Goal: Task Accomplishment & Management: Complete application form

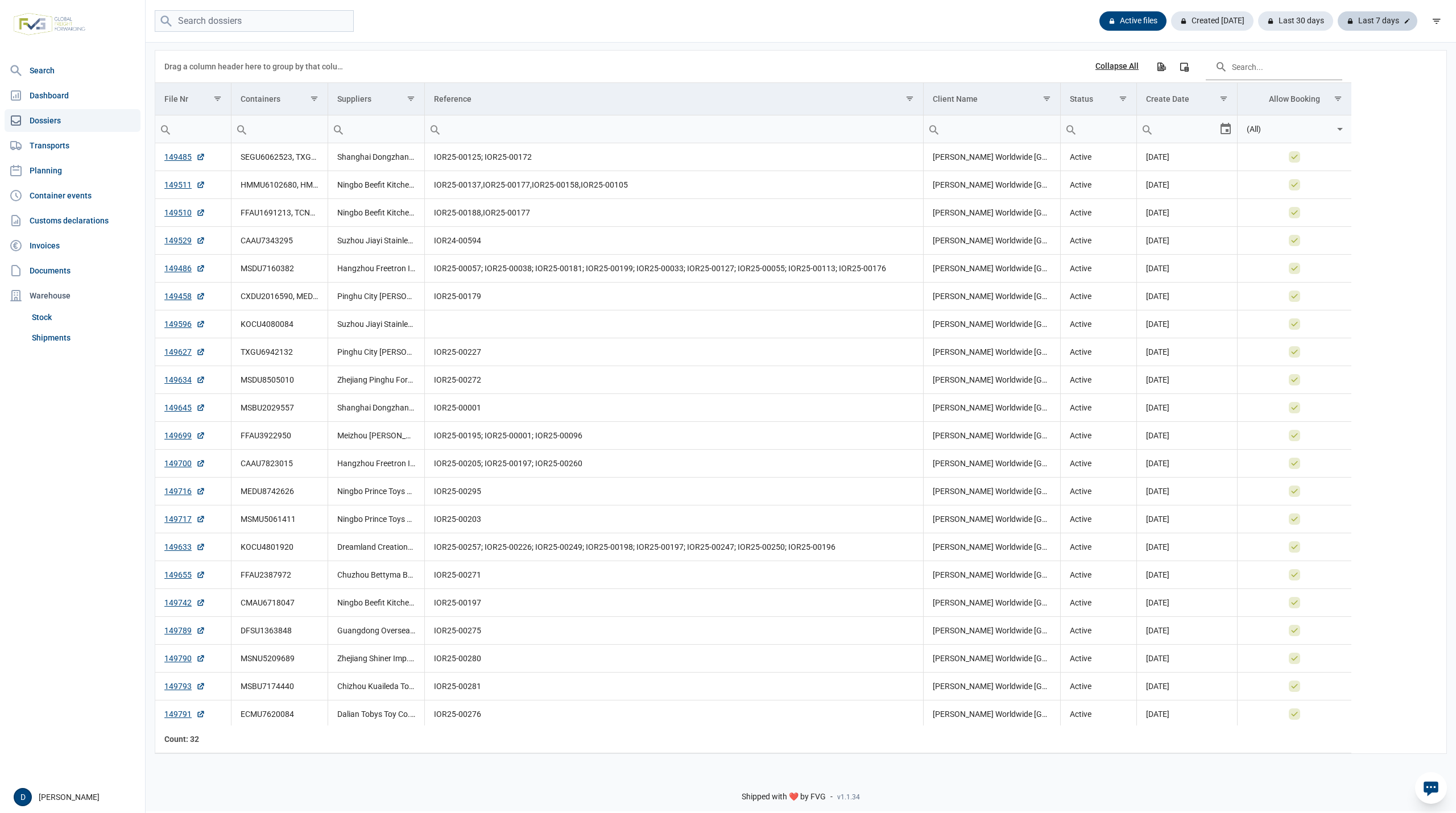
click at [1400, 21] on div "Last 7 days" at bounding box center [1377, 20] width 79 height 20
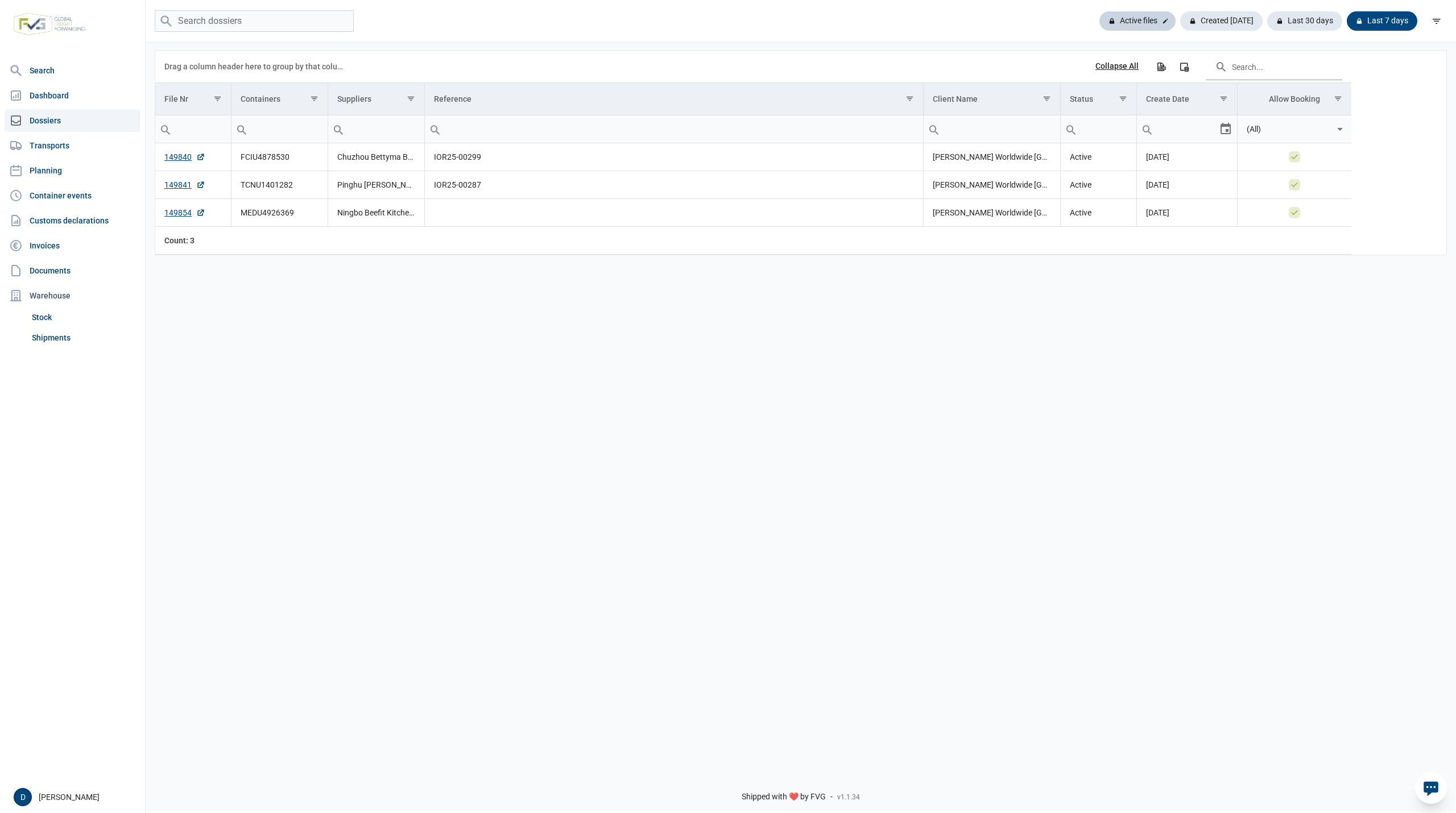
click at [1180, 21] on div "Active files" at bounding box center [1221, 20] width 83 height 20
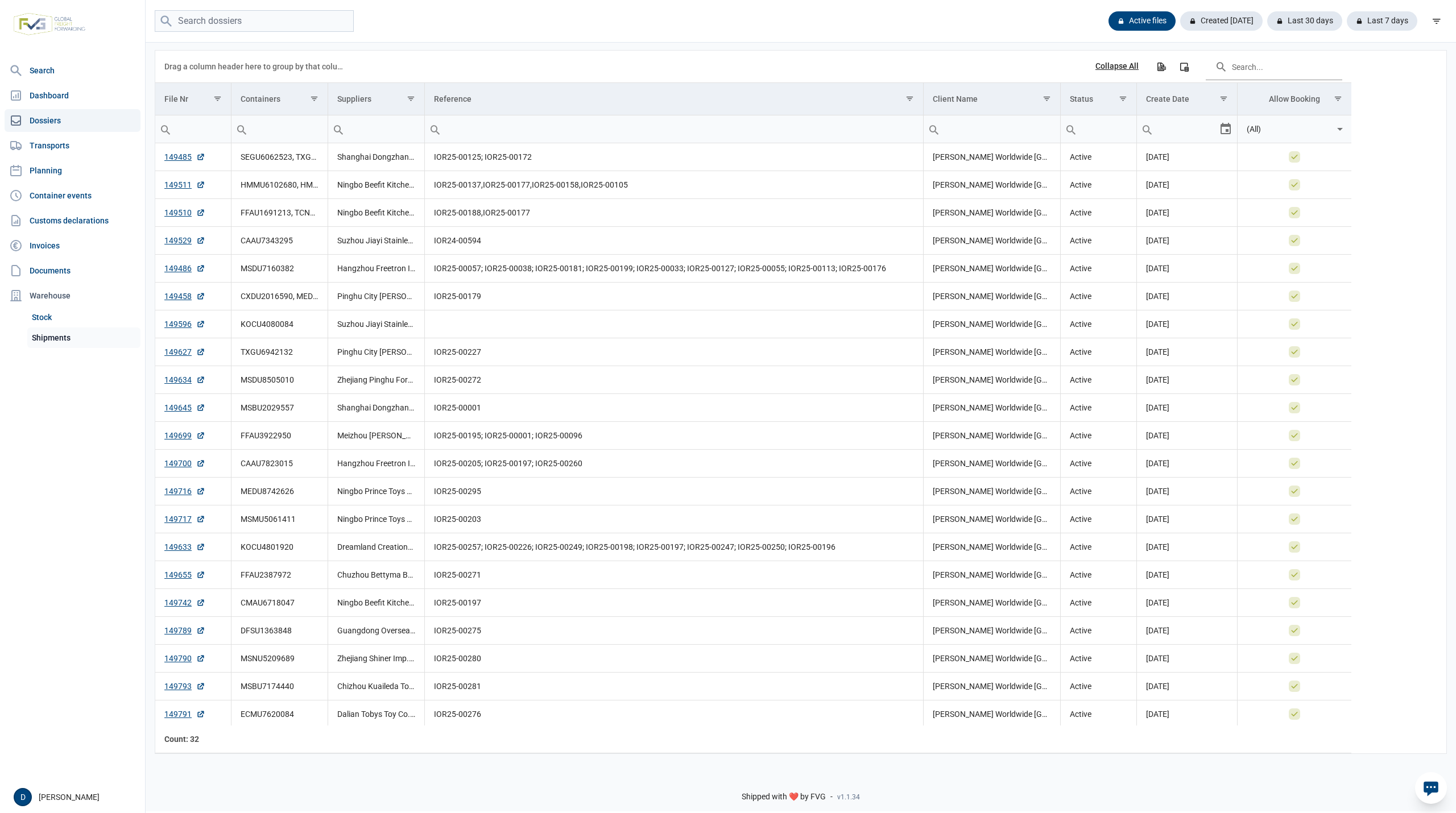
click at [64, 335] on link "Shipments" at bounding box center [84, 338] width 114 height 20
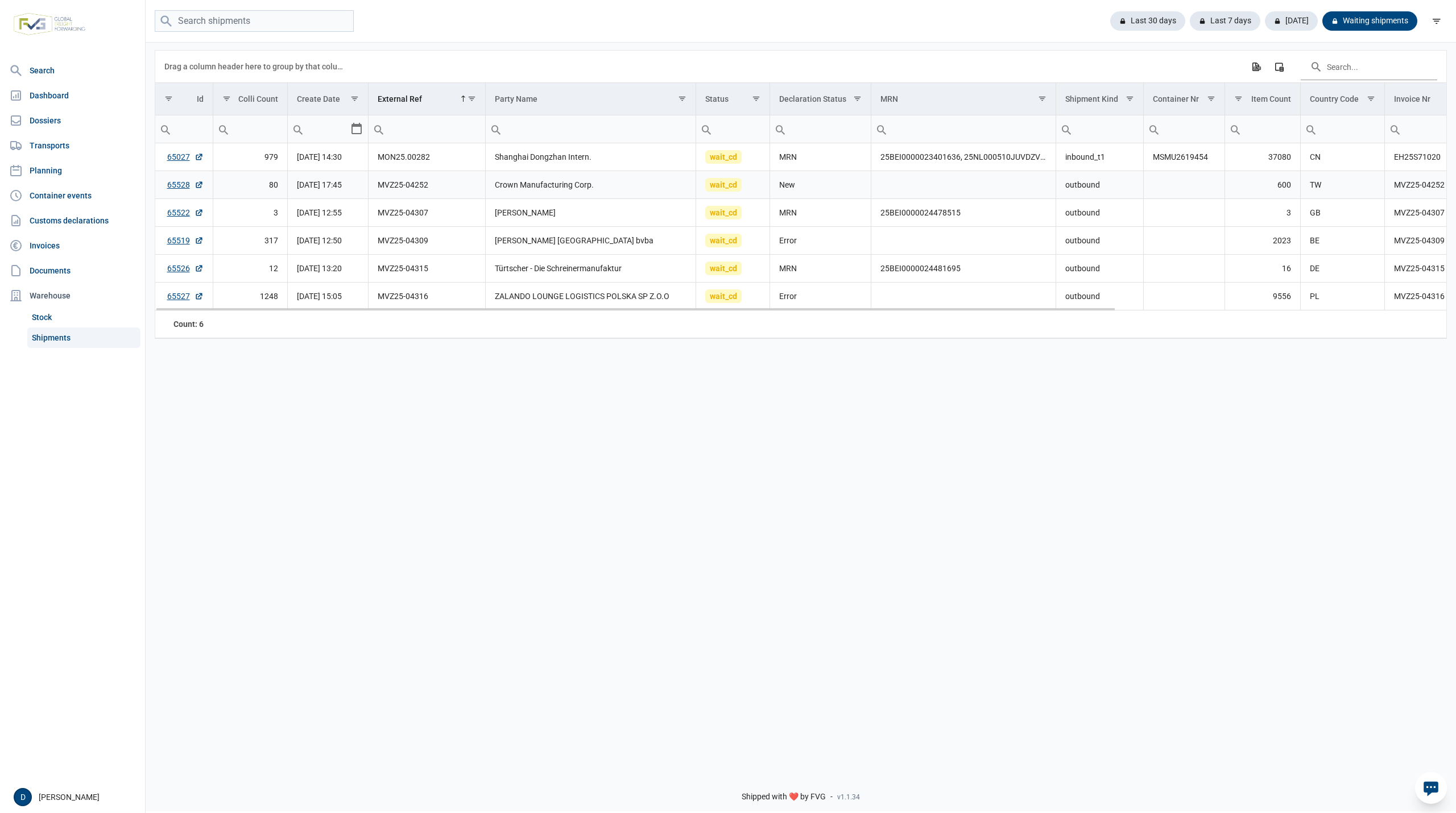
click at [567, 187] on td "Crown Manufacturing Corp." at bounding box center [590, 184] width 211 height 28
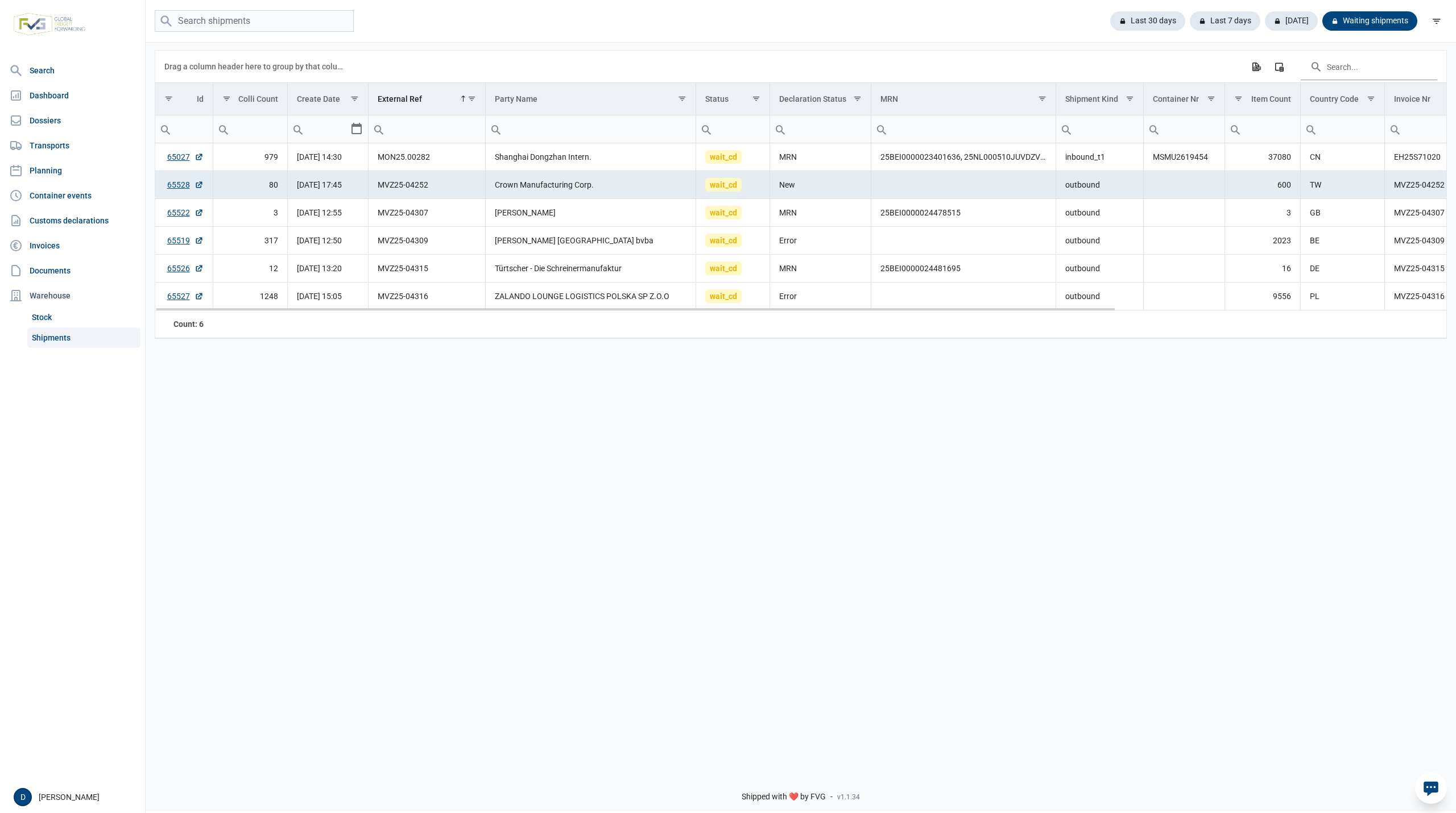
click at [567, 187] on td "Crown Manufacturing Corp." at bounding box center [590, 184] width 211 height 28
click at [172, 190] on link "65528" at bounding box center [185, 184] width 37 height 11
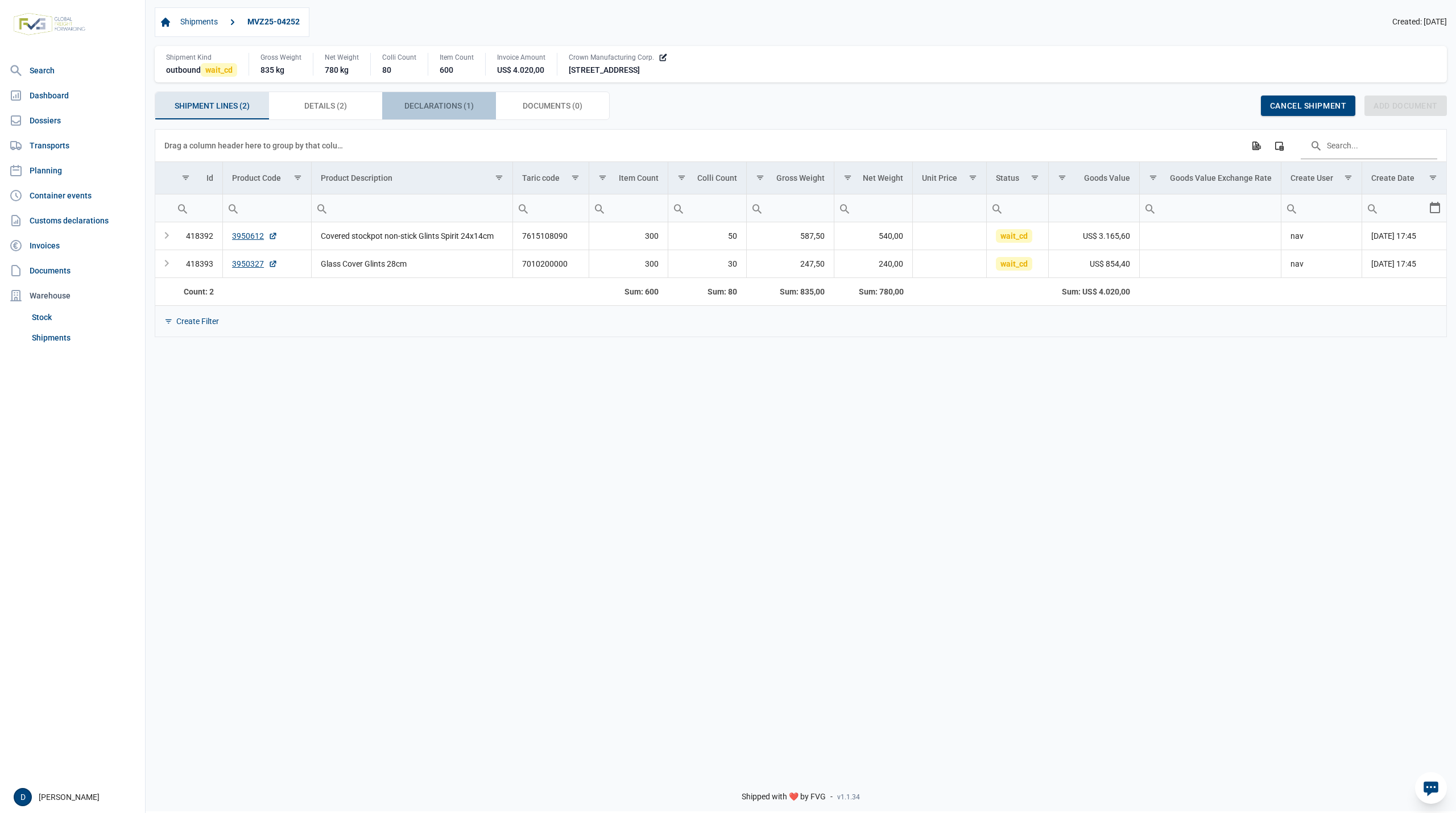
click at [413, 108] on span "Declarations (1) Declarations (1)" at bounding box center [439, 106] width 69 height 14
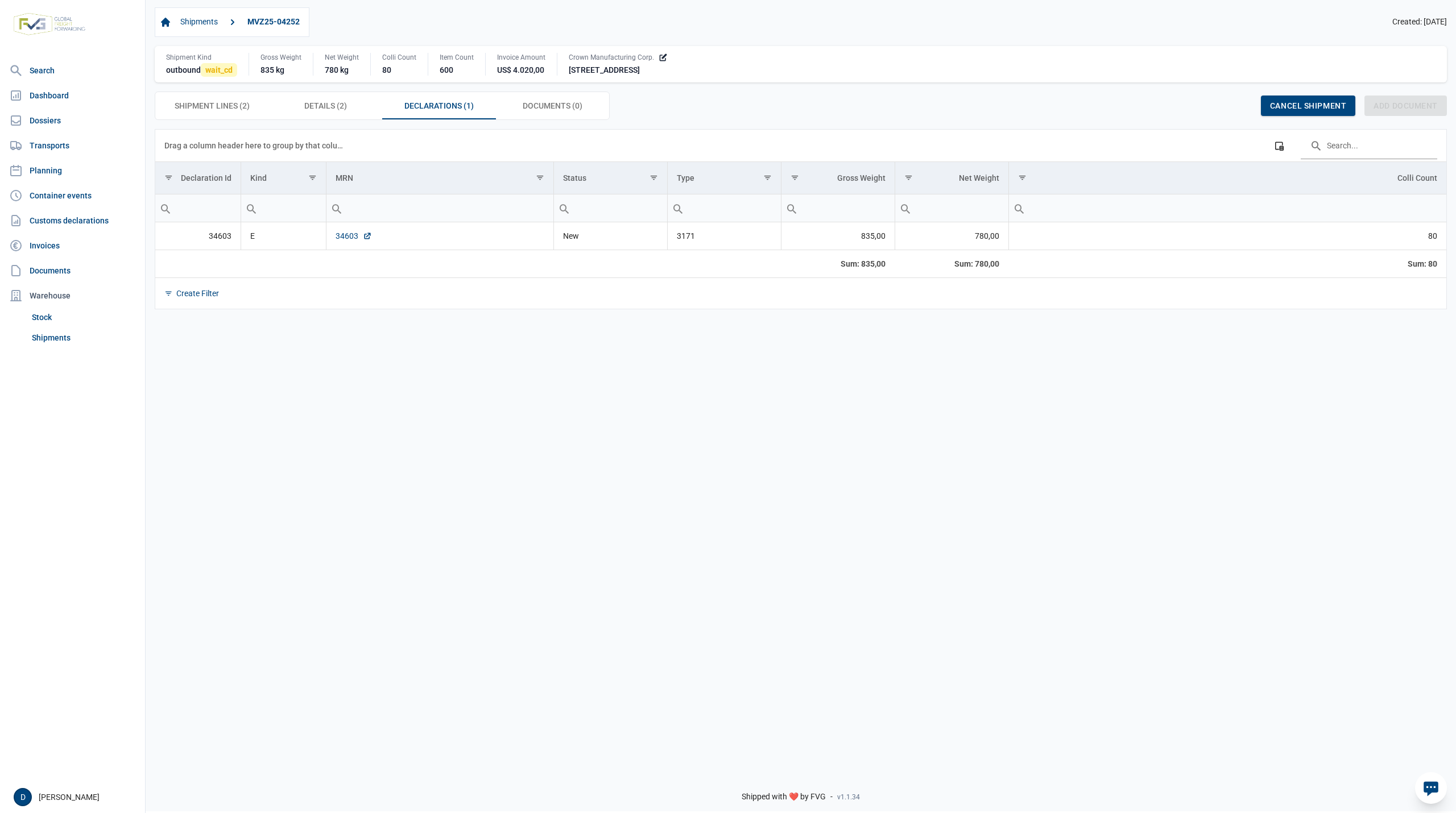
click at [342, 237] on link "34603" at bounding box center [354, 236] width 37 height 11
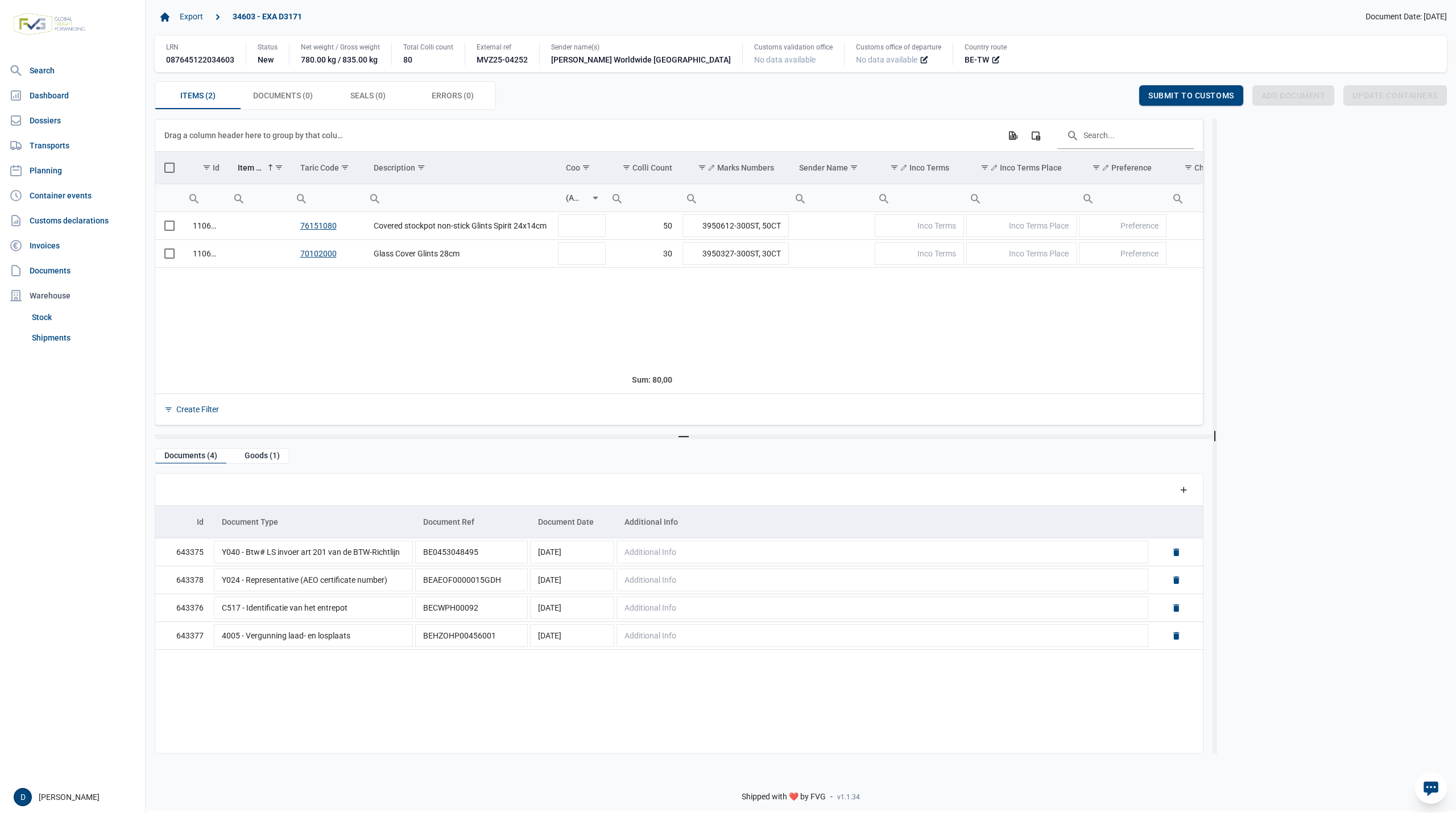
click at [856, 61] on span "No data available" at bounding box center [886, 59] width 61 height 11
click at [920, 61] on icon at bounding box center [924, 60] width 9 height 9
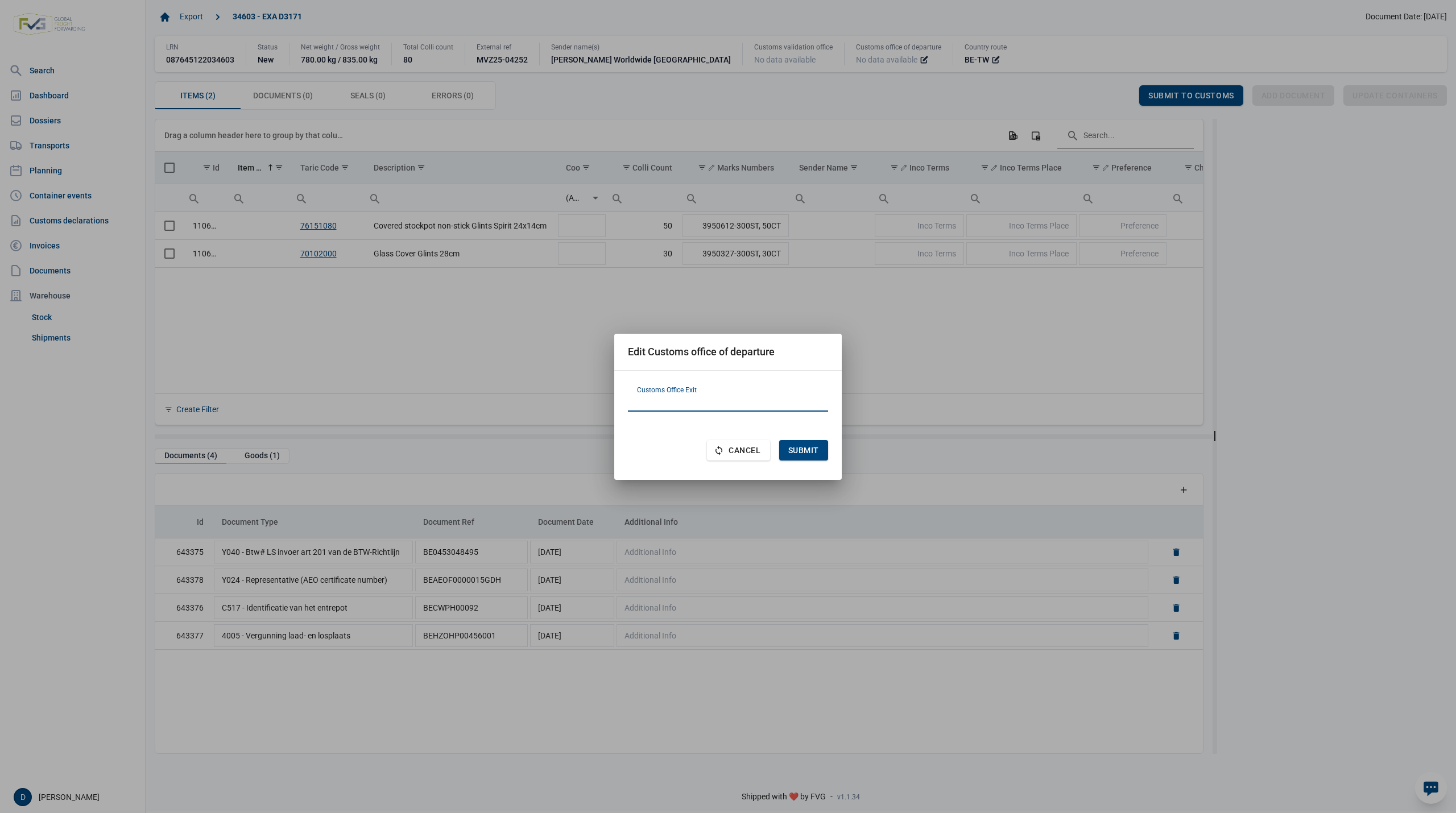
paste input "NL 000 396"
click at [670, 400] on input "NL 000 396" at bounding box center [728, 398] width 200 height 27
click at [652, 403] on input "NL 000396" at bounding box center [728, 398] width 200 height 27
type input "NL000396"
click at [799, 453] on span "Submit" at bounding box center [804, 450] width 31 height 9
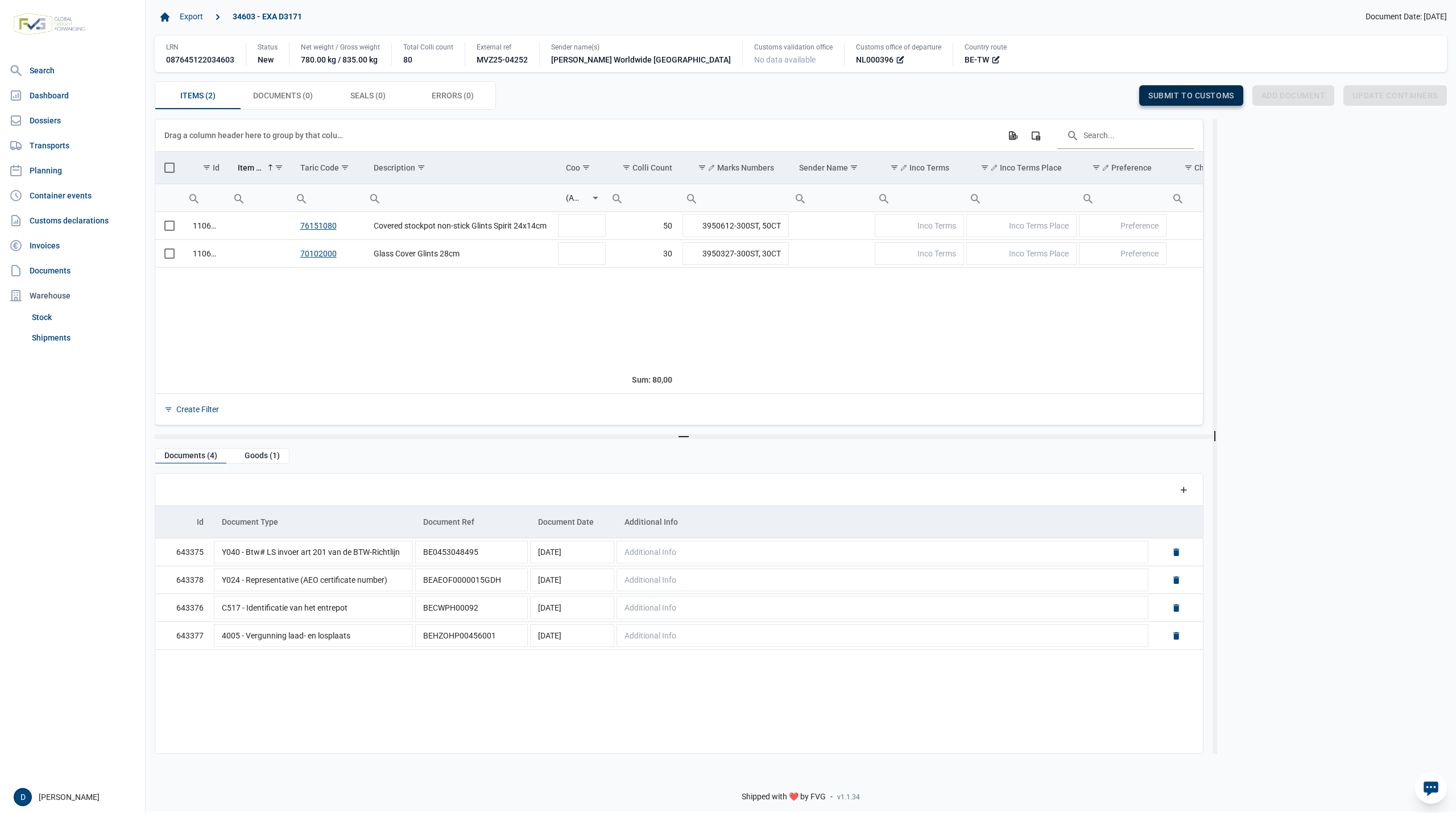
click at [1186, 94] on span "Submit to customs" at bounding box center [1191, 96] width 86 height 9
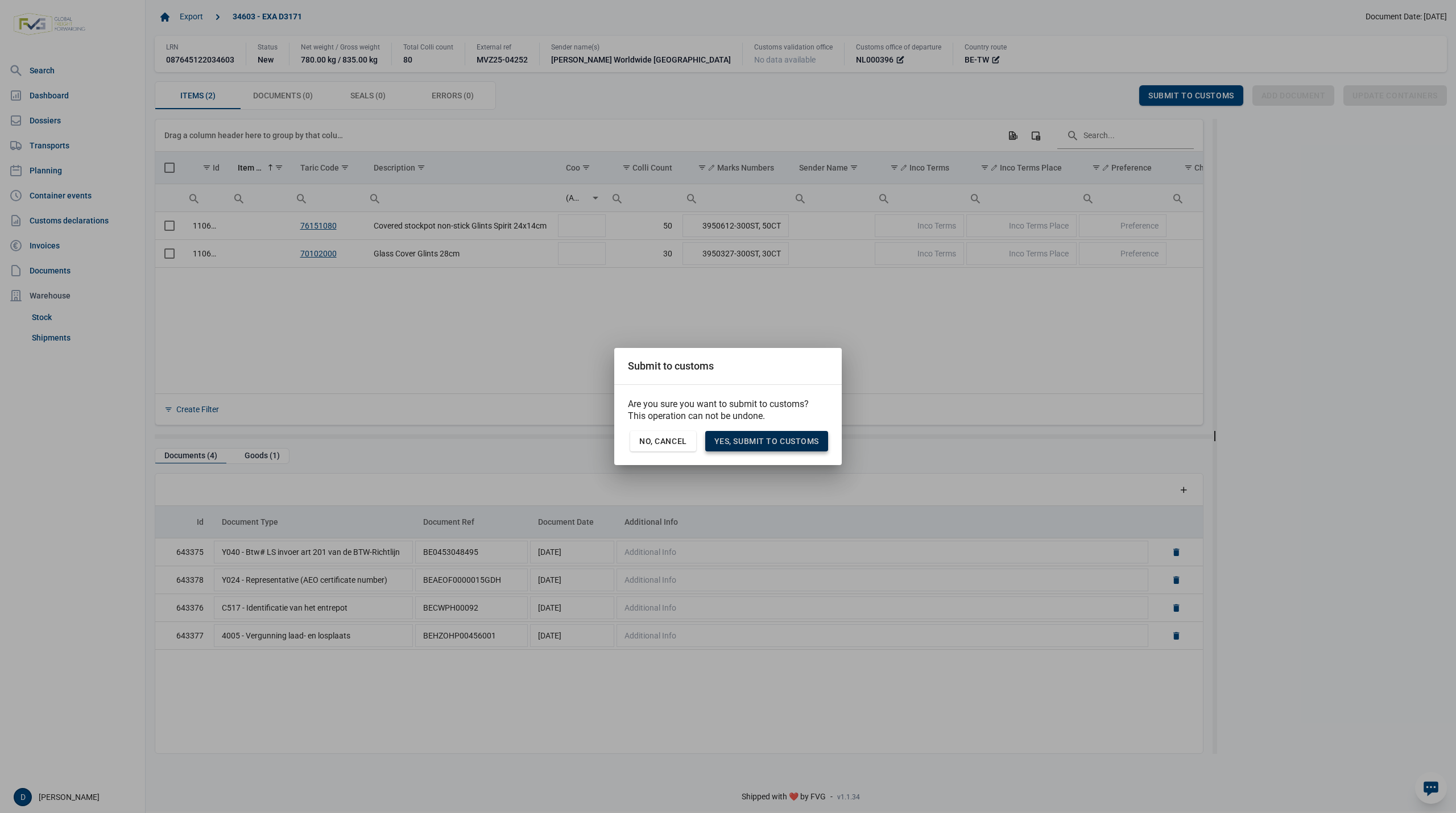
click at [767, 433] on div "Yes, Submit to customs" at bounding box center [767, 442] width 123 height 20
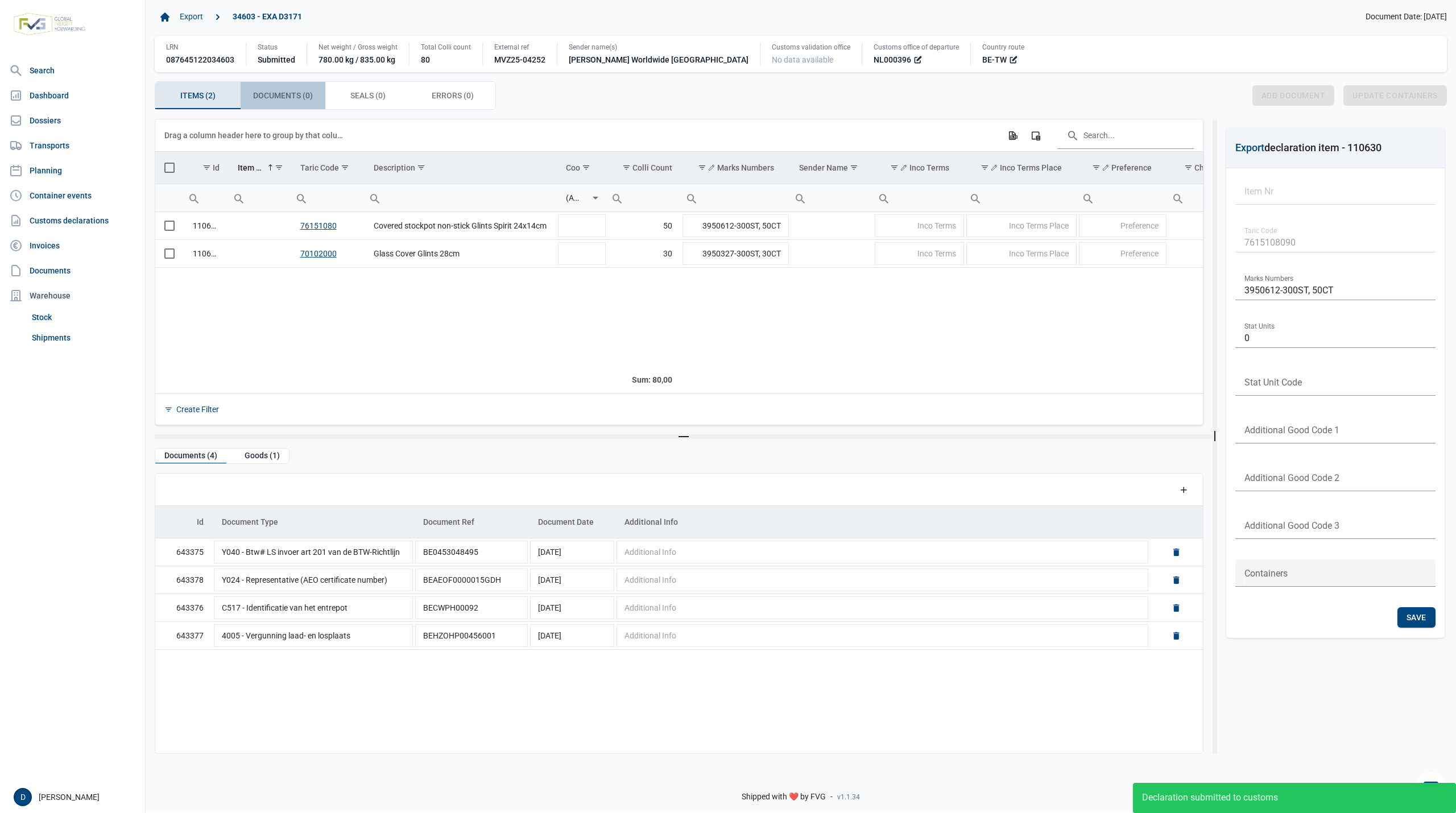
click at [285, 98] on span "Documents (0) Documents (0)" at bounding box center [283, 96] width 60 height 14
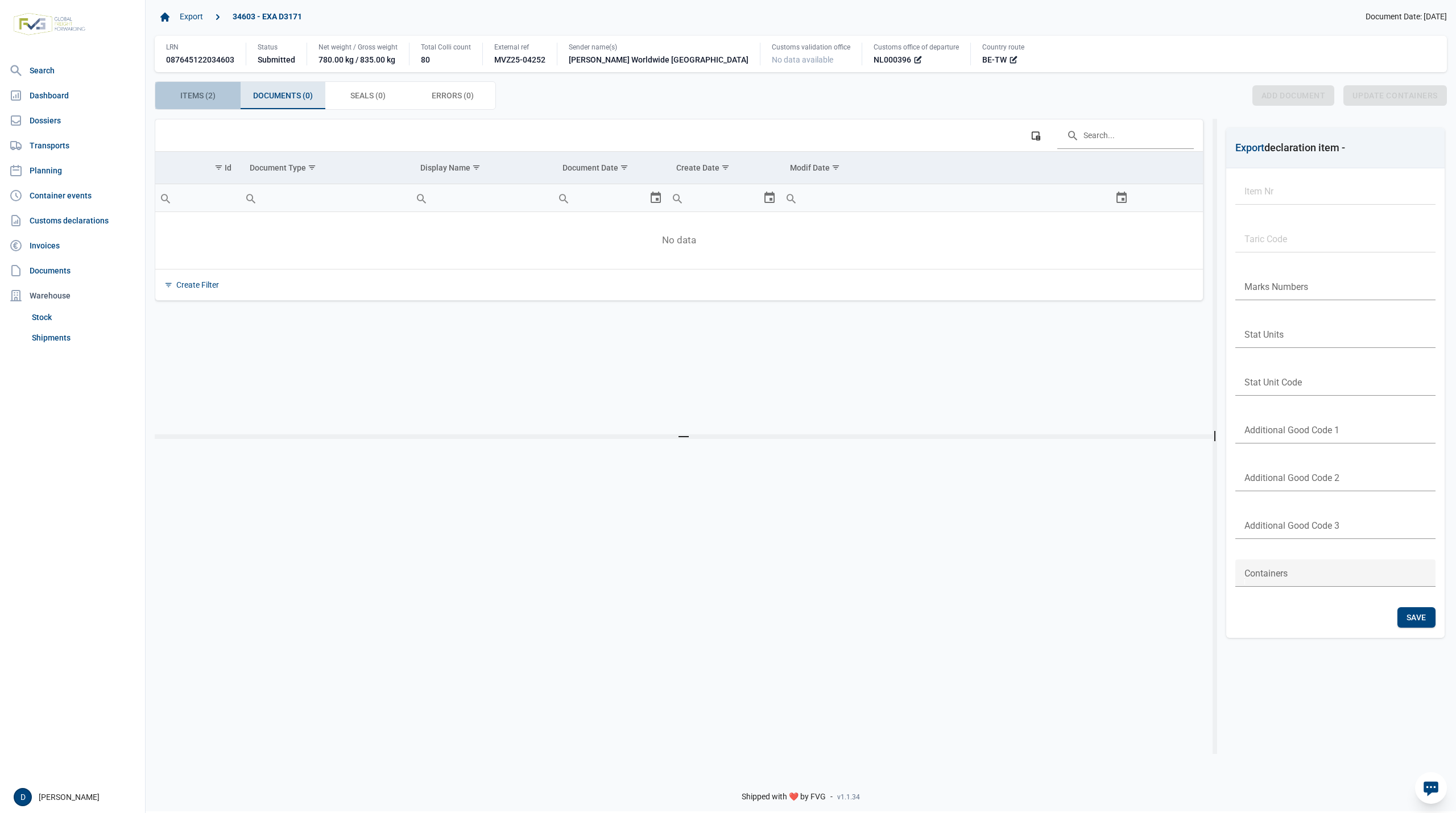
click at [205, 98] on span "Items (2) Items (2)" at bounding box center [197, 96] width 35 height 14
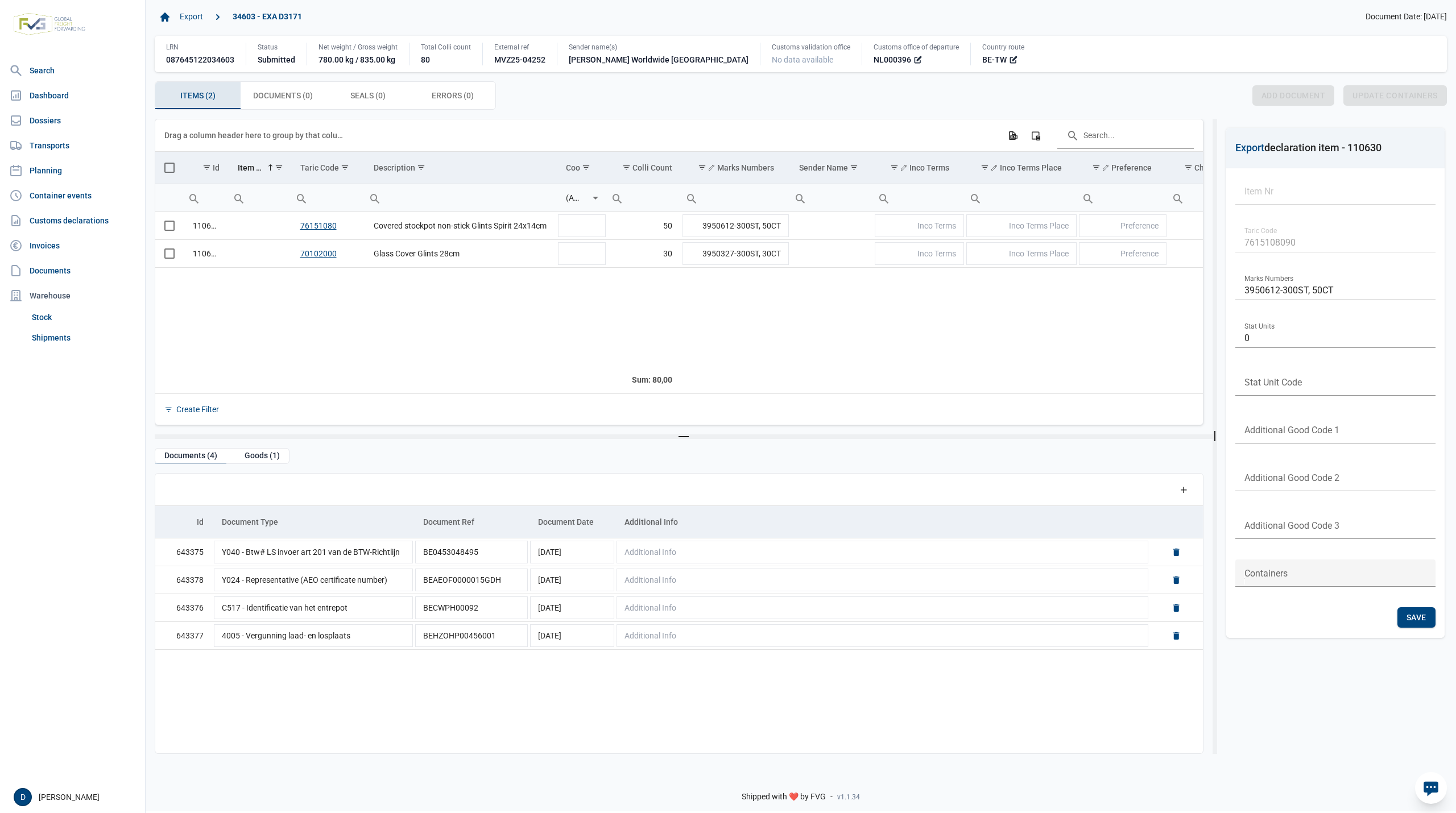
click at [171, 169] on span "Select all" at bounding box center [169, 167] width 10 height 10
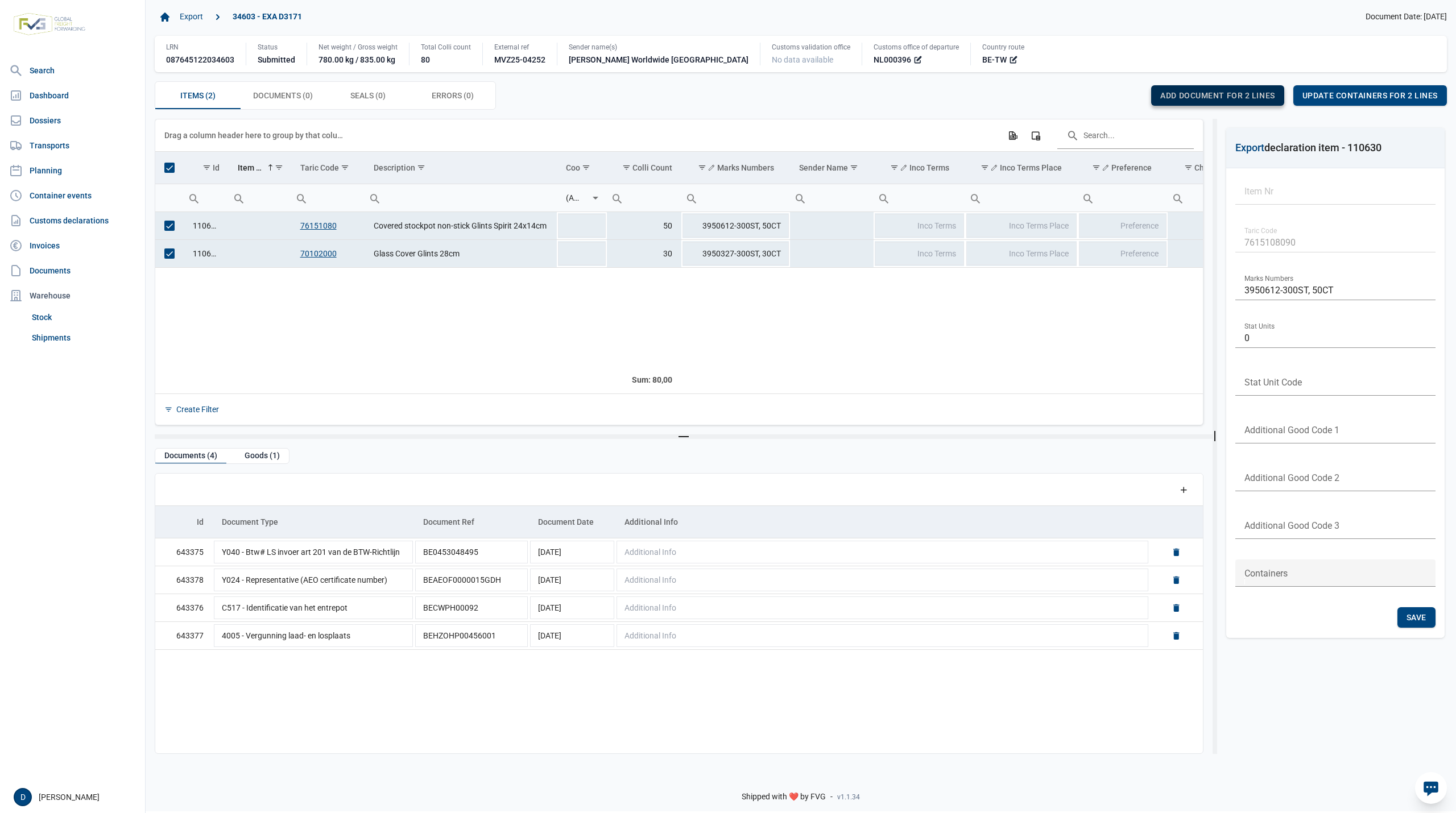
click at [1195, 98] on span "Add document for 2 lines" at bounding box center [1218, 96] width 114 height 9
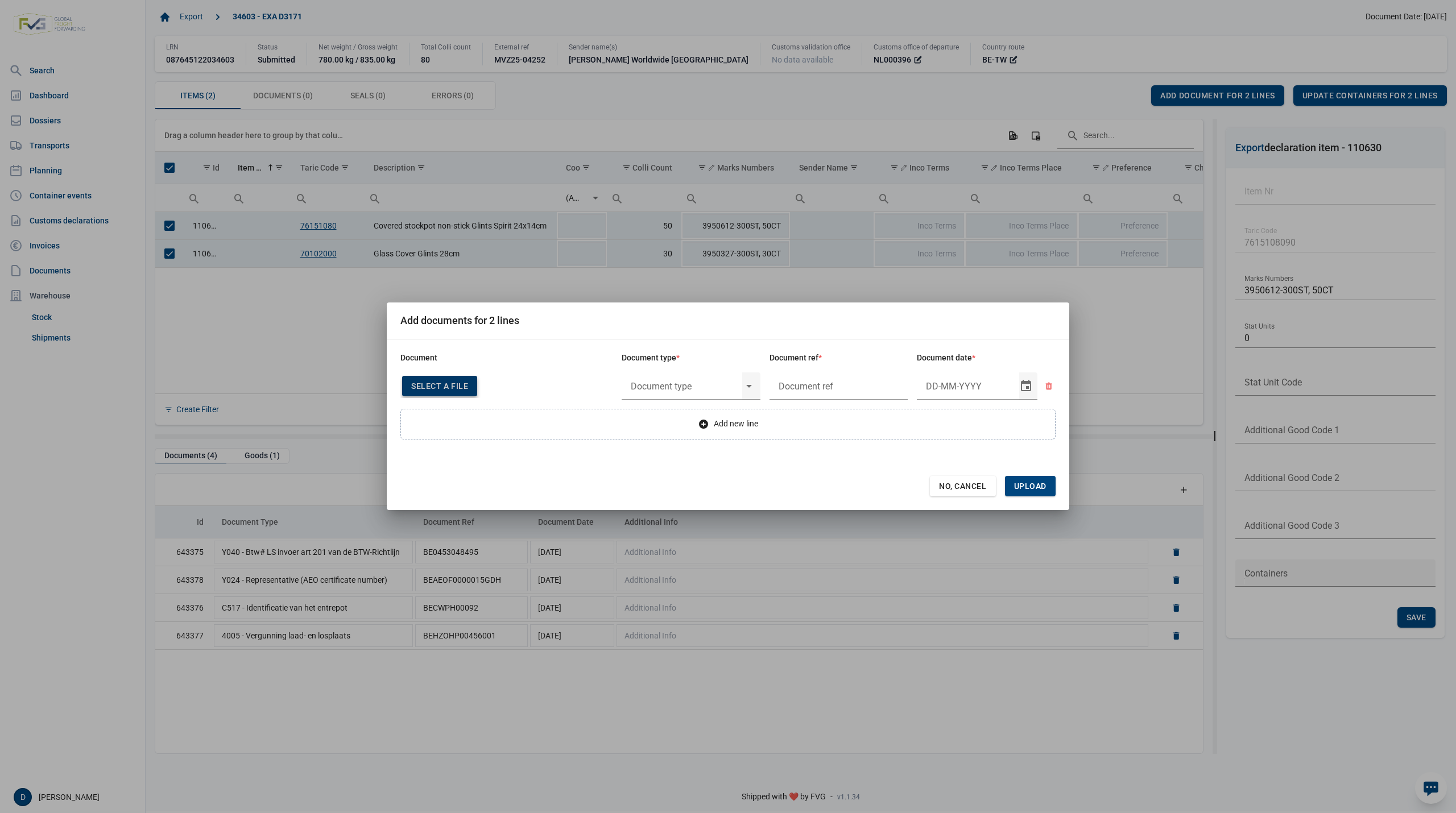
click at [448, 378] on div "Select a file" at bounding box center [440, 386] width 75 height 20
type input "Invoice VFA25-03791"
click at [706, 384] on input "text" at bounding box center [681, 386] width 120 height 30
click at [682, 412] on div "N380 - Commercial invoice" at bounding box center [691, 418] width 139 height 26
type input "N380 - Commercial invoice"
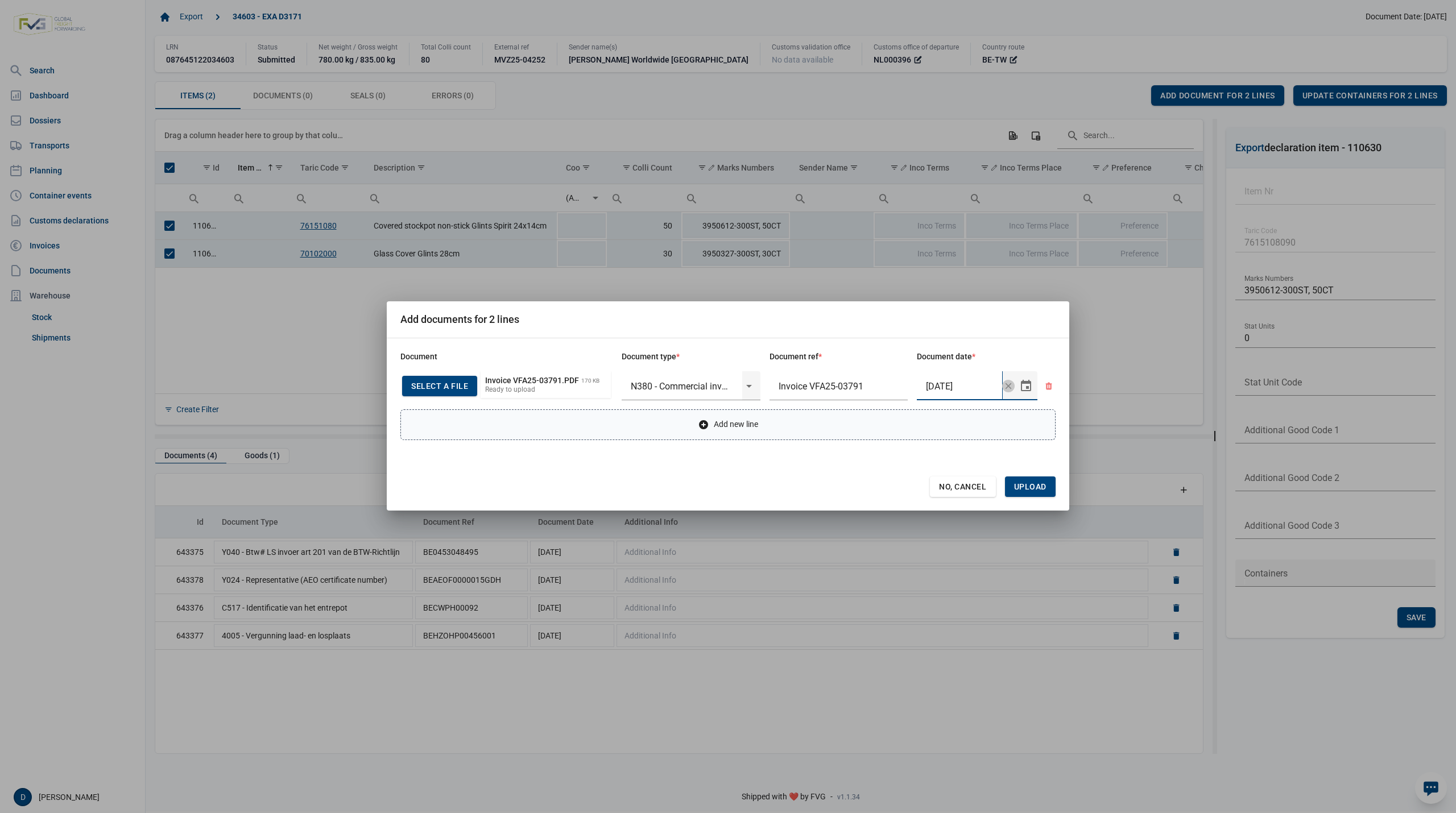
type input "14-8-2025"
click at [1033, 483] on span "Upload" at bounding box center [1030, 487] width 32 height 9
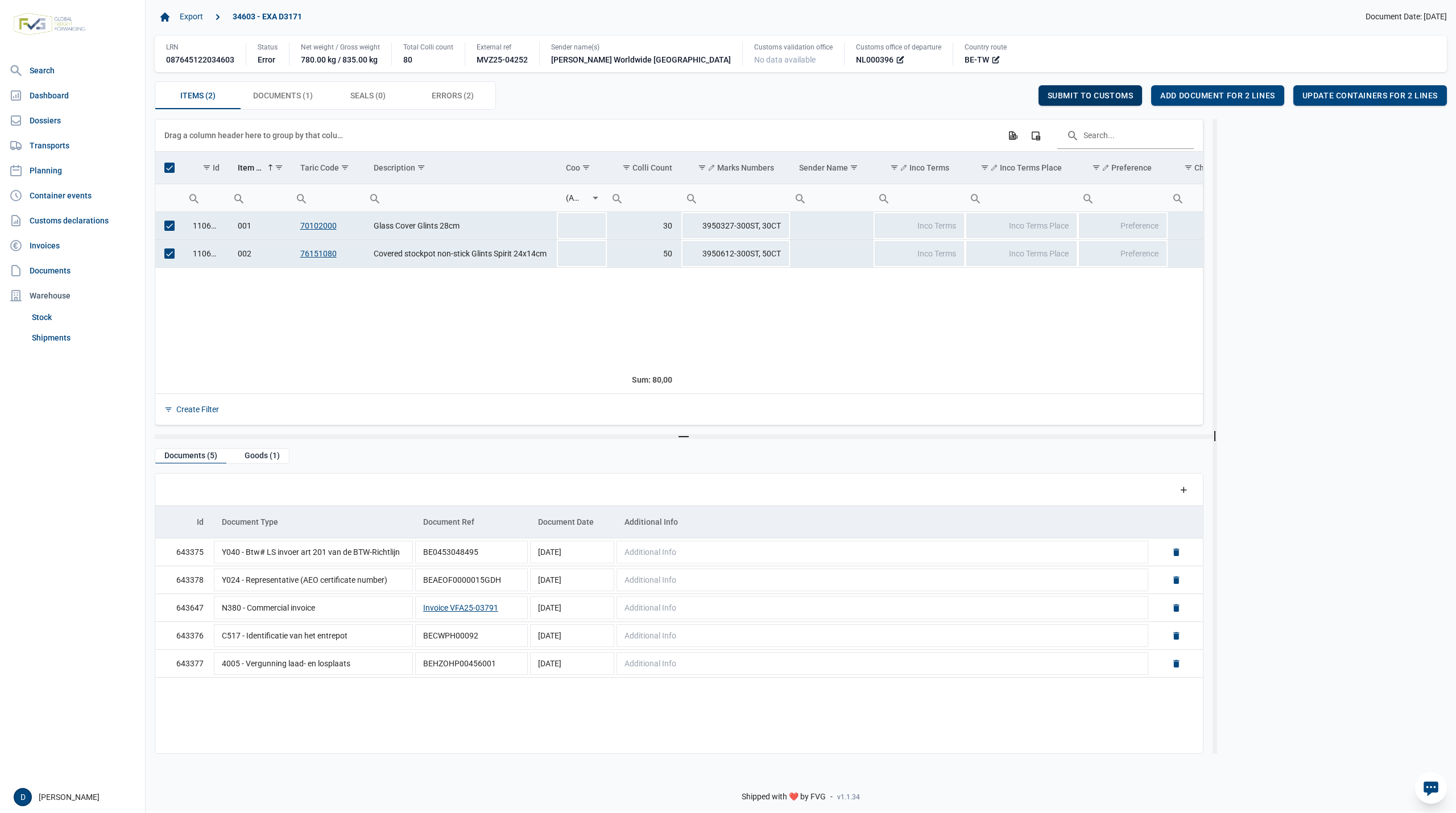
click at [1097, 90] on div "Submit to customs" at bounding box center [1091, 96] width 104 height 20
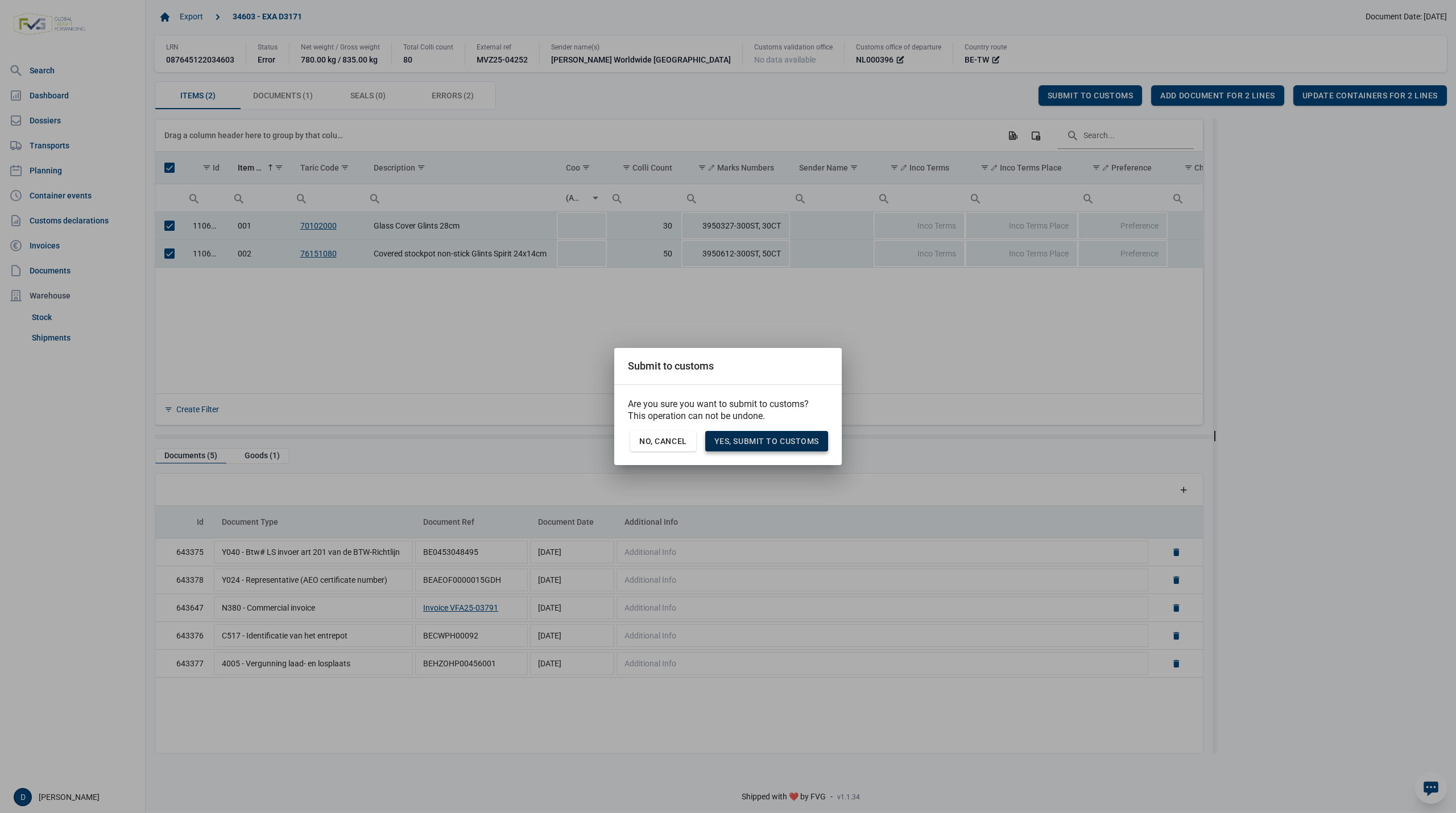
click at [798, 442] on span "Yes, Submit to customs" at bounding box center [766, 441] width 105 height 9
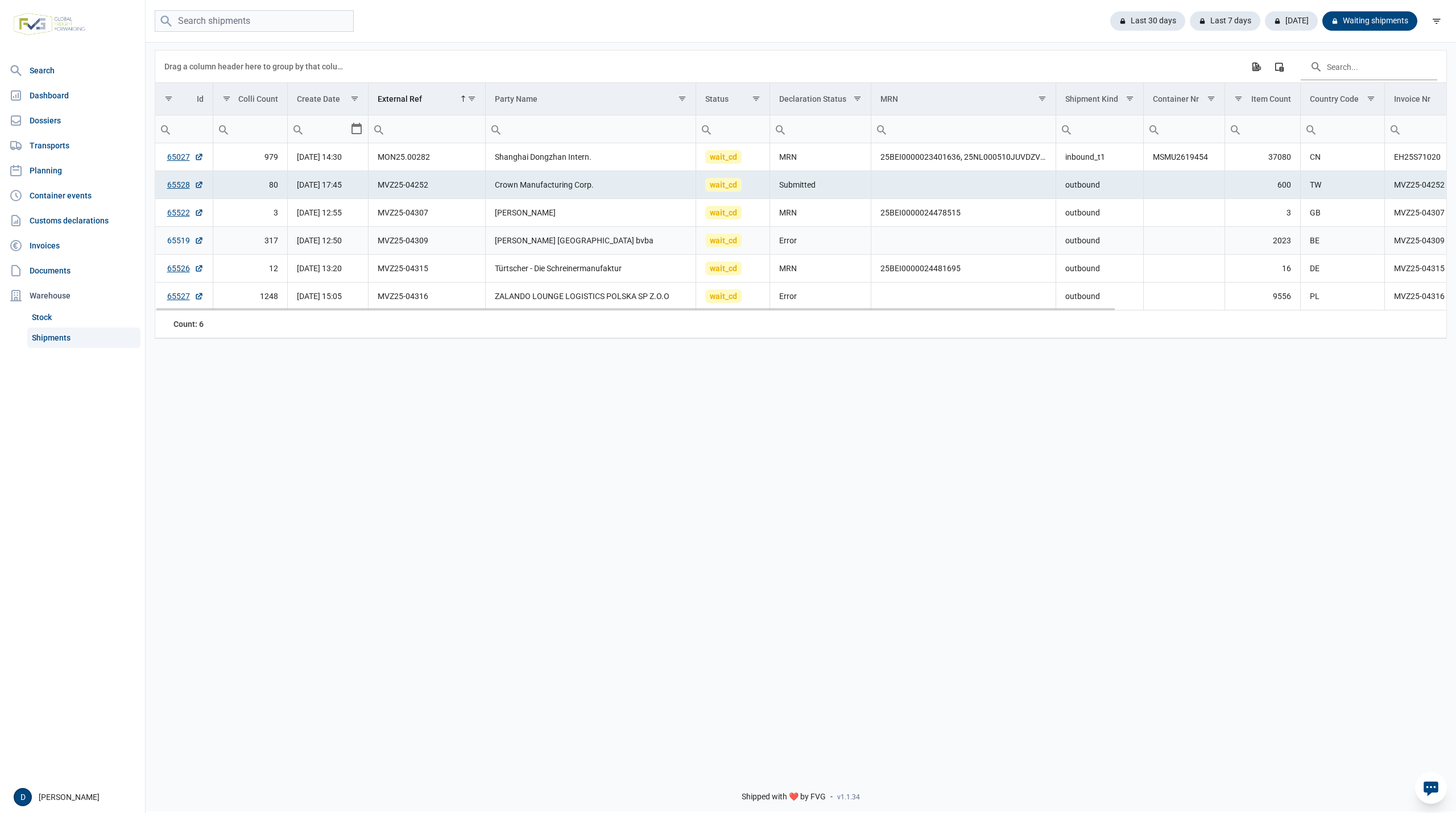
click at [175, 244] on link "65519" at bounding box center [185, 240] width 37 height 11
click at [178, 239] on link "65519" at bounding box center [185, 240] width 37 height 11
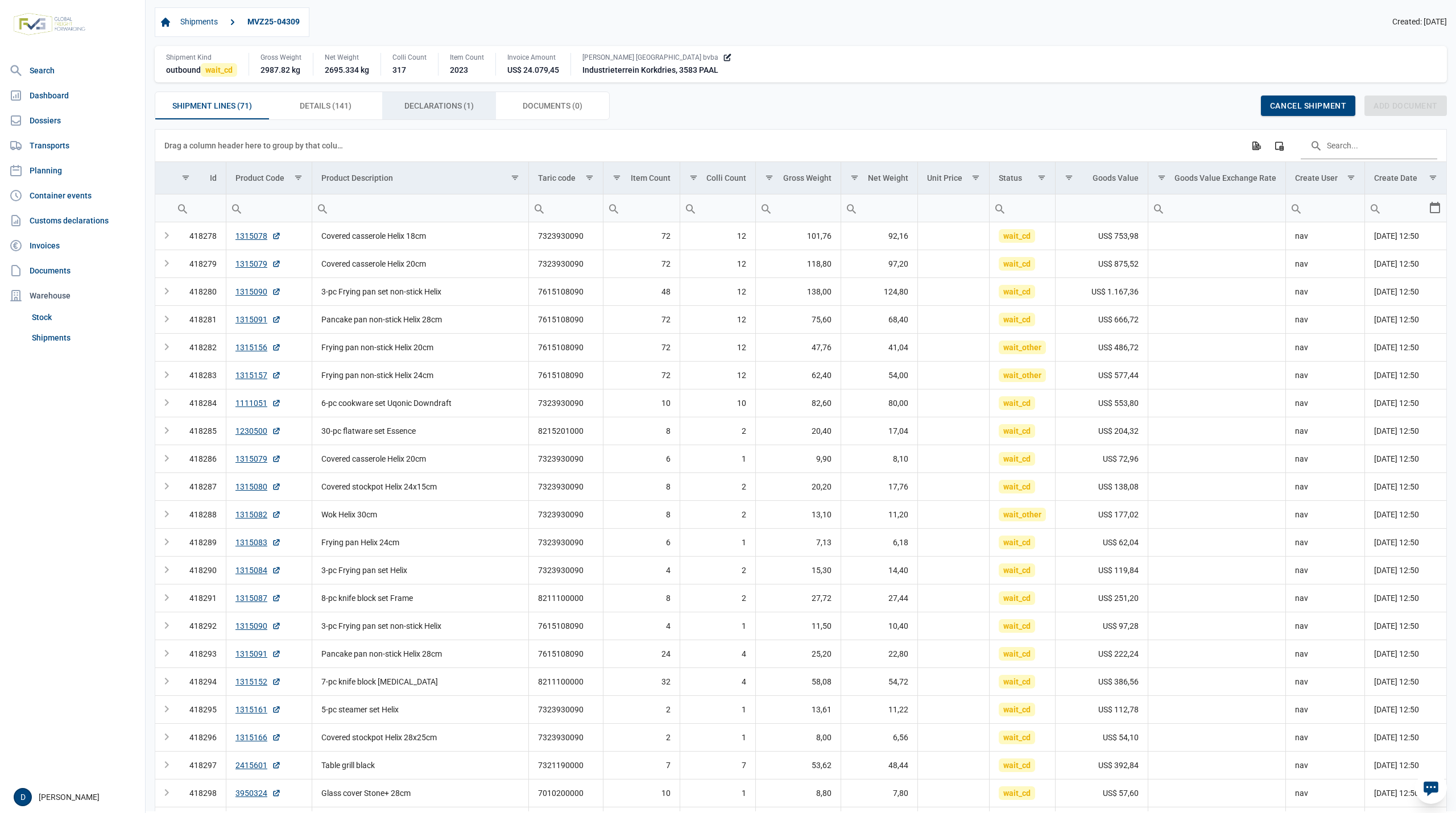
click at [411, 107] on span "Declarations (1) Declarations (1)" at bounding box center [439, 106] width 69 height 14
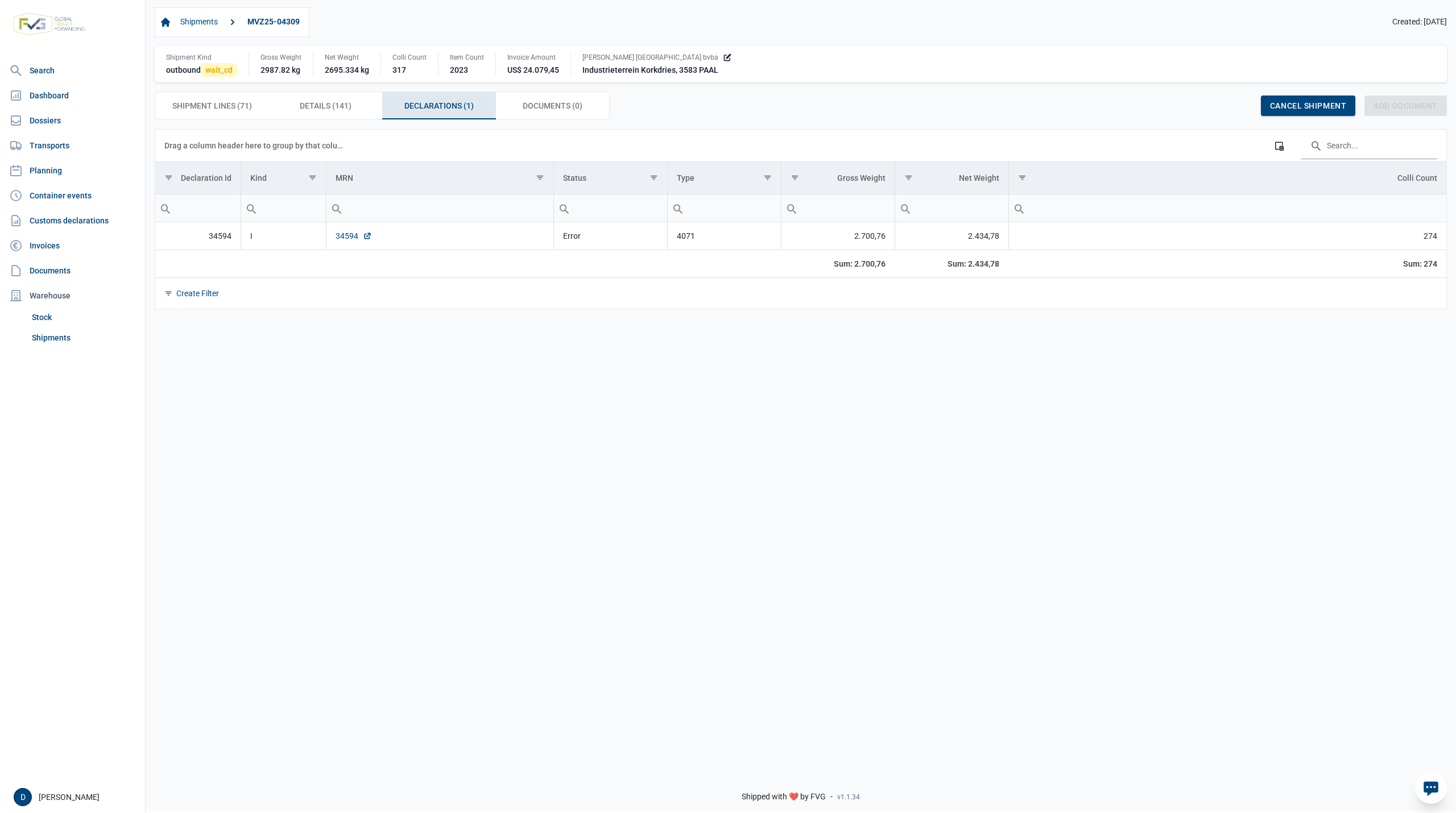
click at [340, 237] on link "34594" at bounding box center [354, 236] width 37 height 11
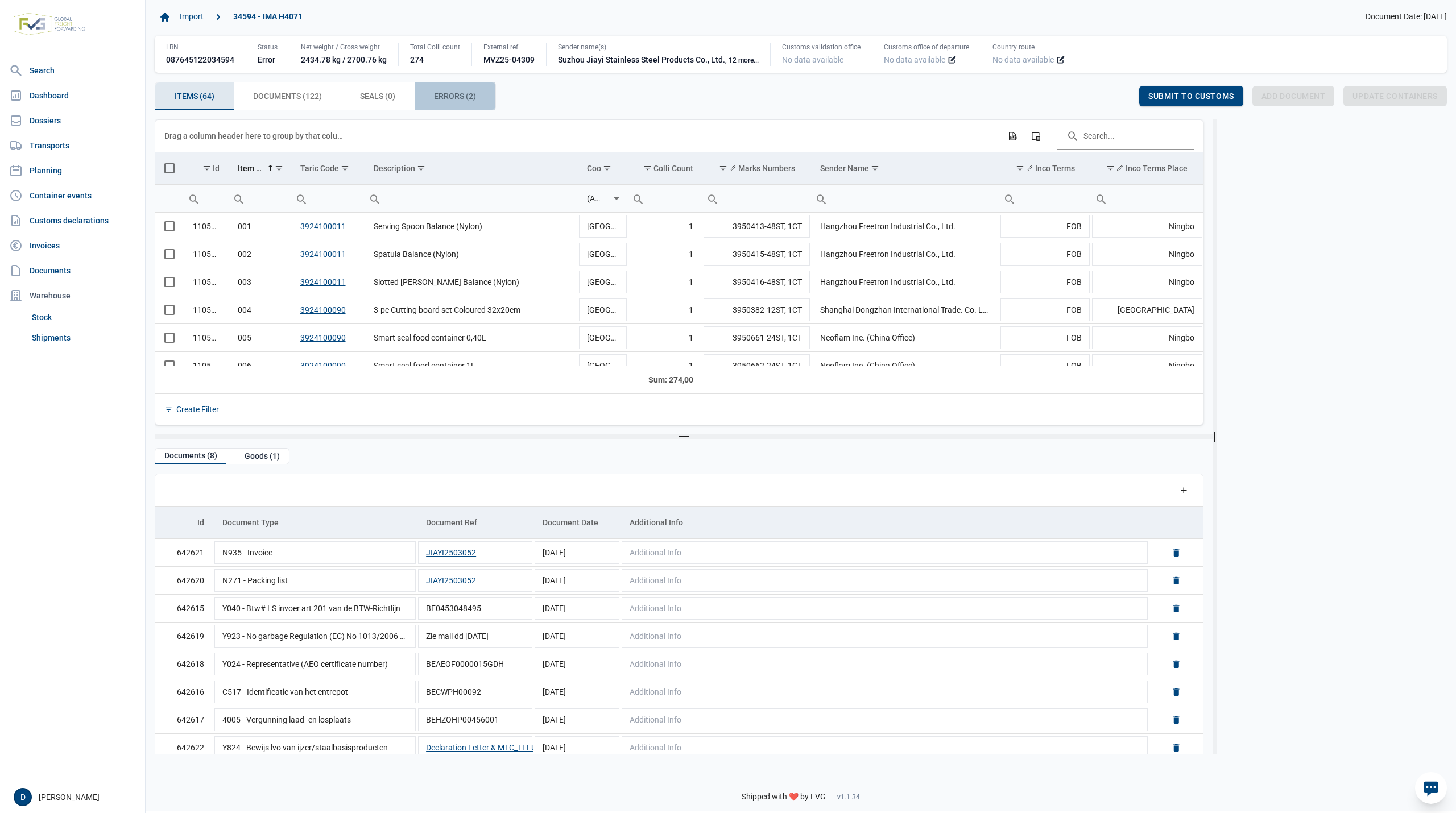
click at [460, 97] on span "Errors (2) Errors (2)" at bounding box center [454, 97] width 42 height 14
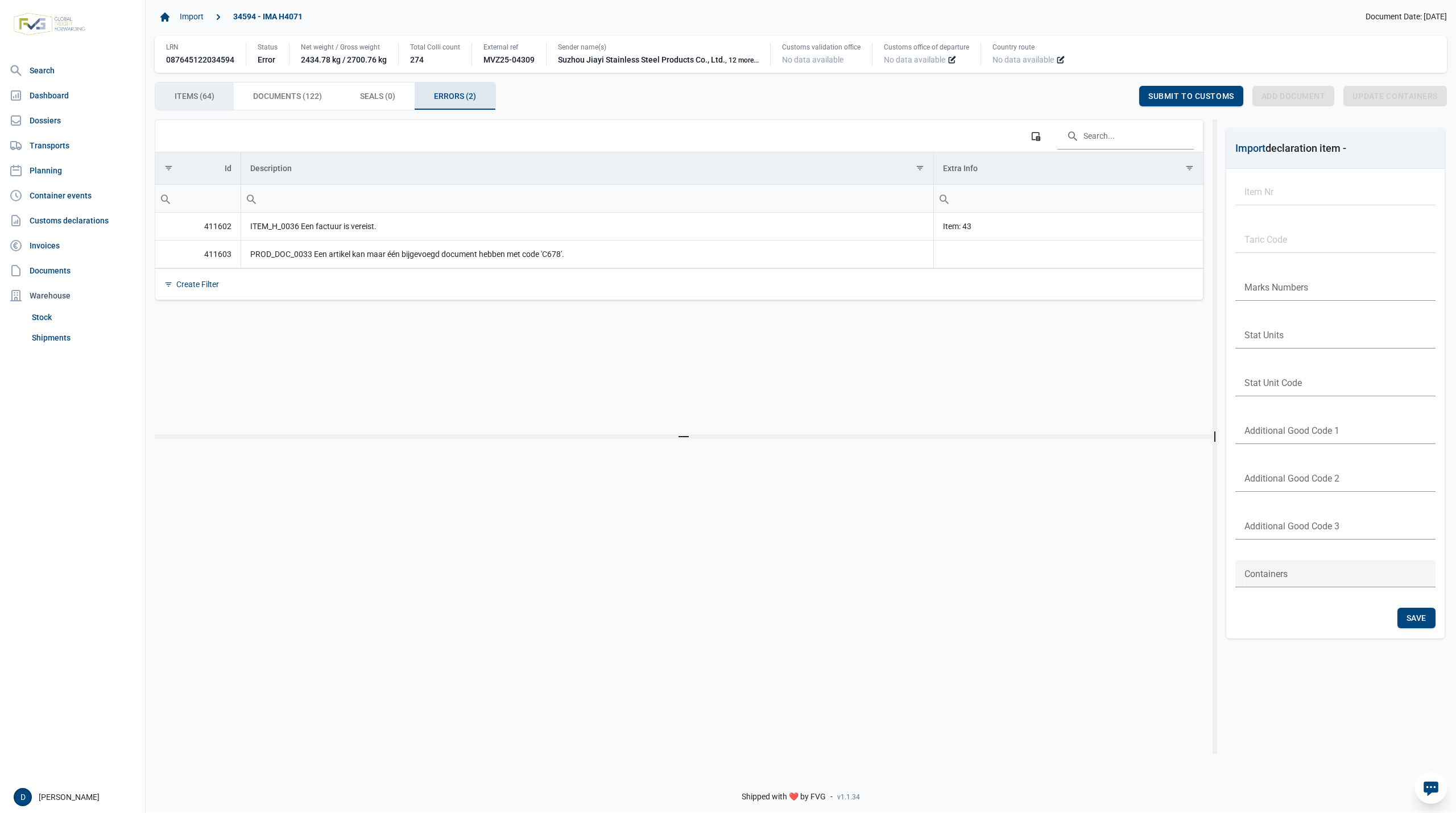
click at [202, 98] on span "Items (64) Items (64)" at bounding box center [194, 97] width 40 height 14
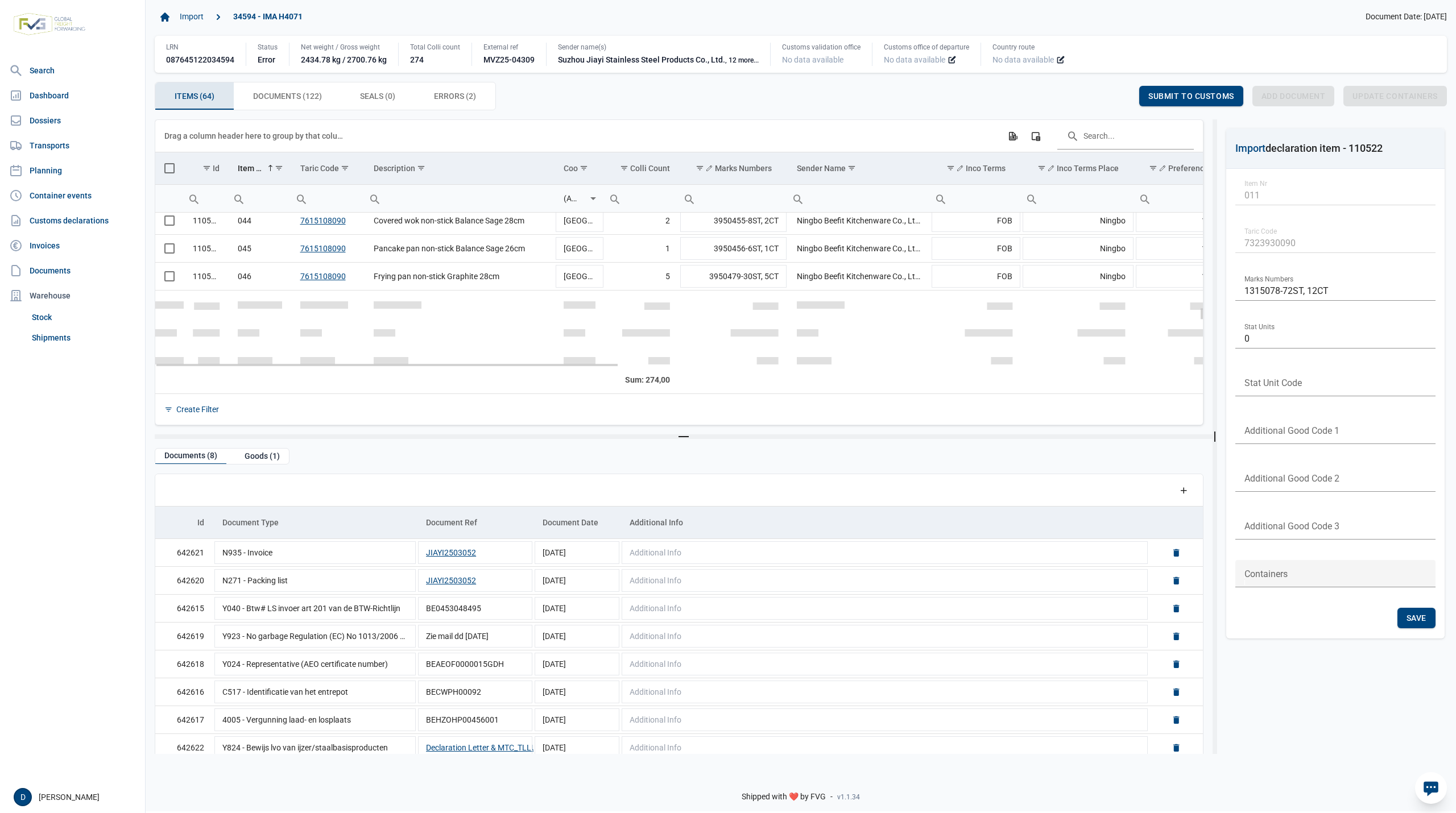
scroll to position [1110, 0]
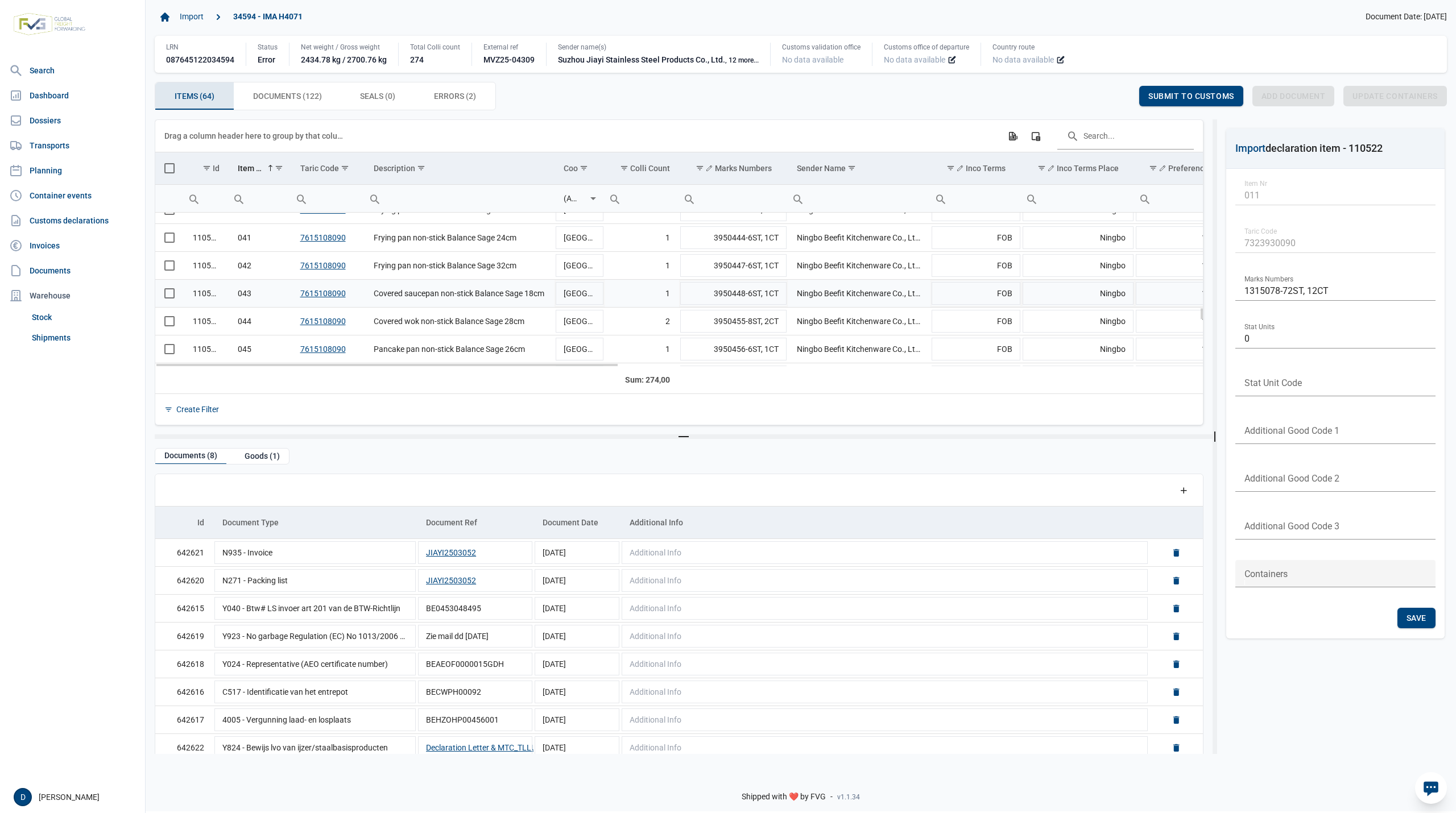
click at [167, 292] on span "Select row" at bounding box center [169, 294] width 10 height 10
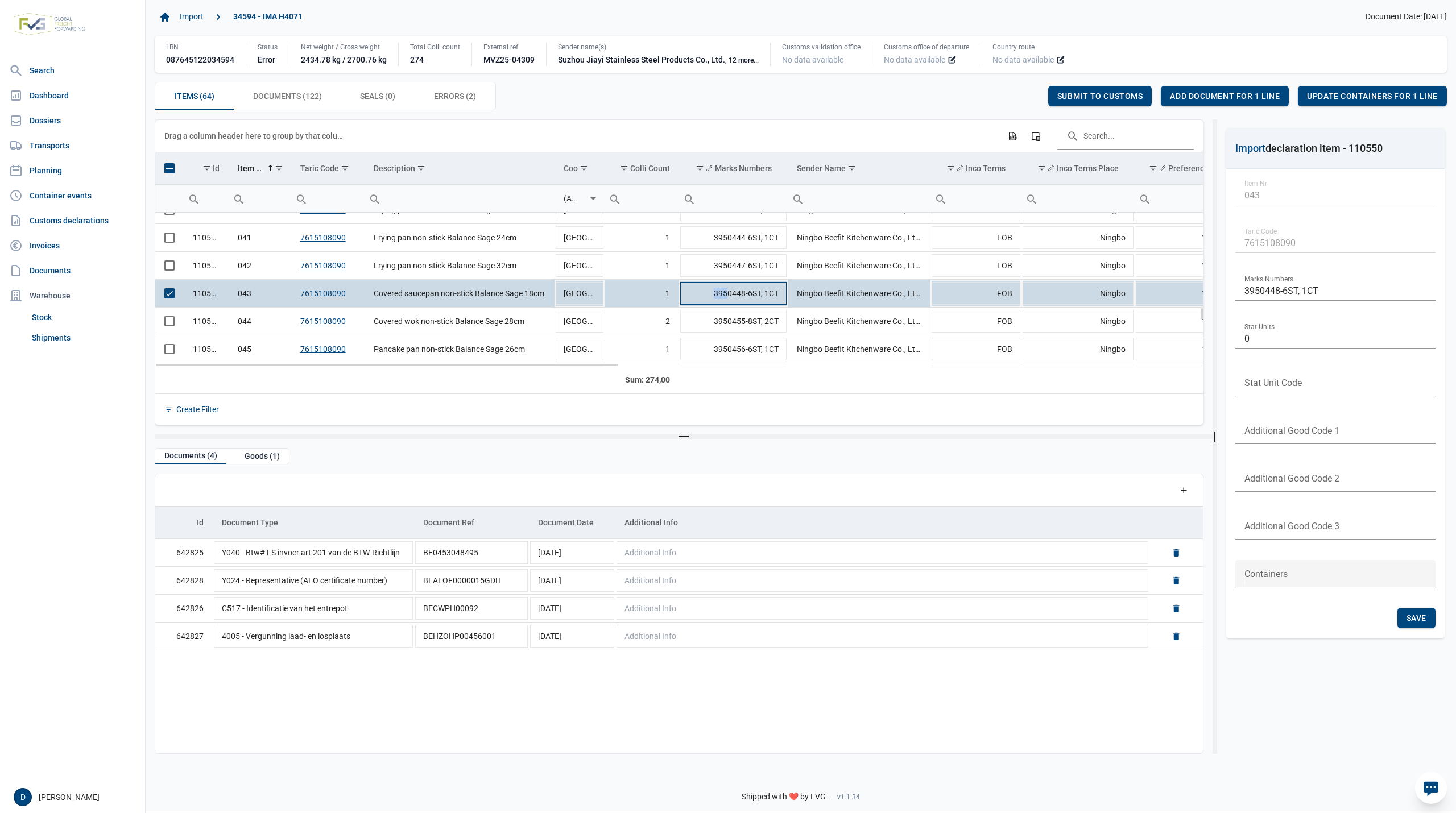
drag, startPoint x: 712, startPoint y: 296, endPoint x: 728, endPoint y: 296, distance: 16.0
click at [728, 296] on td "3950448-6ST, 1CT" at bounding box center [733, 294] width 108 height 28
click at [731, 296] on input "3950448-6ST, 1CT" at bounding box center [733, 294] width 108 height 27
drag, startPoint x: 716, startPoint y: 297, endPoint x: 745, endPoint y: 297, distance: 29.0
click at [745, 297] on input "3950448-6ST, 1CT" at bounding box center [733, 294] width 108 height 27
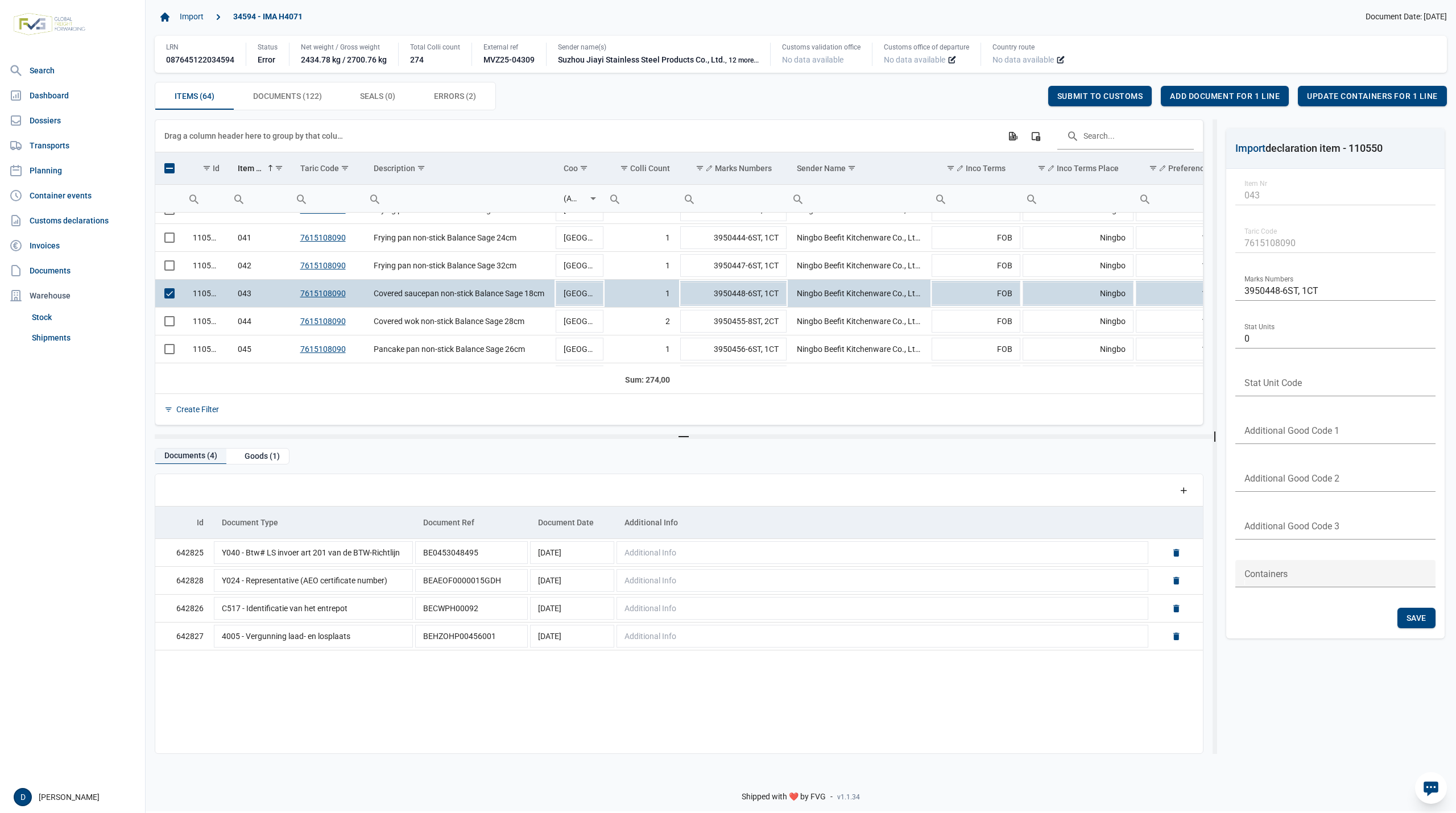
click at [192, 457] on div "Documents (4)" at bounding box center [190, 456] width 71 height 15
click at [256, 456] on div "Goods (1)" at bounding box center [262, 456] width 54 height 15
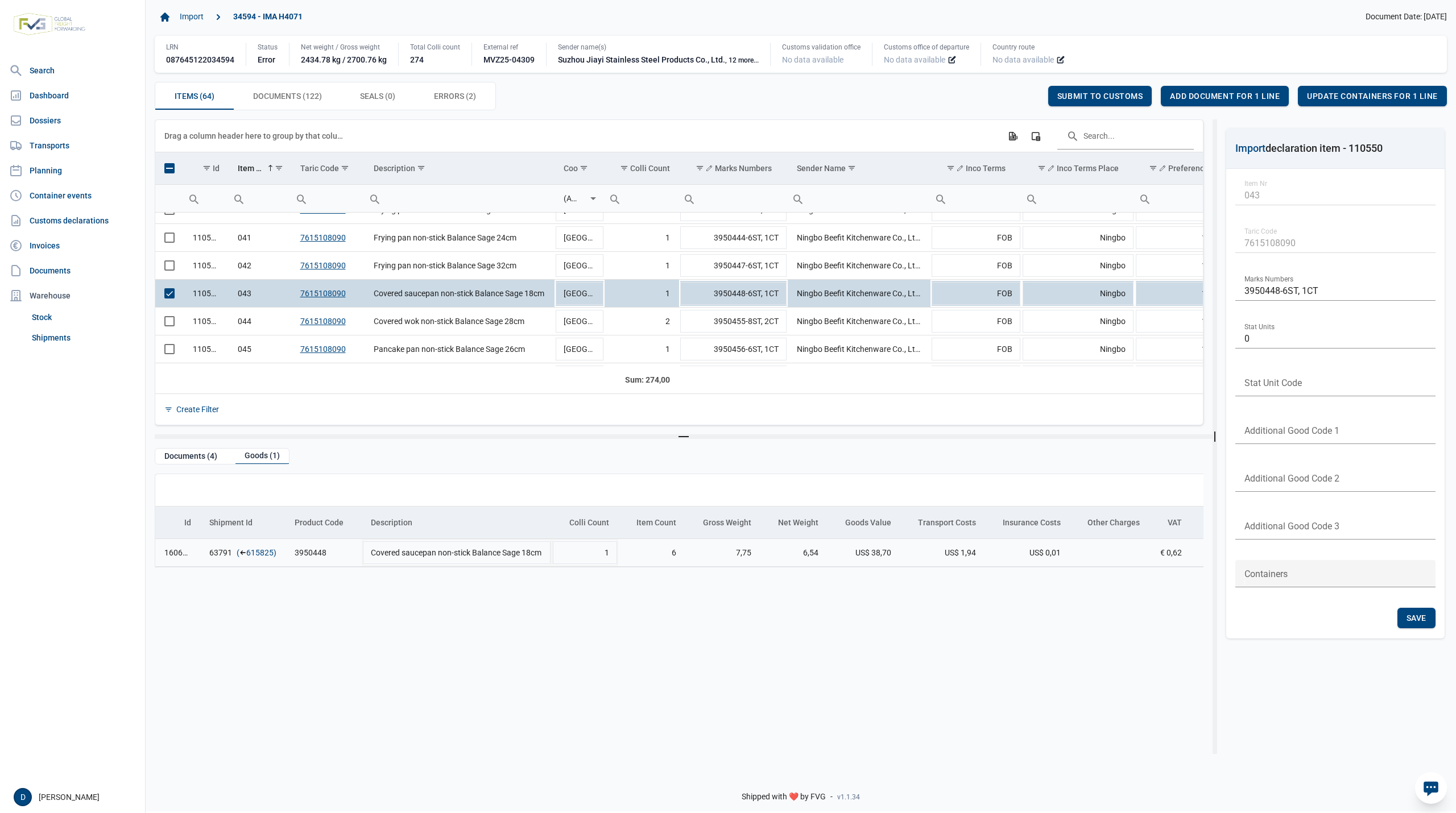
click at [255, 554] on link "615825" at bounding box center [260, 553] width 27 height 11
click at [1184, 92] on span "Add document for 1 line" at bounding box center [1225, 96] width 110 height 9
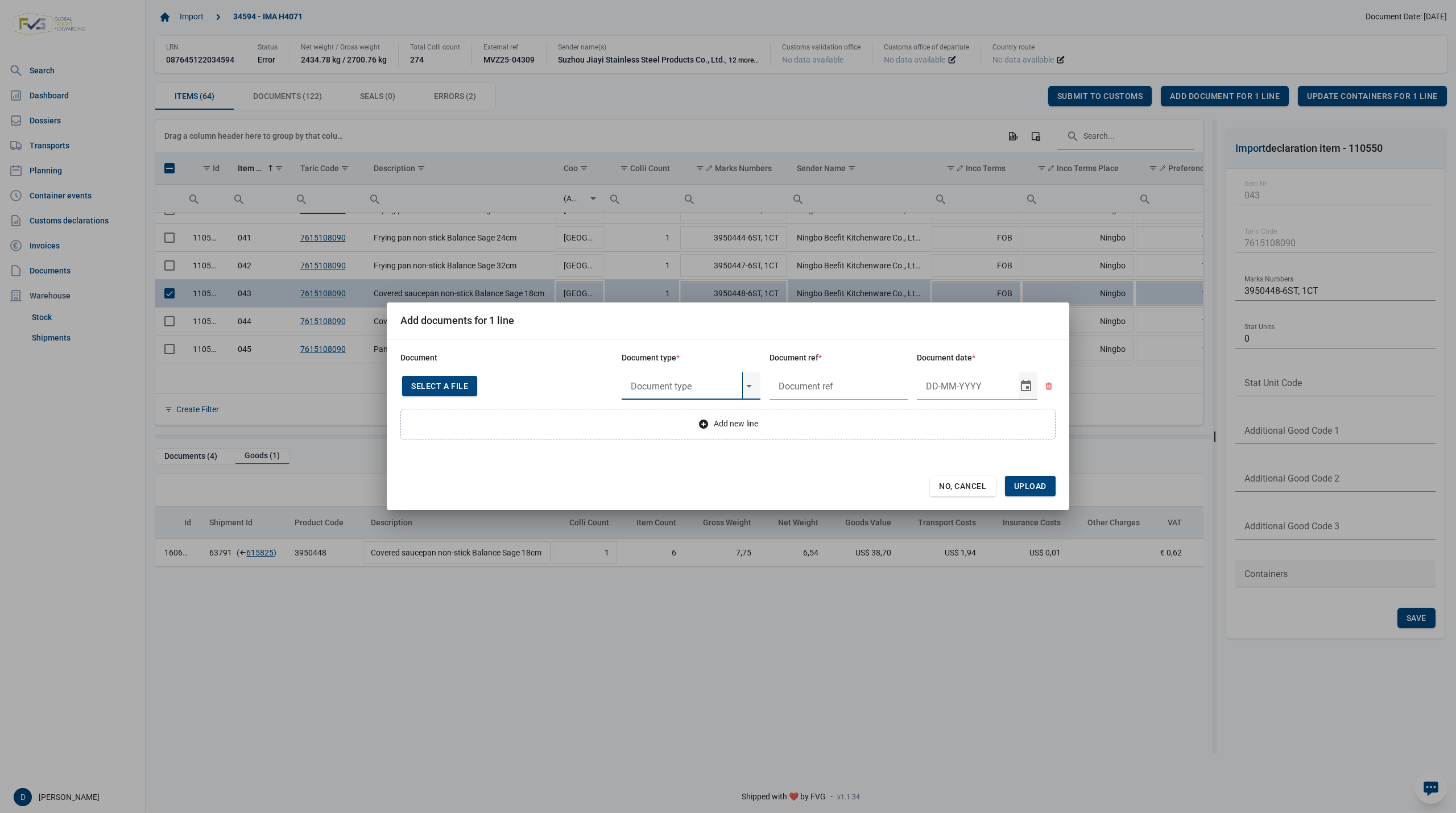
click at [678, 384] on input "text" at bounding box center [681, 386] width 120 height 27
click at [660, 417] on div "N935 - Invoice" at bounding box center [691, 418] width 139 height 26
type input "N935 - Invoice"
click at [824, 385] on input "text" at bounding box center [839, 386] width 139 height 27
type input "."
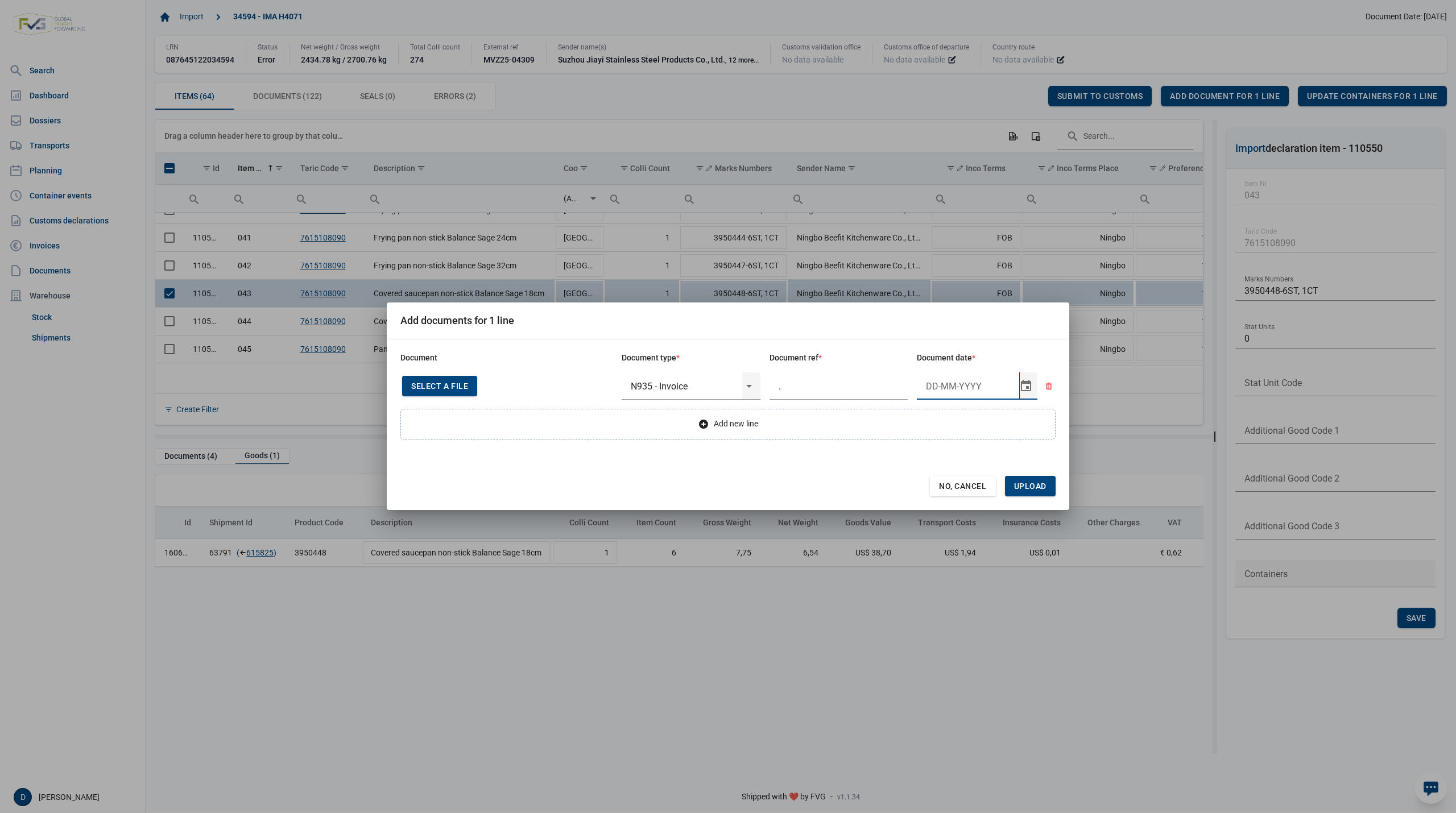
click at [933, 388] on input "Document date" at bounding box center [968, 386] width 102 height 27
type input "[DATE]"
click at [1038, 482] on span "Upload" at bounding box center [1030, 486] width 32 height 9
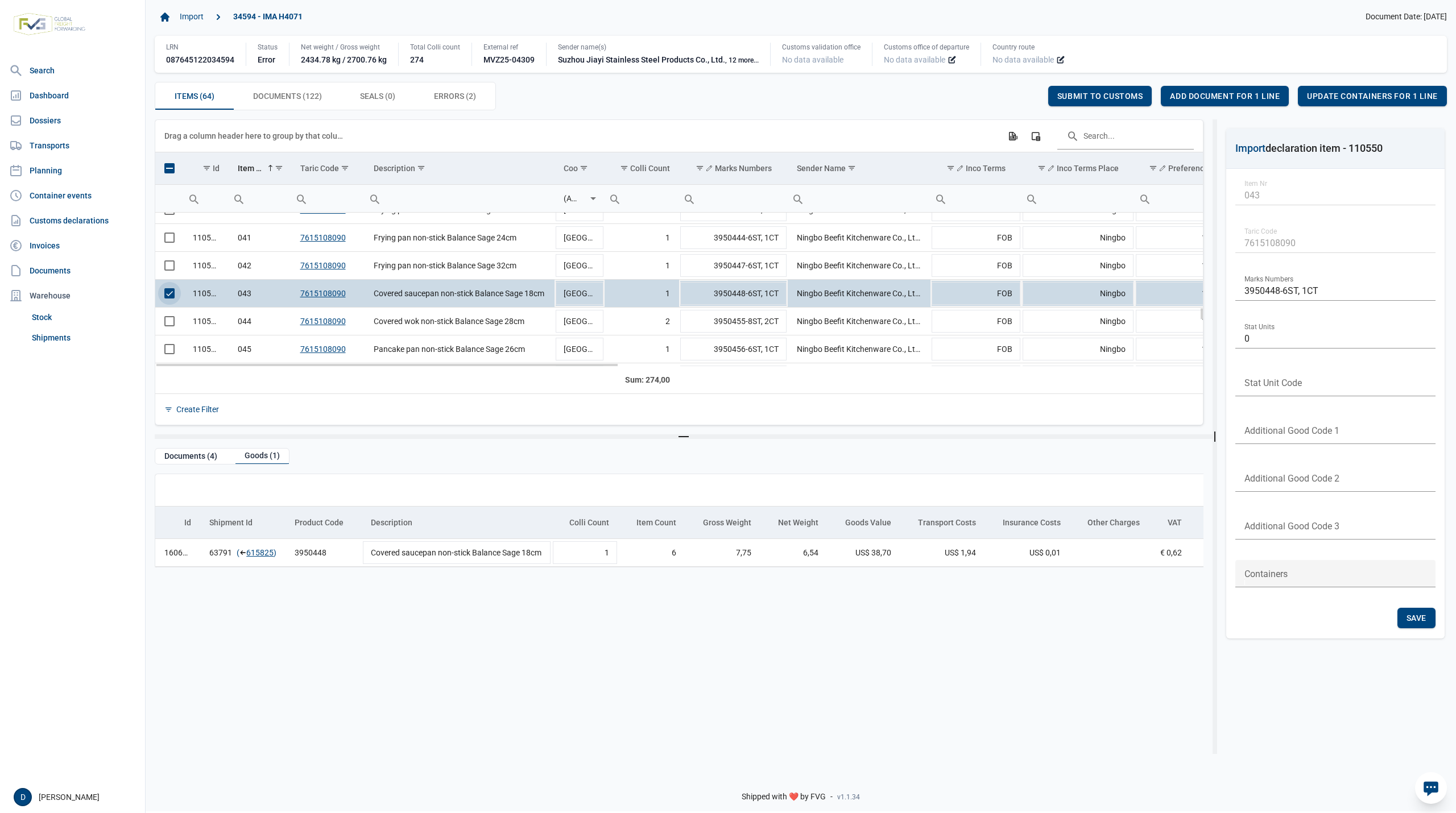
click at [165, 298] on span "Select row" at bounding box center [169, 294] width 10 height 10
click at [200, 459] on div "Documents (4)" at bounding box center [190, 456] width 71 height 15
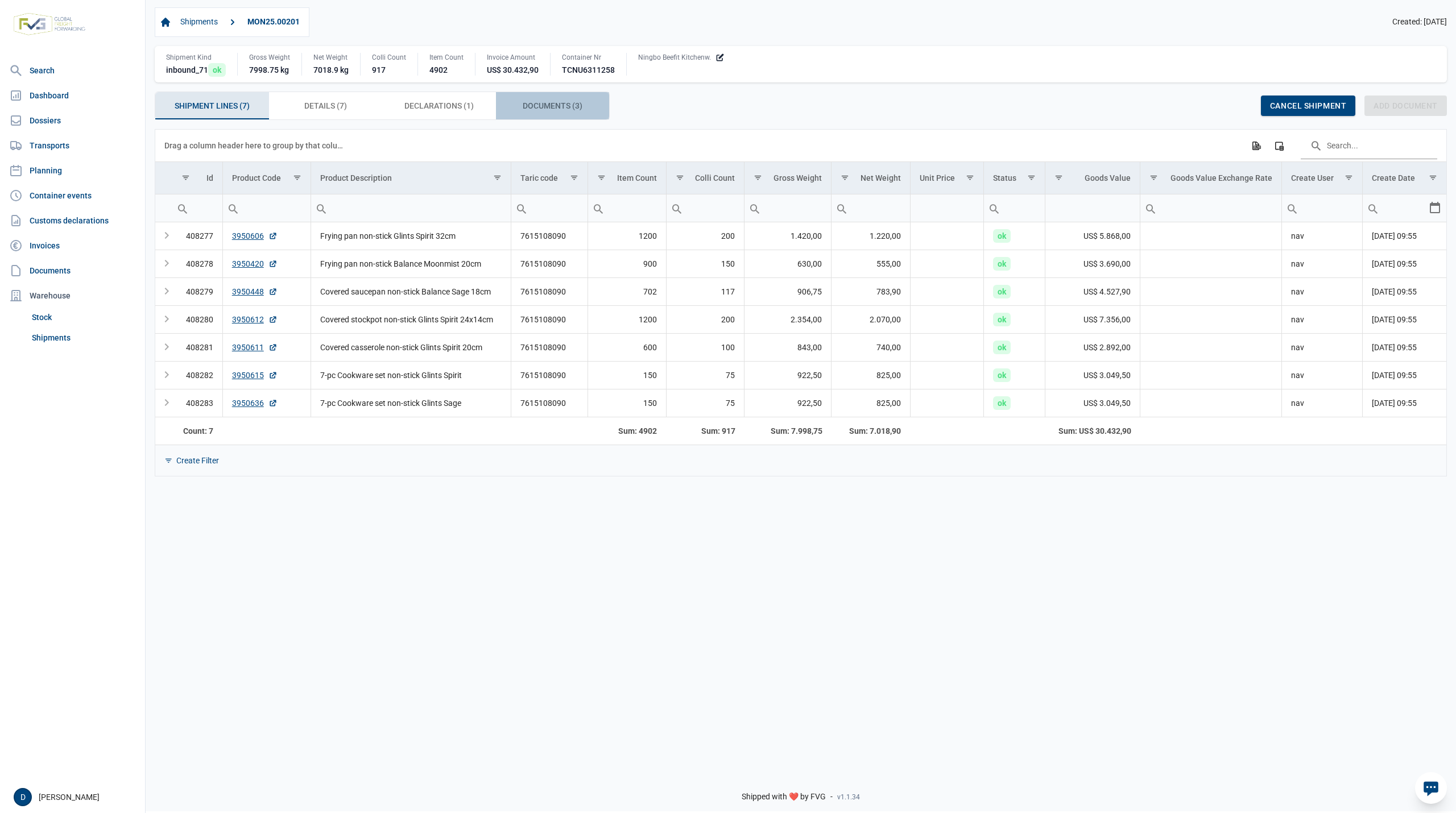
click at [561, 98] on div "Documents (3) Documents (3)" at bounding box center [553, 106] width 114 height 27
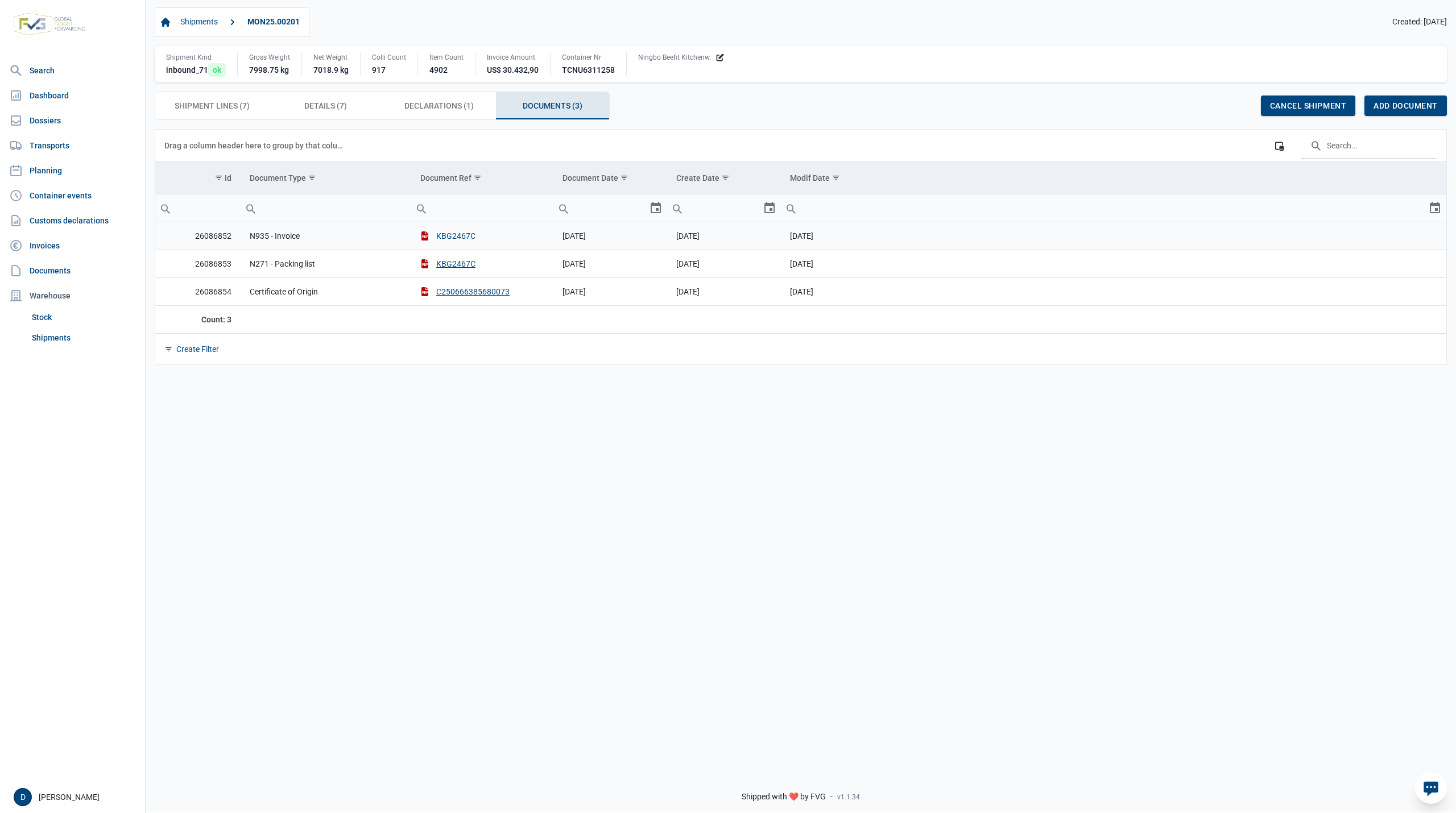
click at [450, 239] on button "KBG2467C" at bounding box center [447, 236] width 56 height 11
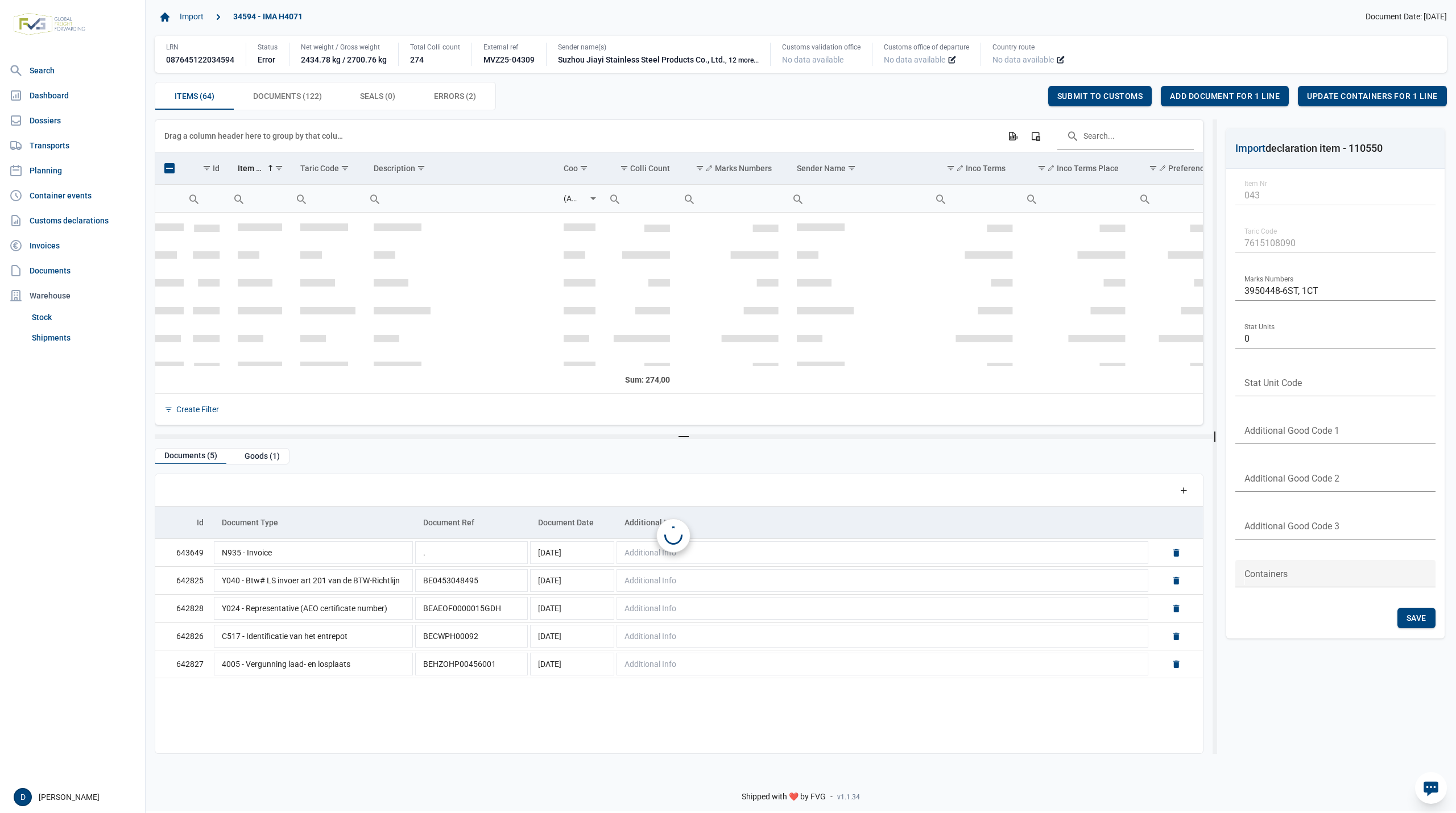
scroll to position [1178, 0]
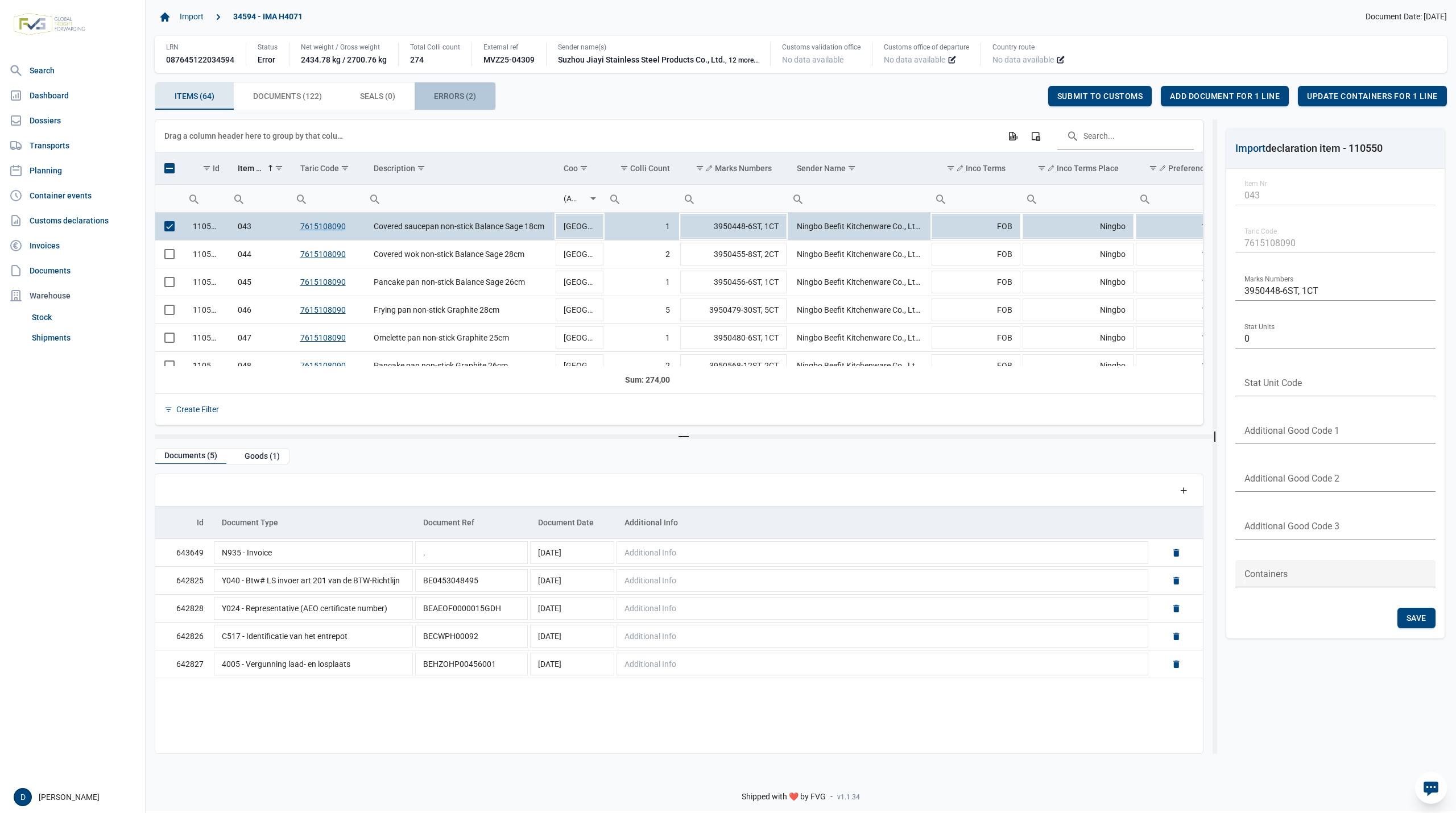
click at [453, 101] on span "Errors (2) Errors (2)" at bounding box center [454, 97] width 42 height 14
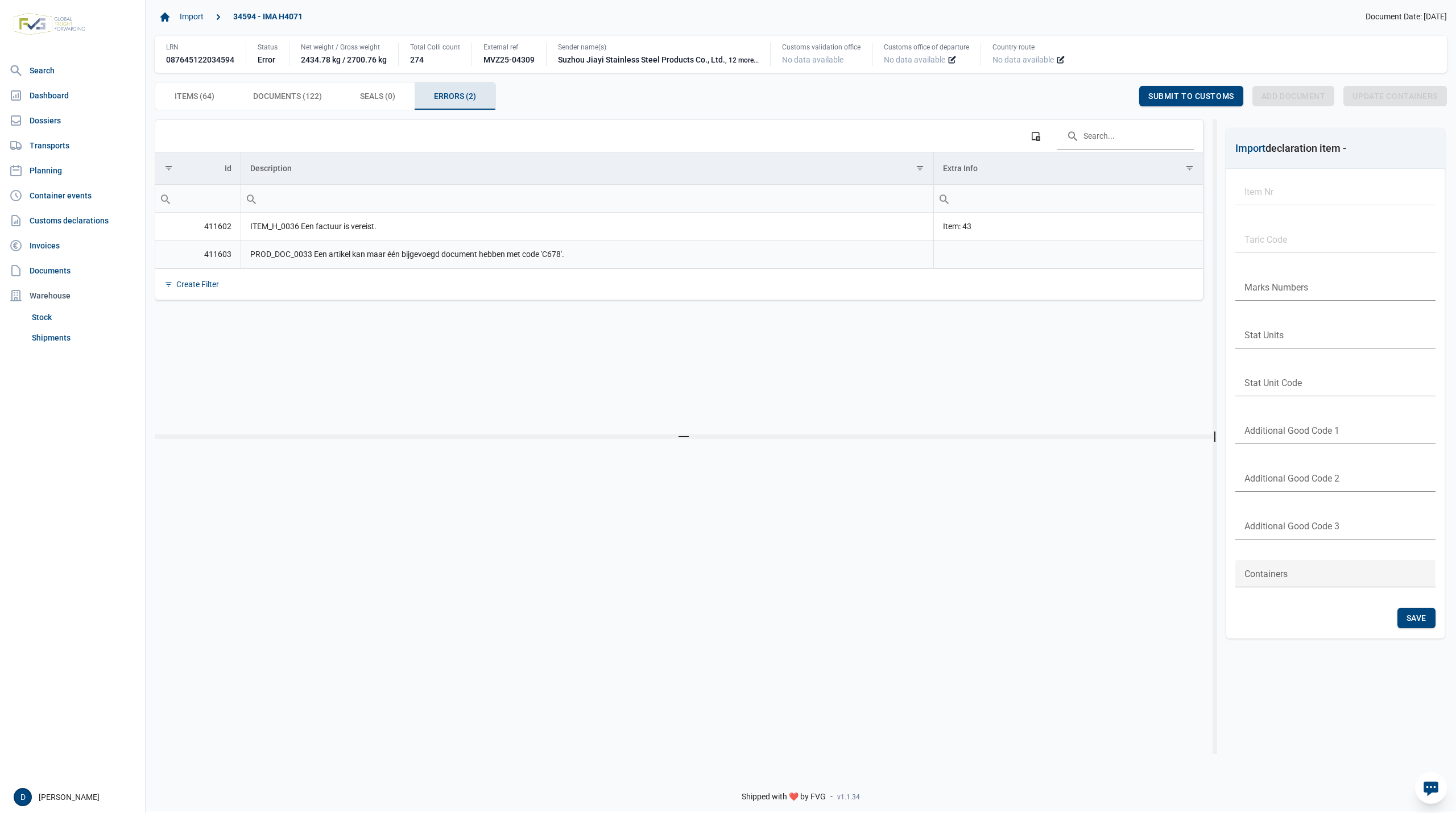
click at [338, 258] on td "PROD_DOC_0033 Een artikel kan maar één bijgevoegd document hebben met code 'C67…" at bounding box center [587, 254] width 693 height 28
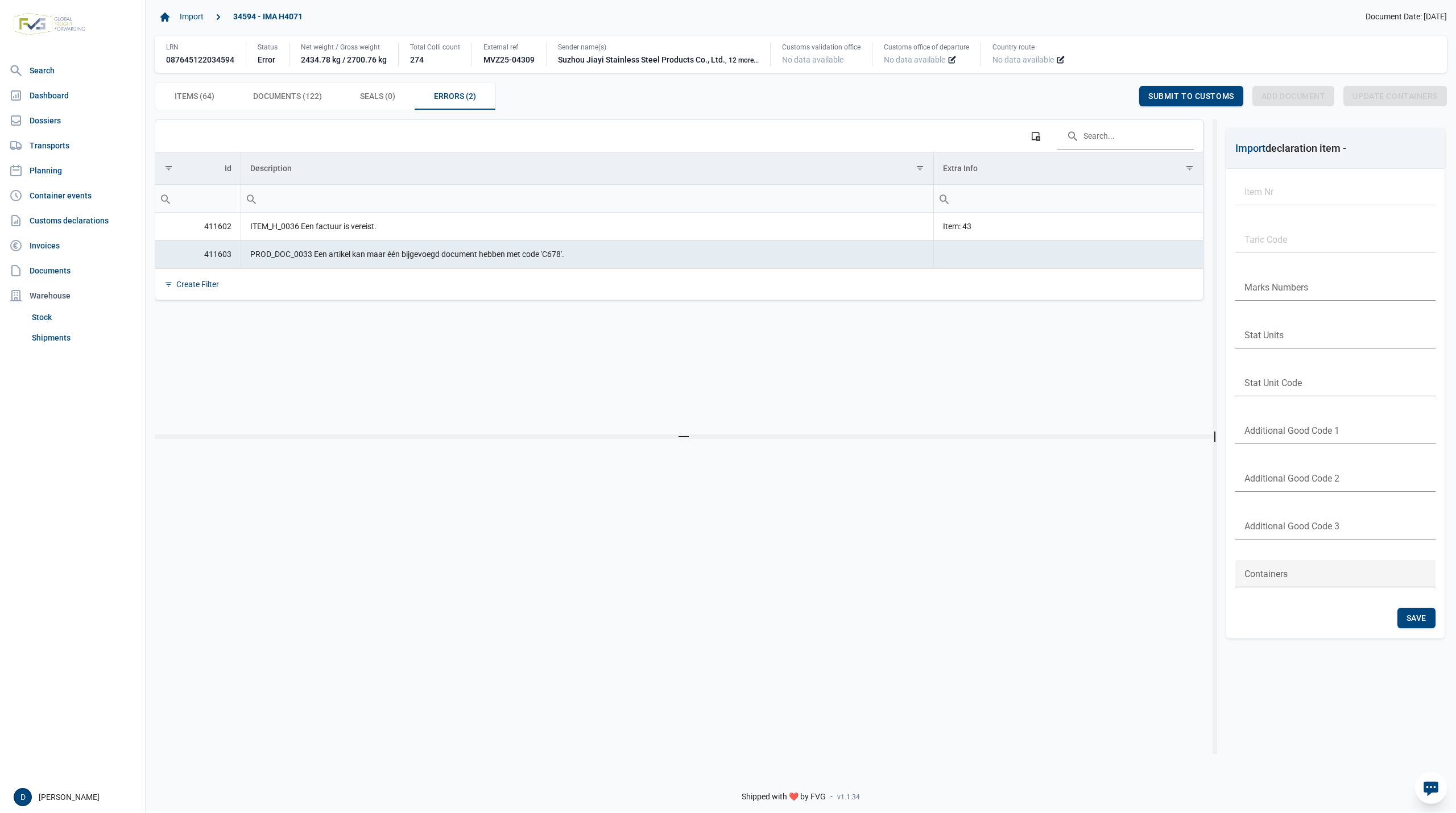
click at [542, 251] on td "PROD_DOC_0033 Een artikel kan maar één bijgevoegd document hebben met code 'C67…" at bounding box center [587, 254] width 693 height 28
click at [182, 90] on span "Items (64) Items (64)" at bounding box center [194, 97] width 40 height 14
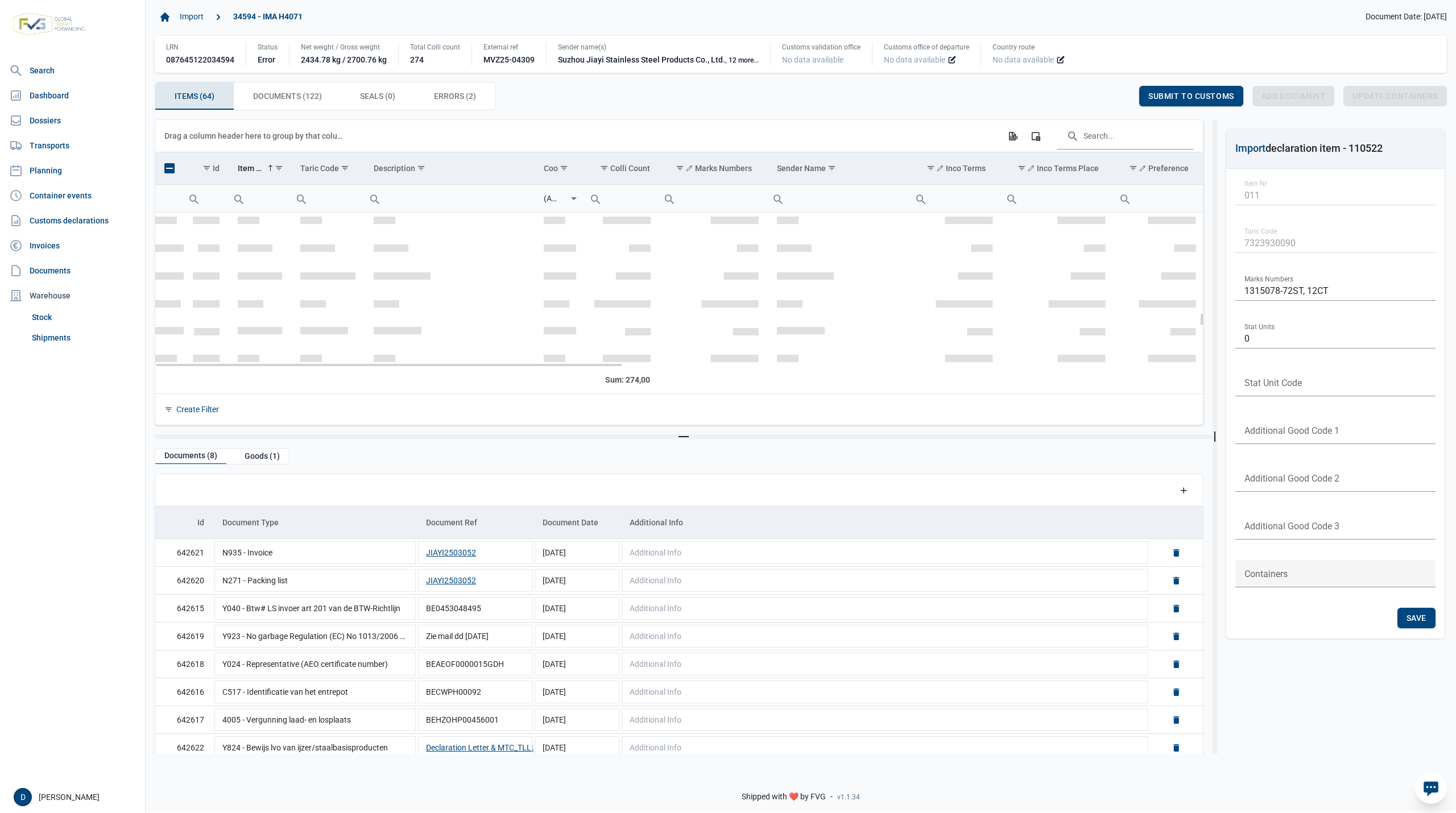
scroll to position [1178, 0]
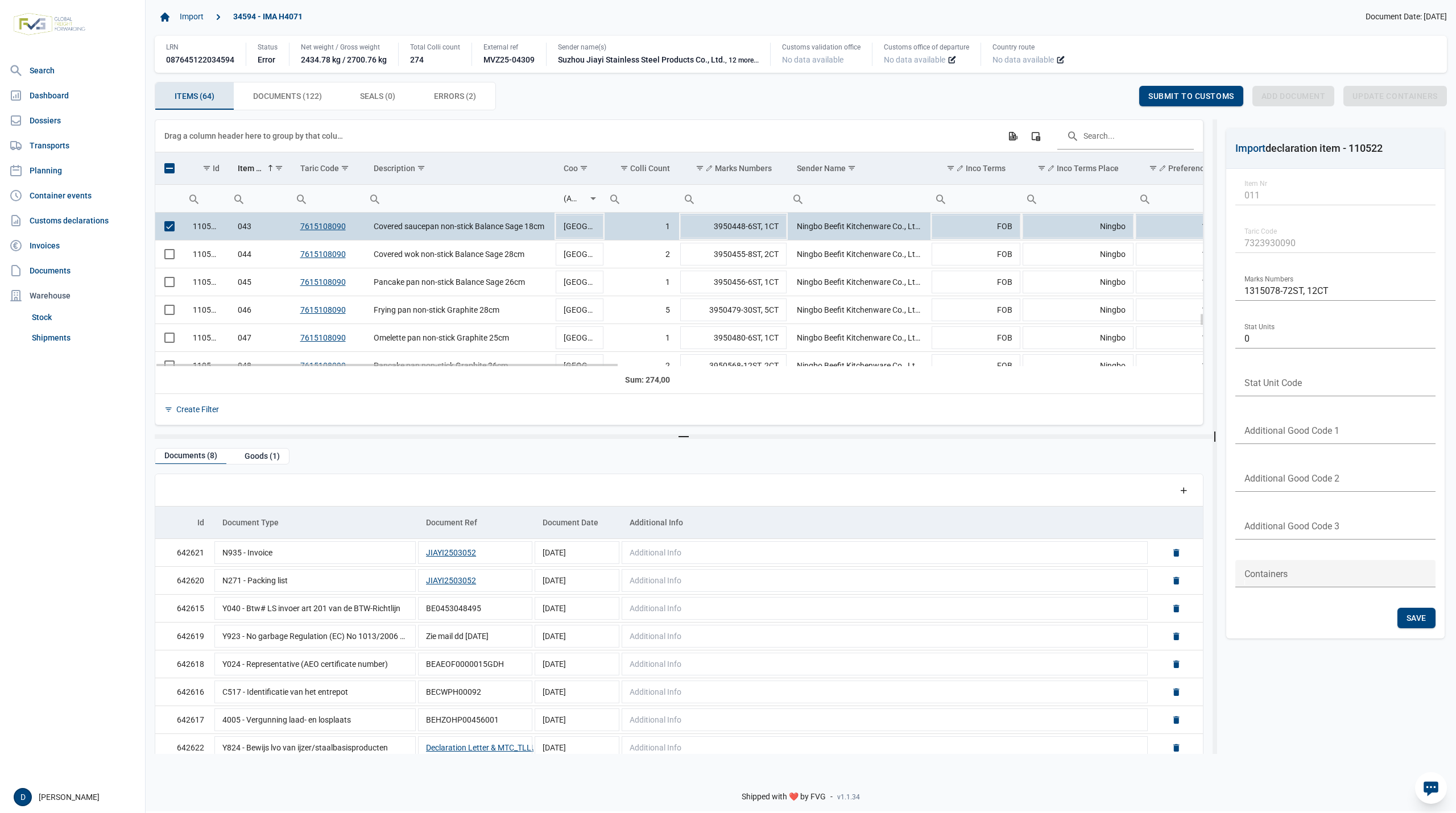
click at [167, 227] on span "Select row" at bounding box center [169, 226] width 10 height 10
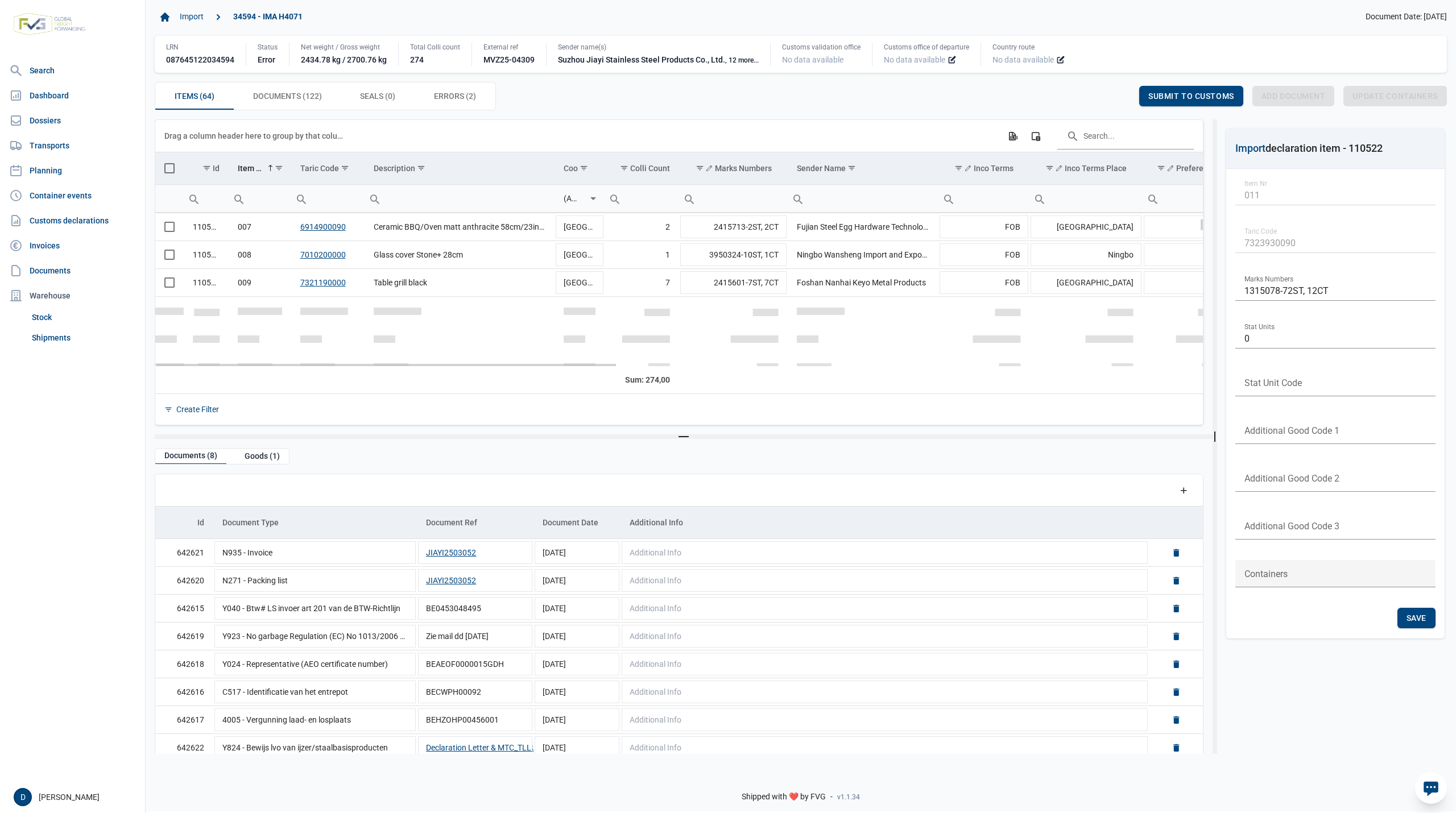
scroll to position [0, 0]
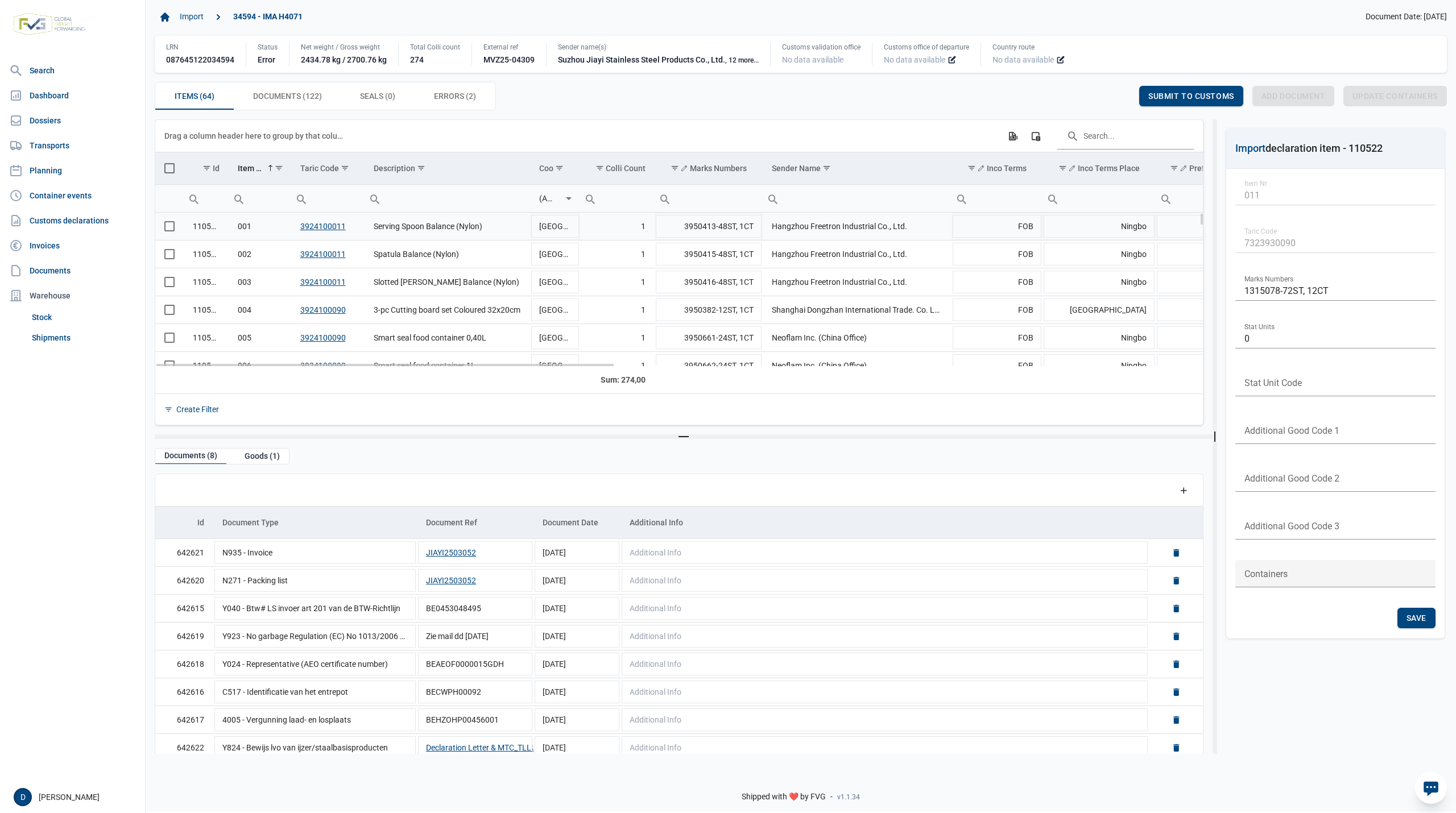
click at [168, 230] on span "Select row" at bounding box center [169, 226] width 10 height 10
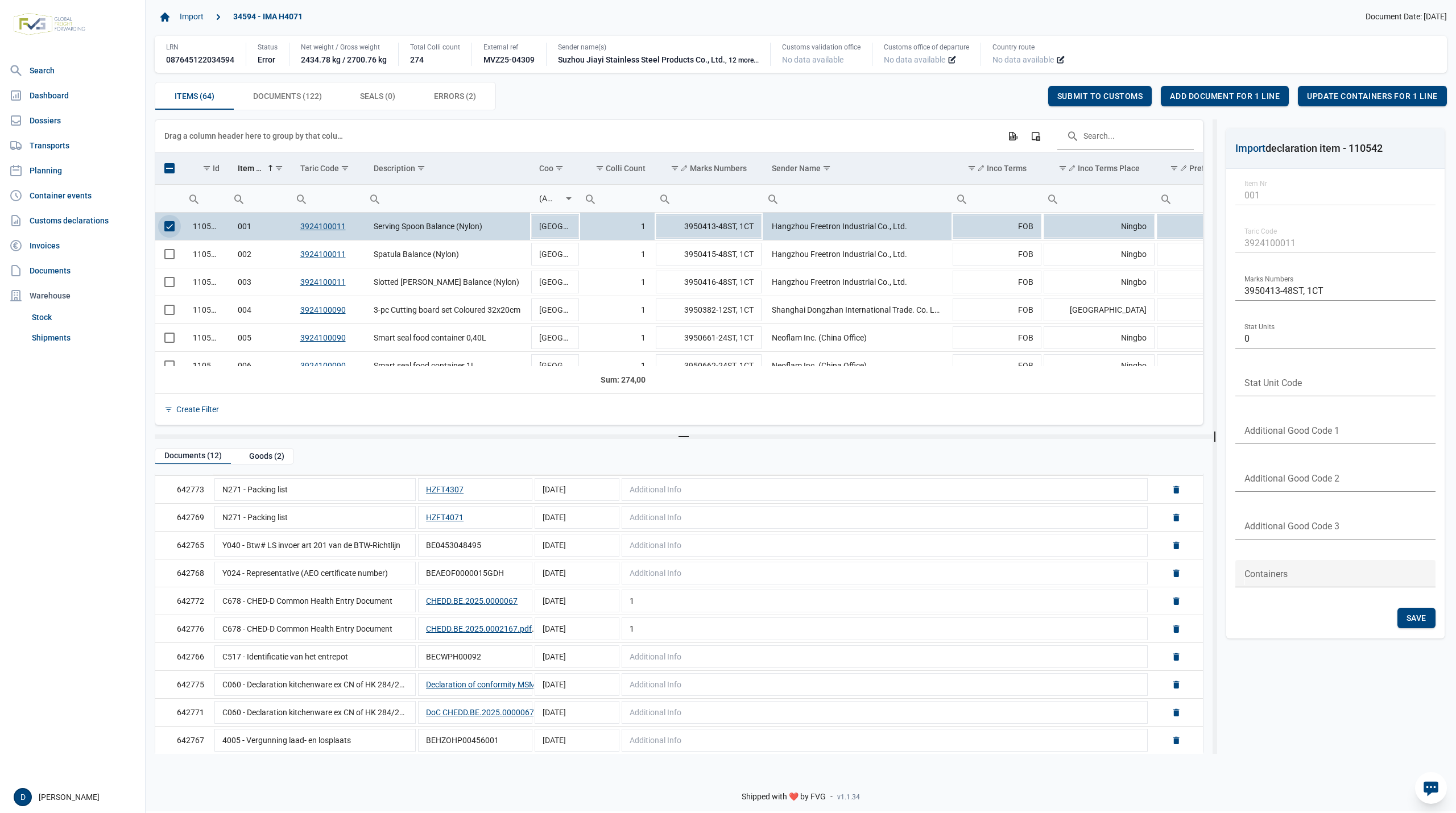
scroll to position [123, 0]
click at [1171, 600] on link "Delete" at bounding box center [1176, 600] width 10 height 10
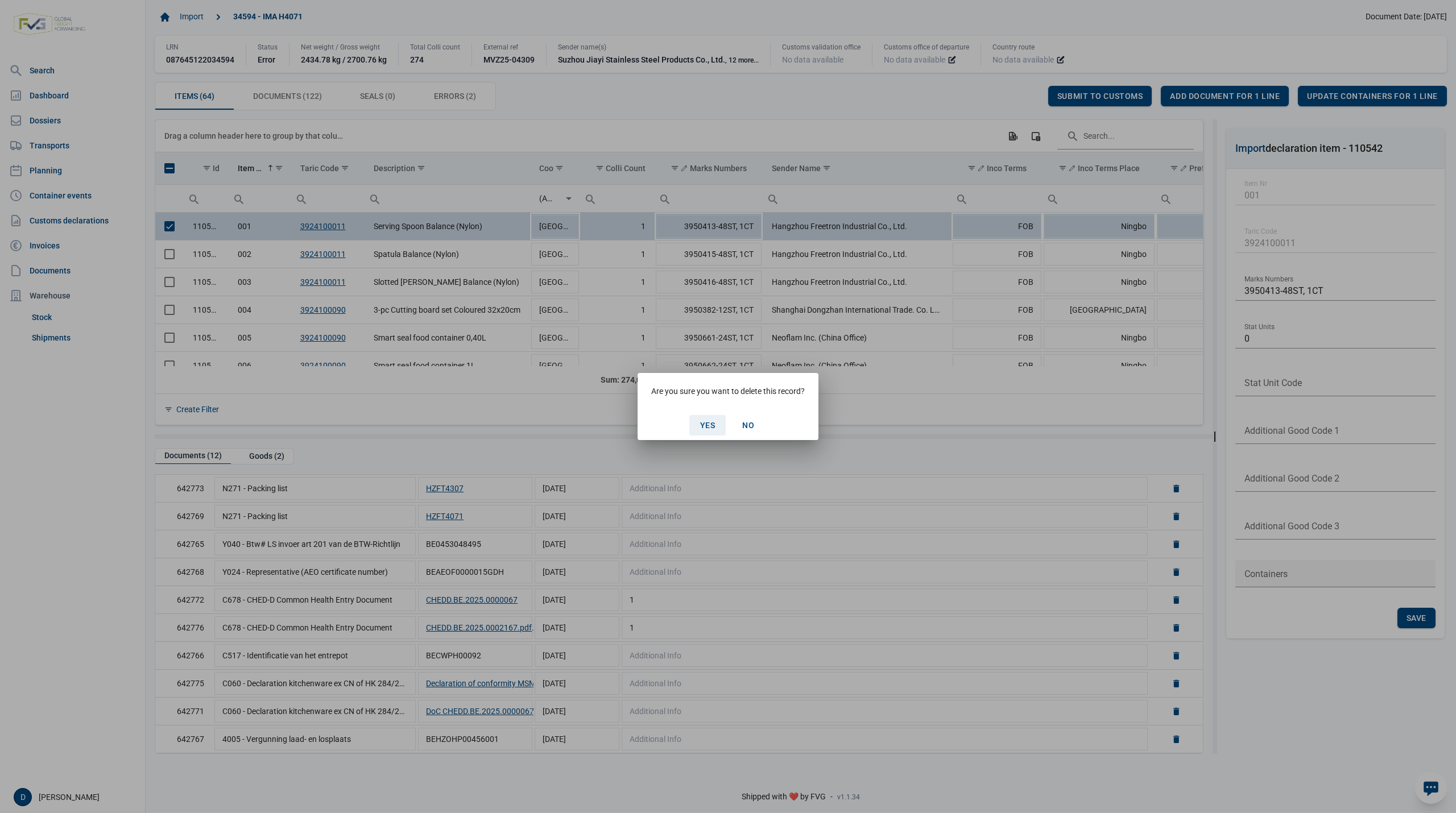
click at [706, 418] on div "Yes" at bounding box center [707, 425] width 37 height 20
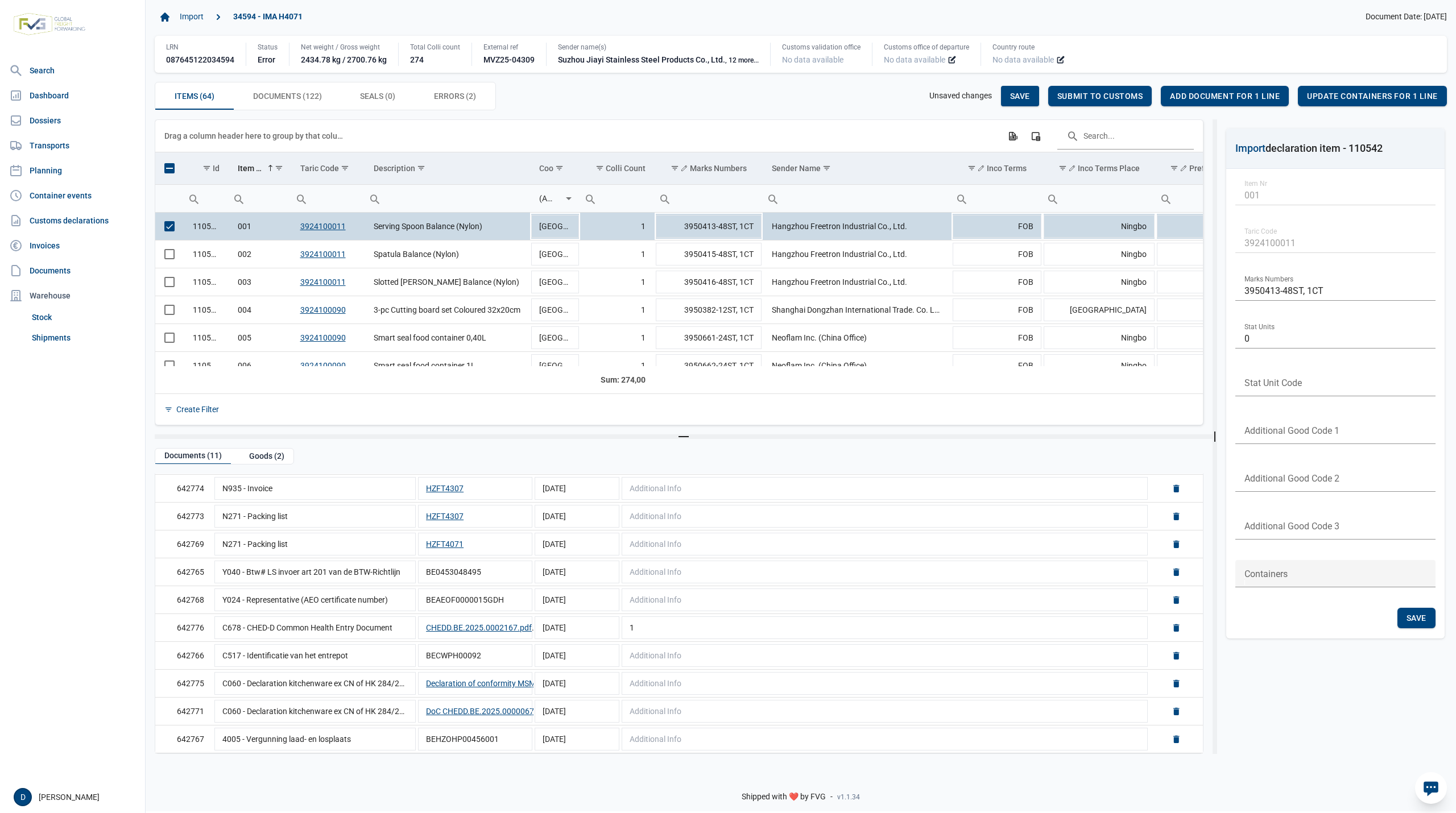
scroll to position [95, 0]
drag, startPoint x: 1020, startPoint y: 99, endPoint x: 1010, endPoint y: 98, distance: 10.0
click at [1020, 103] on div "Save" at bounding box center [1020, 97] width 38 height 20
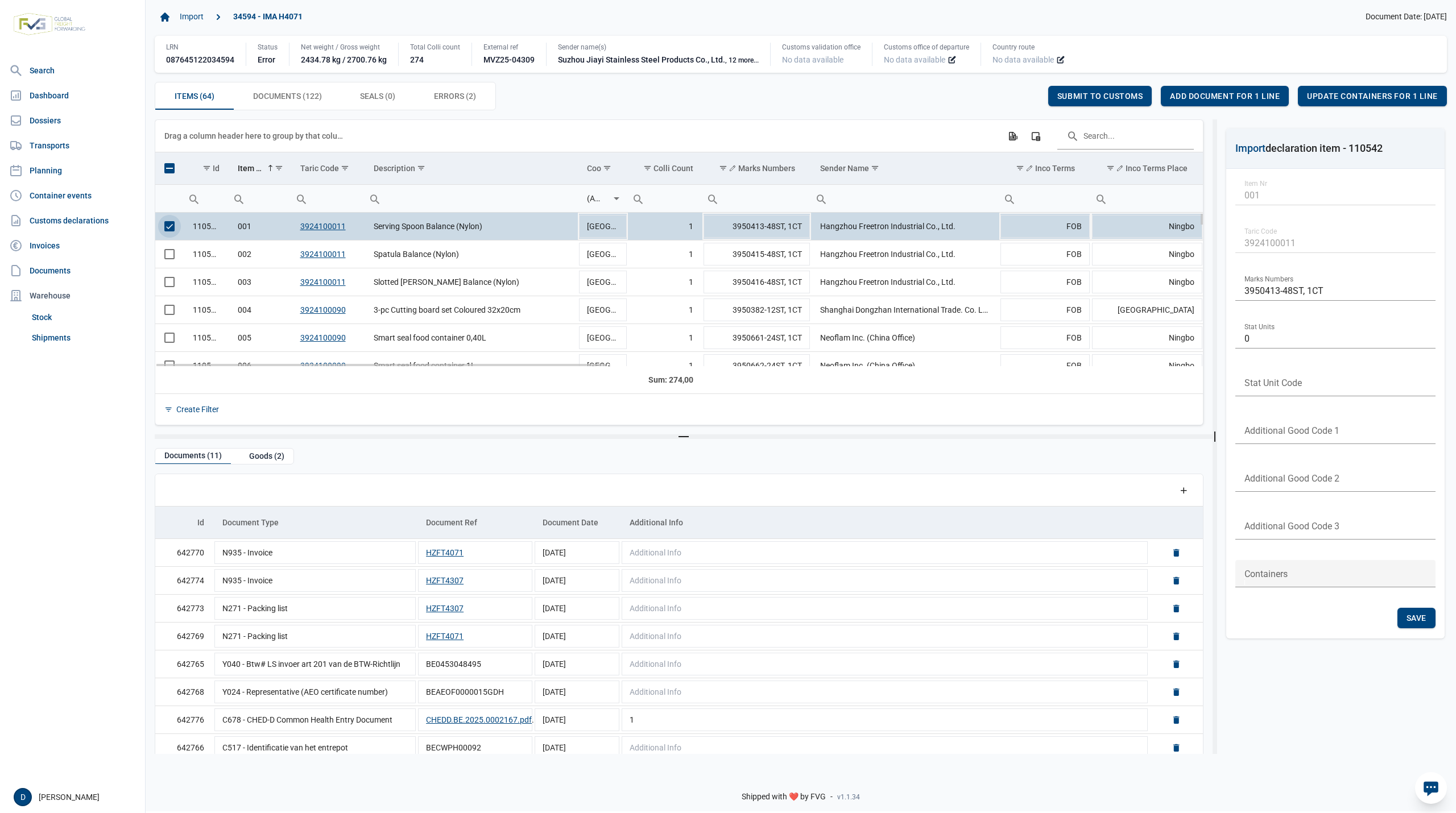
click at [171, 231] on span "Select row" at bounding box center [169, 226] width 10 height 10
click at [172, 256] on span "Select row" at bounding box center [169, 254] width 10 height 10
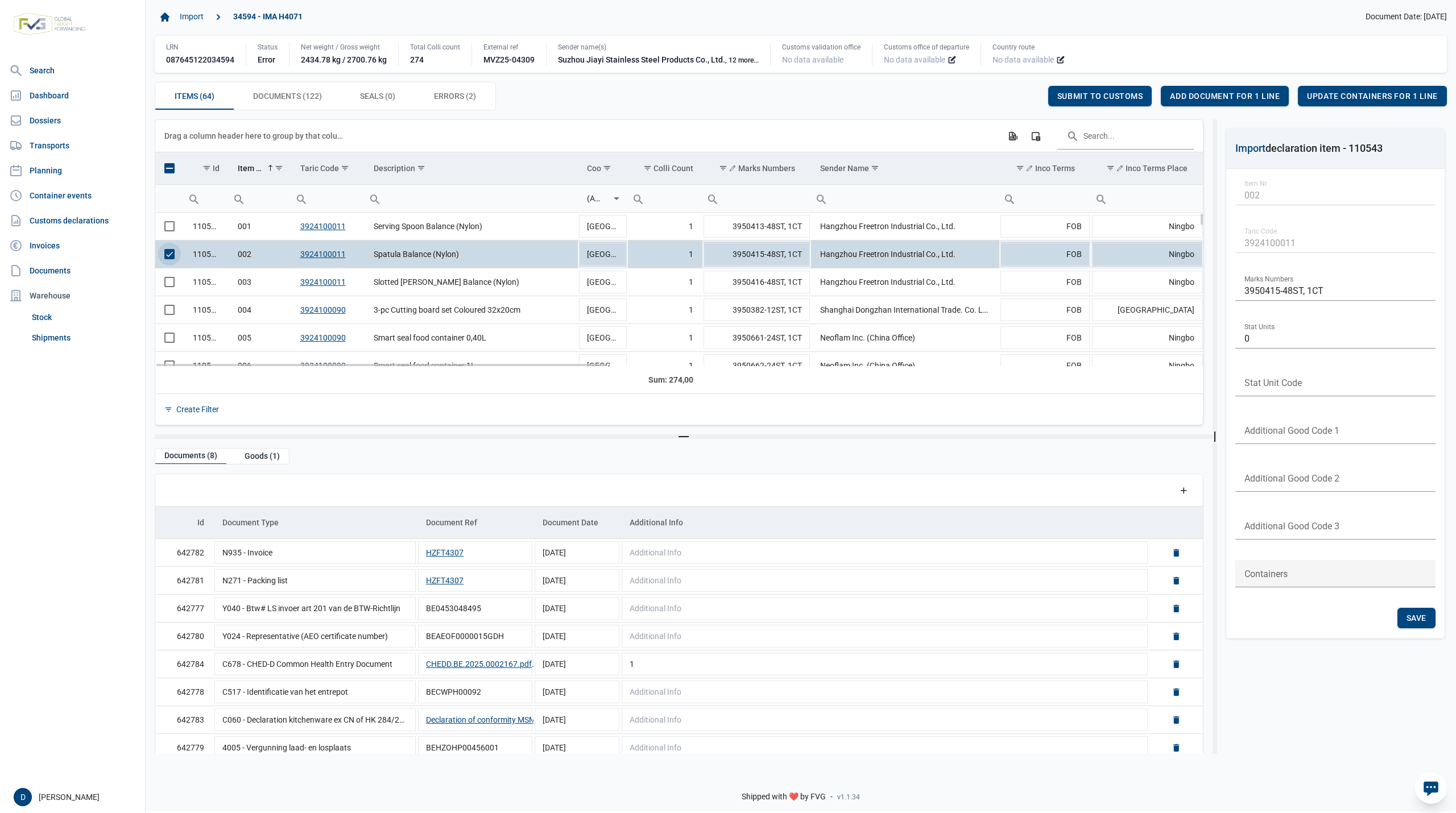
click at [169, 258] on span "Select row" at bounding box center [169, 254] width 10 height 10
click at [169, 284] on span "Select row" at bounding box center [169, 282] width 10 height 10
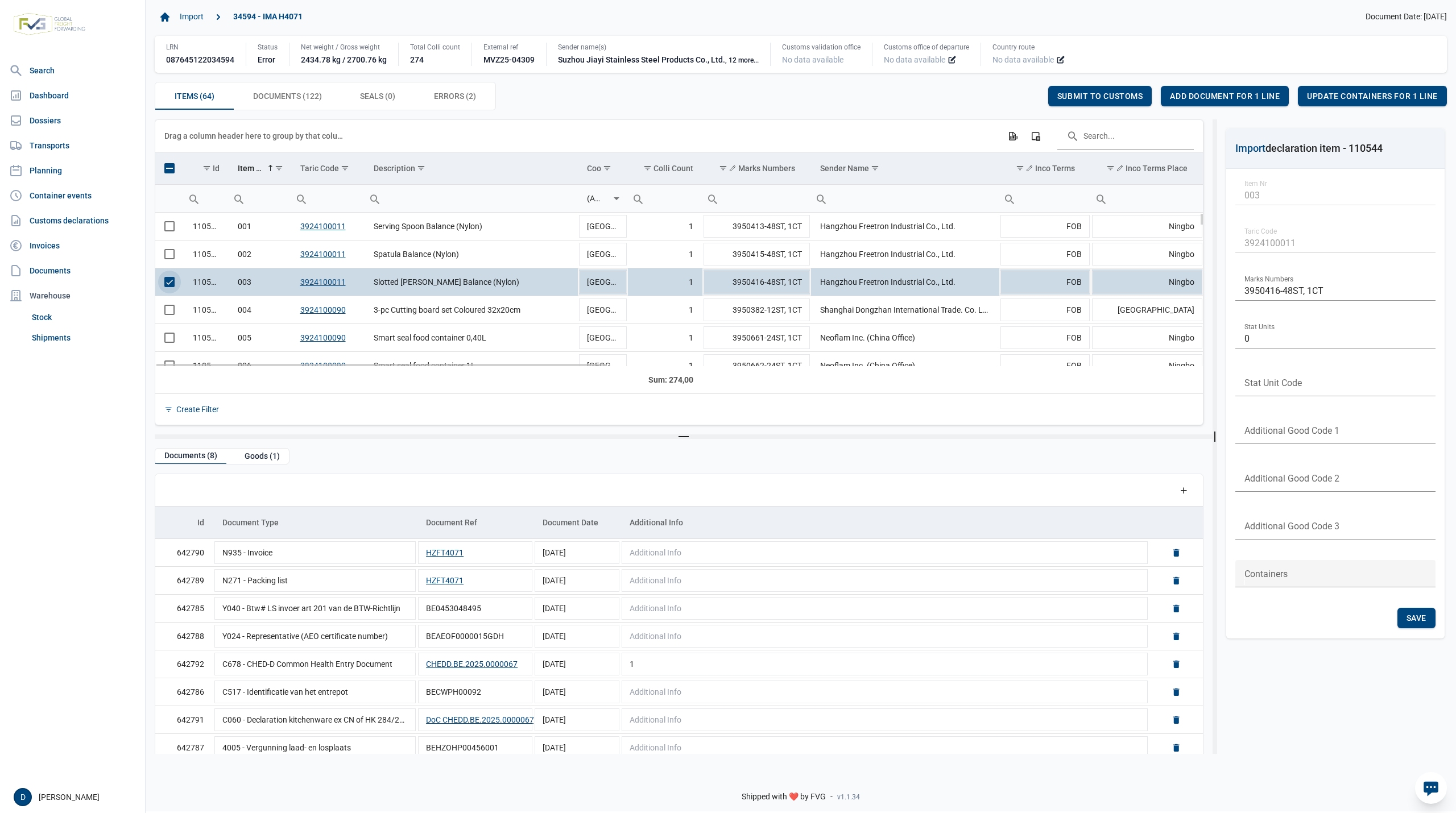
click at [169, 284] on span "Select row" at bounding box center [169, 282] width 10 height 10
click at [167, 313] on span "Select row" at bounding box center [169, 310] width 10 height 10
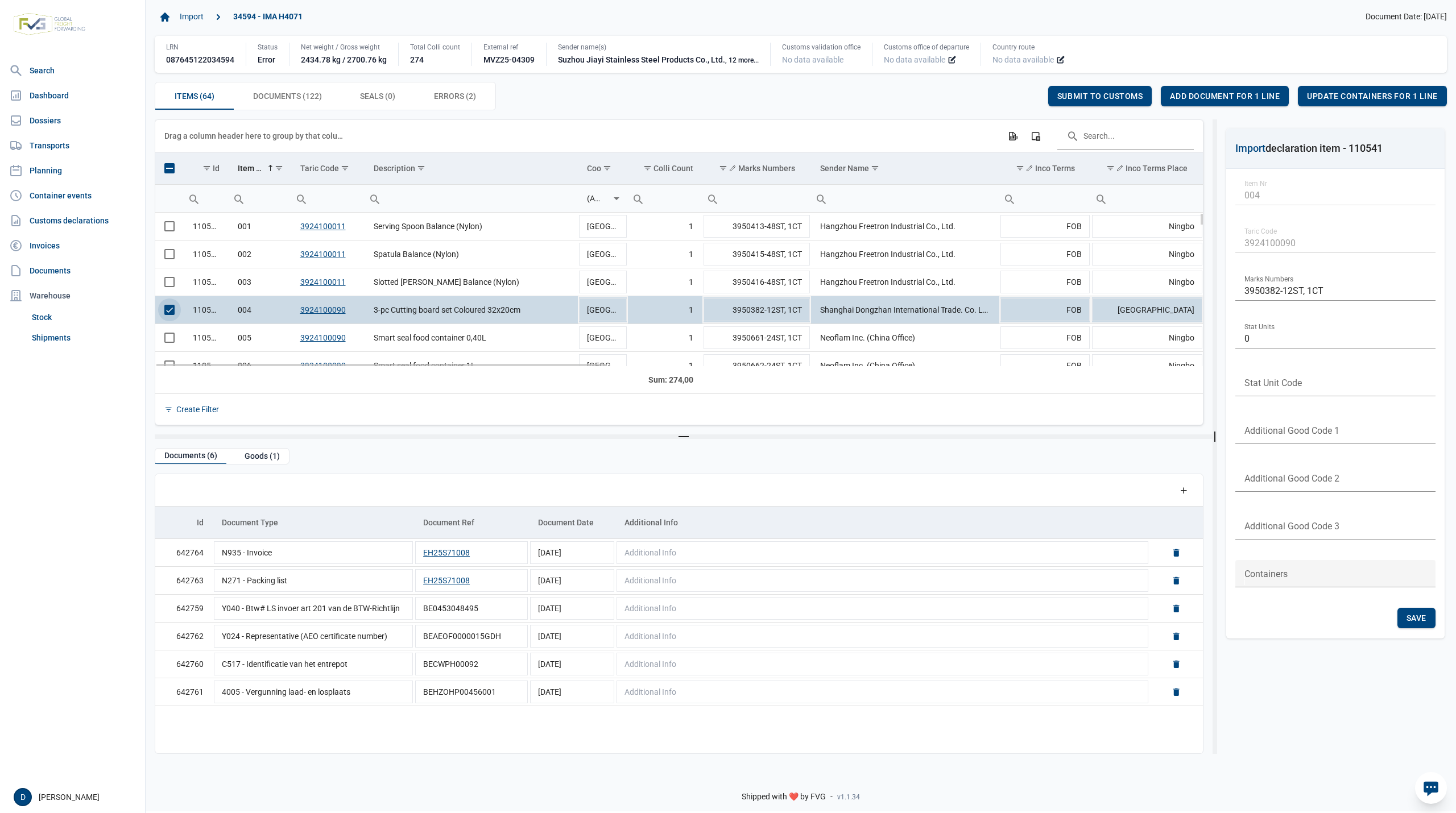
click at [169, 312] on span "Select row" at bounding box center [169, 310] width 10 height 10
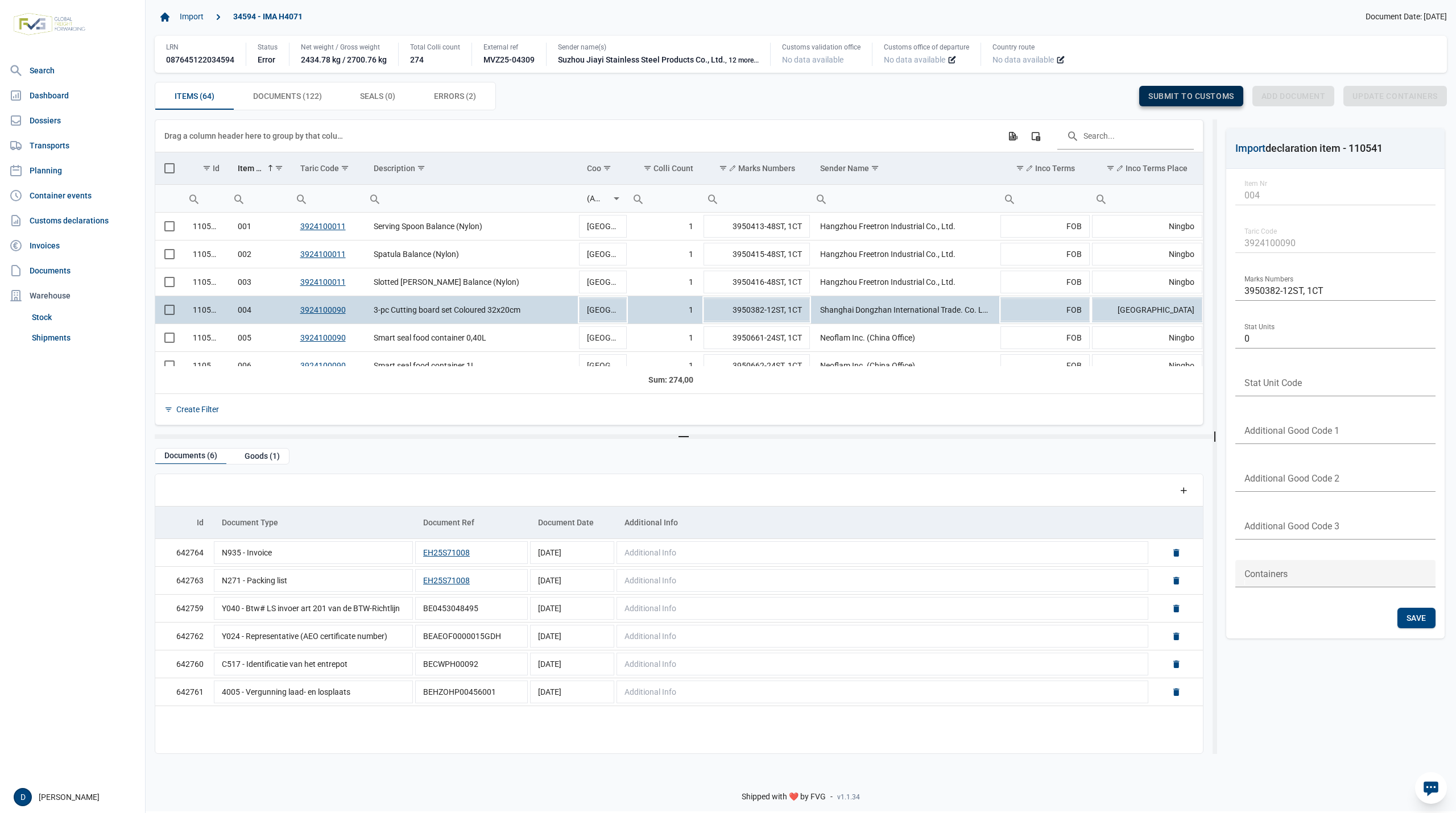
click at [1184, 99] on span "Submit to customs" at bounding box center [1191, 96] width 86 height 9
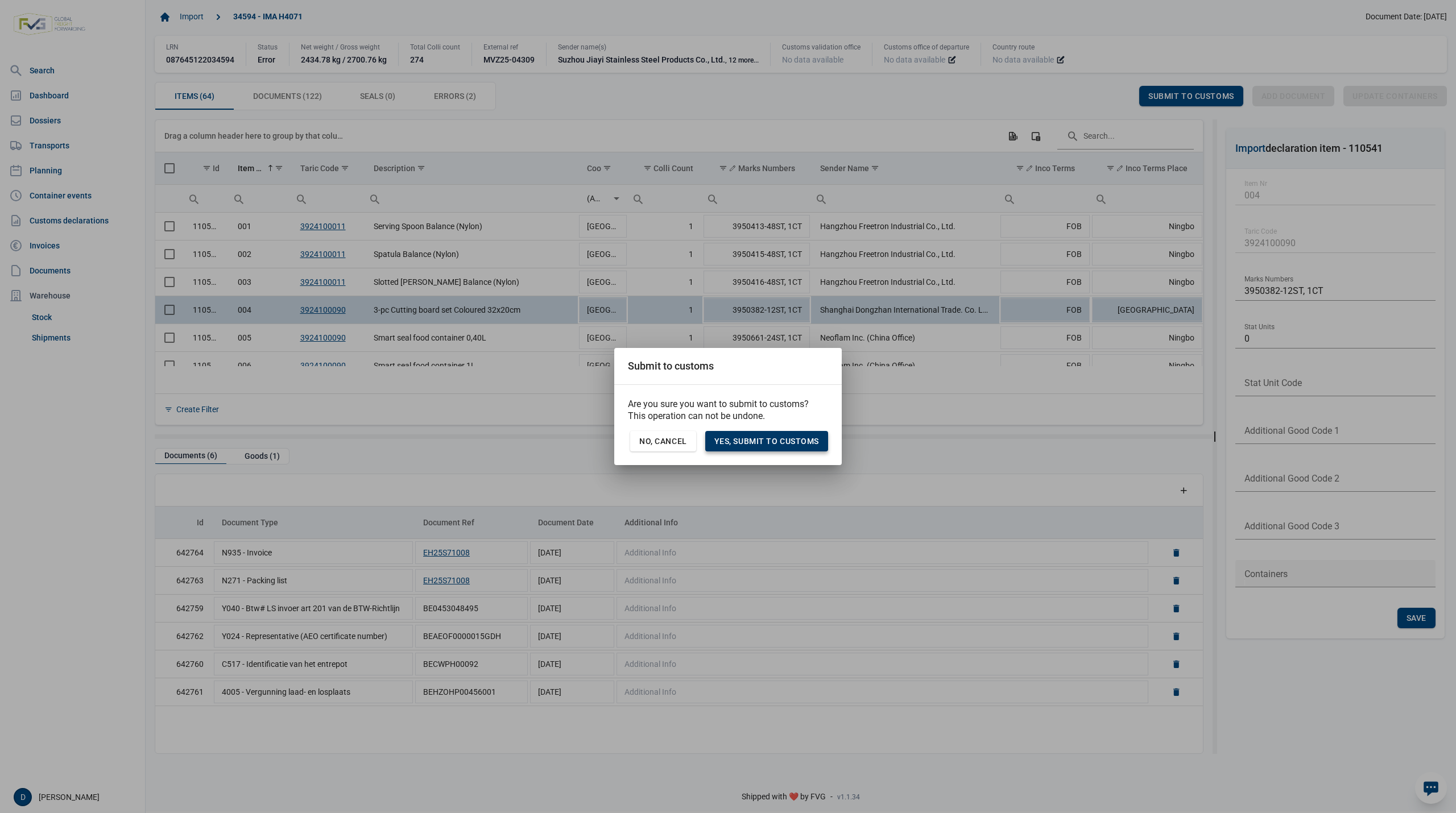
click span "Yes, Submit to customs"
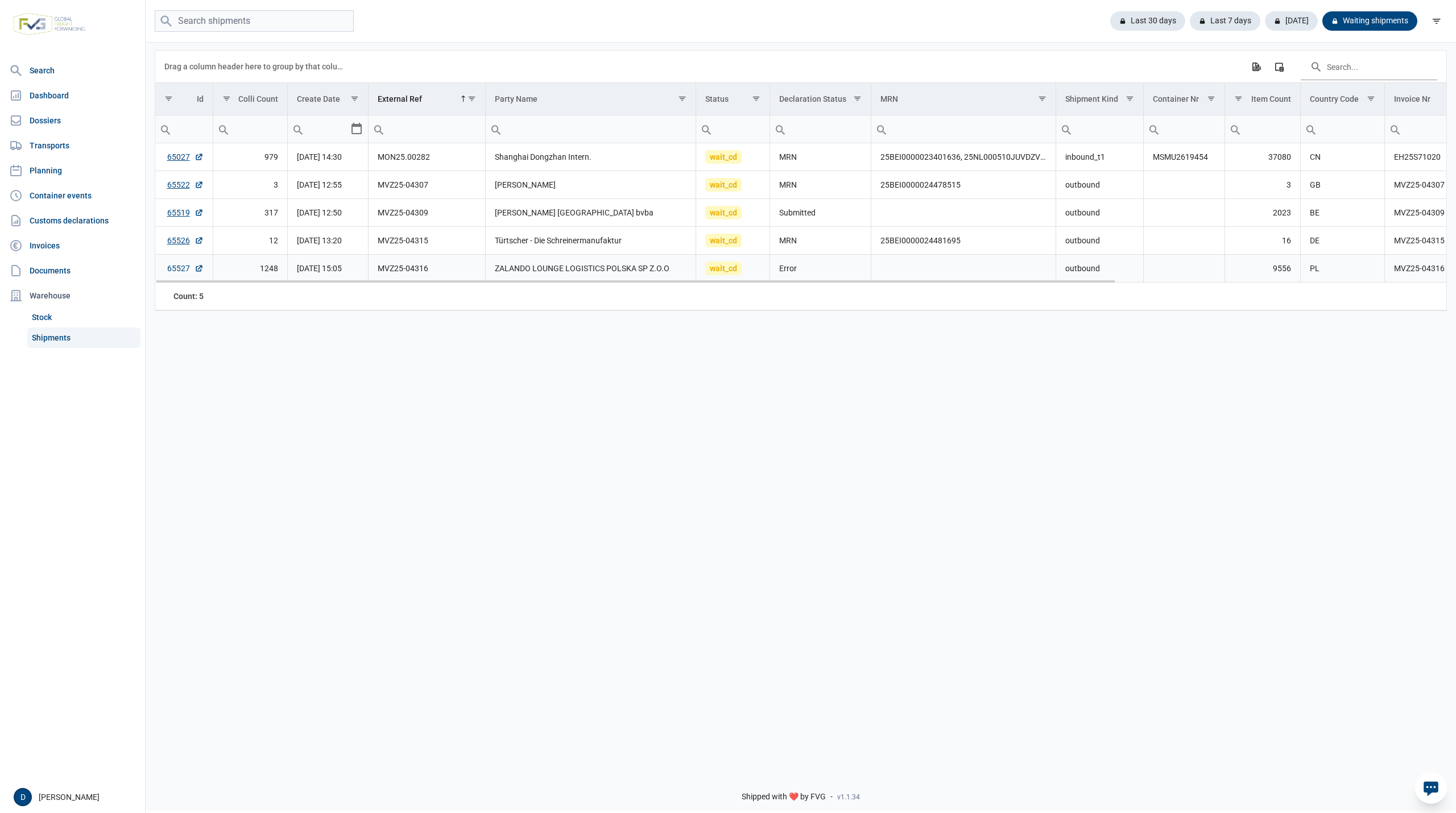
click at [175, 268] on link "65527" at bounding box center [185, 268] width 37 height 11
click at [1368, 13] on div "Waiting shipments" at bounding box center [1365, 20] width 104 height 20
click at [1190, 19] on div "Last 30 days" at bounding box center [1225, 20] width 71 height 20
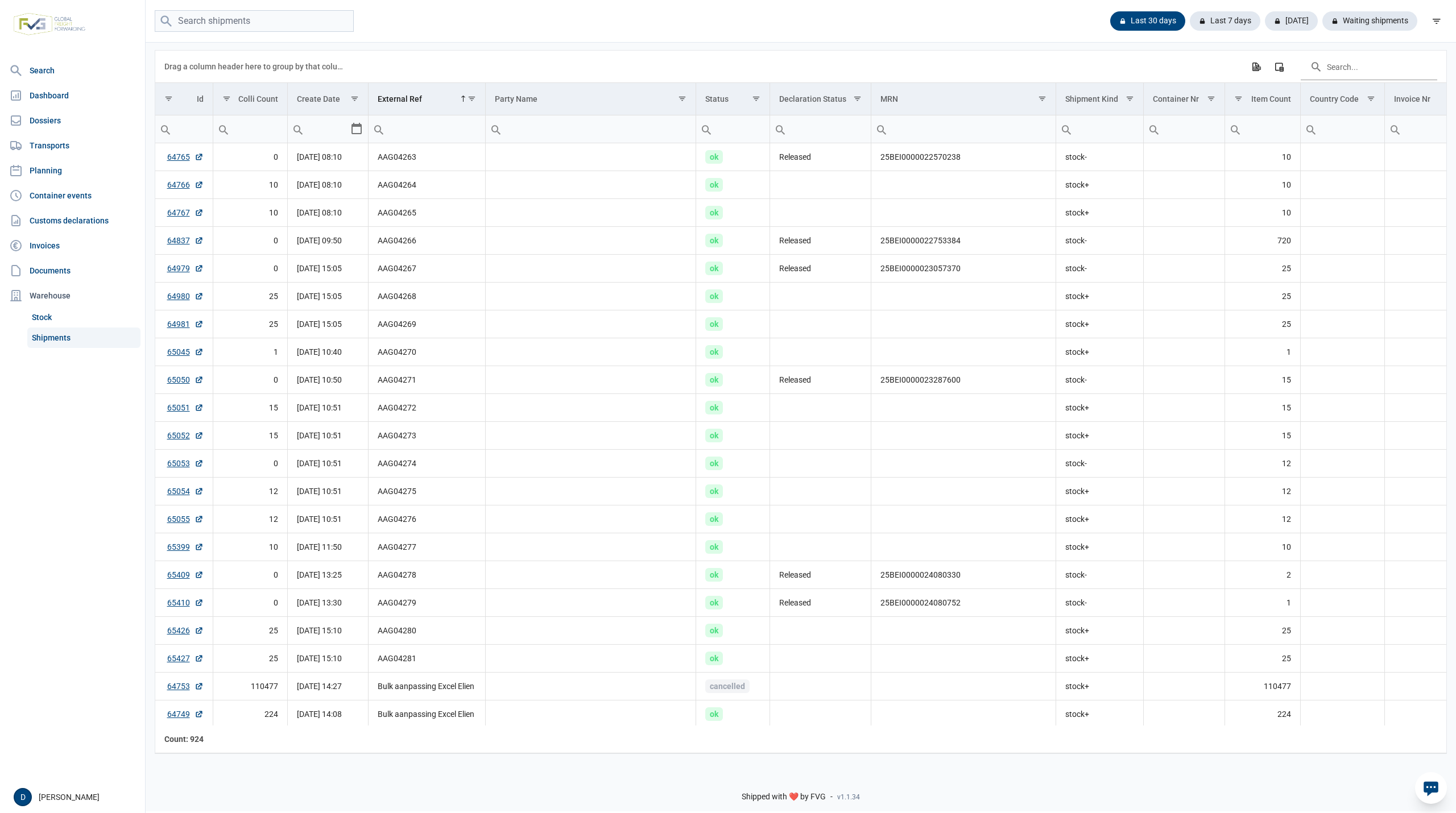
click at [430, 126] on input "Filter cell" at bounding box center [427, 129] width 116 height 27
type input "MVZ2"
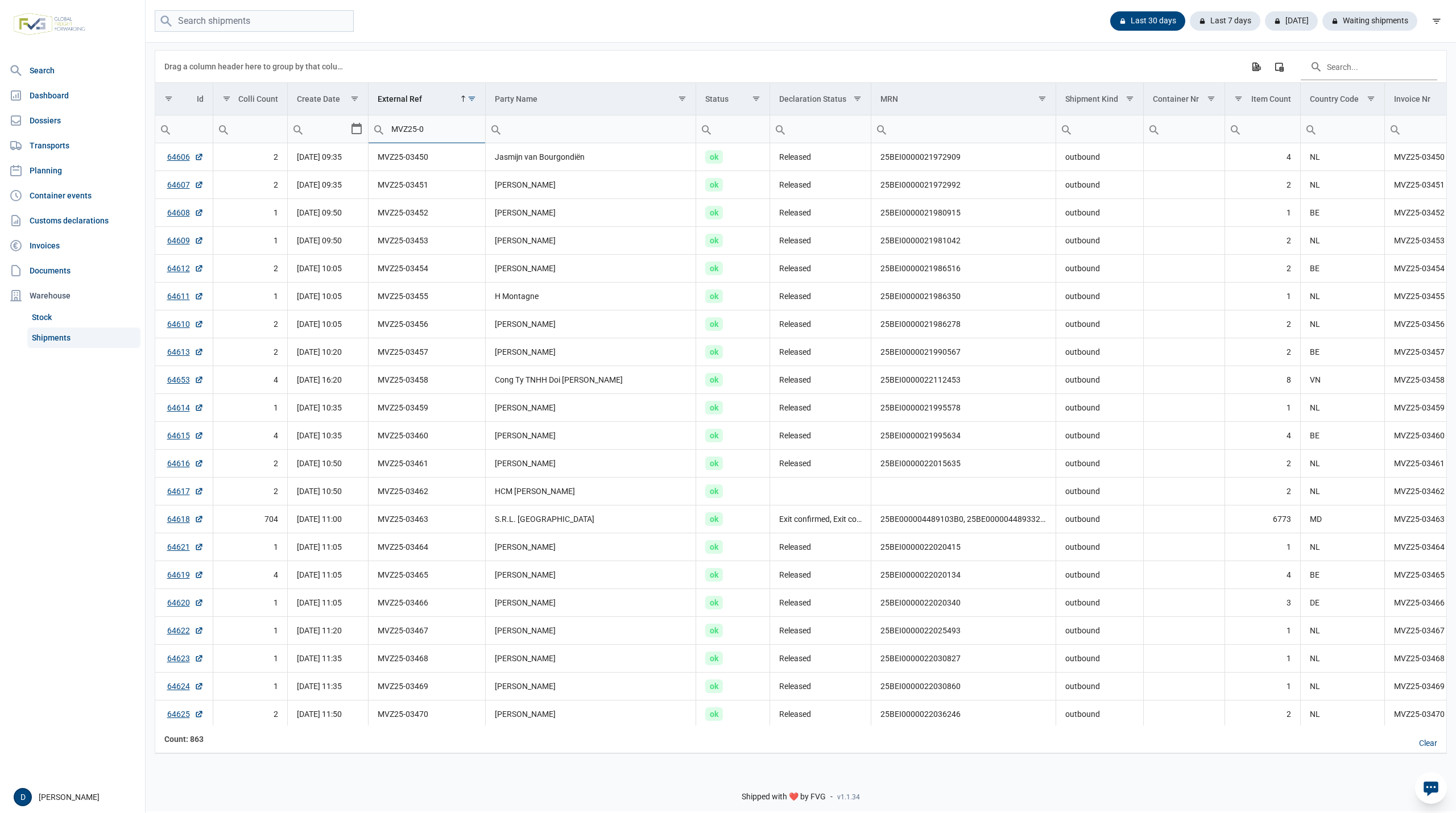
type input "MVZ25-0"
type input "MVZ25-04252"
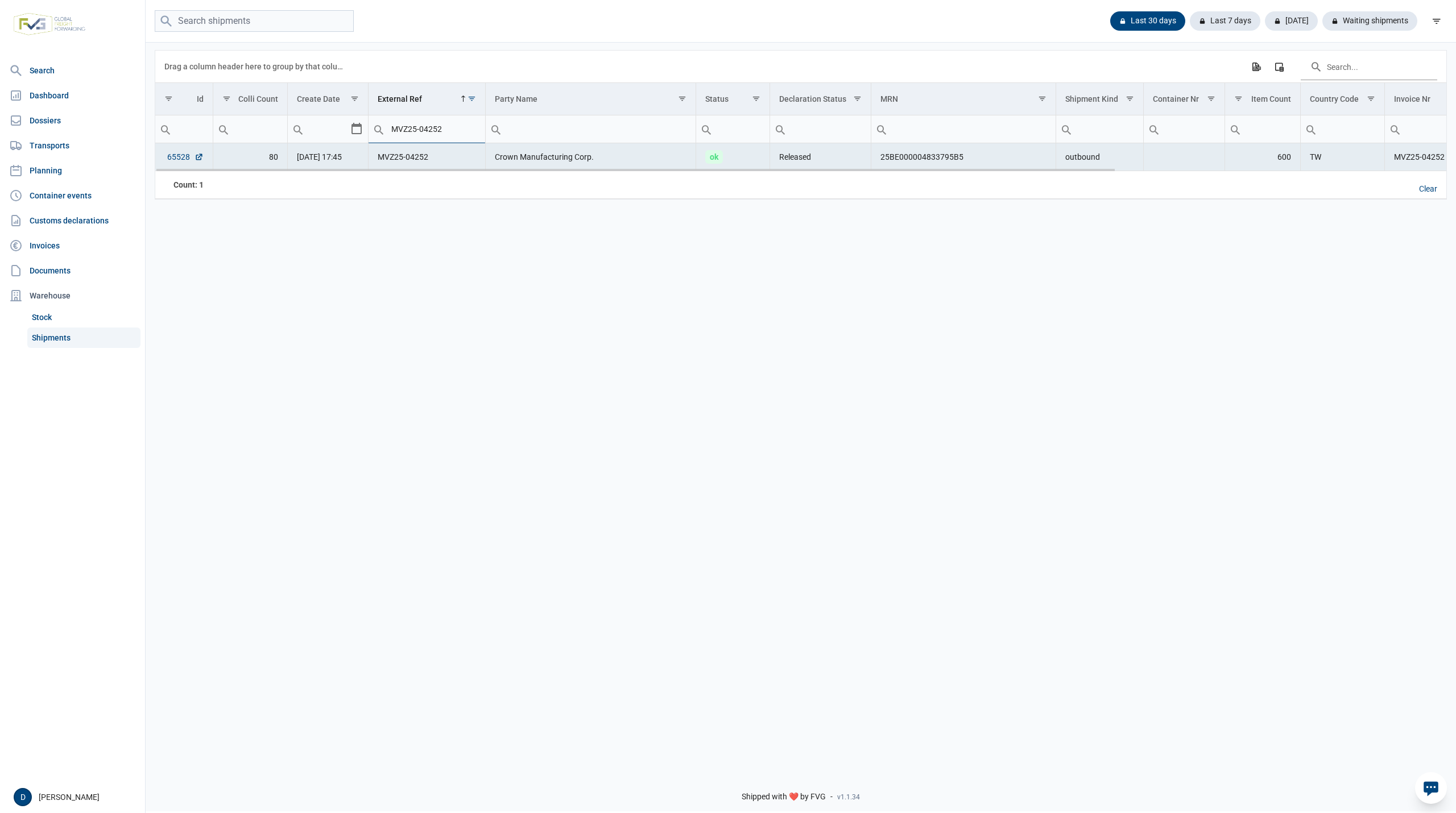
click at [167, 157] on link "65528" at bounding box center [185, 156] width 37 height 11
drag, startPoint x: 458, startPoint y: 131, endPoint x: 356, endPoint y: 143, distance: 102.7
click at [356, 143] on tr "Contains Does not contain Starts with Ends with Equals Does not equal Reset MVZ…" at bounding box center [1022, 129] width 1734 height 28
click at [1429, 186] on div "Clear" at bounding box center [1428, 189] width 37 height 20
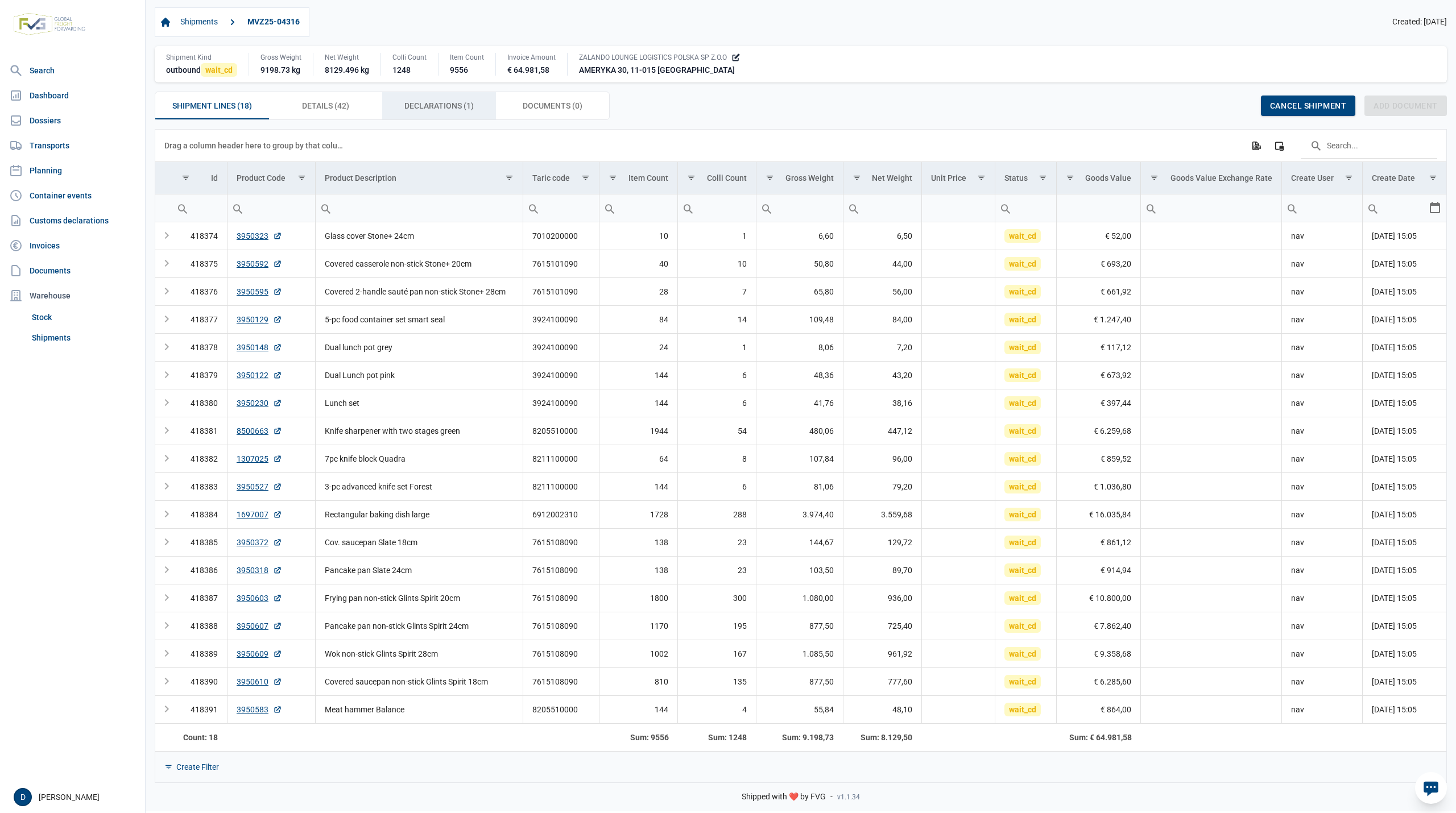
click at [414, 103] on span "Declarations (1) Declarations (1)" at bounding box center [439, 106] width 69 height 14
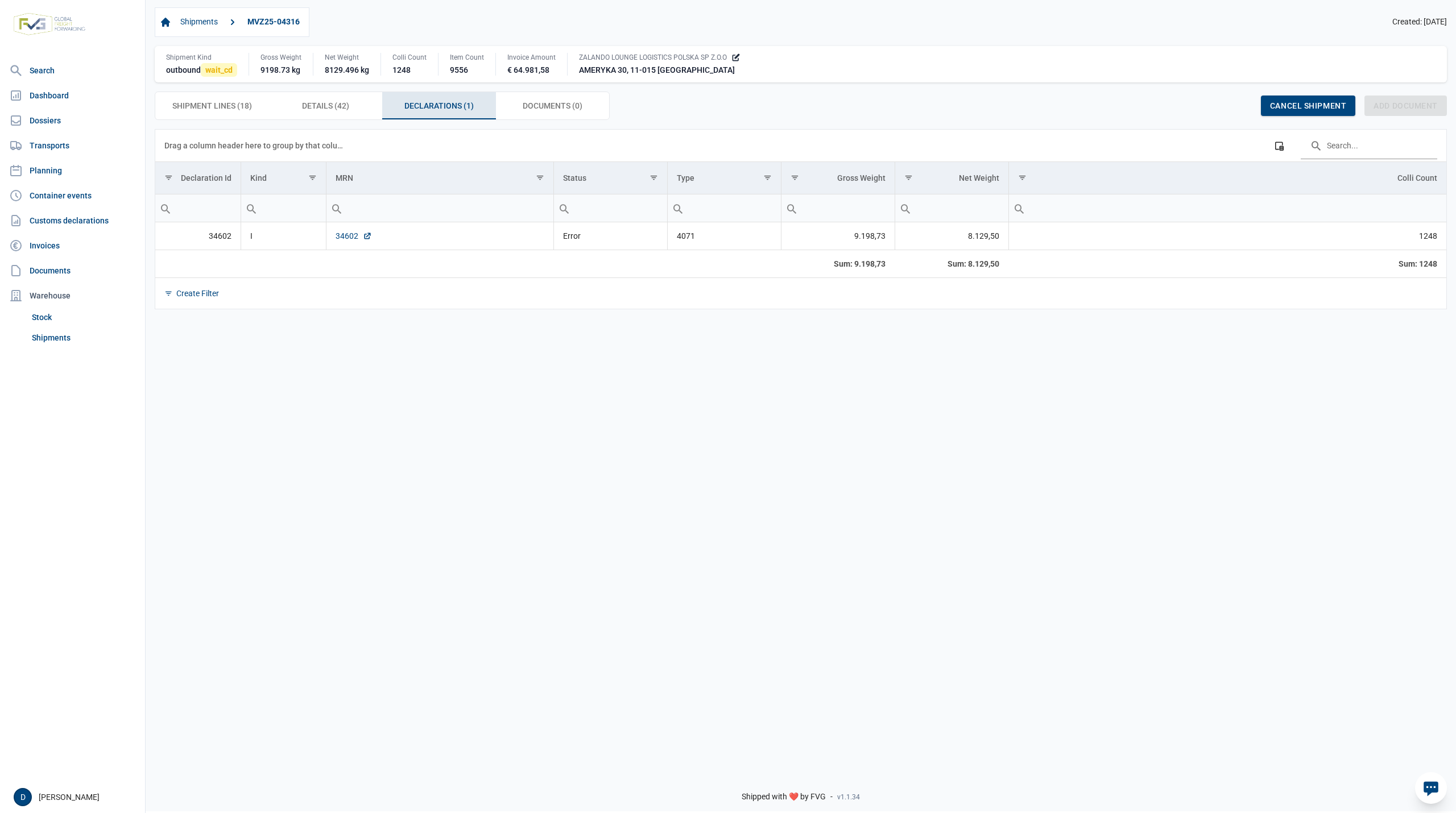
click at [338, 240] on link "34602" at bounding box center [354, 236] width 37 height 11
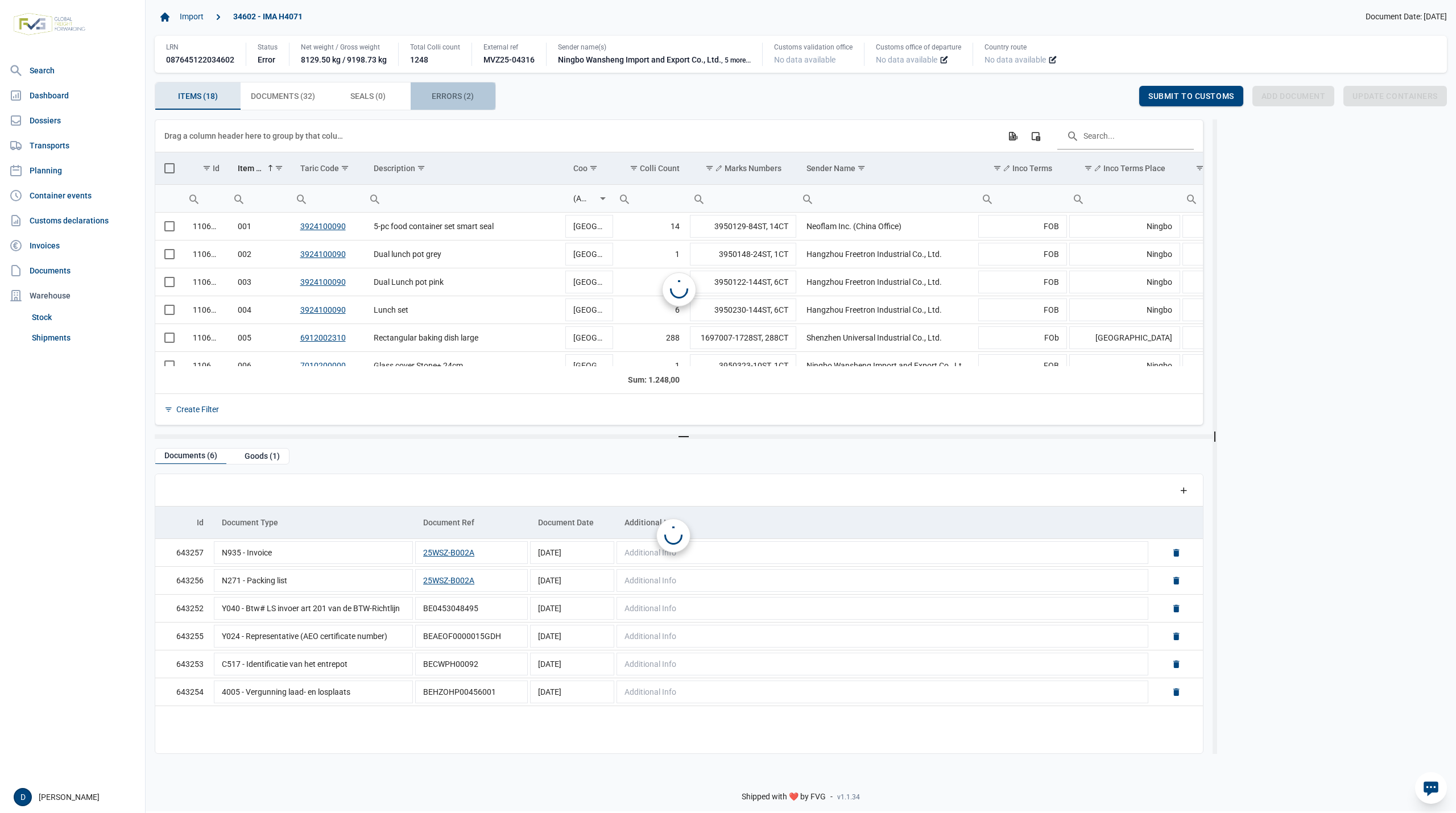
click at [453, 95] on span "Errors (2) Errors (2)" at bounding box center [452, 97] width 42 height 14
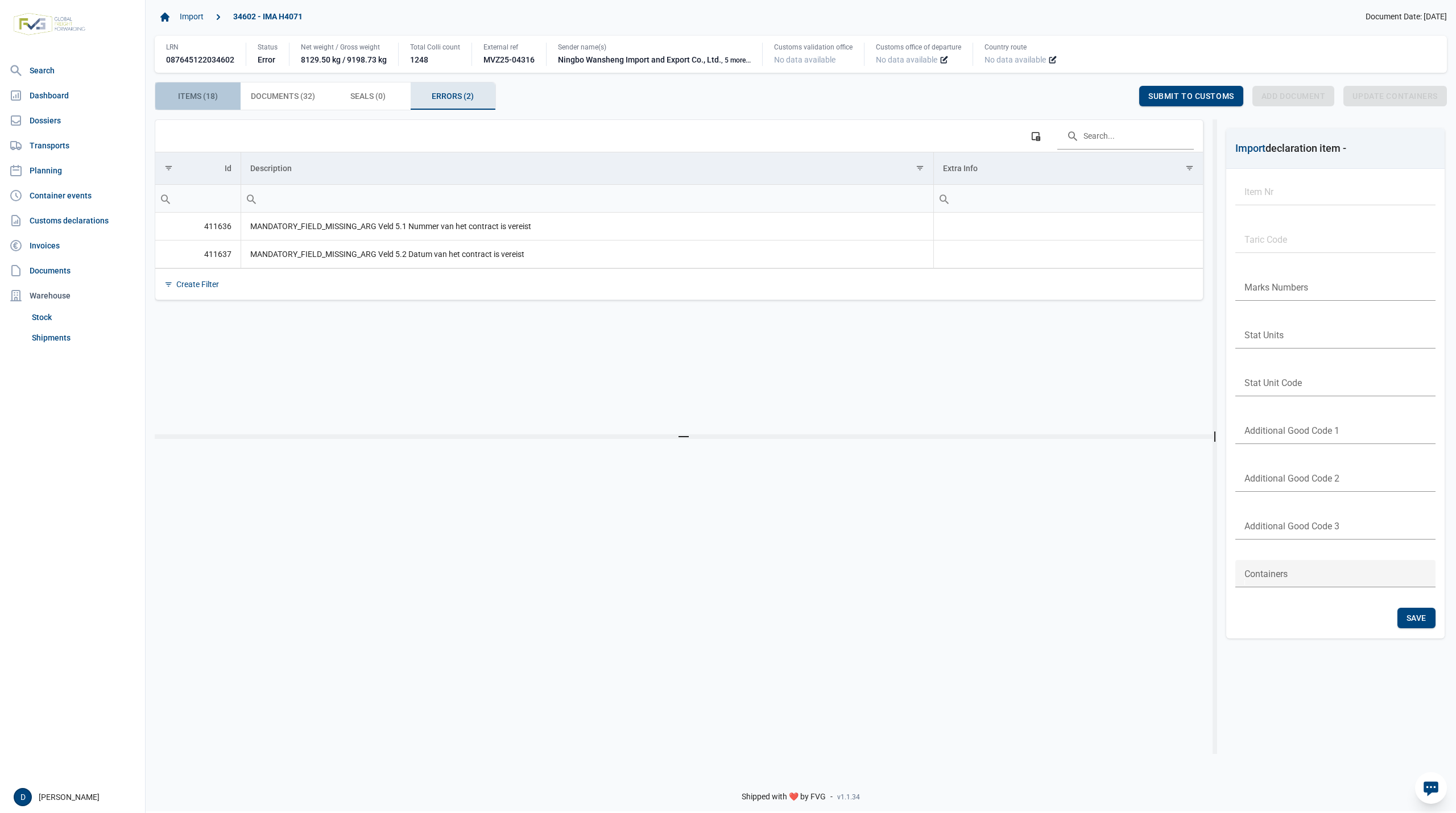
click at [200, 99] on span "Items (18) Items (18)" at bounding box center [197, 97] width 40 height 14
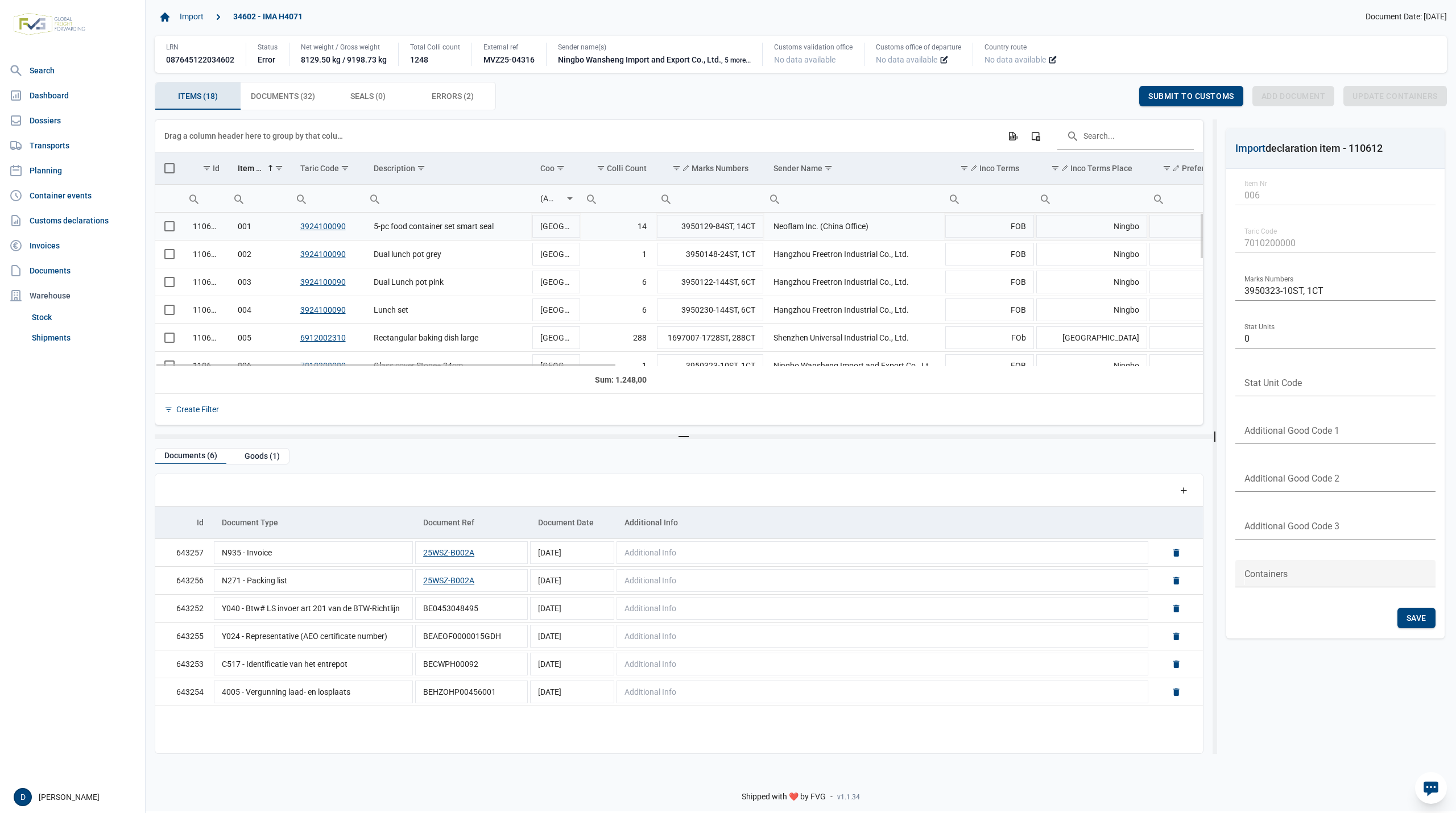
click at [166, 228] on span "Select row" at bounding box center [169, 226] width 10 height 10
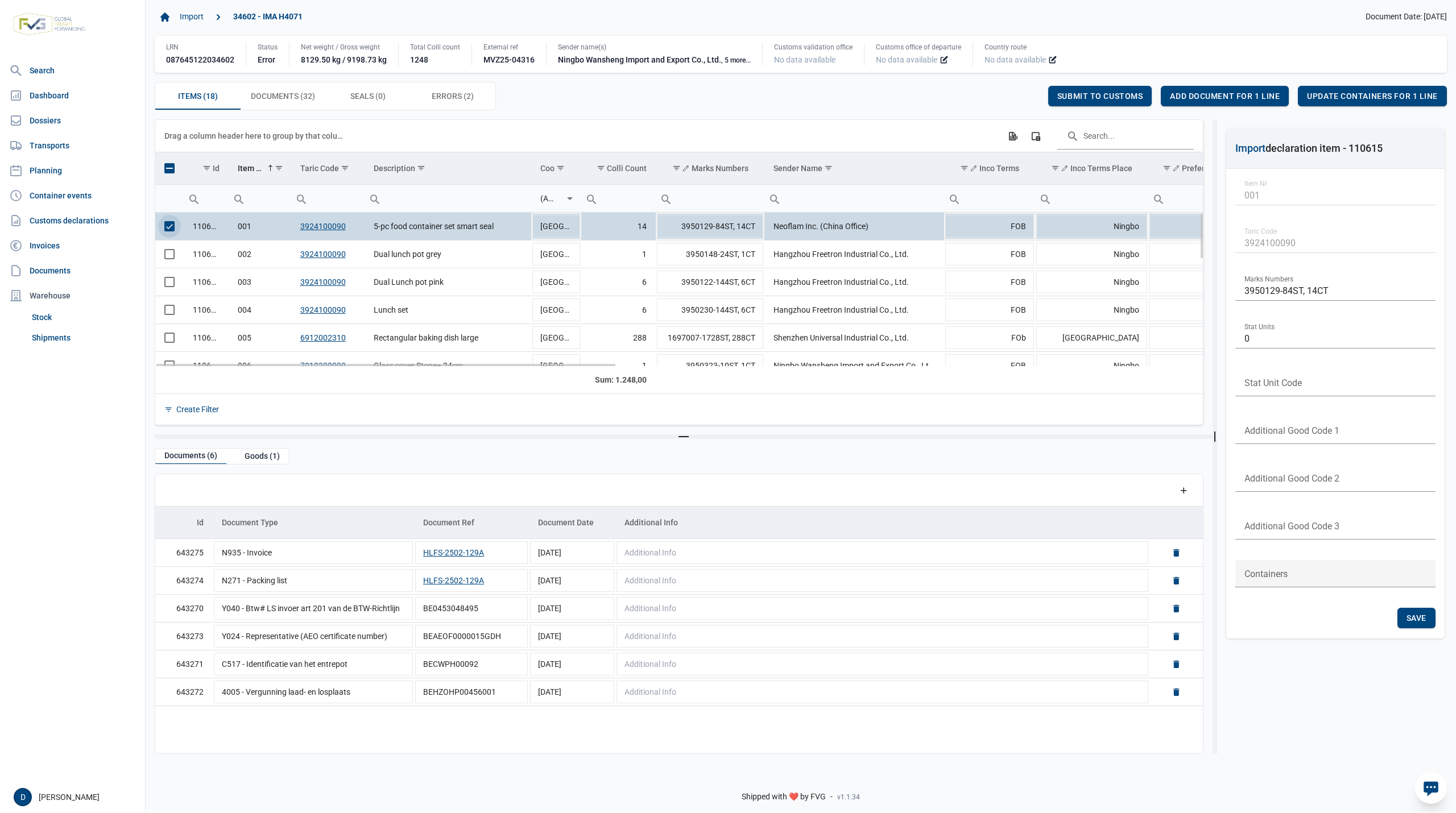
click at [166, 231] on span "Select row" at bounding box center [169, 226] width 10 height 10
click at [169, 258] on span "Select row" at bounding box center [169, 254] width 10 height 10
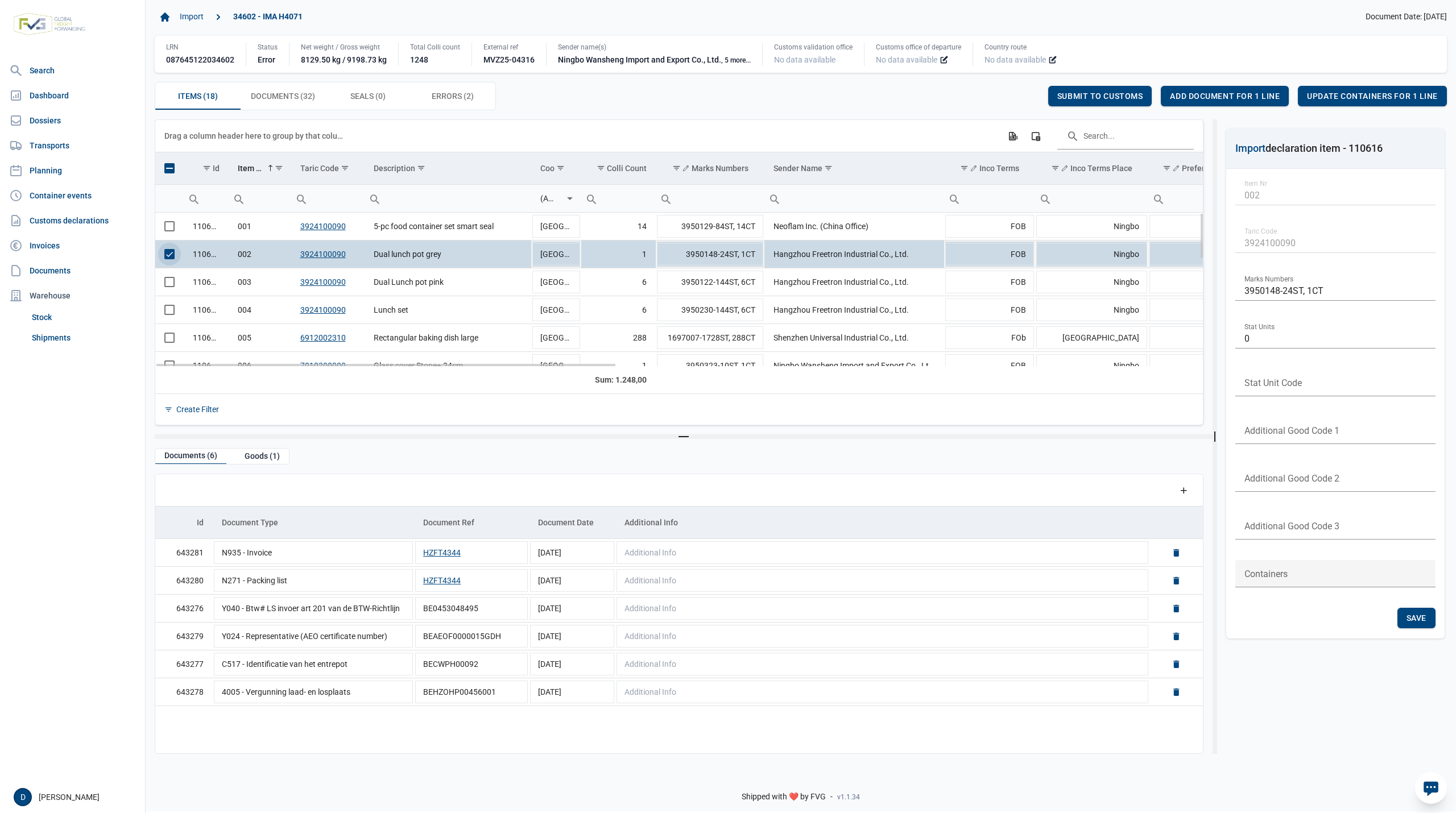
drag, startPoint x: 167, startPoint y: 255, endPoint x: 166, endPoint y: 272, distance: 17.0
click at [167, 256] on span "Select row" at bounding box center [169, 254] width 10 height 10
click at [167, 287] on span "Select row" at bounding box center [169, 282] width 10 height 10
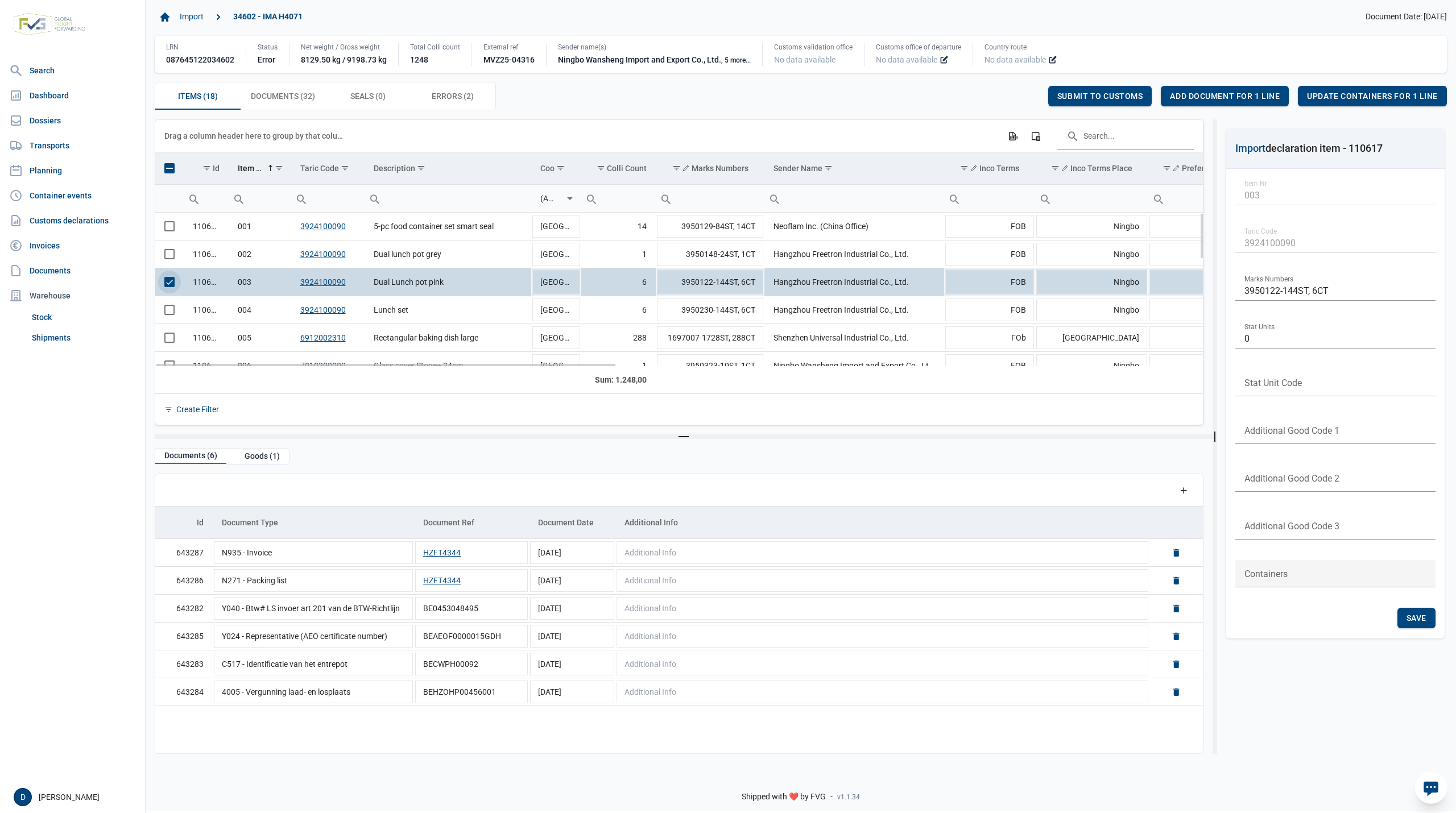
click at [167, 285] on span "Select row" at bounding box center [169, 282] width 10 height 10
click at [172, 313] on span "Select row" at bounding box center [169, 310] width 10 height 10
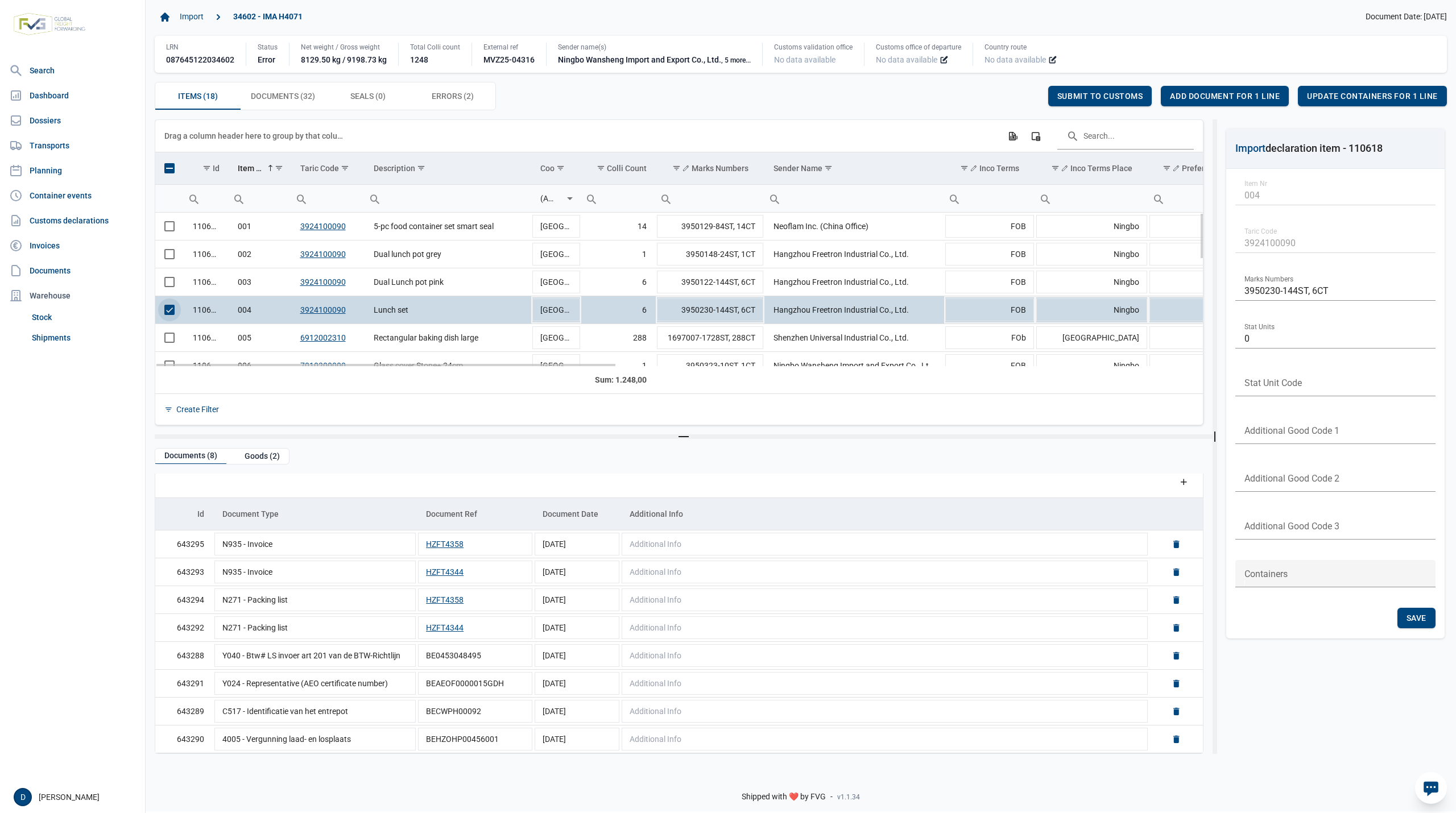
click at [168, 314] on span "Select row" at bounding box center [169, 310] width 10 height 10
click at [165, 342] on span "Select row" at bounding box center [169, 338] width 10 height 10
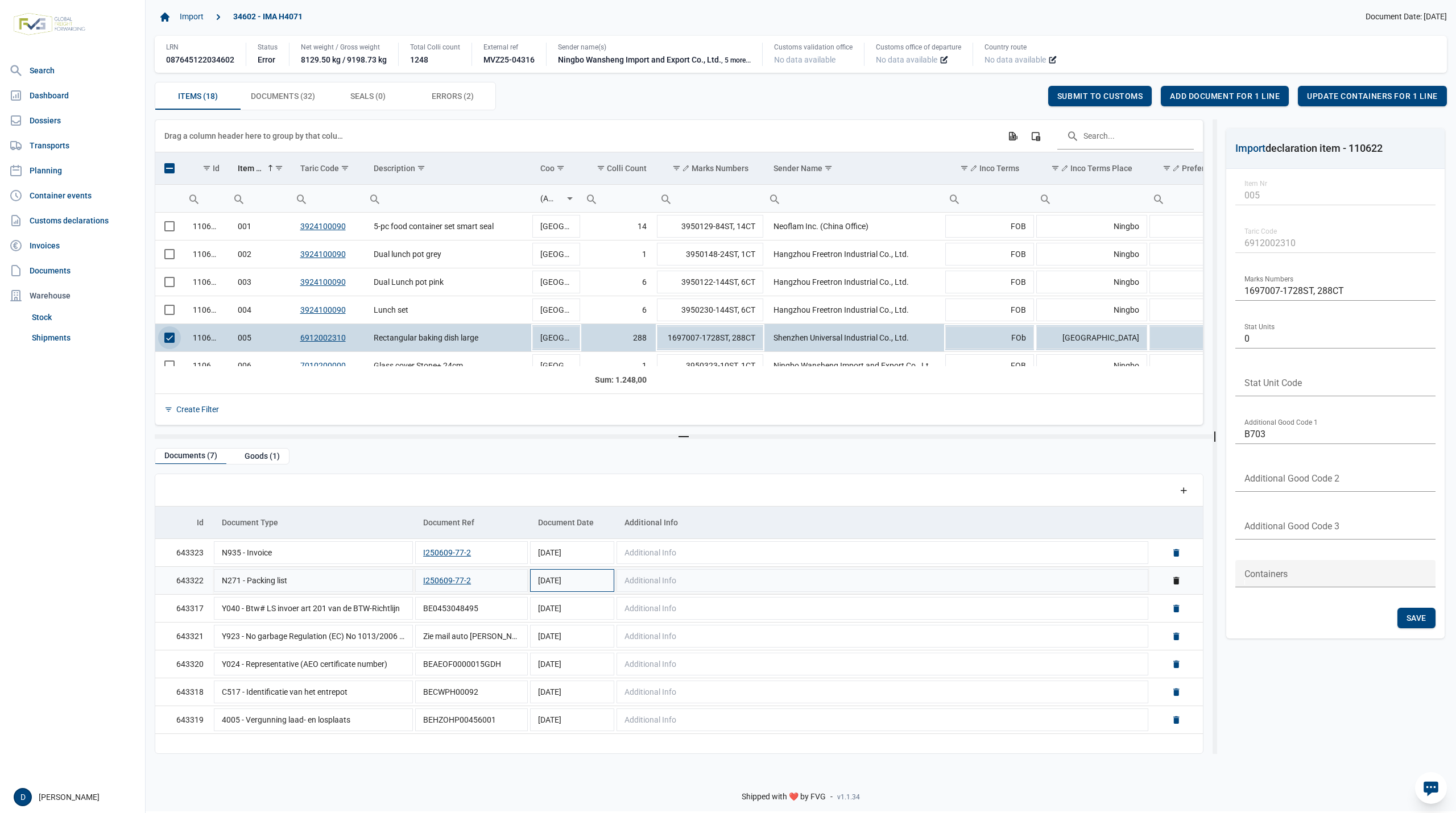
scroll to position [1, 0]
click at [169, 340] on span "Select row" at bounding box center [169, 338] width 10 height 10
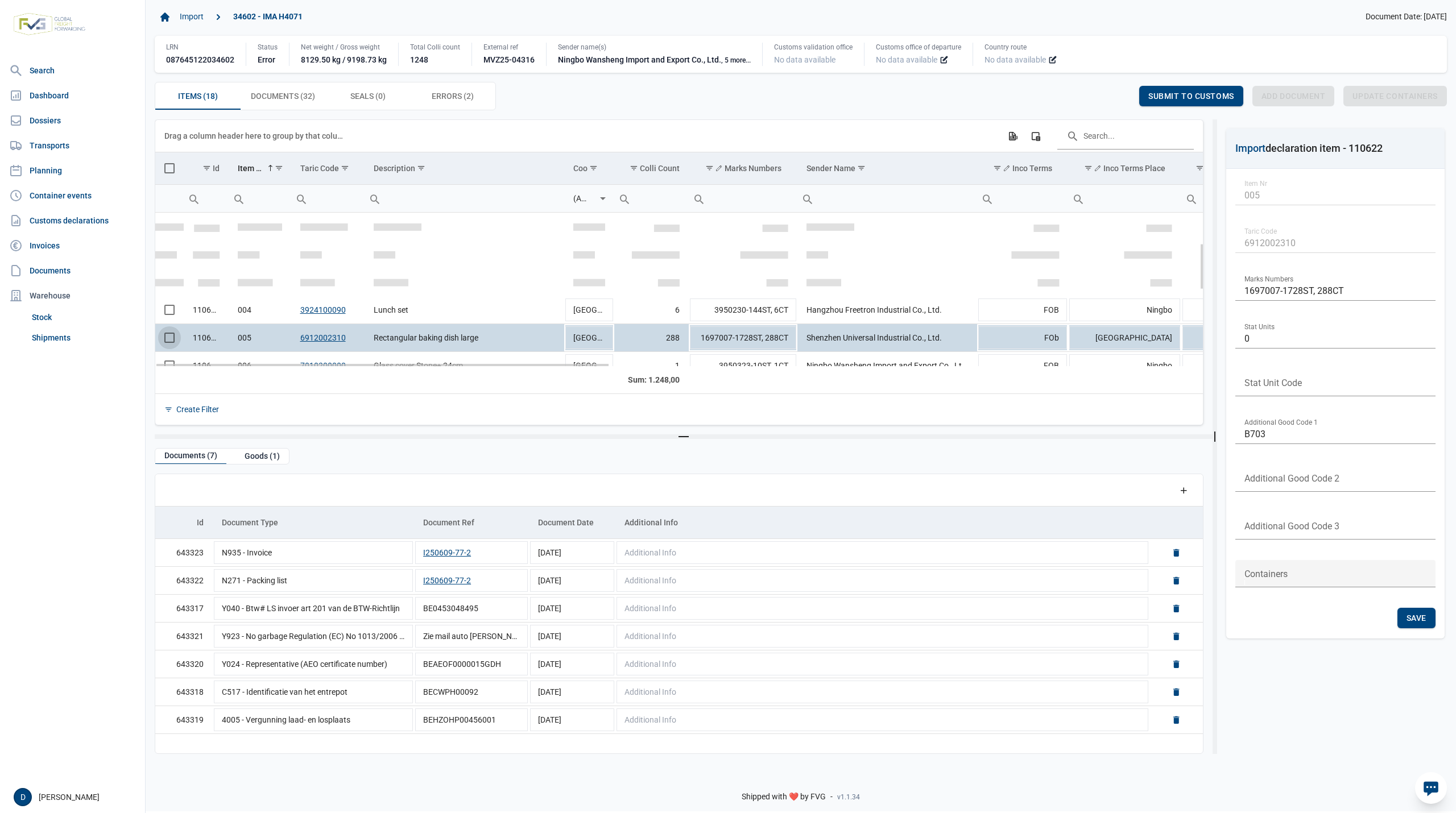
scroll to position [101, 0]
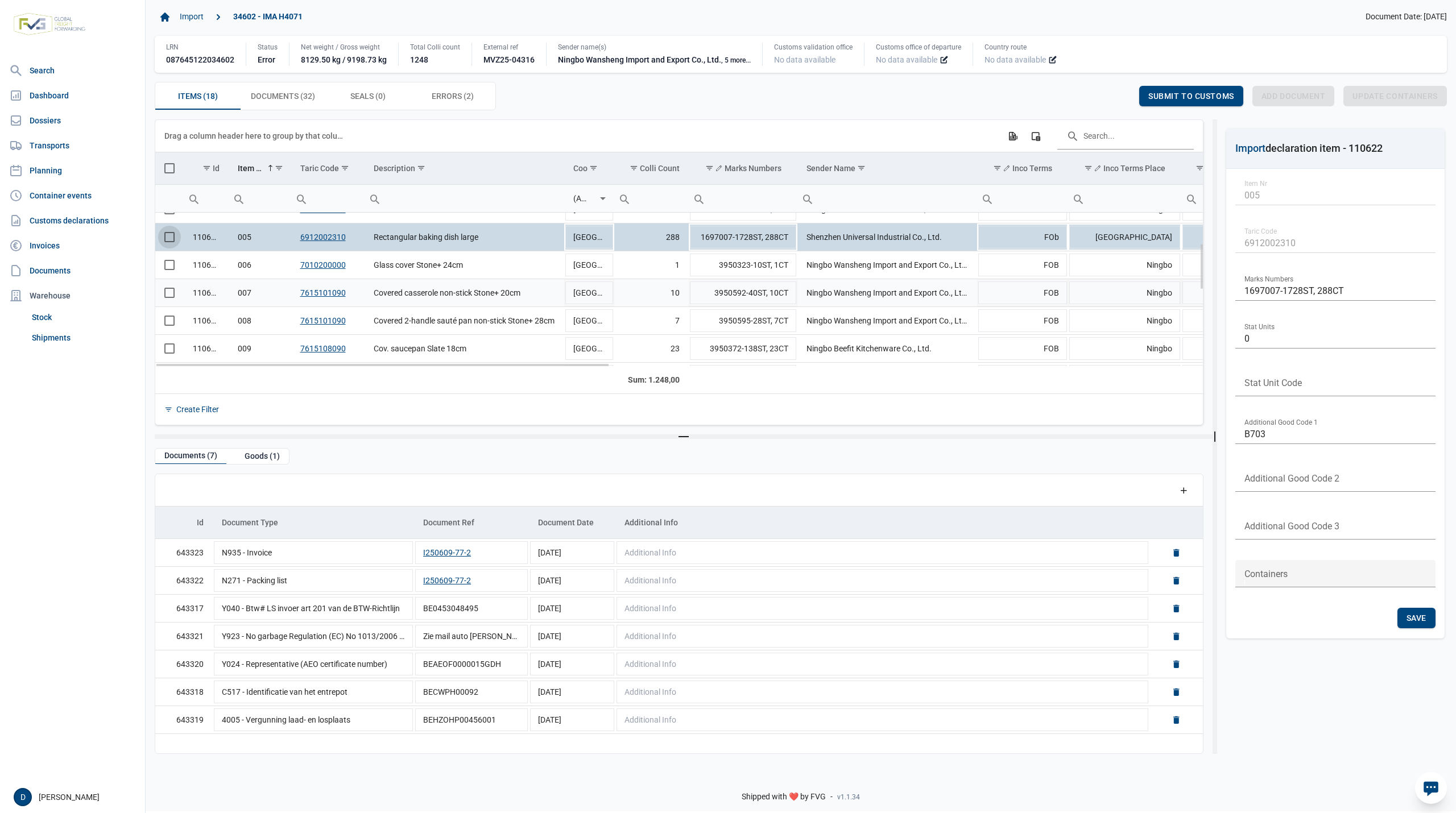
click at [166, 268] on span "Select row" at bounding box center [169, 265] width 10 height 10
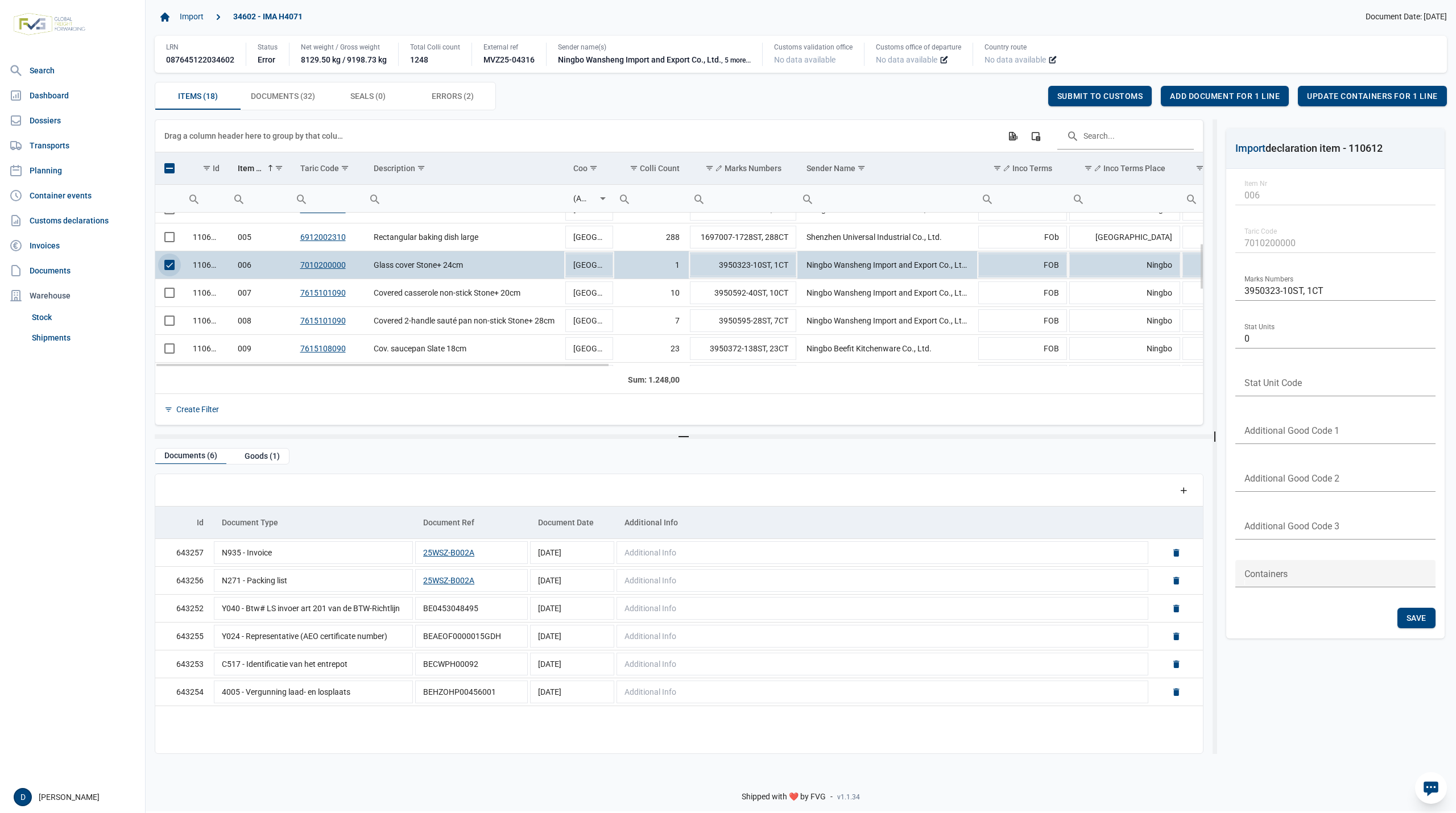
click at [169, 266] on span "Select row" at bounding box center [169, 265] width 10 height 10
click at [172, 298] on span "Select row" at bounding box center [169, 293] width 10 height 10
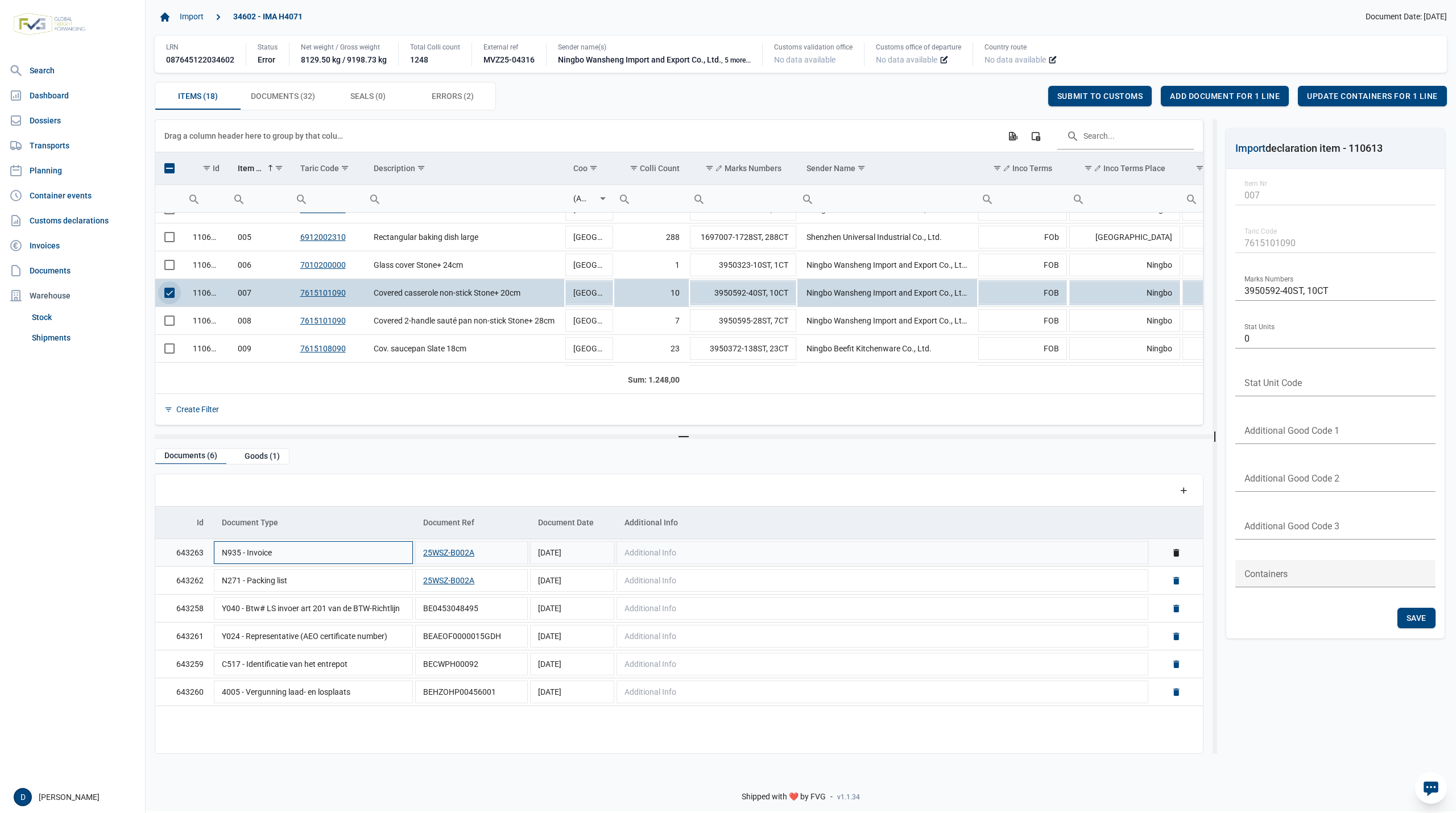
scroll to position [0, 0]
click at [172, 295] on span "Select row" at bounding box center [169, 293] width 10 height 10
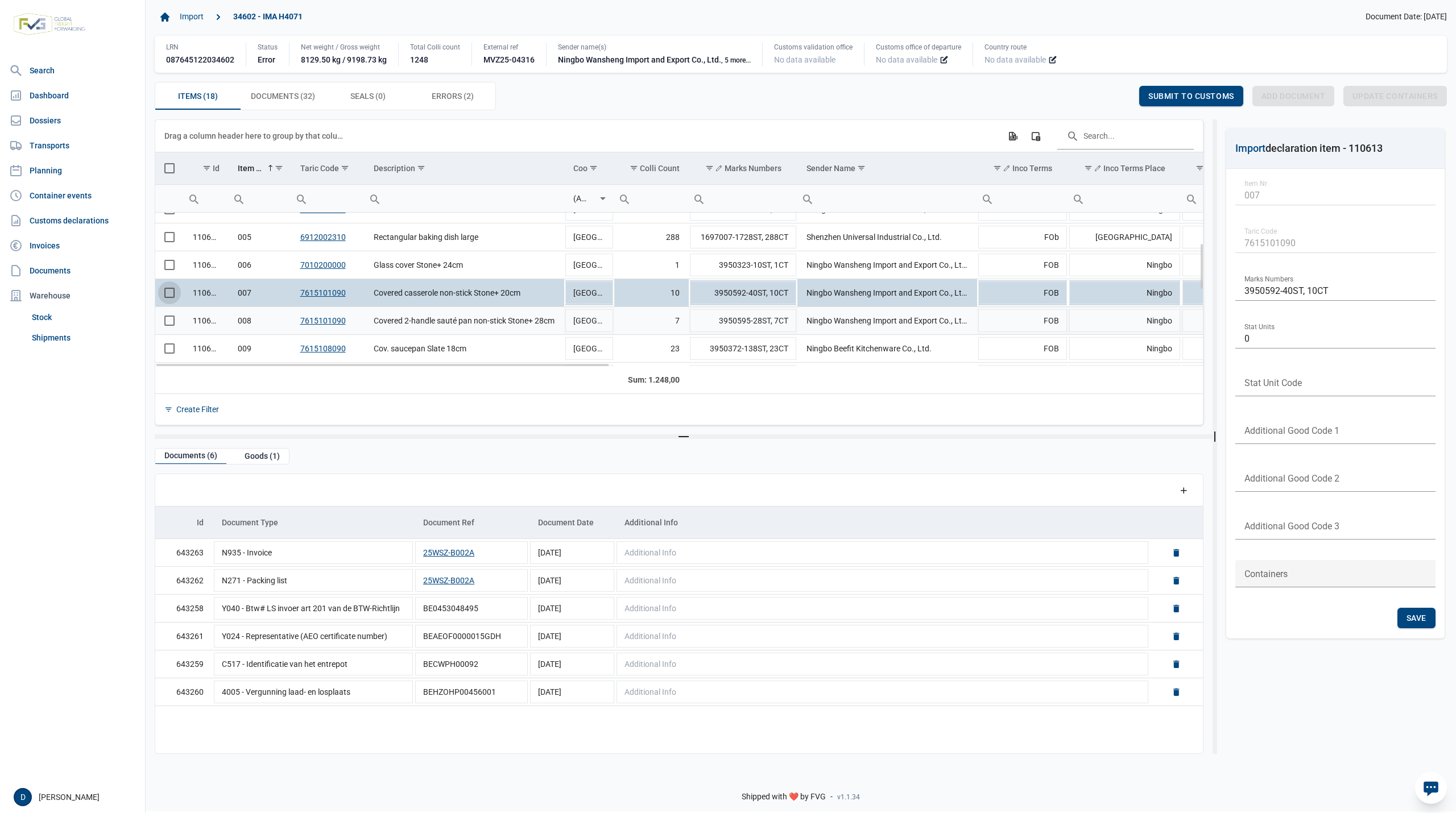
click at [166, 326] on span "Select row" at bounding box center [169, 321] width 10 height 10
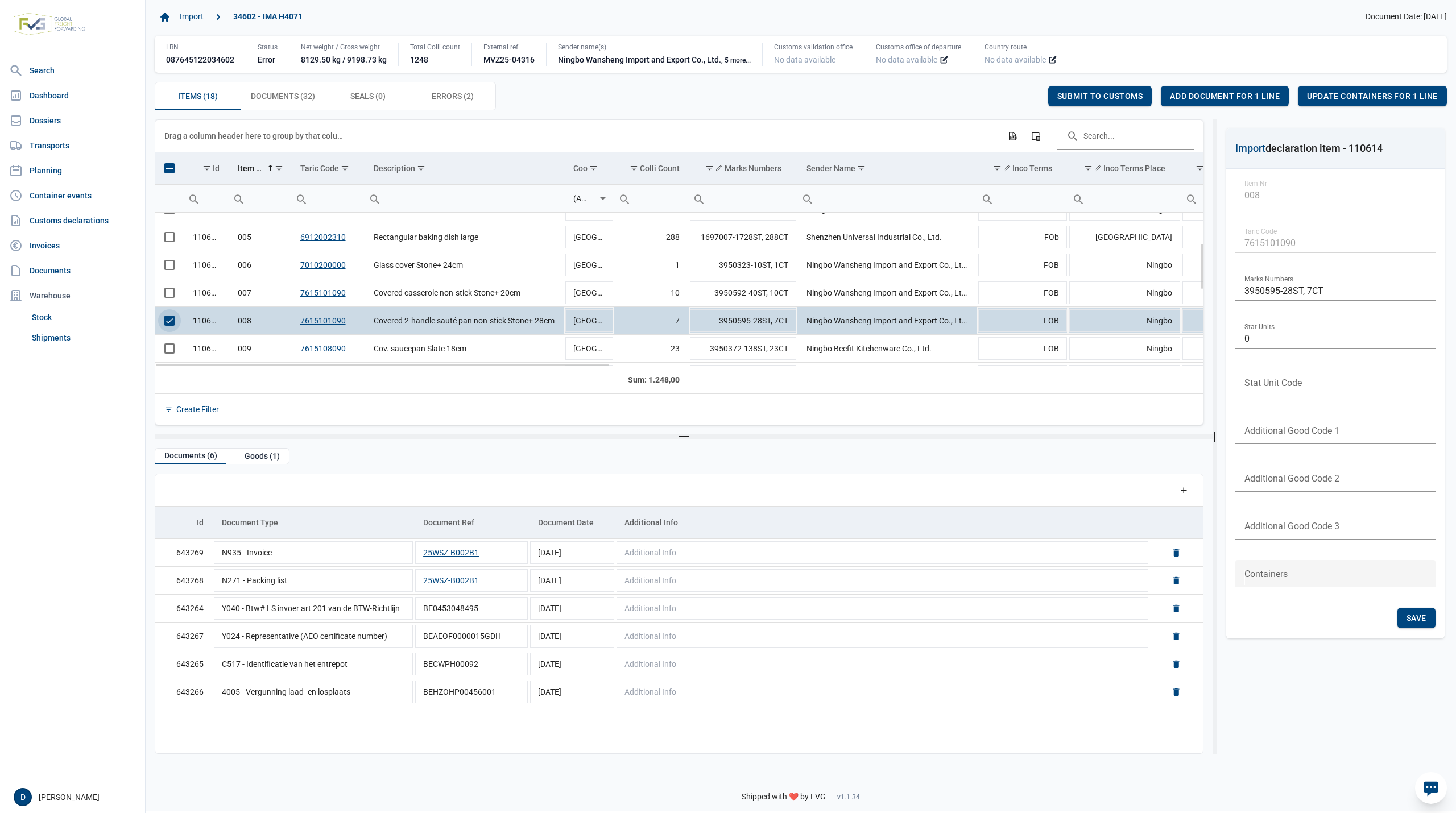
click at [167, 325] on span "Select row" at bounding box center [169, 321] width 10 height 10
click at [169, 350] on span "Select row" at bounding box center [169, 348] width 10 height 10
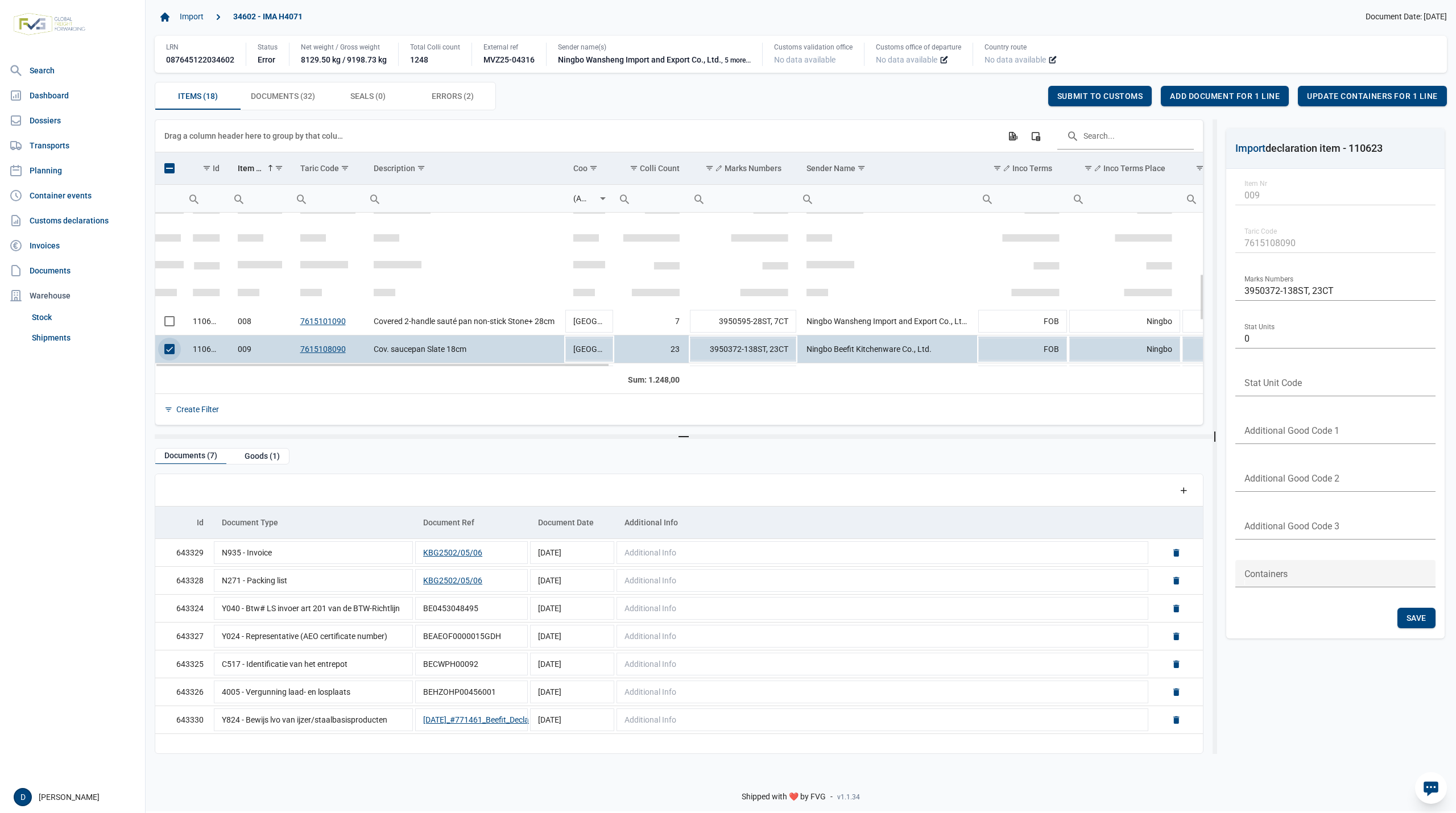
scroll to position [202, 0]
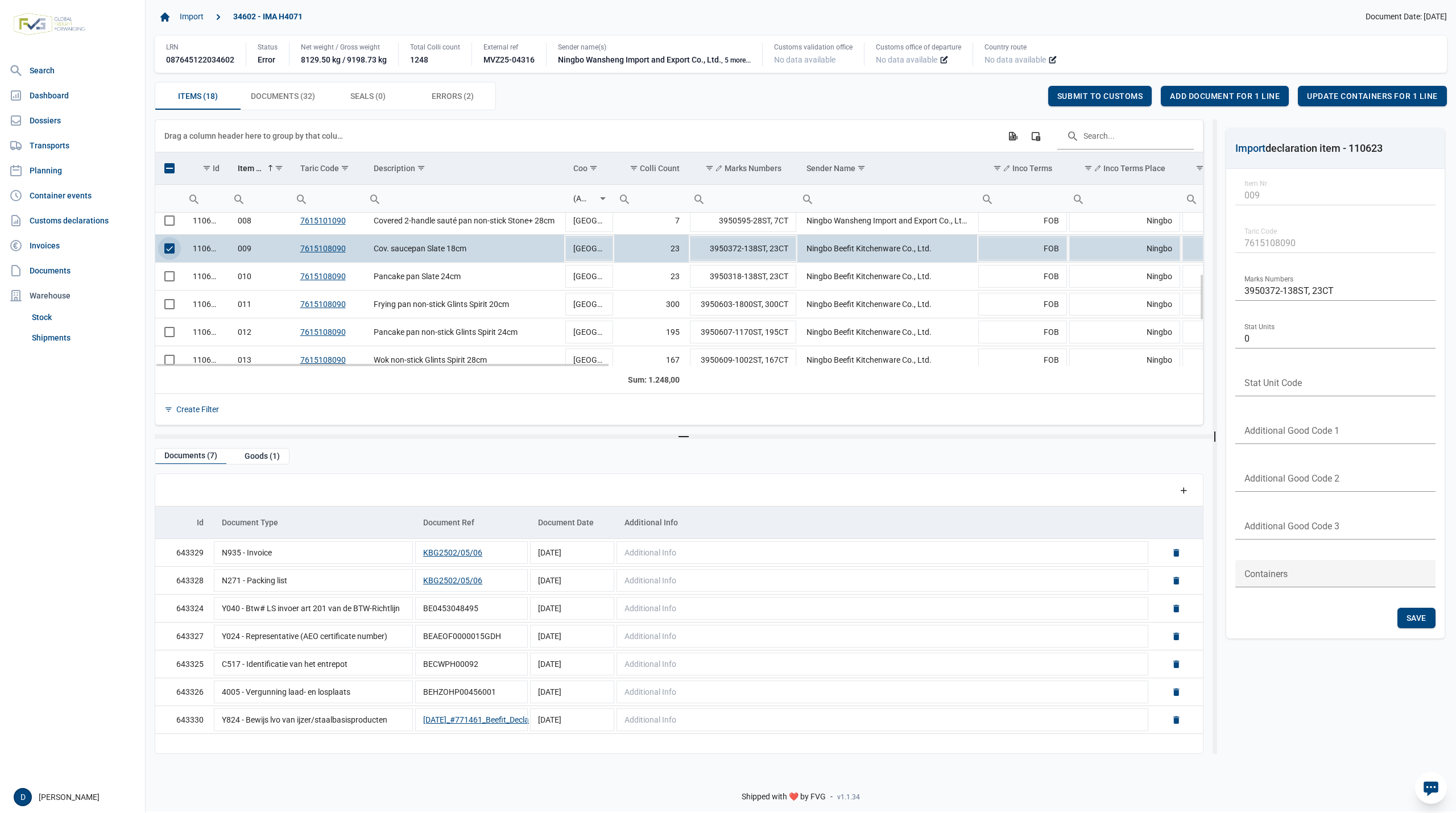
click at [167, 254] on span "Select row" at bounding box center [169, 249] width 10 height 10
click at [171, 278] on span "Select row" at bounding box center [169, 277] width 10 height 10
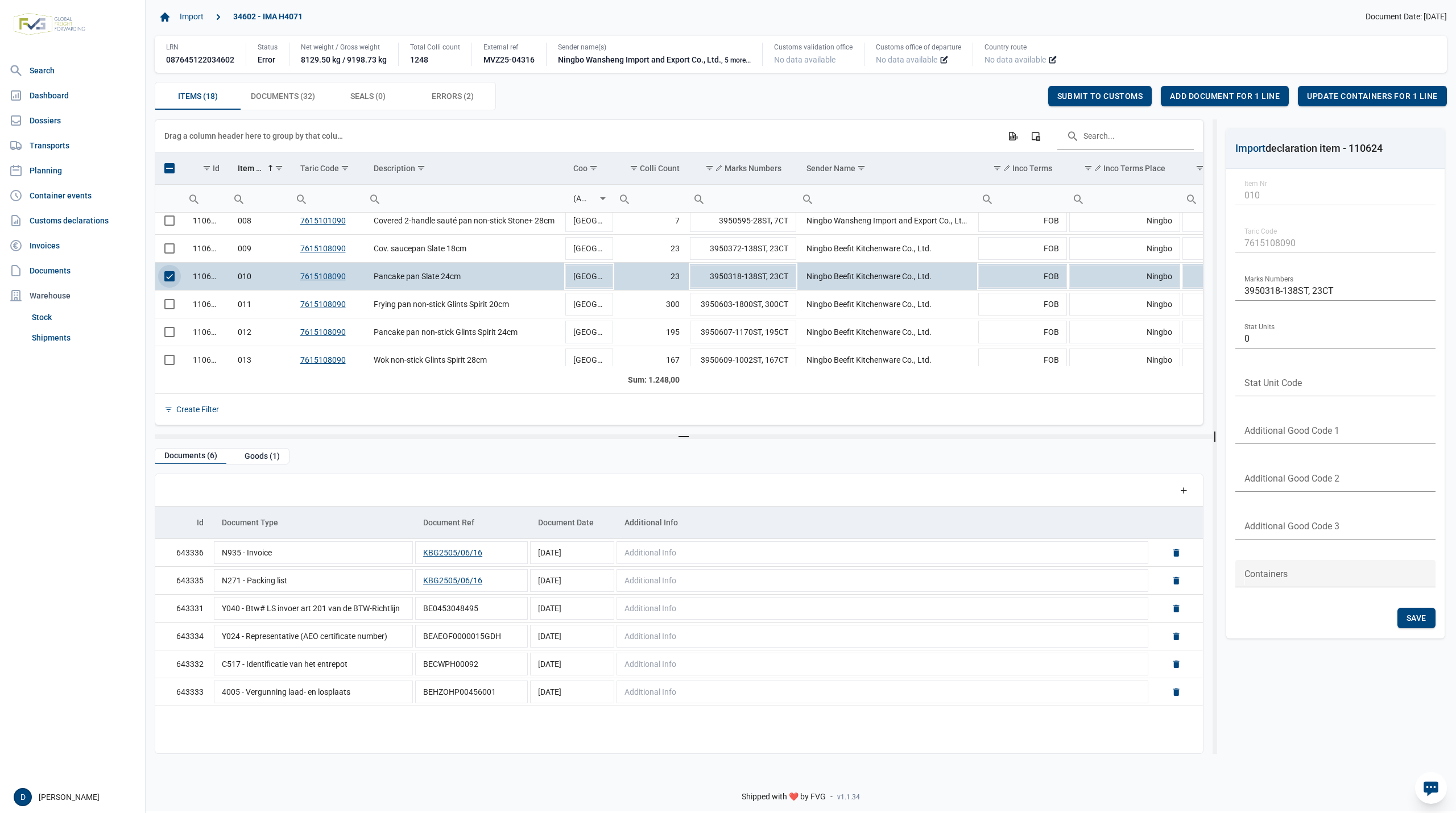
scroll to position [1, 0]
click at [171, 278] on span "Select row" at bounding box center [169, 277] width 10 height 10
click at [169, 309] on span "Select row" at bounding box center [169, 304] width 10 height 10
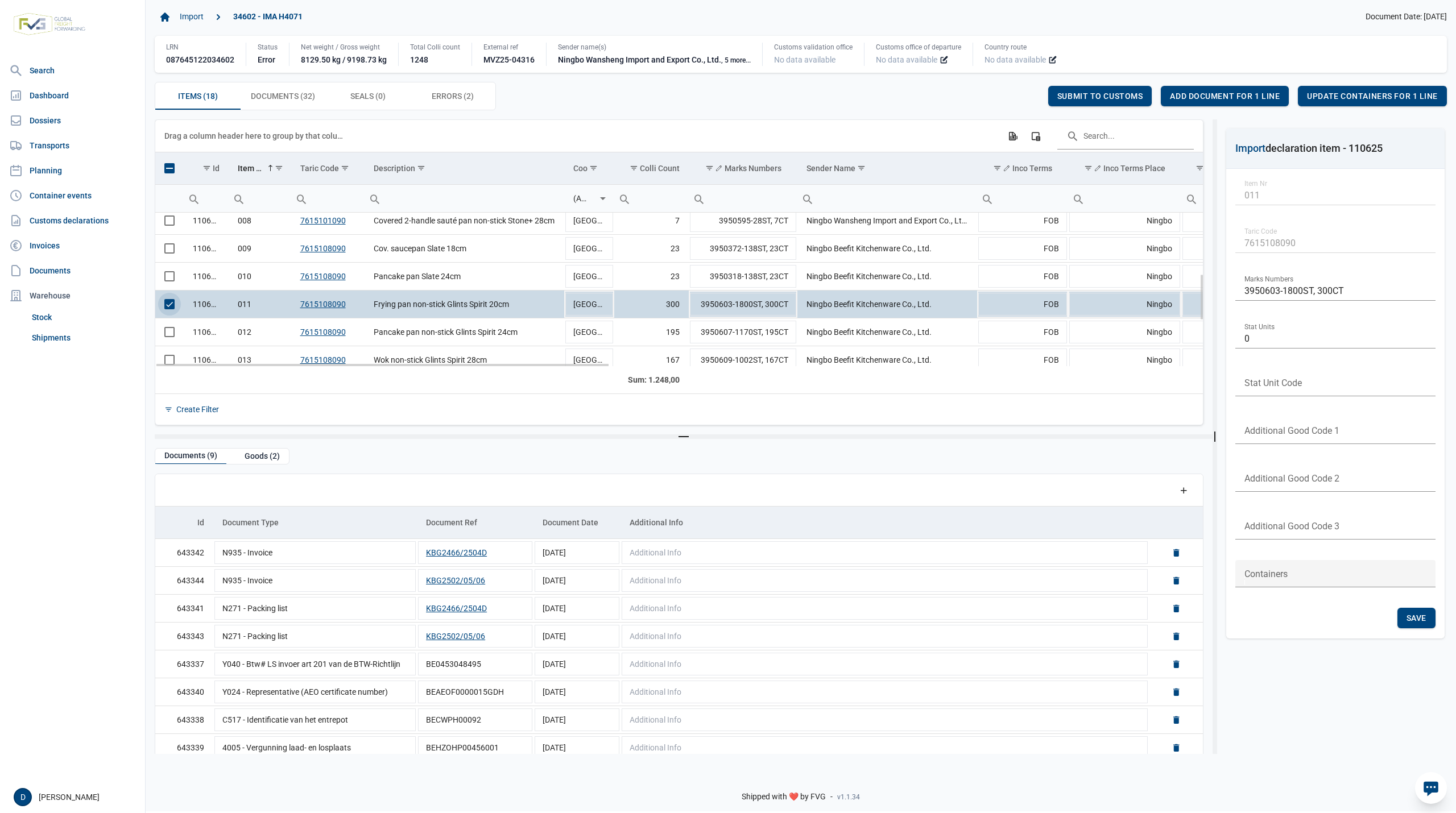
click at [166, 307] on span "Select row" at bounding box center [169, 304] width 10 height 10
click at [169, 303] on span "Select row" at bounding box center [169, 304] width 10 height 10
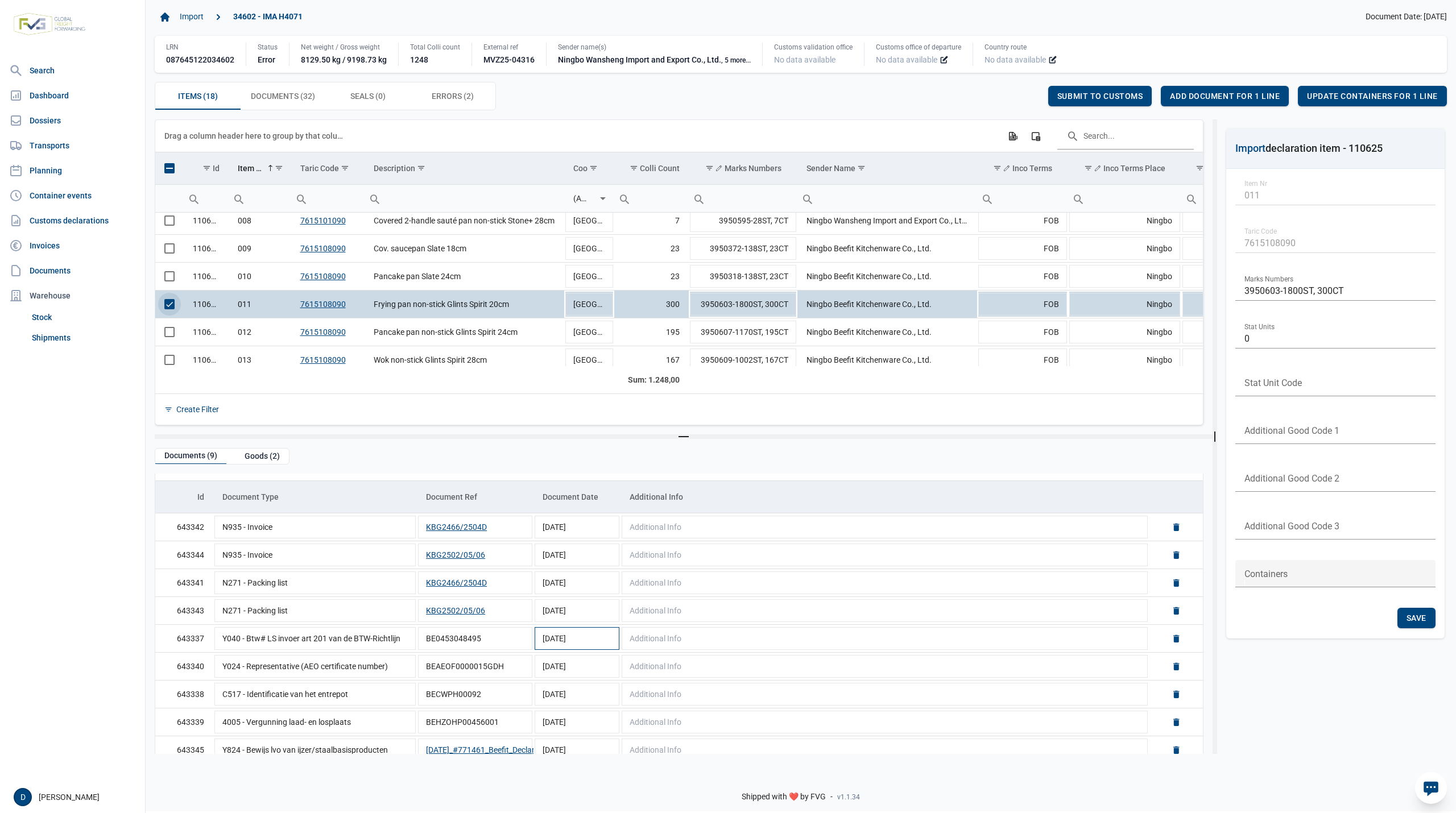
scroll to position [38, 0]
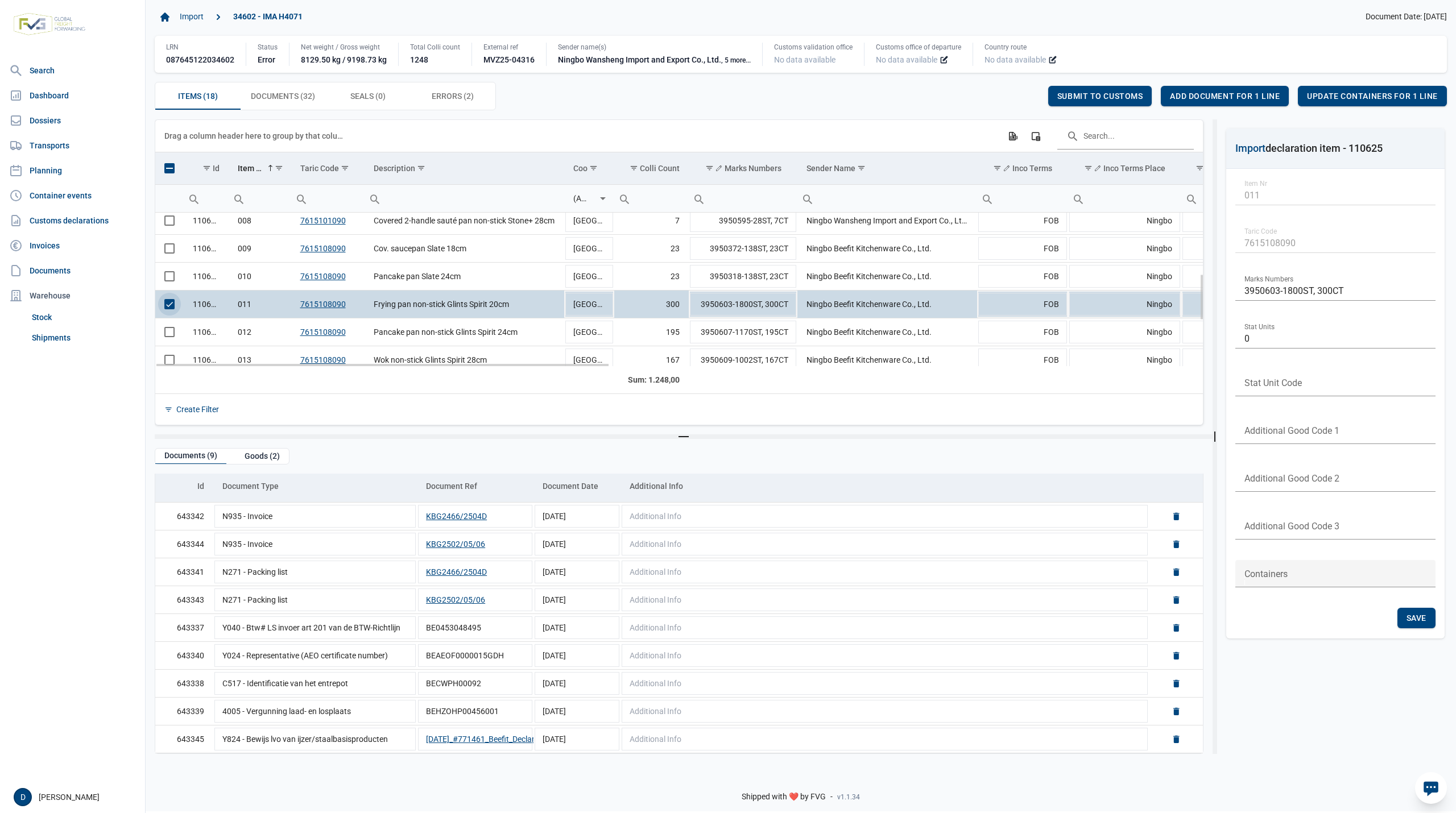
click at [164, 304] on span "Select row" at bounding box center [169, 304] width 10 height 10
click at [166, 331] on span "Select row" at bounding box center [169, 332] width 10 height 10
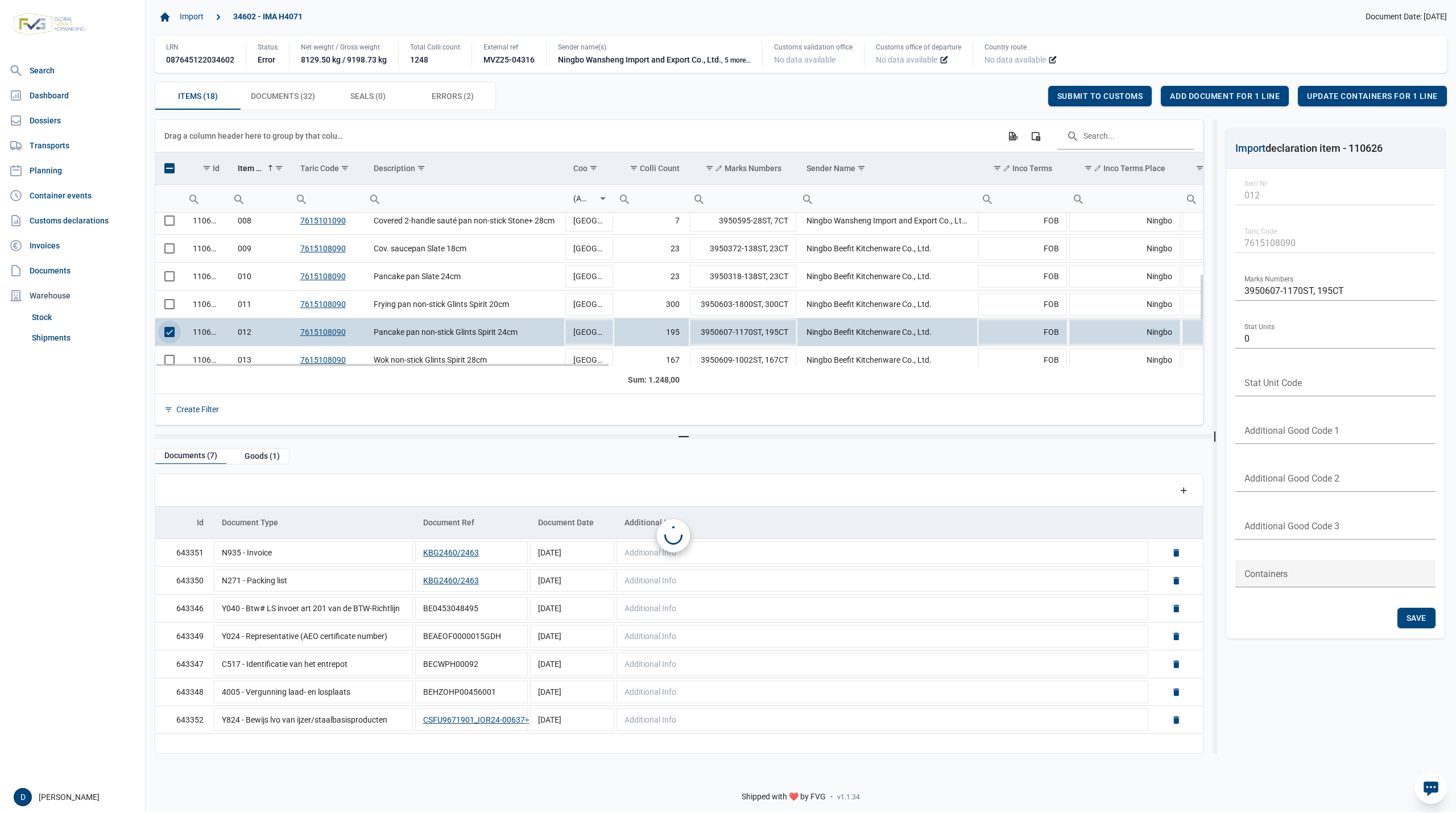
scroll to position [0, 0]
click at [171, 337] on span "Select row" at bounding box center [169, 332] width 10 height 10
click at [168, 362] on td "Data grid with 18 rows and 23 columns" at bounding box center [169, 360] width 28 height 28
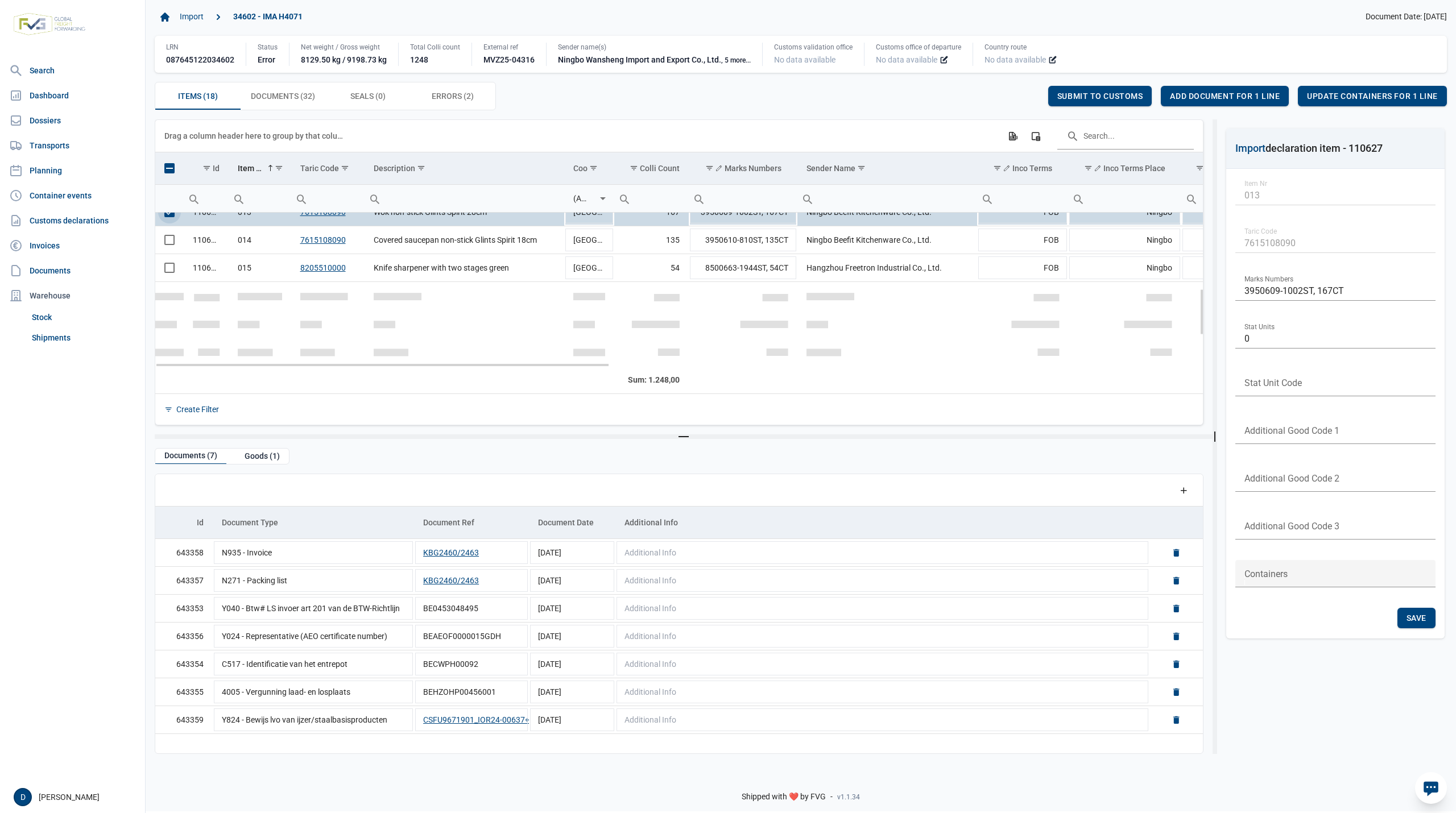
scroll to position [251, 0]
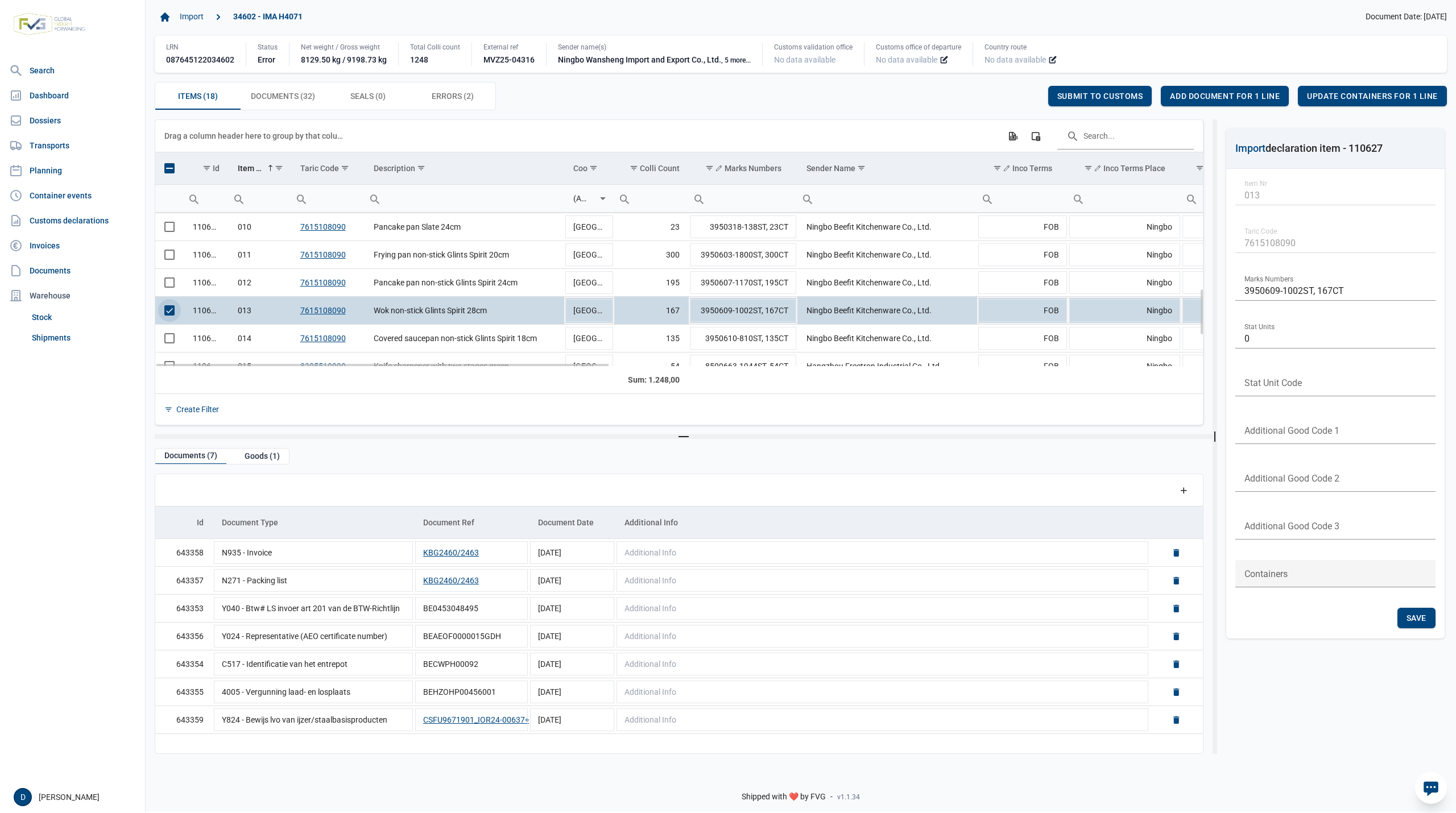
click at [171, 310] on span "Select row" at bounding box center [169, 311] width 10 height 10
click at [168, 343] on span "Select row" at bounding box center [169, 338] width 10 height 10
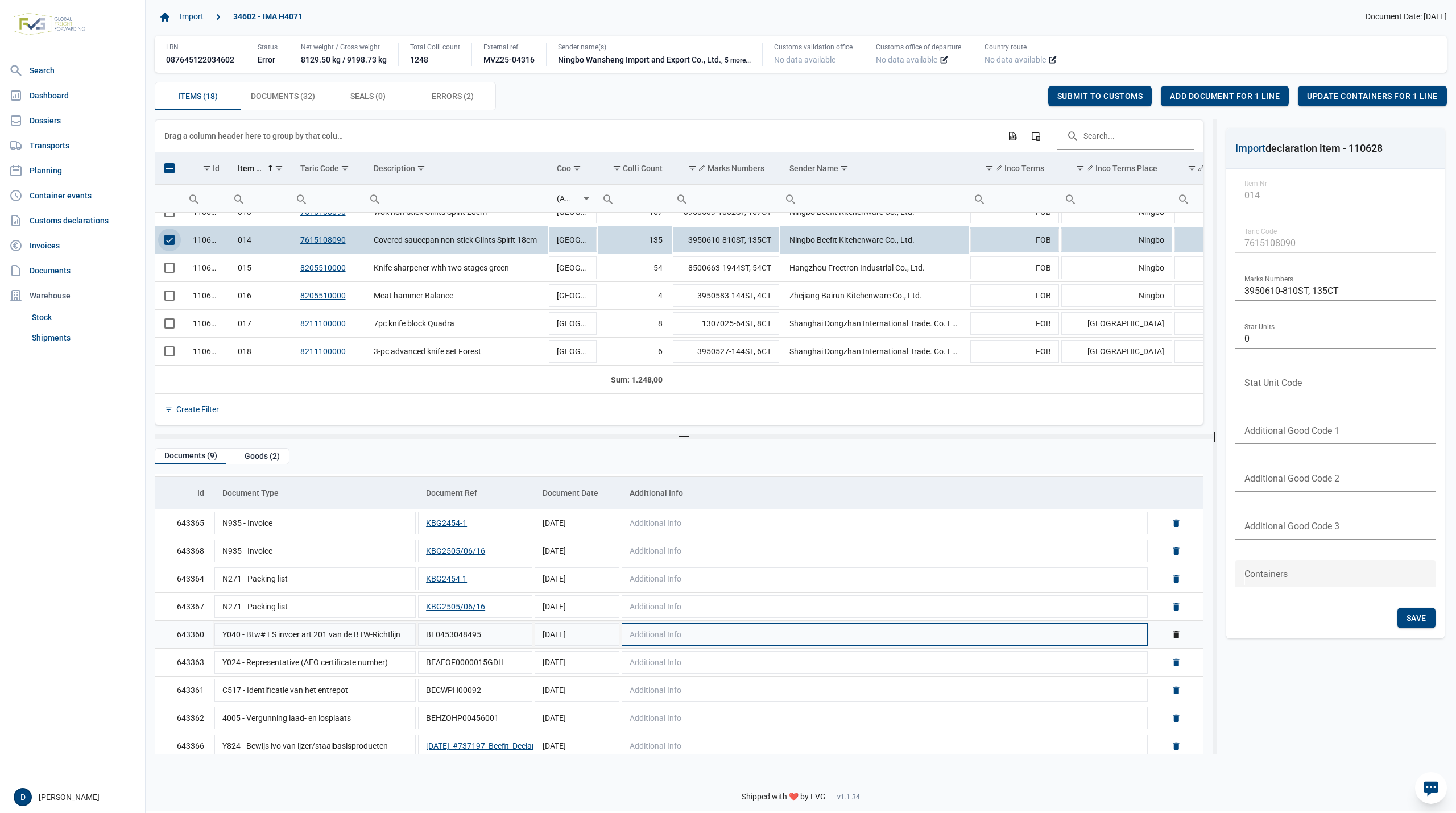
scroll to position [38, 0]
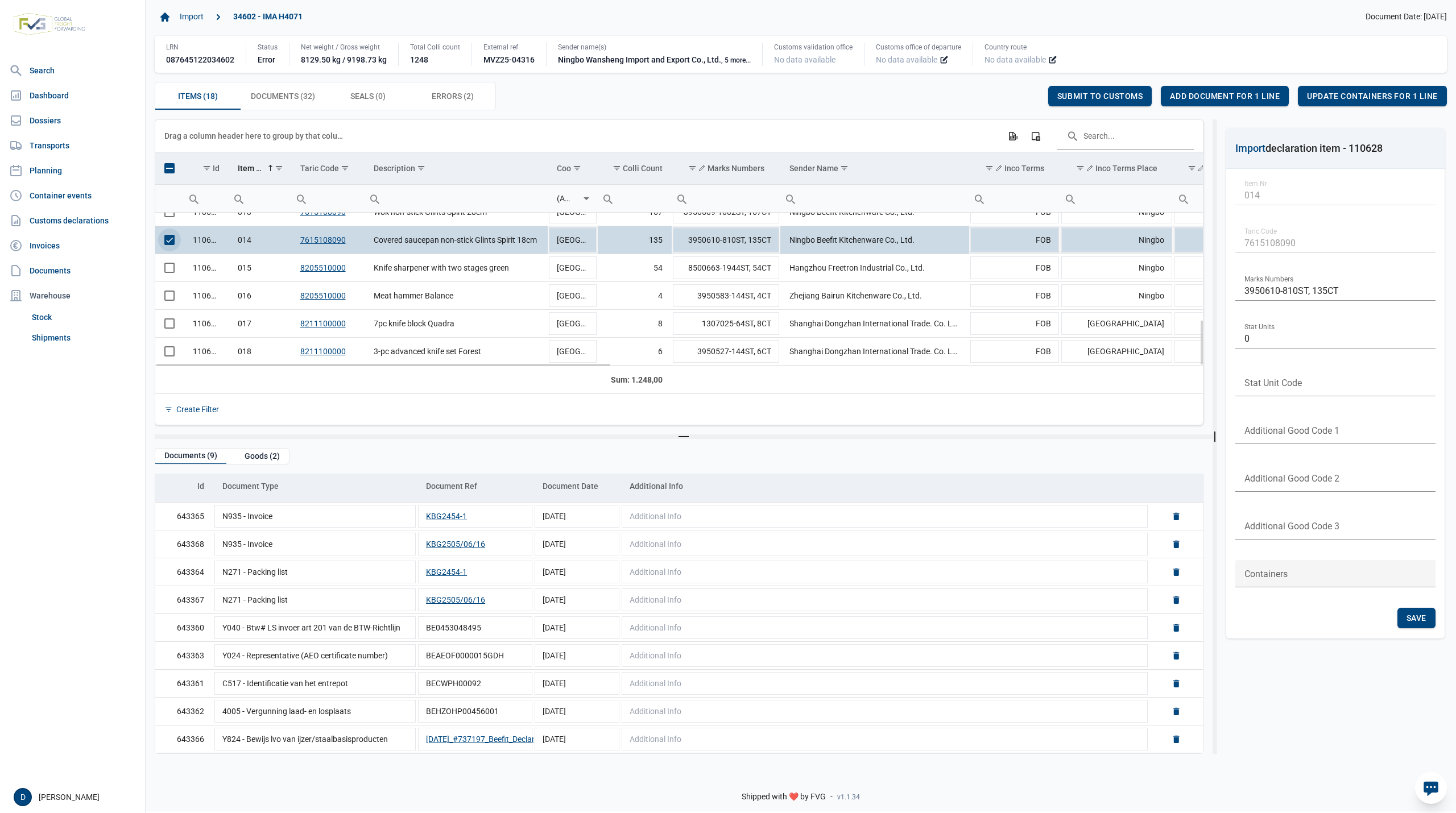
click at [172, 241] on span "Select row" at bounding box center [169, 240] width 10 height 10
click at [168, 267] on span "Select row" at bounding box center [169, 268] width 10 height 10
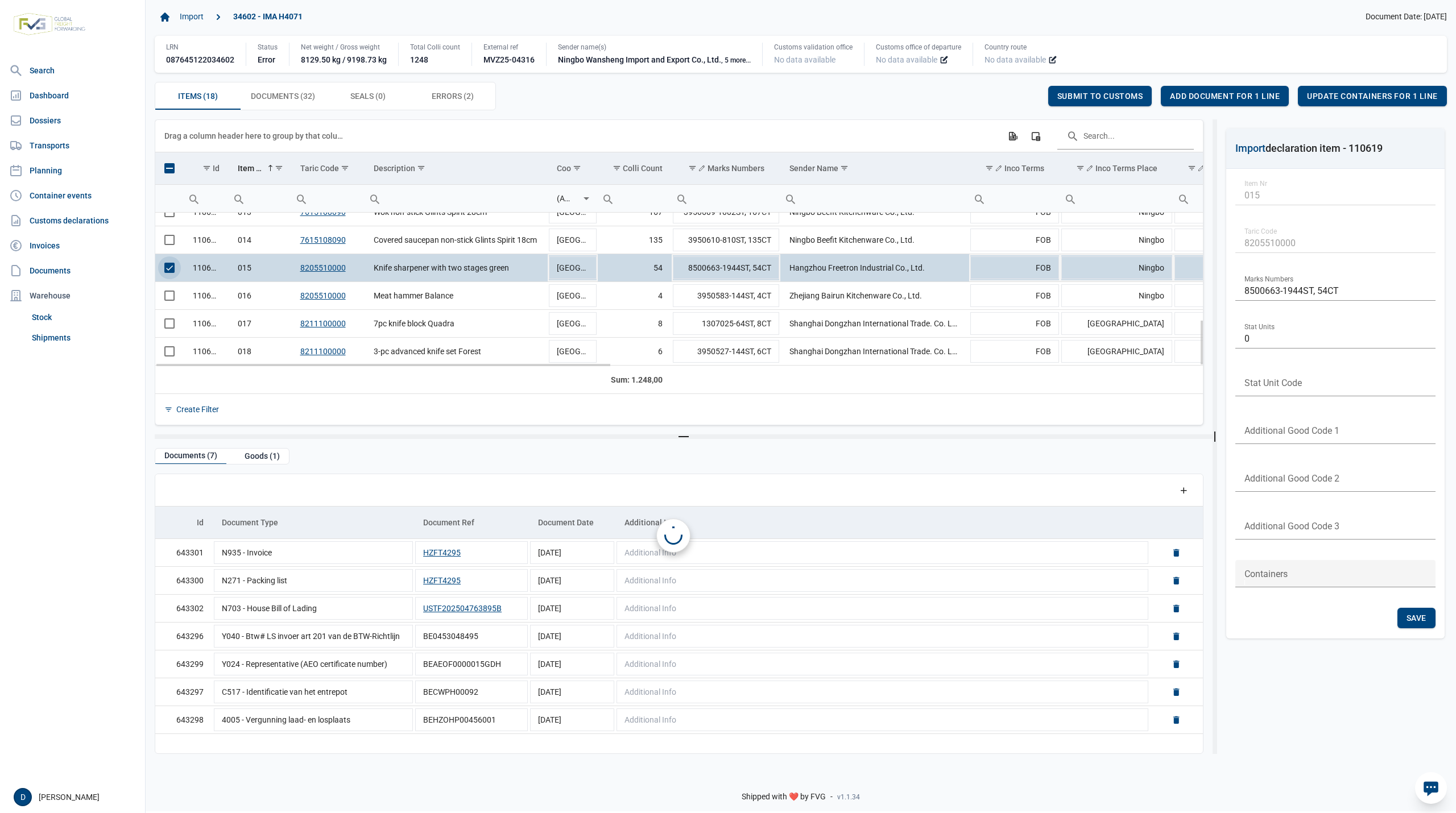
scroll to position [0, 0]
drag, startPoint x: 172, startPoint y: 266, endPoint x: 169, endPoint y: 282, distance: 16.3
click at [172, 267] on span "Select row" at bounding box center [169, 268] width 10 height 10
click at [169, 298] on span "Select row" at bounding box center [169, 295] width 10 height 10
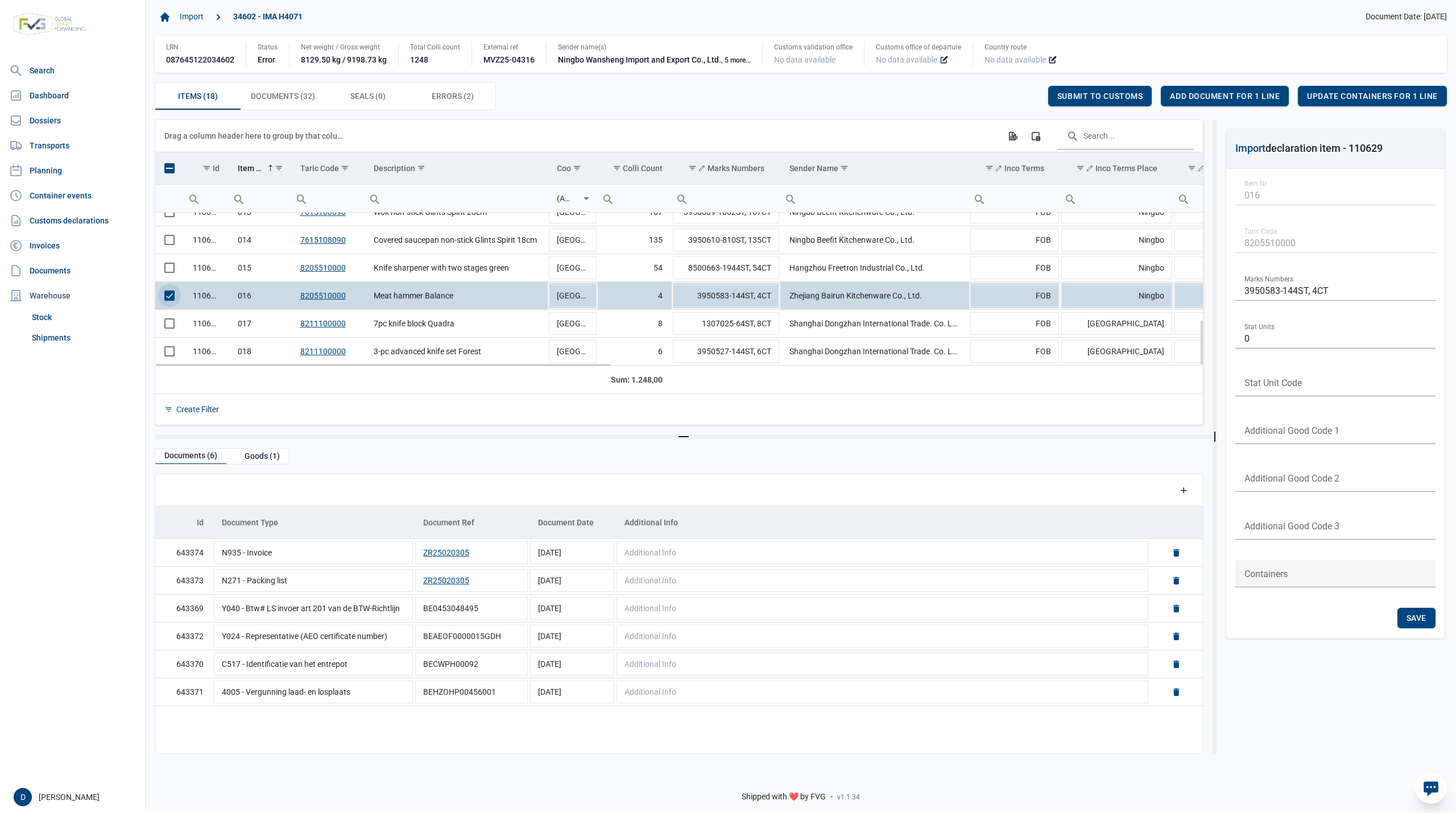
click at [174, 299] on span "Select row" at bounding box center [169, 295] width 10 height 10
click at [164, 329] on span "Select row" at bounding box center [169, 324] width 10 height 10
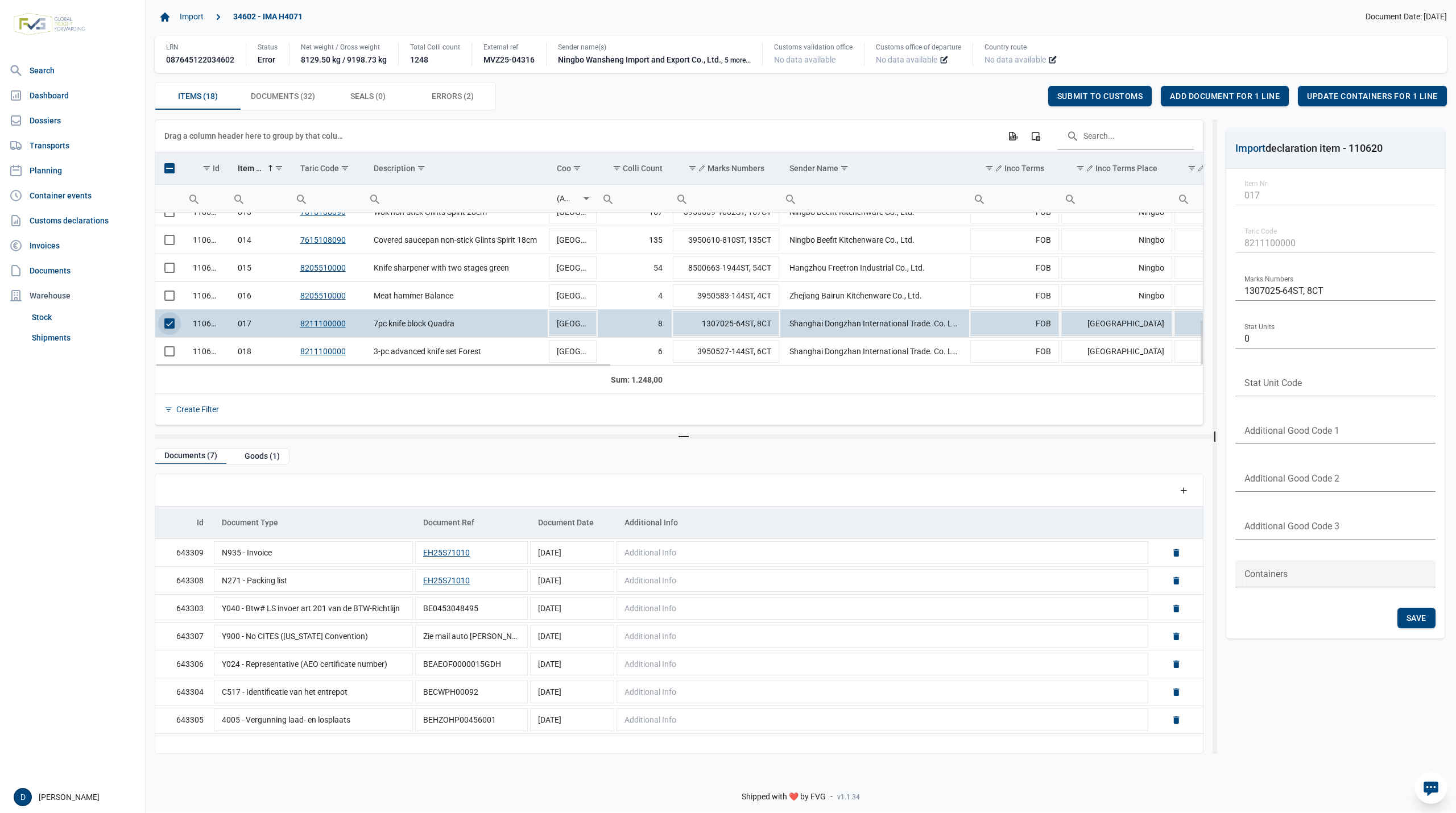
click at [169, 325] on span "Select row" at bounding box center [169, 324] width 10 height 10
click at [169, 355] on span "Select row" at bounding box center [169, 352] width 10 height 10
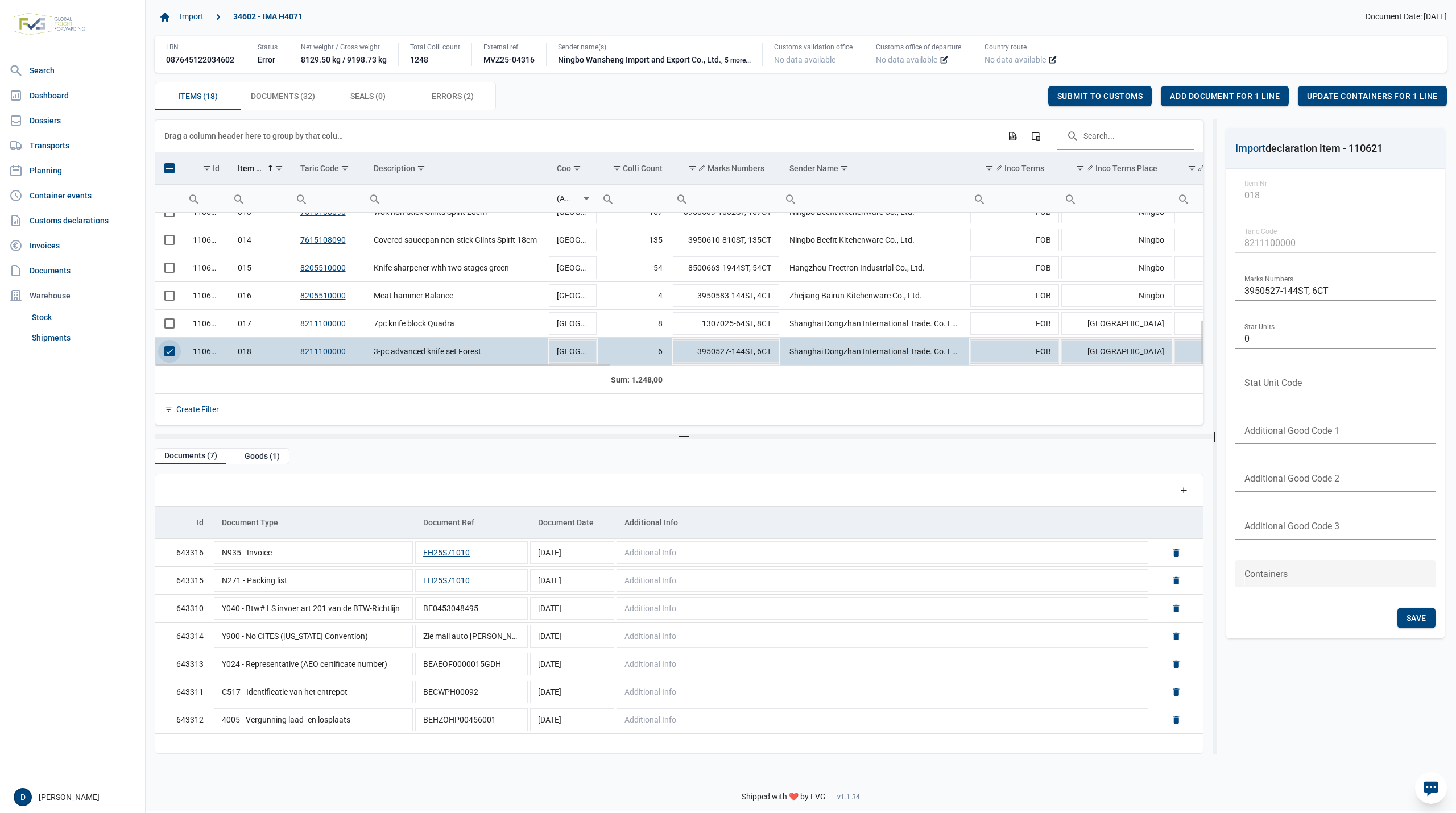
click at [171, 354] on span "Select row" at bounding box center [169, 352] width 10 height 10
click at [168, 353] on span "Select row" at bounding box center [169, 352] width 10 height 10
click at [440, 97] on span "Errors (2) Errors (2)" at bounding box center [452, 97] width 42 height 14
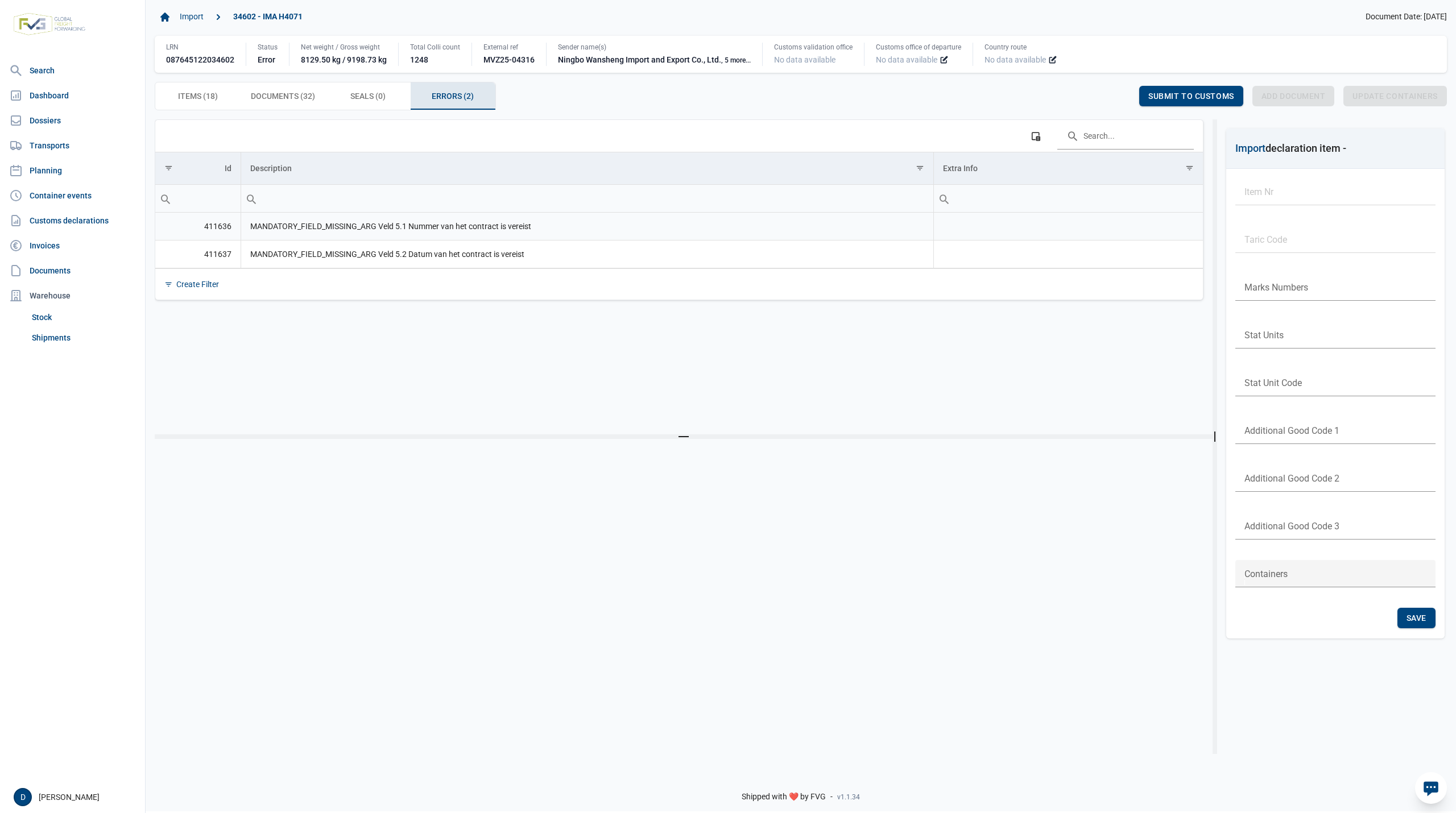
click at [260, 232] on td "MANDATORY_FIELD_MISSING_ARG Veld 5.1 Nummer van het contract is vereist" at bounding box center [587, 226] width 693 height 28
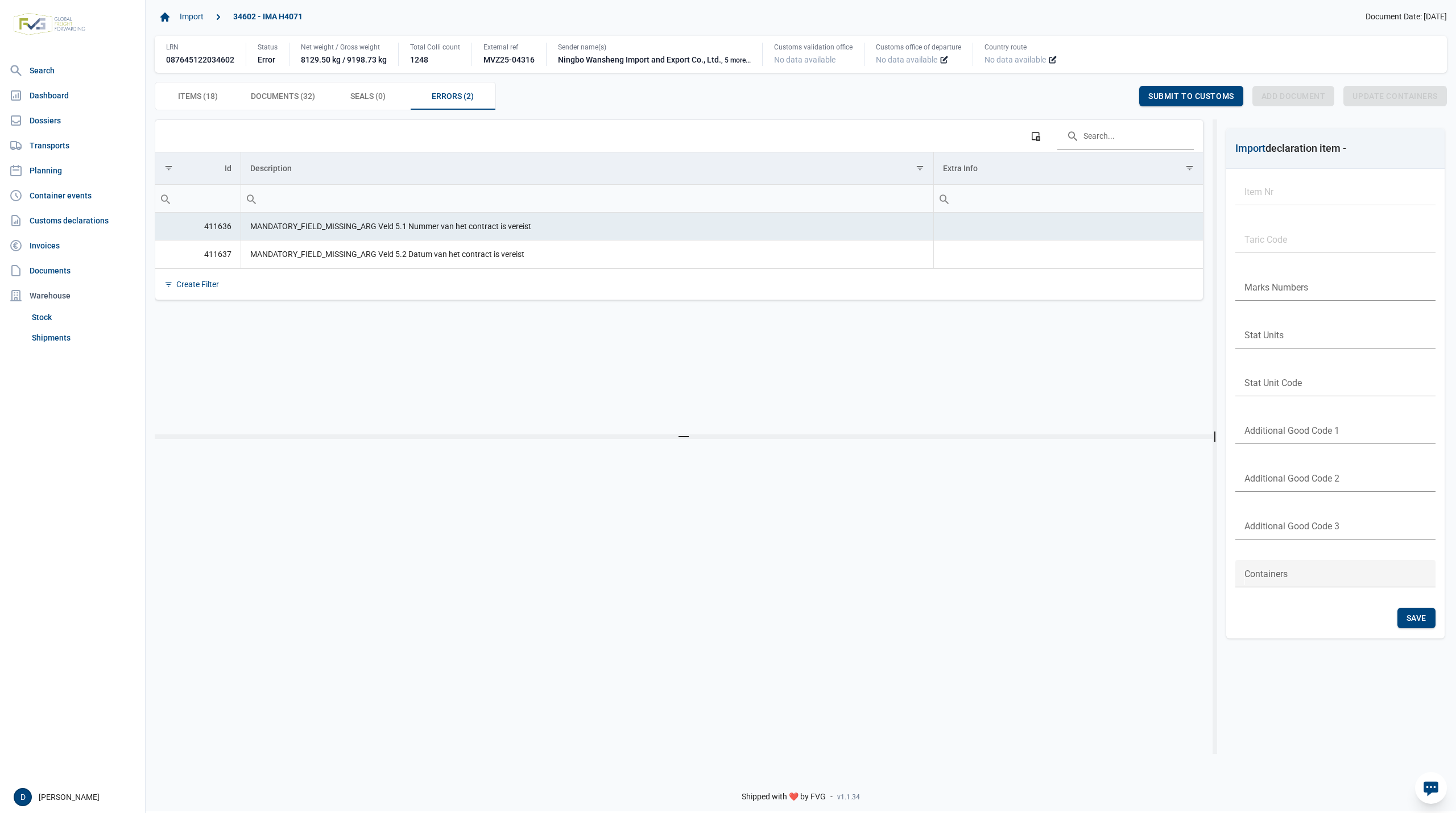
click at [272, 354] on div "Data grid with 18 rows and 23 columns Drag a column header here to group by tha…" at bounding box center [683, 277] width 1058 height 315
click at [281, 98] on span "Documents (32) Documents (32)" at bounding box center [283, 97] width 64 height 14
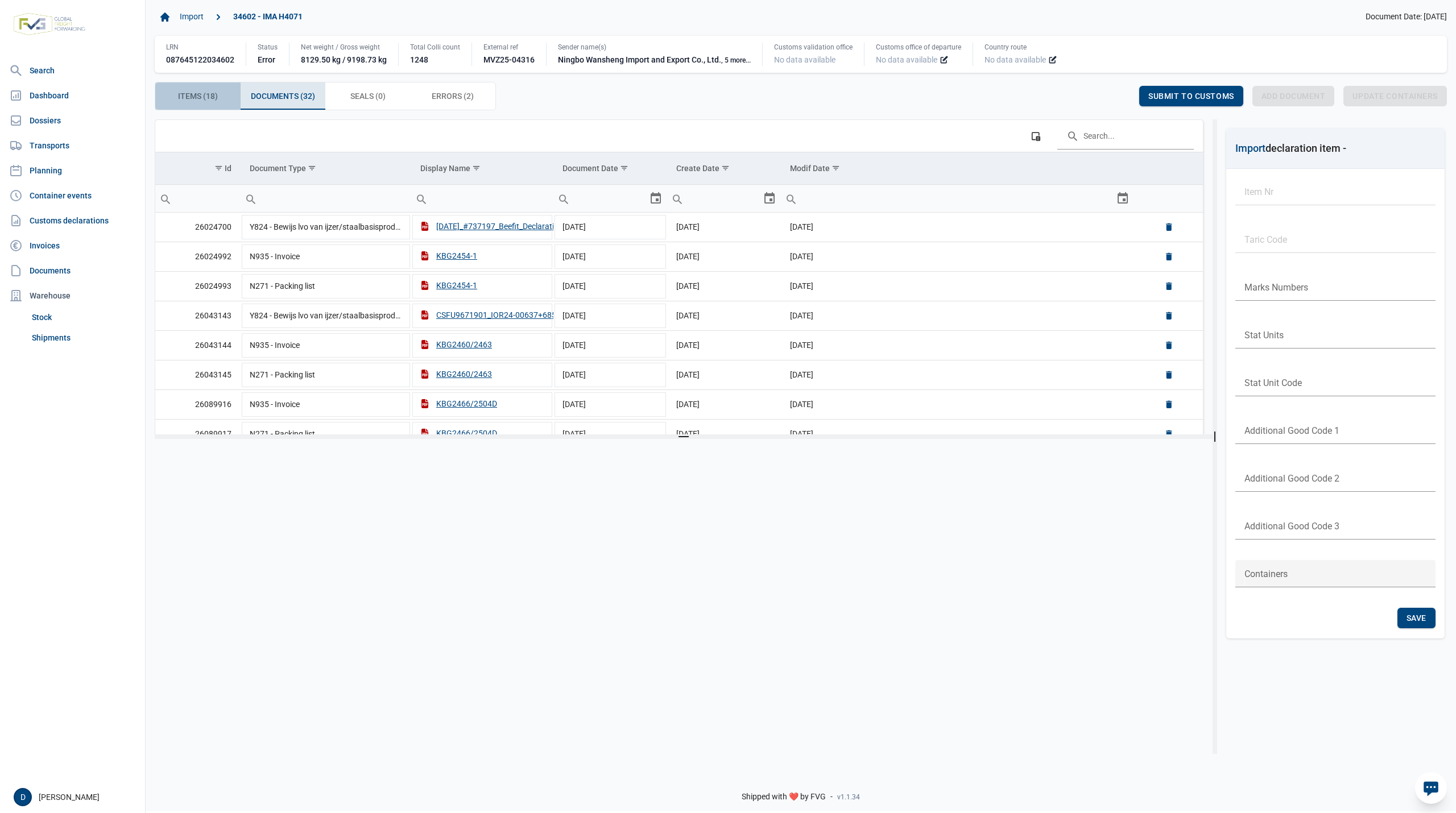
click at [202, 94] on span "Items (18) Items (18)" at bounding box center [197, 97] width 40 height 14
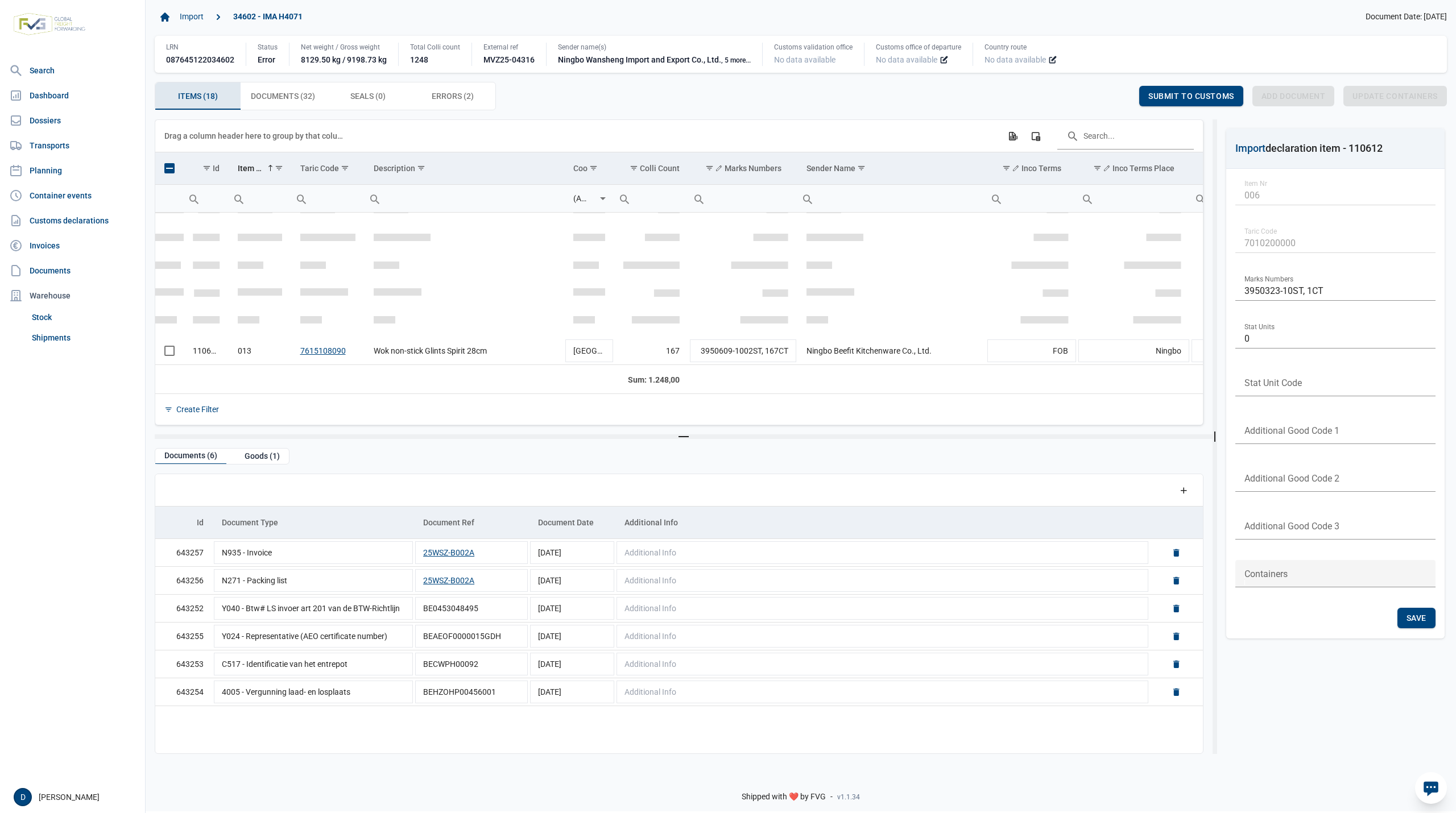
scroll to position [351, 0]
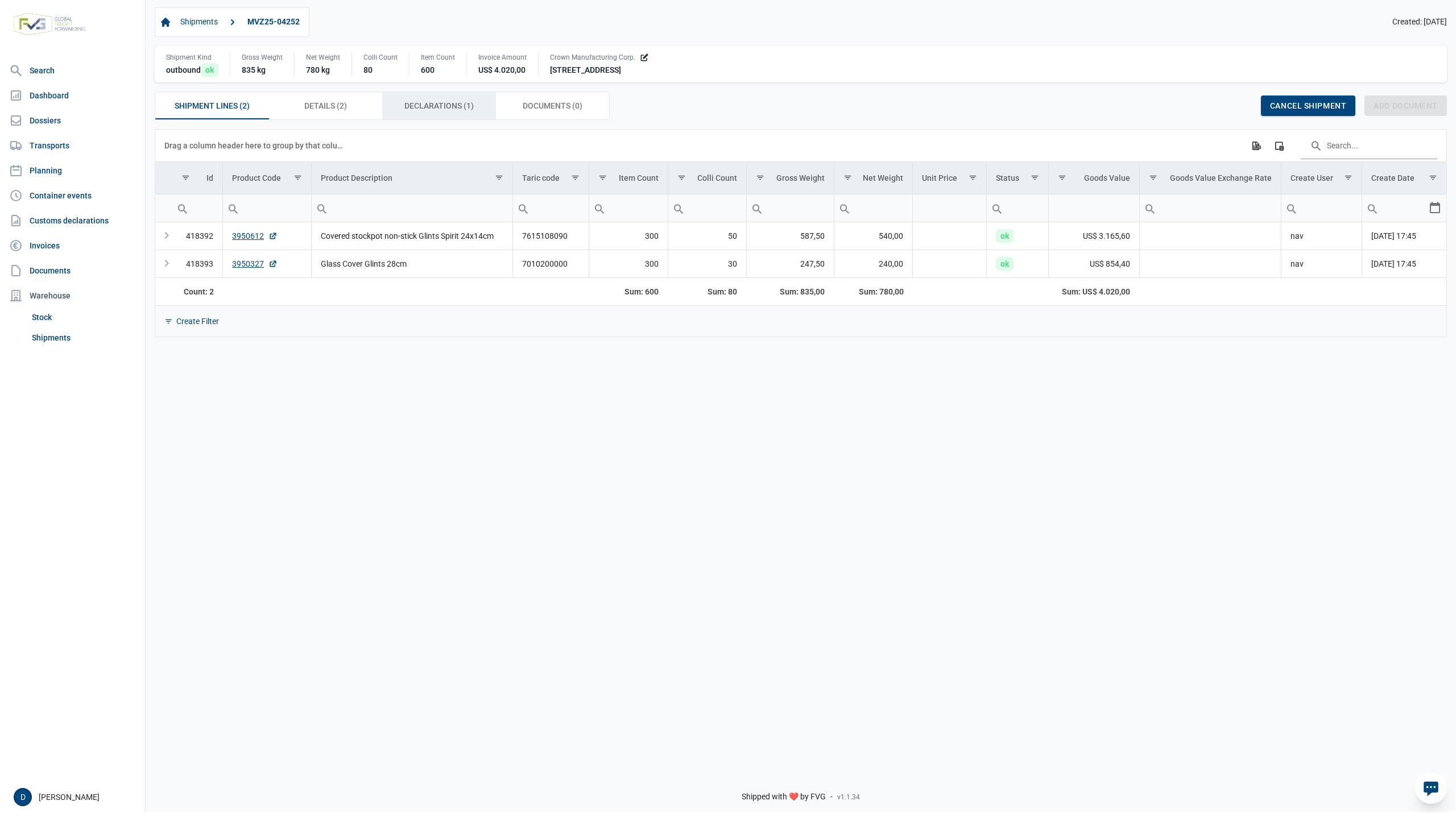
click at [433, 101] on span "Declarations (1) Declarations (1)" at bounding box center [439, 106] width 69 height 14
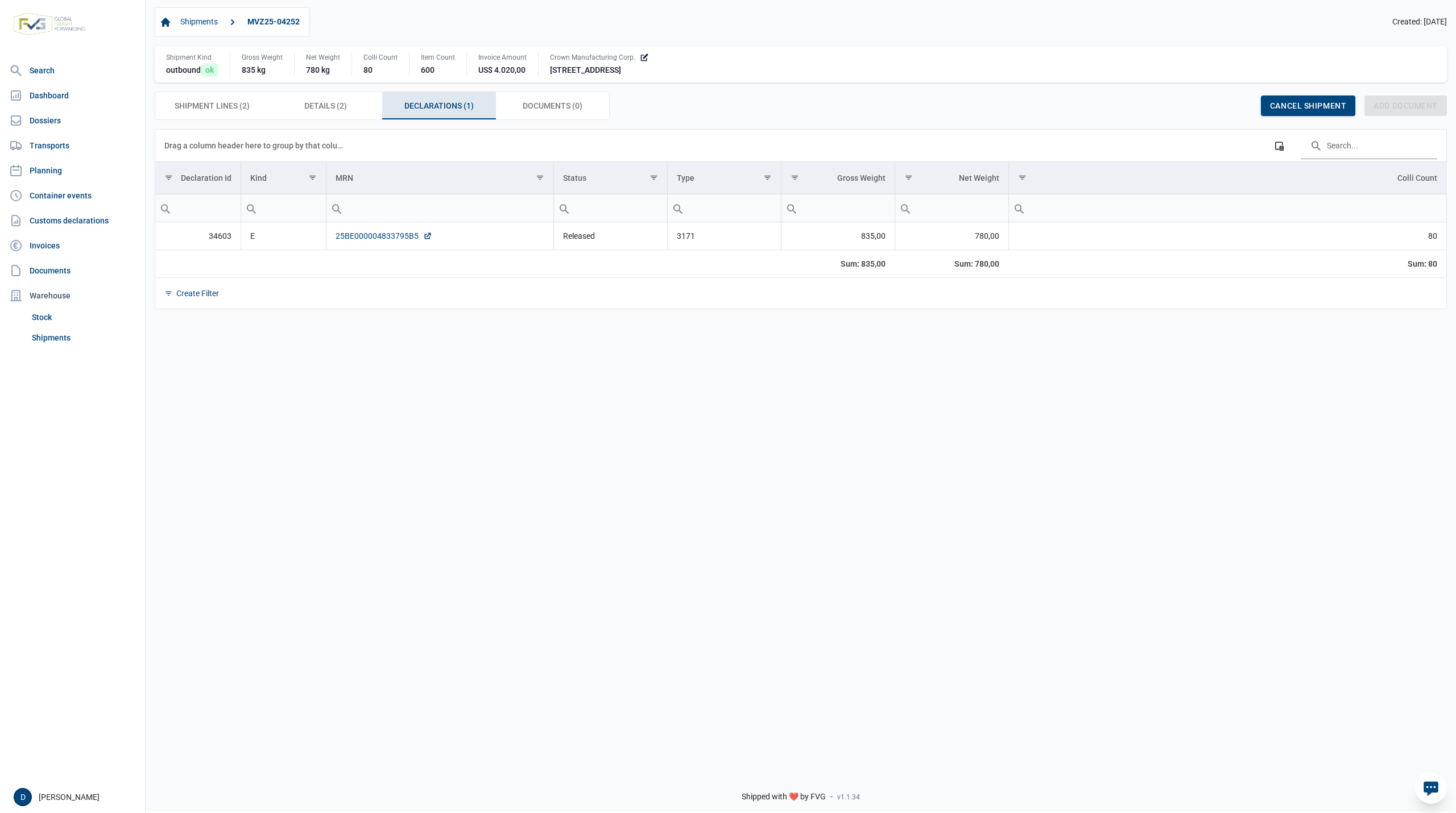
click at [376, 237] on link "25BE000004833795B5" at bounding box center [383, 236] width 96 height 11
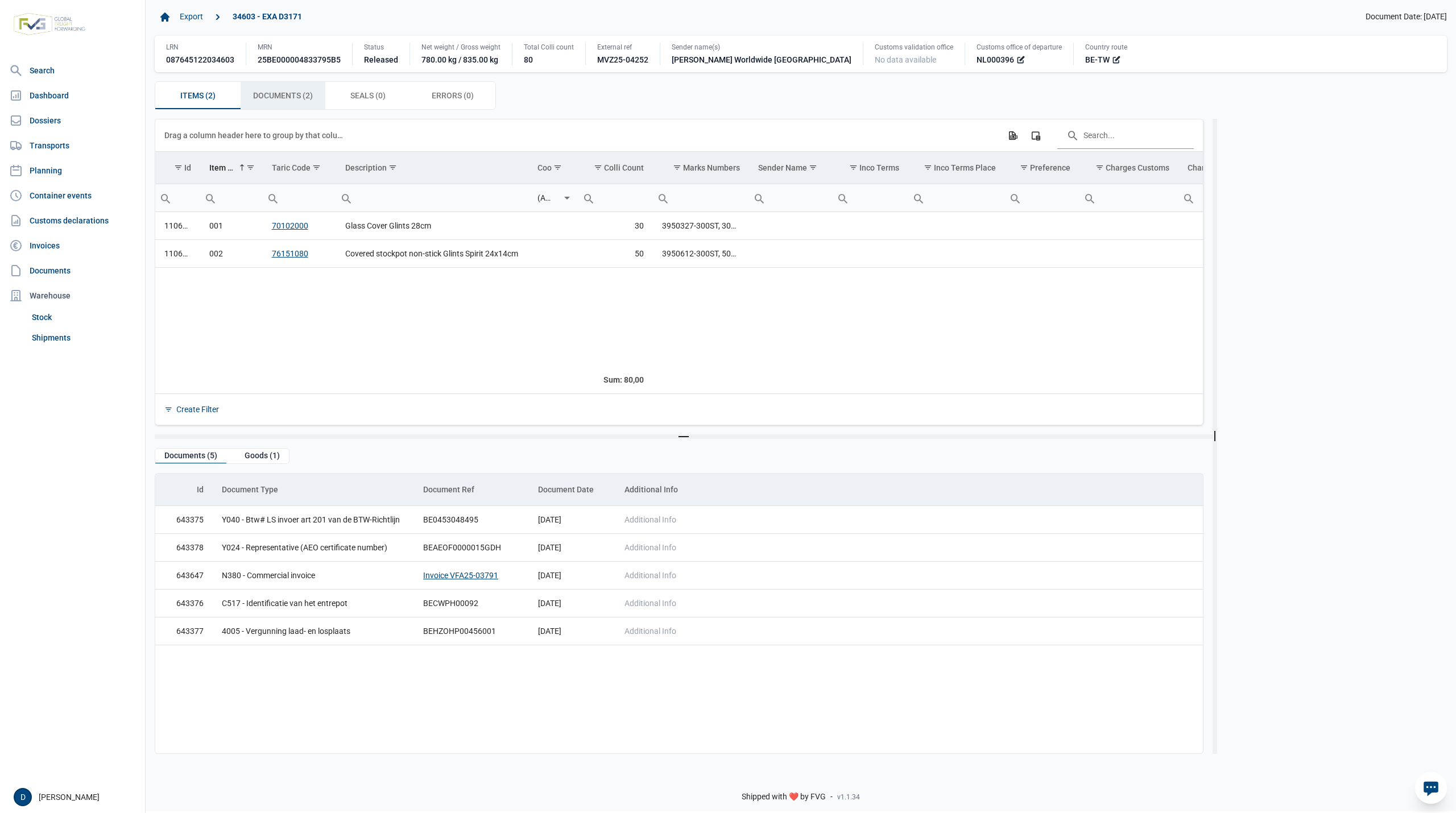
click at [301, 100] on span "Documents (2) Documents (2)" at bounding box center [283, 96] width 60 height 14
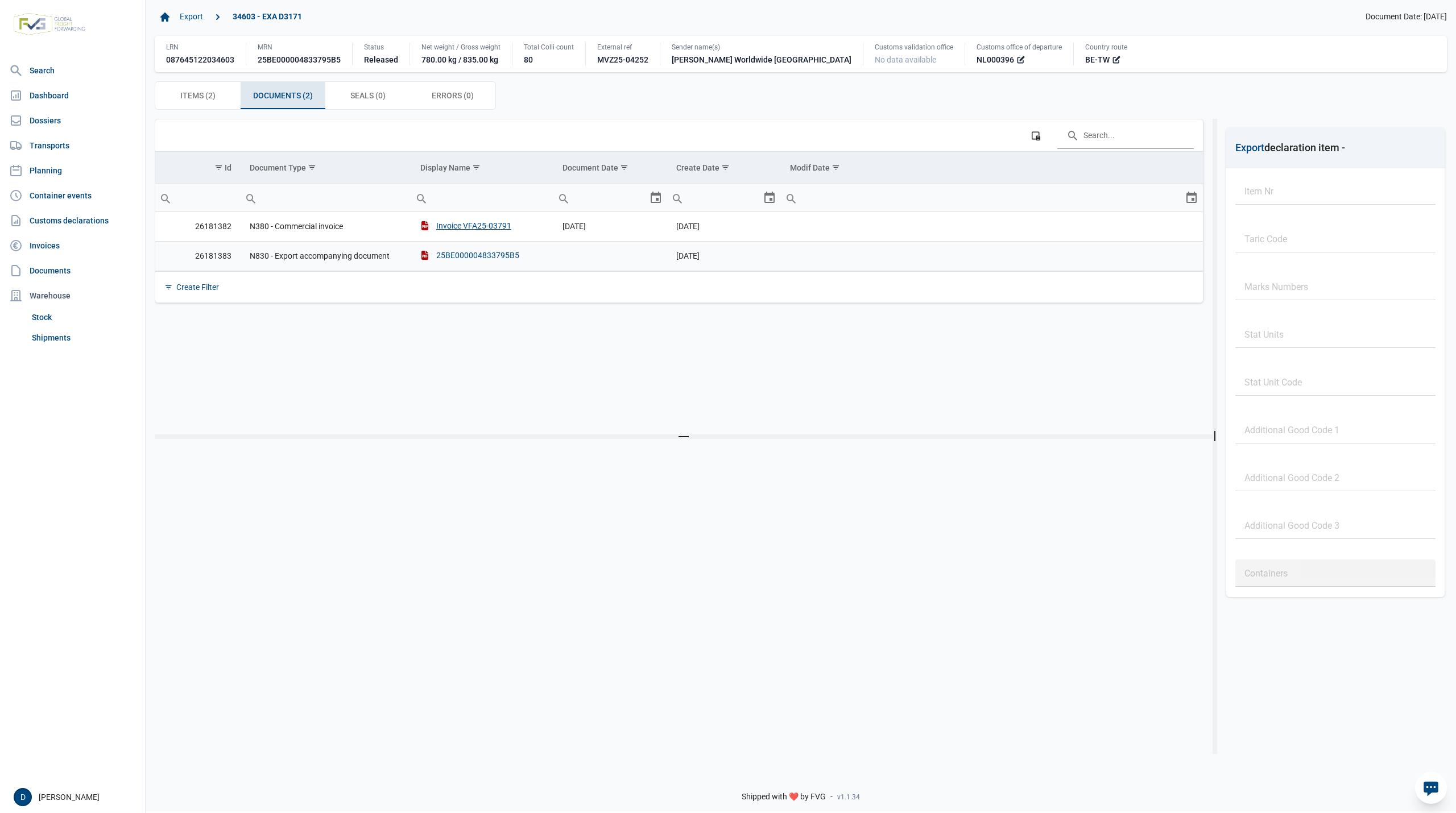
click at [479, 254] on div "25BE000004833795B5" at bounding box center [470, 254] width 99 height 11
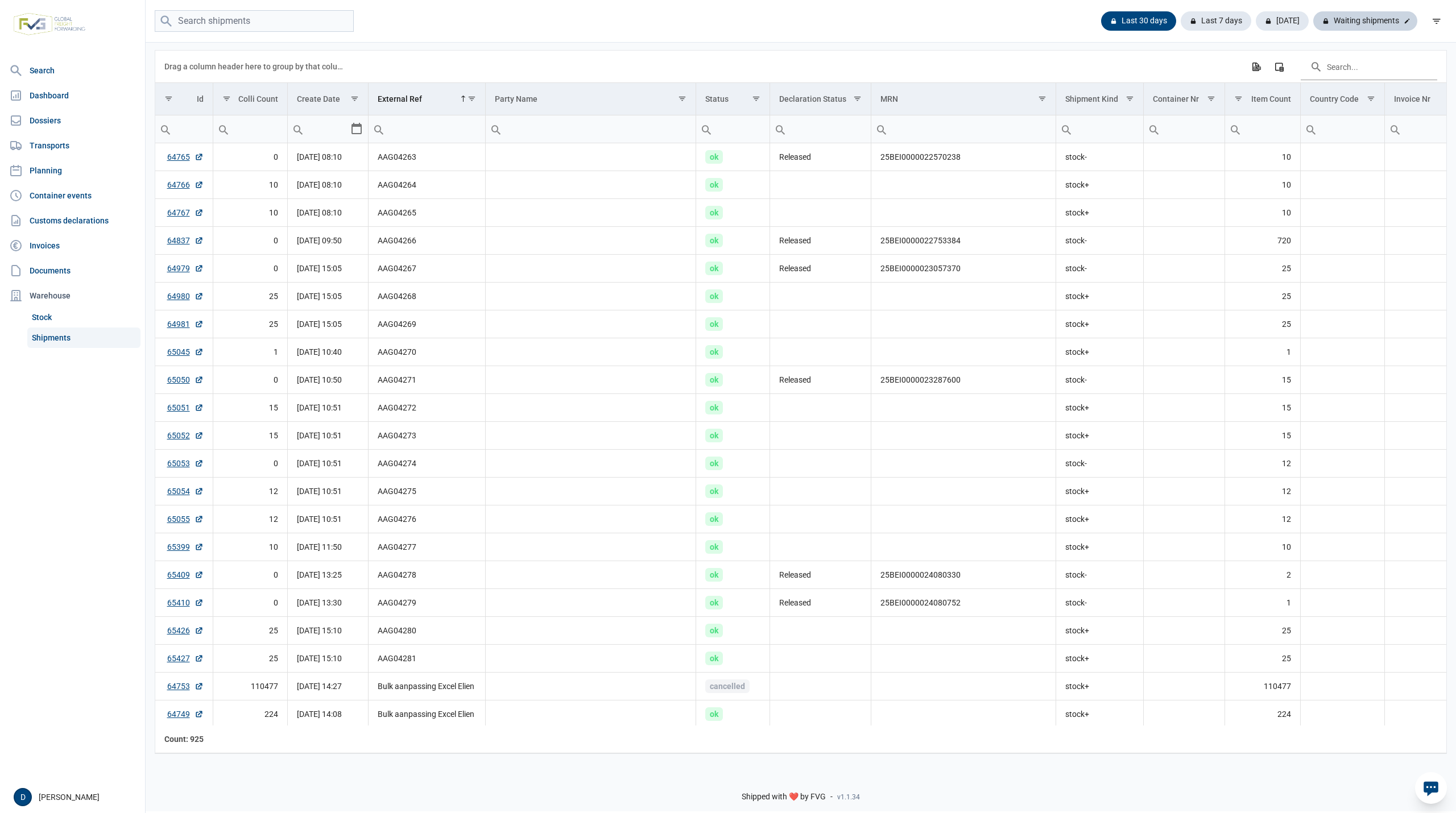
click at [1384, 20] on div "Waiting shipments" at bounding box center [1365, 20] width 104 height 20
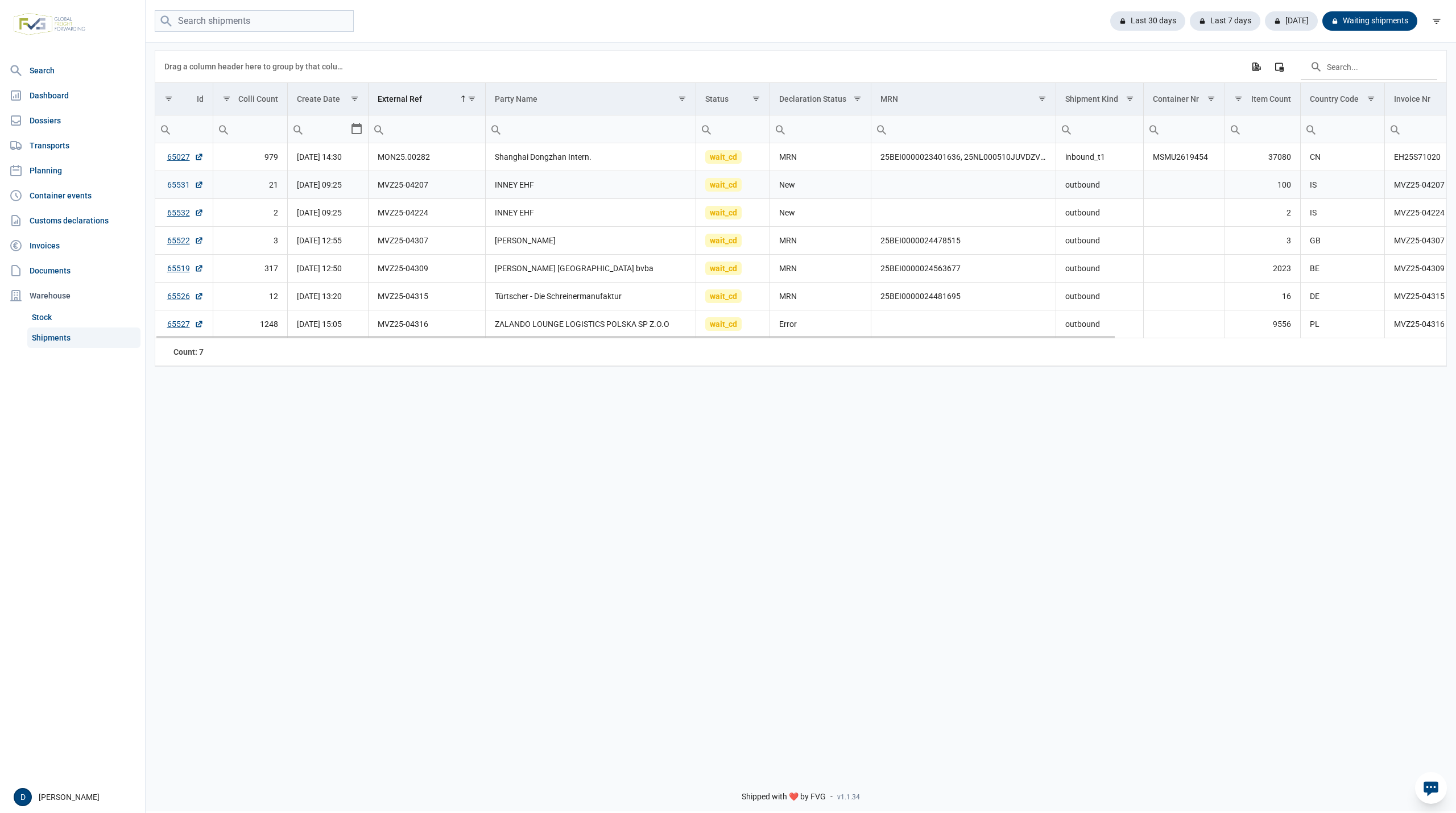
click at [178, 186] on link "65531" at bounding box center [185, 184] width 37 height 11
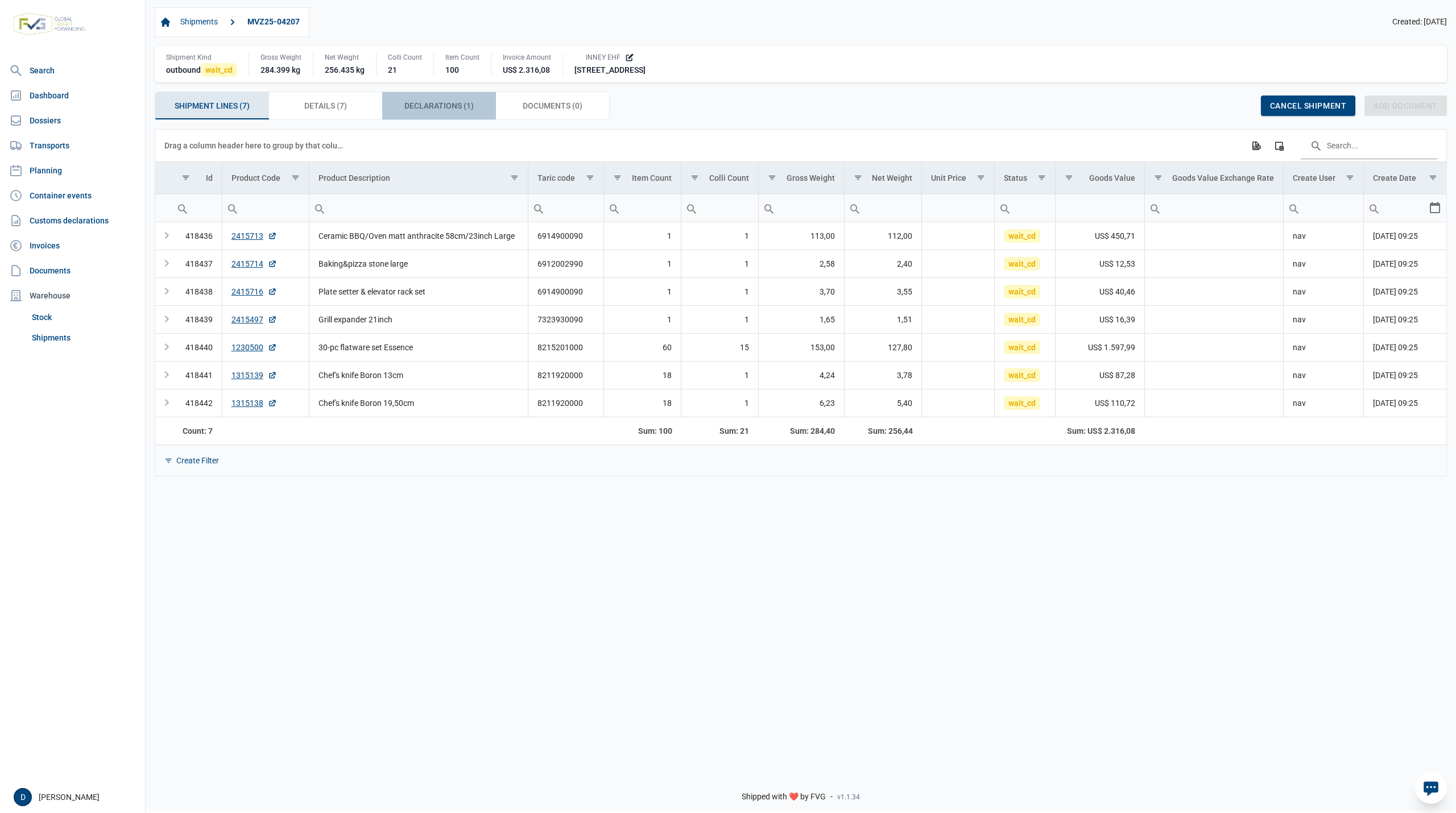
click at [419, 109] on span "Declarations (1) Declarations (1)" at bounding box center [439, 106] width 69 height 14
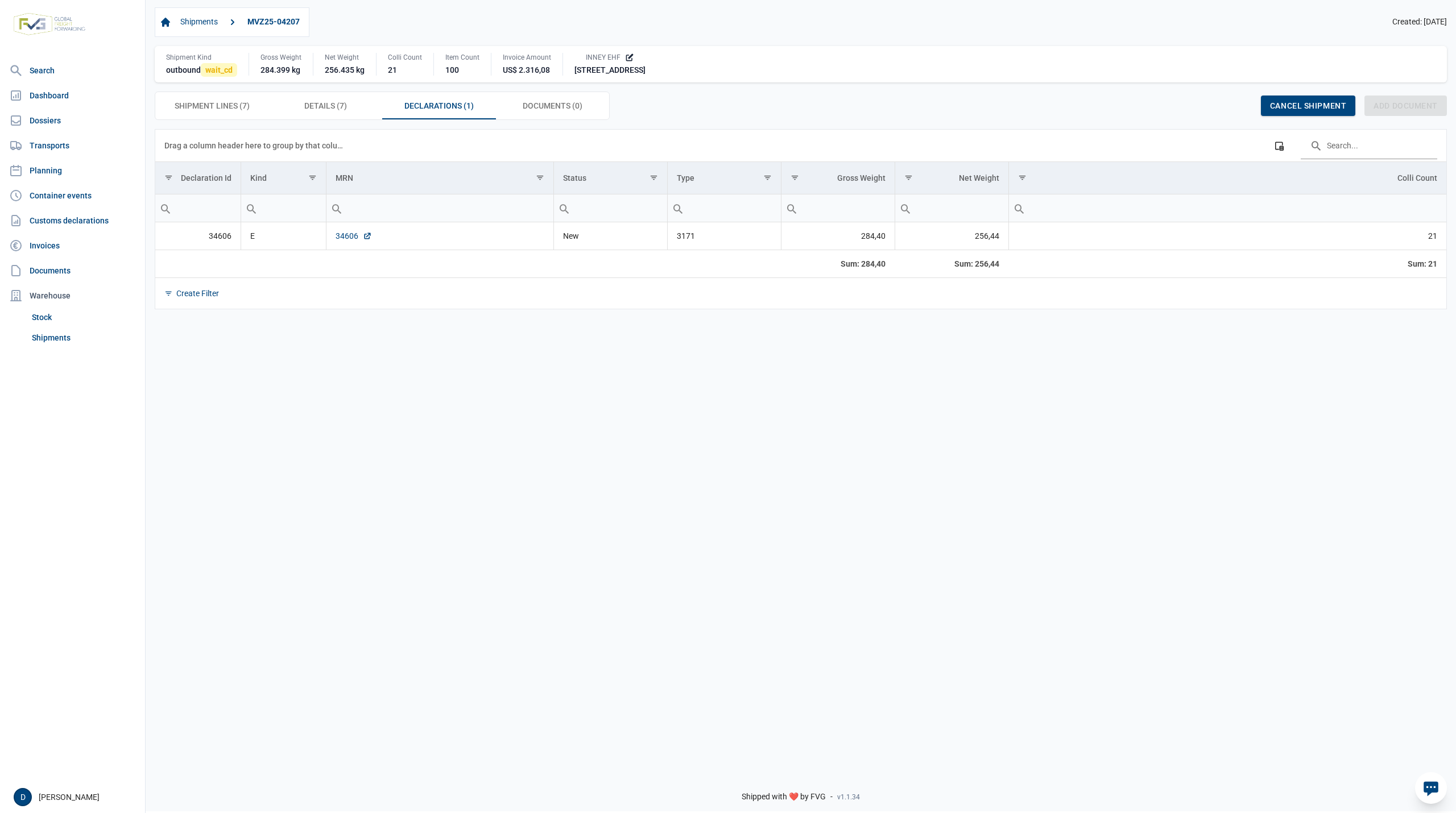
click at [343, 237] on link "34606" at bounding box center [354, 236] width 37 height 11
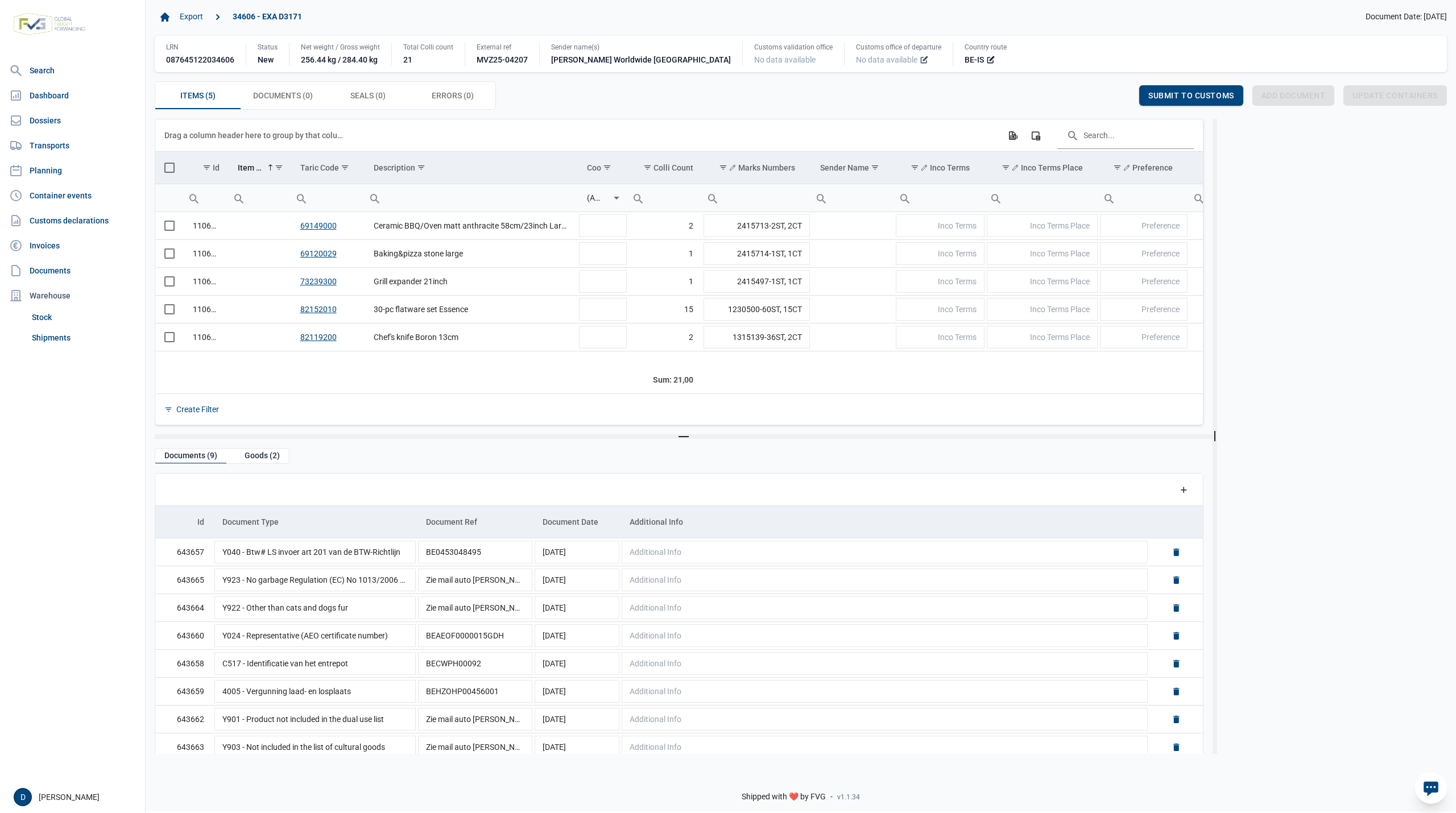
click at [920, 61] on icon at bounding box center [924, 60] width 9 height 9
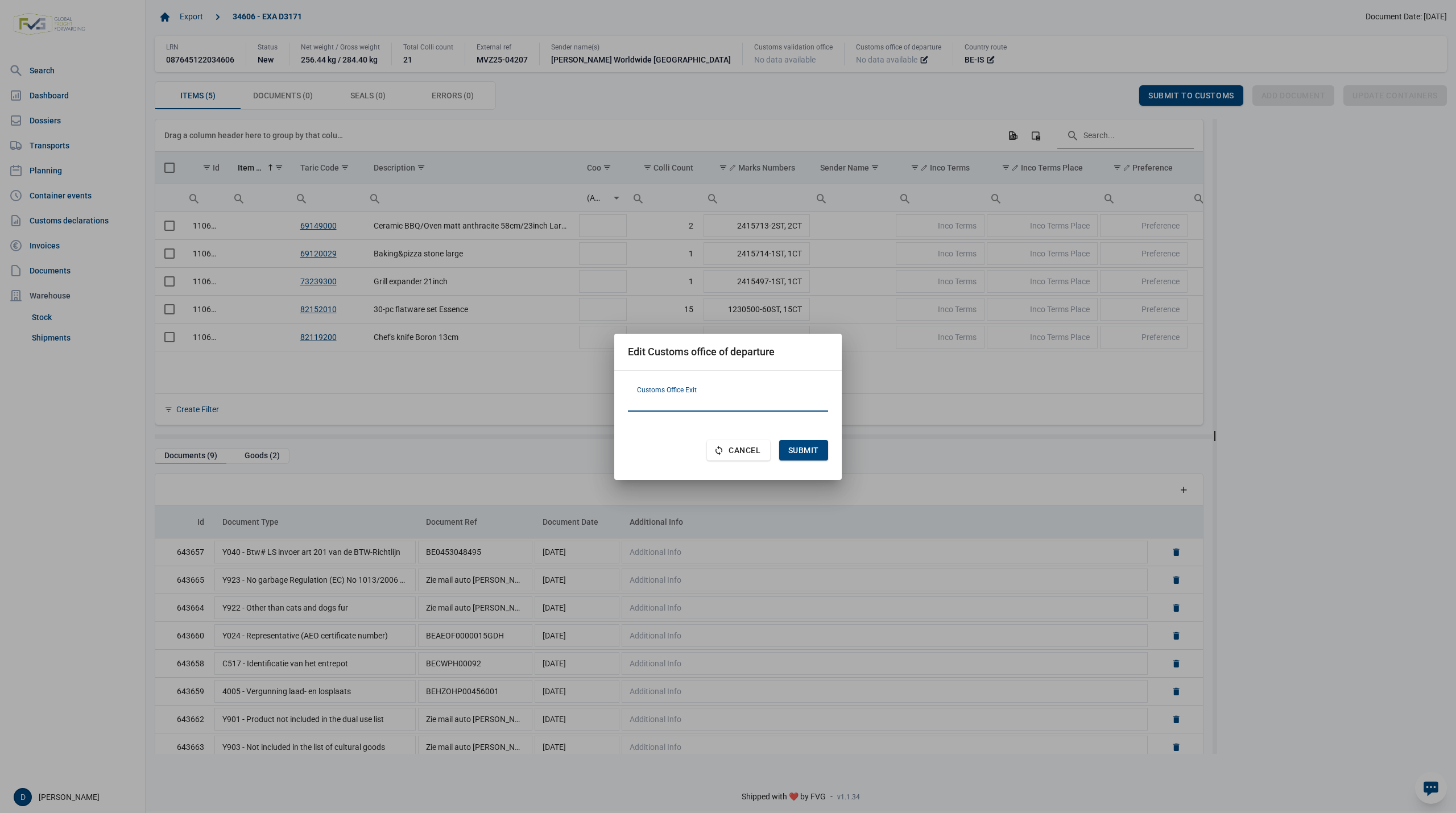
paste input "NL000396"
type input "NL000396"
click at [813, 448] on span "Submit" at bounding box center [804, 450] width 31 height 9
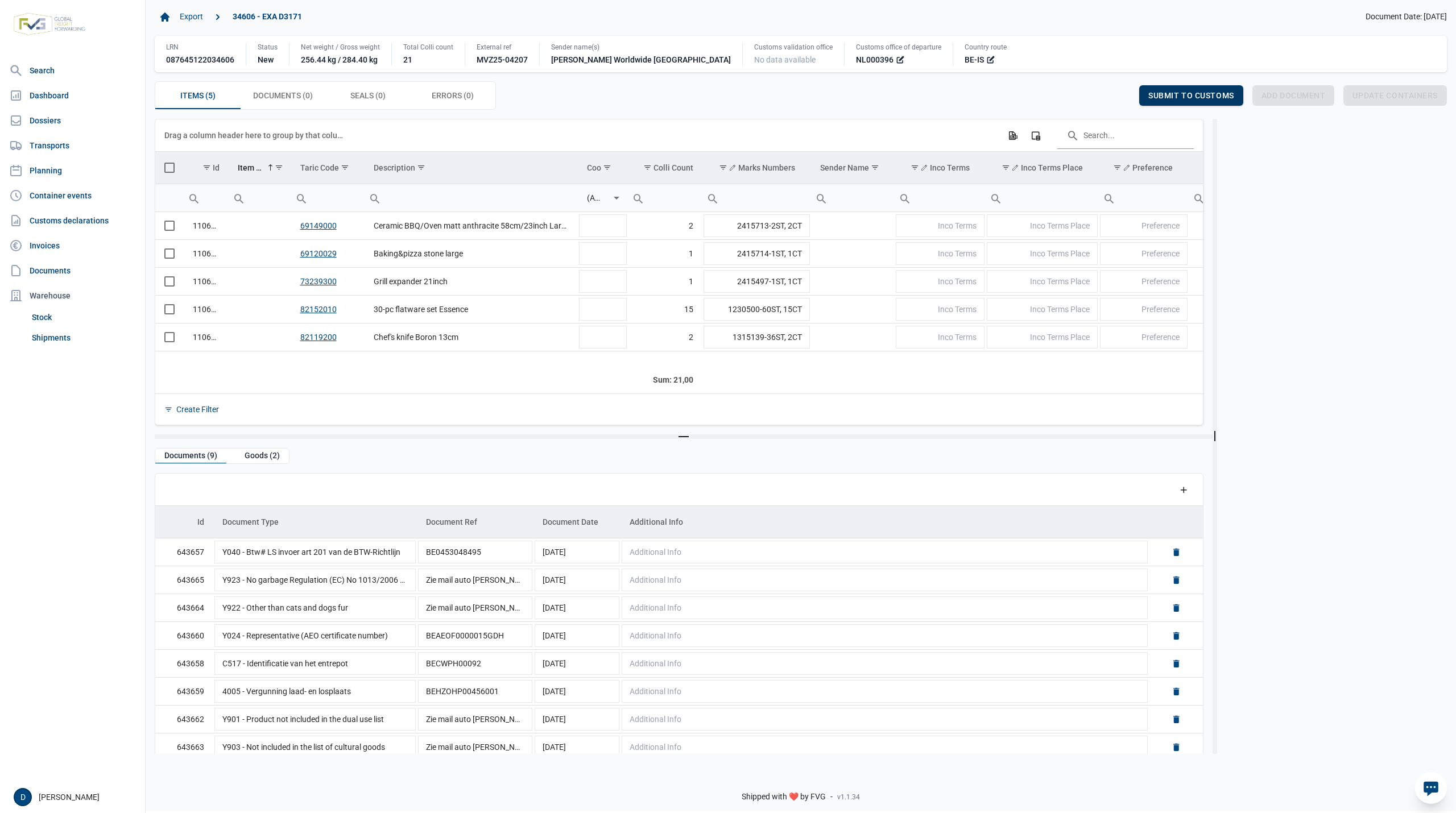
click at [1193, 94] on span "Submit to customs" at bounding box center [1191, 96] width 86 height 9
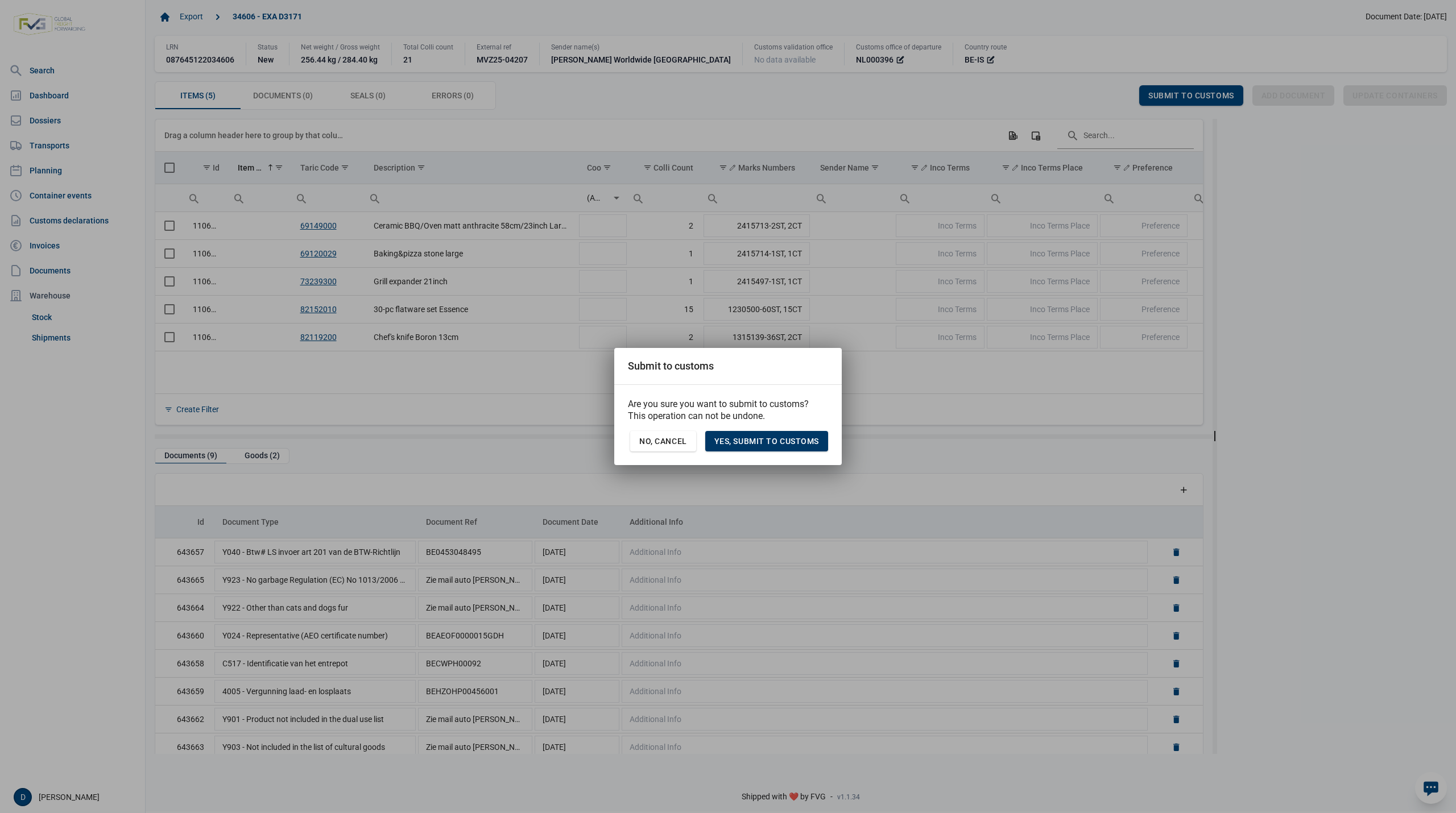
click at [758, 440] on span "Yes, Submit to customs" at bounding box center [766, 441] width 105 height 9
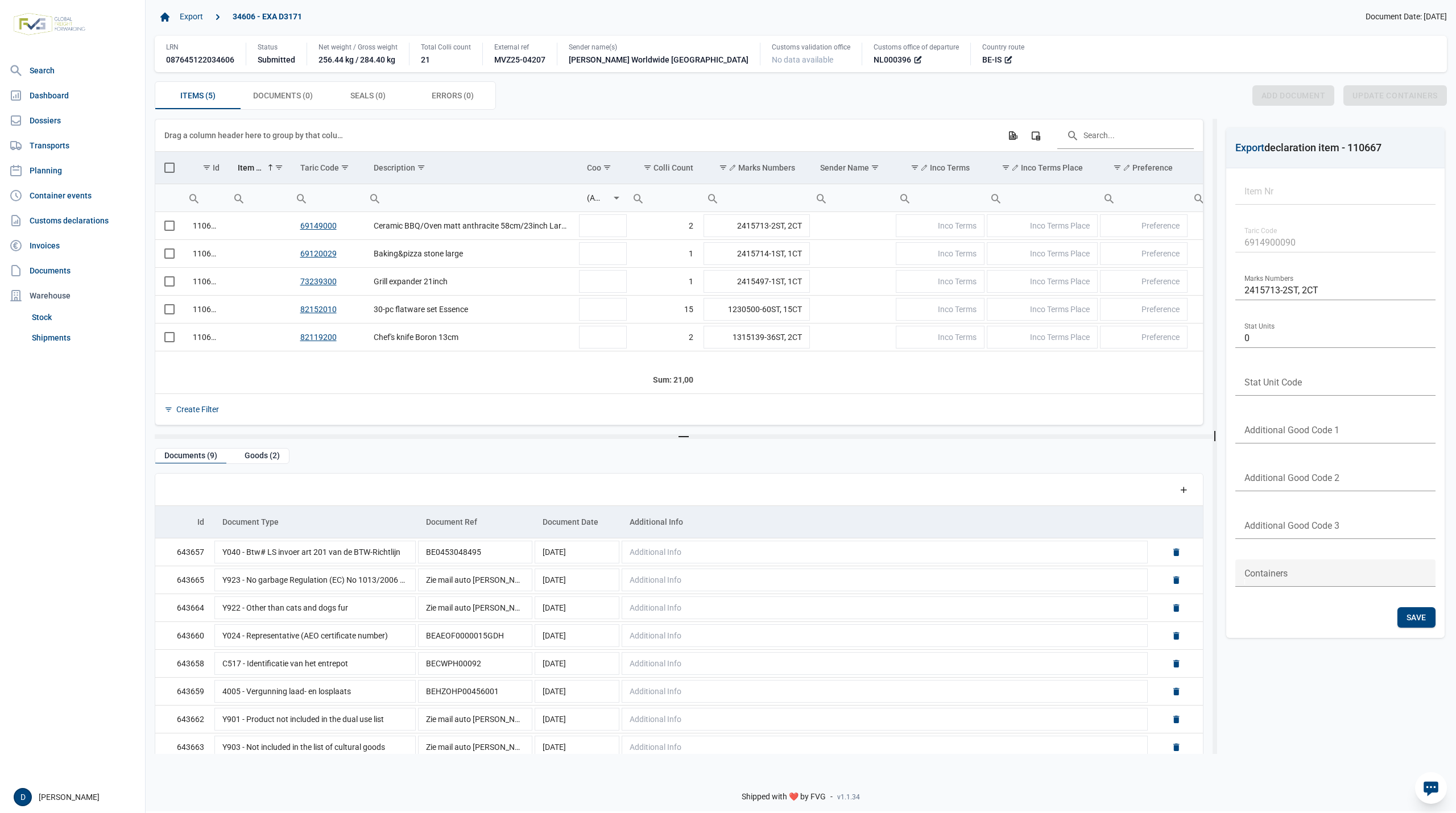
click at [166, 175] on td "Data grid with 5 rows and 23 columns" at bounding box center [169, 168] width 28 height 32
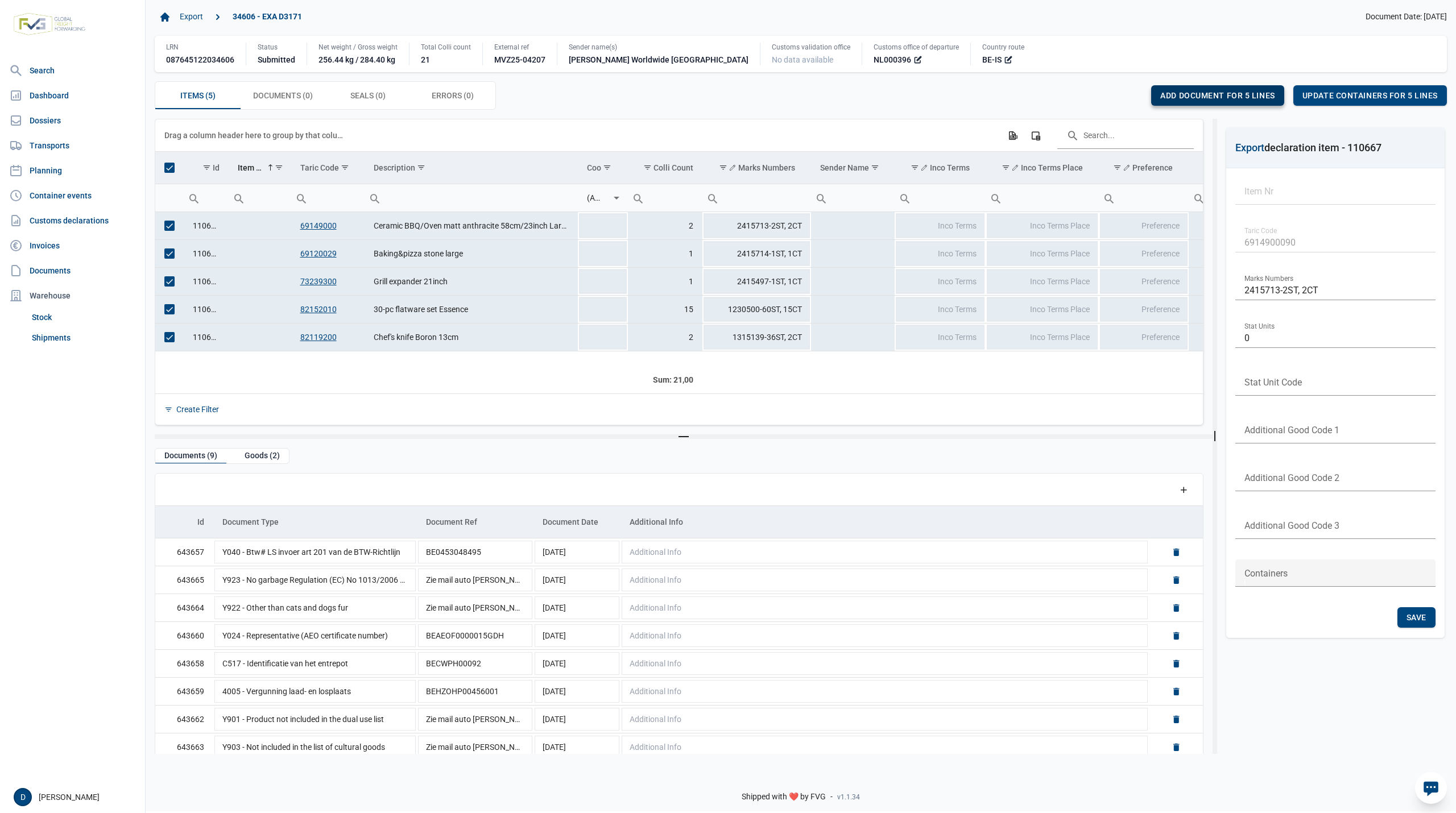
click at [1192, 96] on span "Add document for 5 lines" at bounding box center [1218, 96] width 114 height 9
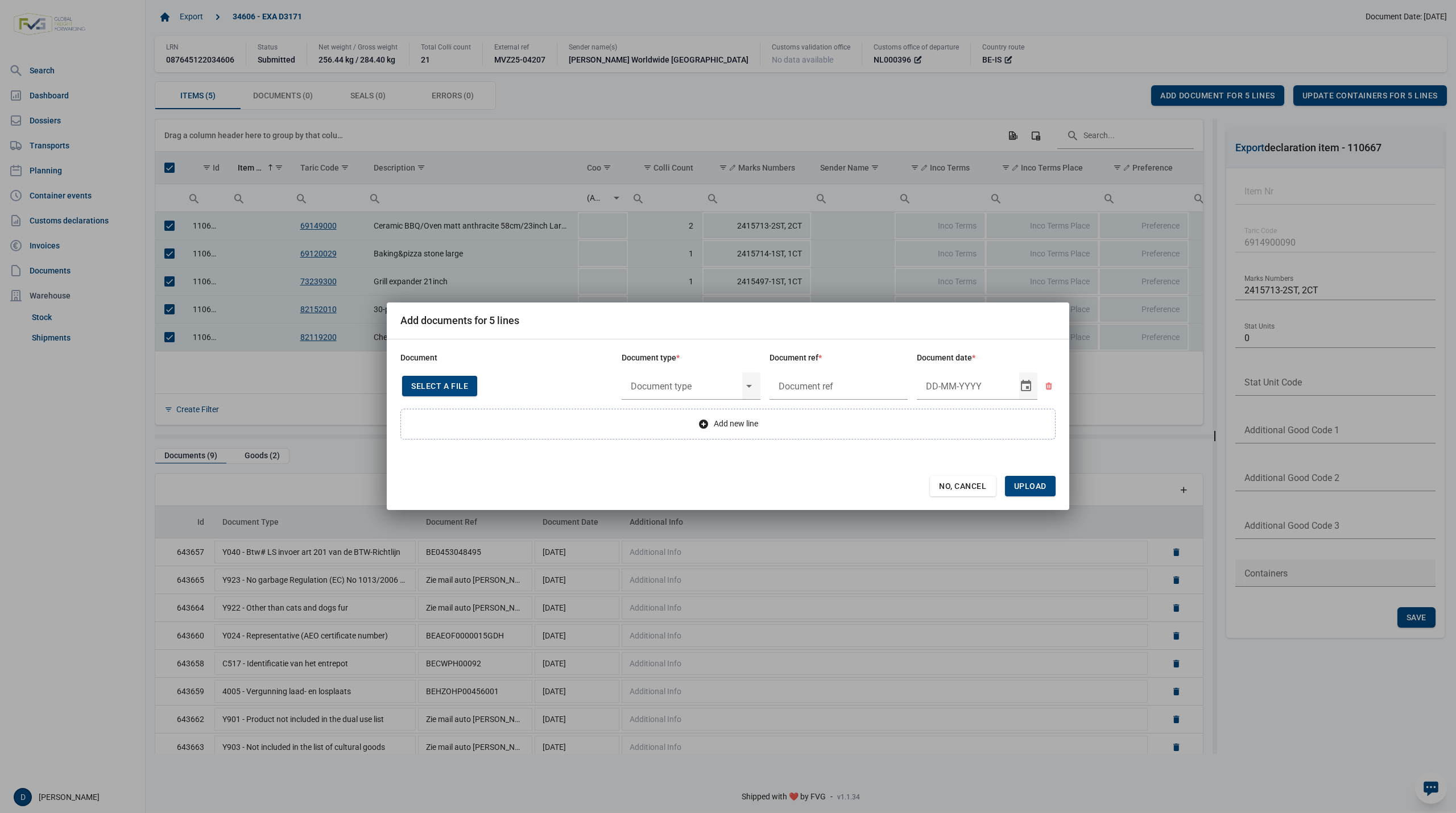
click at [428, 387] on span "Select a file" at bounding box center [440, 386] width 57 height 9
type input "Invoice VFA25-03703"
click at [681, 383] on input "text" at bounding box center [681, 386] width 120 height 30
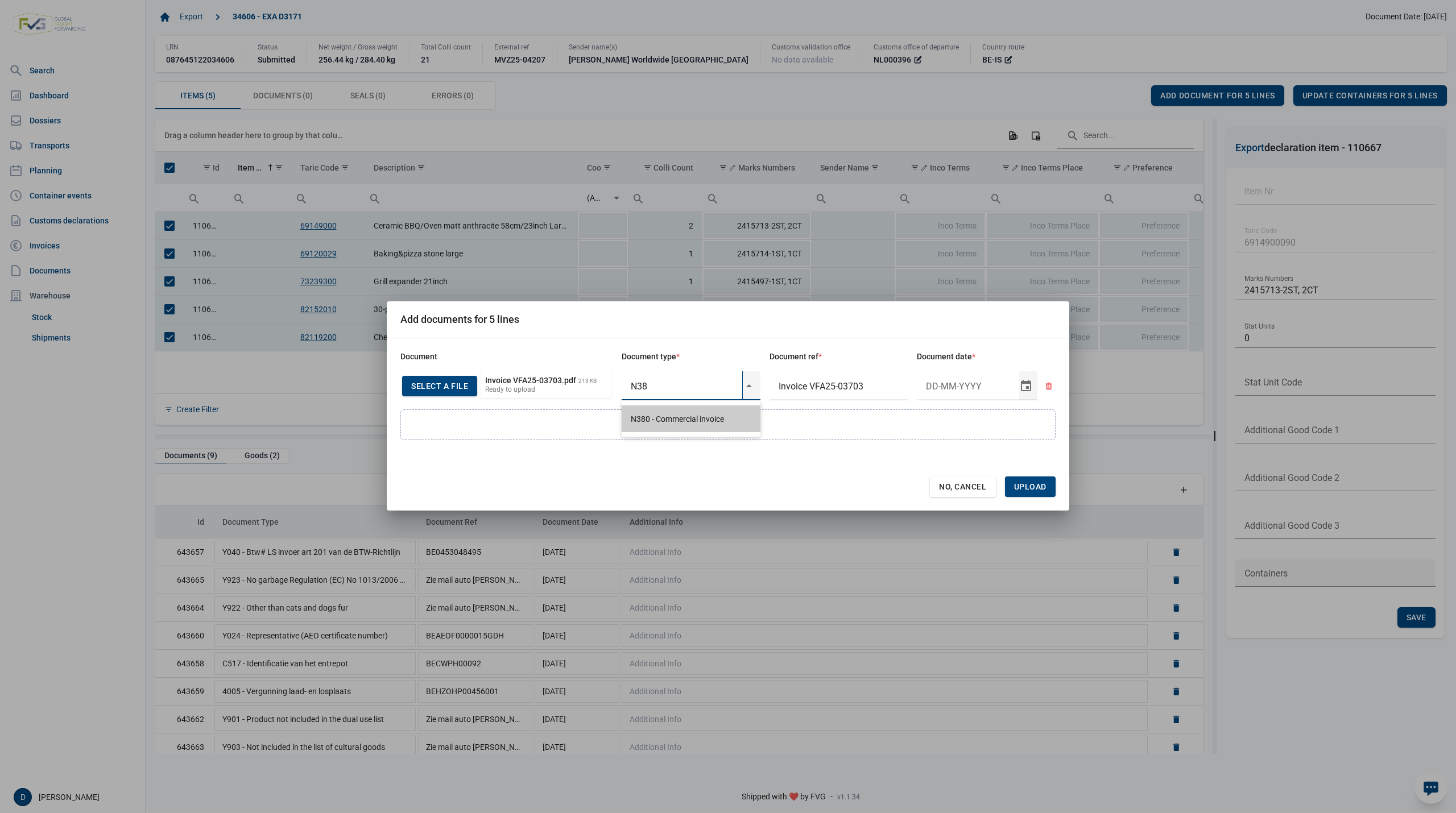
click at [690, 419] on div "N380 - Commercial invoice" at bounding box center [691, 418] width 139 height 26
type input "N380 - Commercial invoice"
click at [974, 384] on input "Document date" at bounding box center [968, 386] width 102 height 30
type input "[DATE]"
click at [1033, 489] on span "Upload" at bounding box center [1030, 487] width 32 height 9
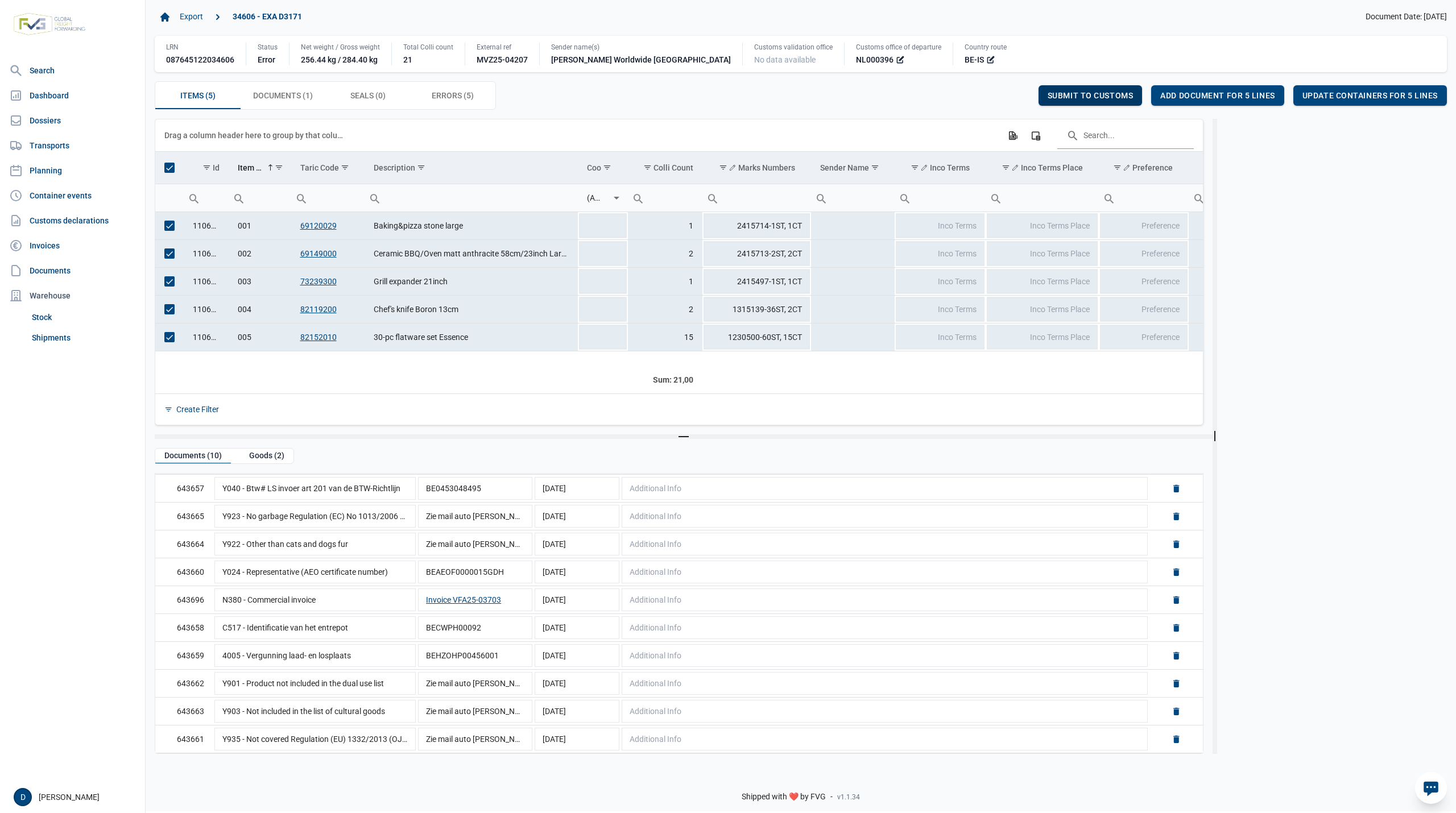
click at [1086, 94] on span "Submit to customs" at bounding box center [1091, 96] width 86 height 9
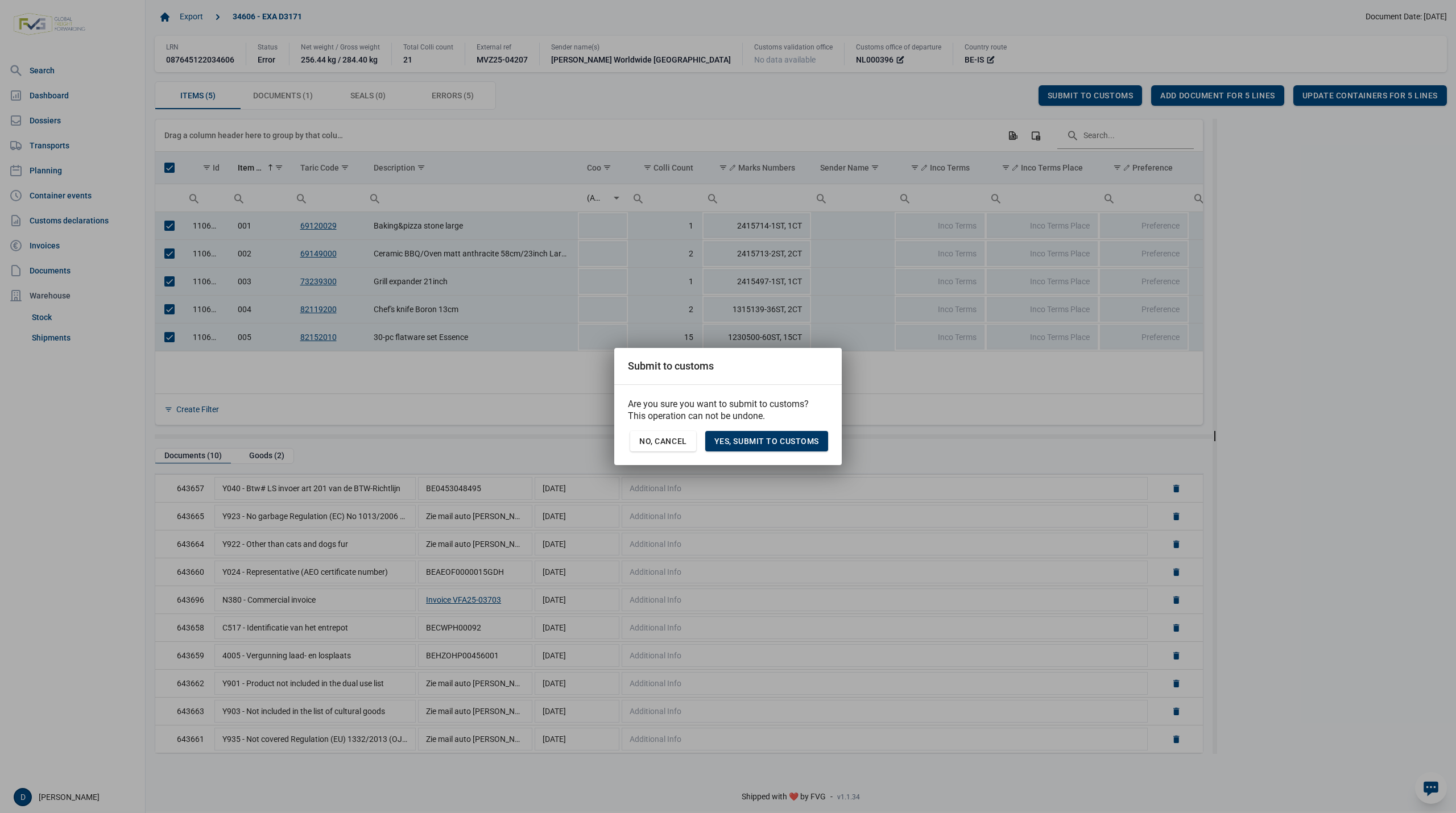
click at [779, 442] on span "Yes, Submit to customs" at bounding box center [766, 441] width 105 height 9
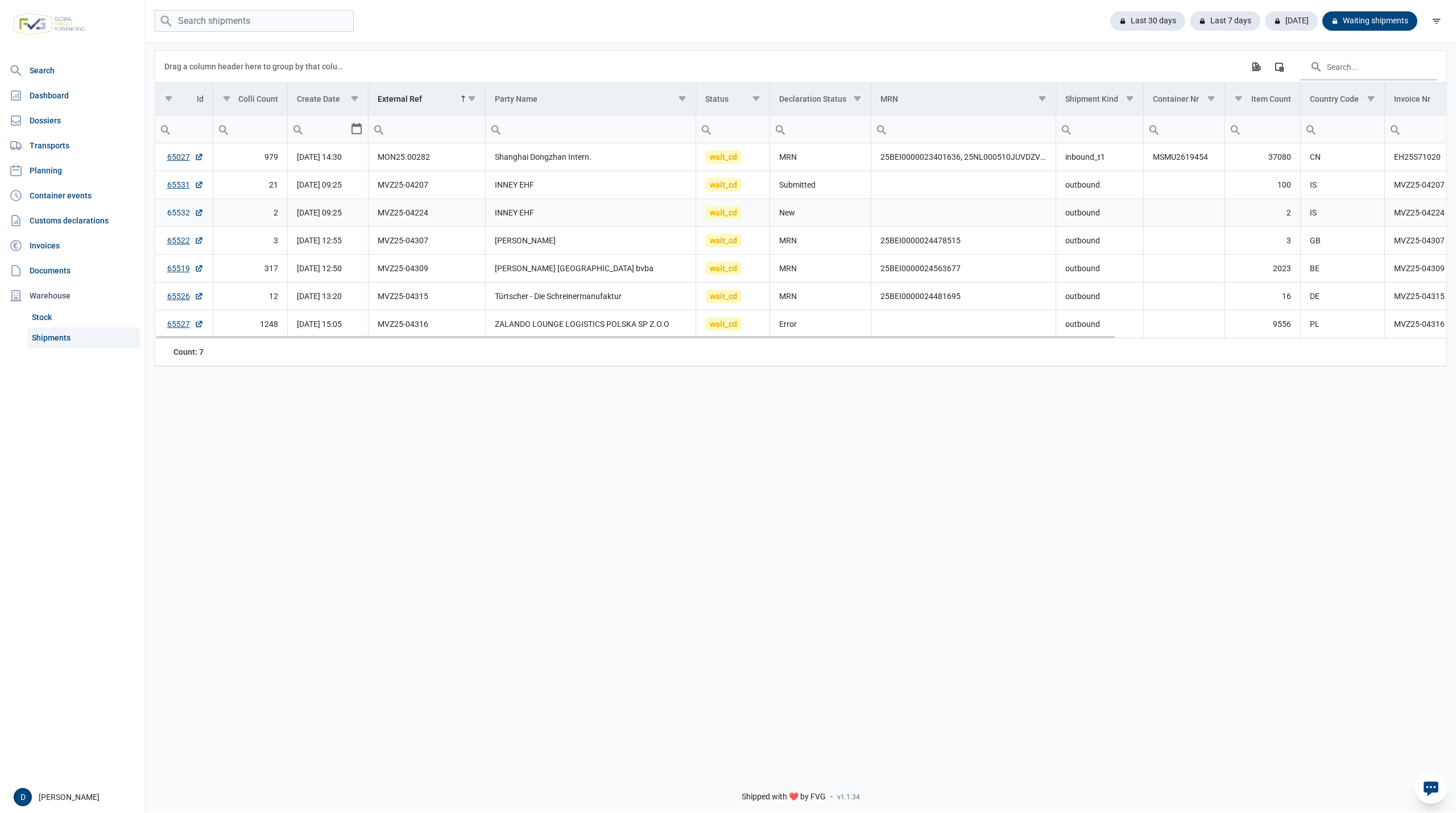
click at [172, 210] on link "65532" at bounding box center [185, 212] width 37 height 11
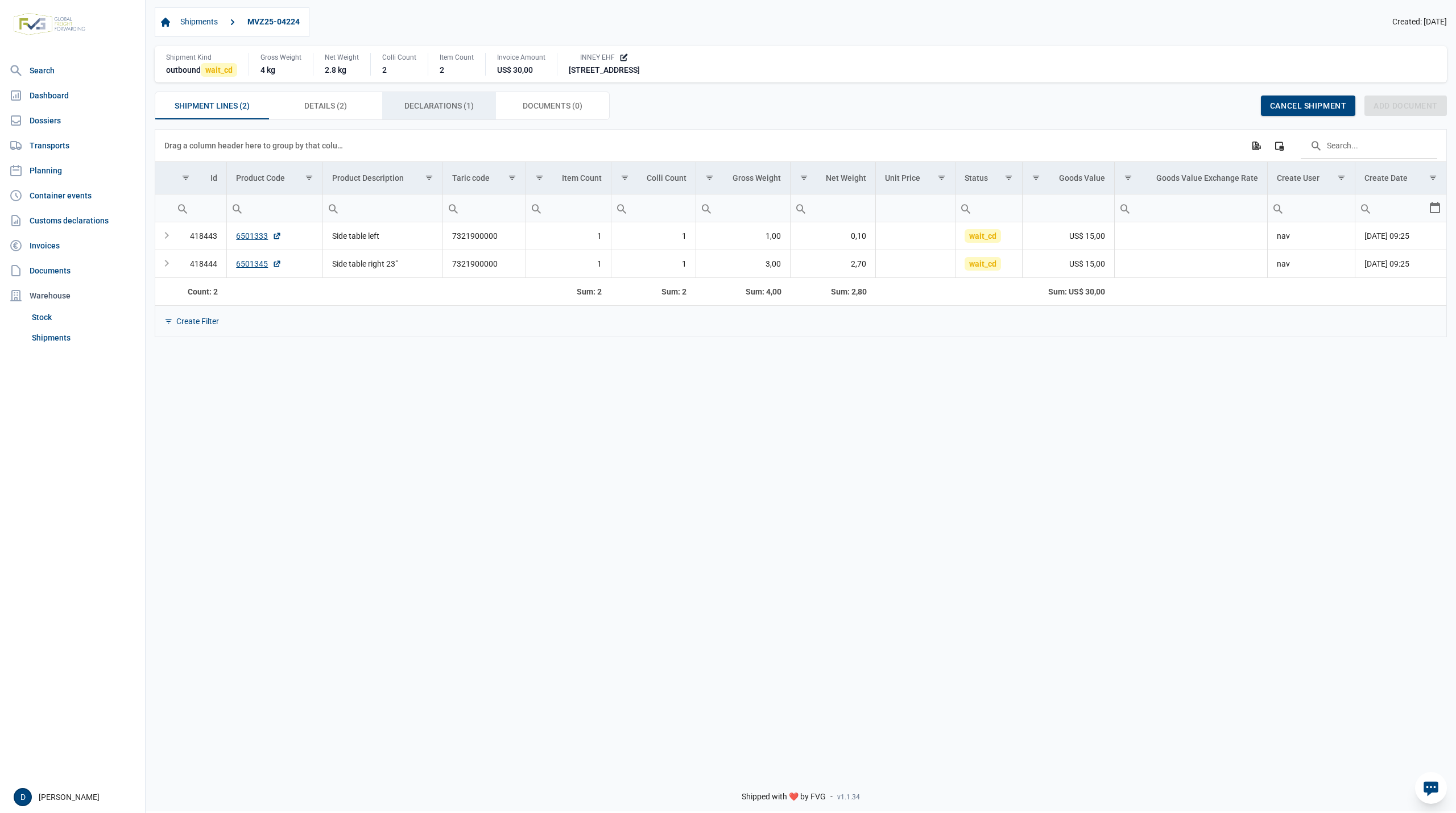
click at [415, 106] on span "Declarations (1) Declarations (1)" at bounding box center [439, 106] width 69 height 14
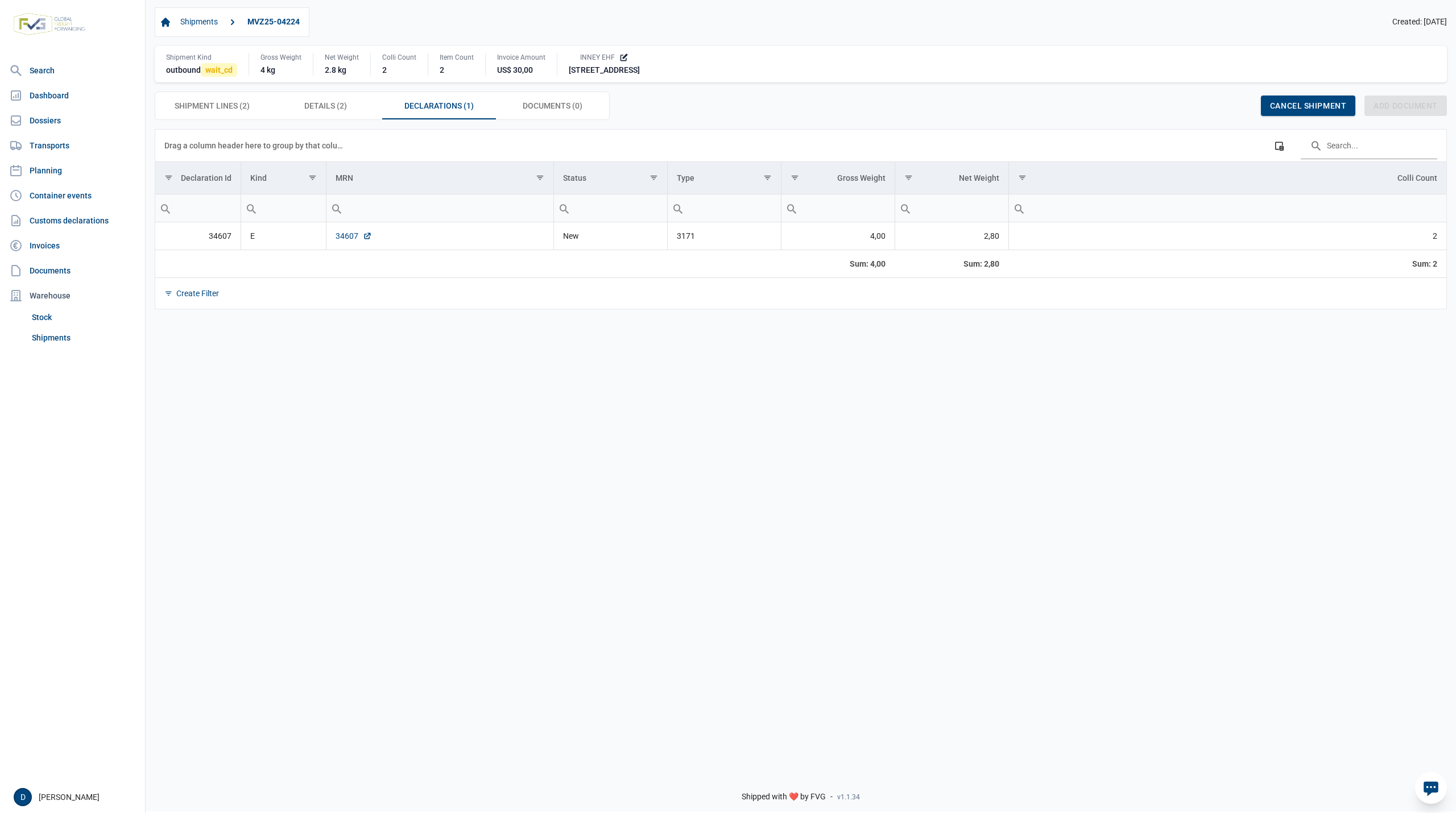
click at [347, 236] on link "34607" at bounding box center [354, 236] width 37 height 11
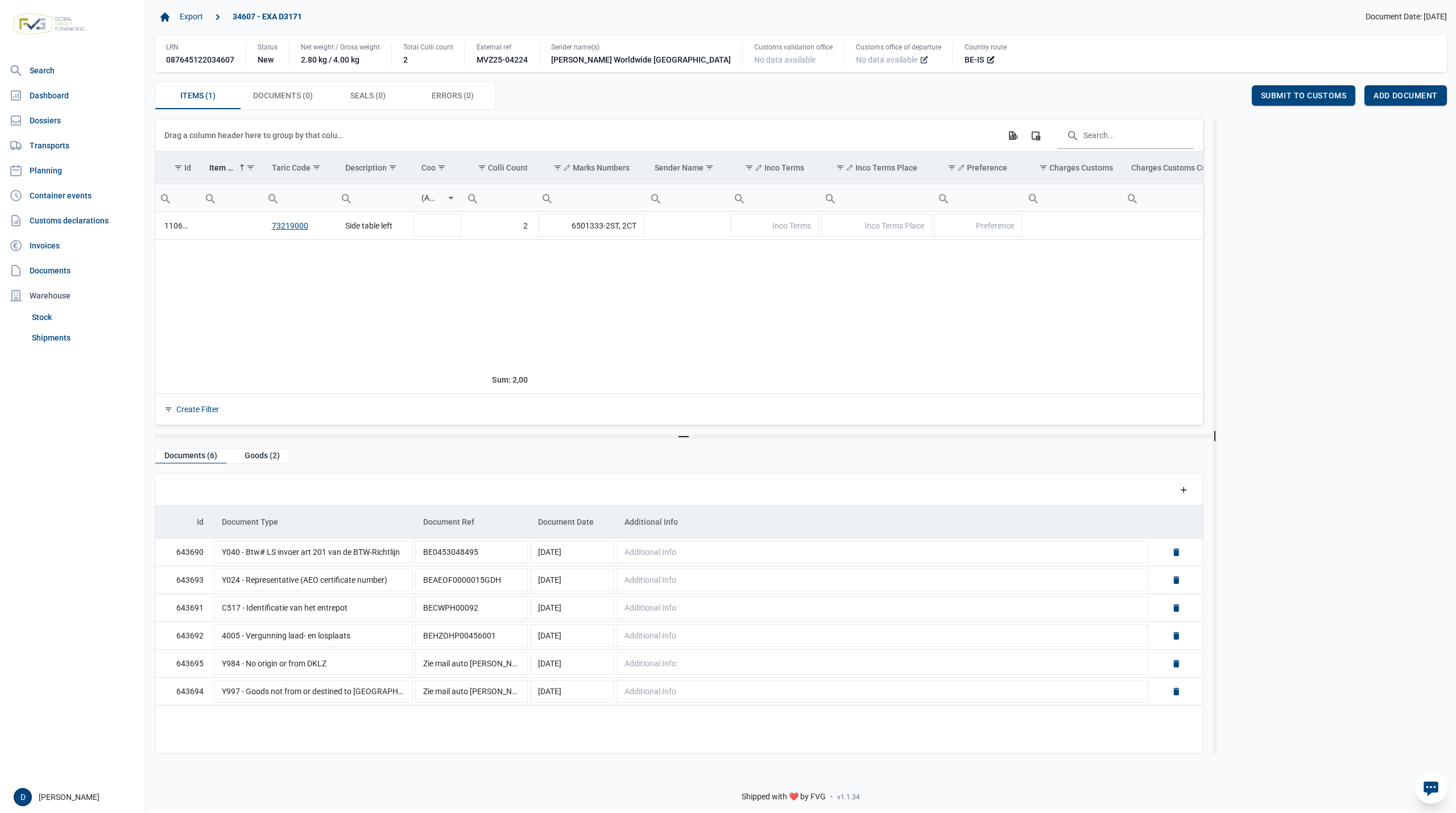
click at [920, 61] on icon at bounding box center [924, 60] width 9 height 9
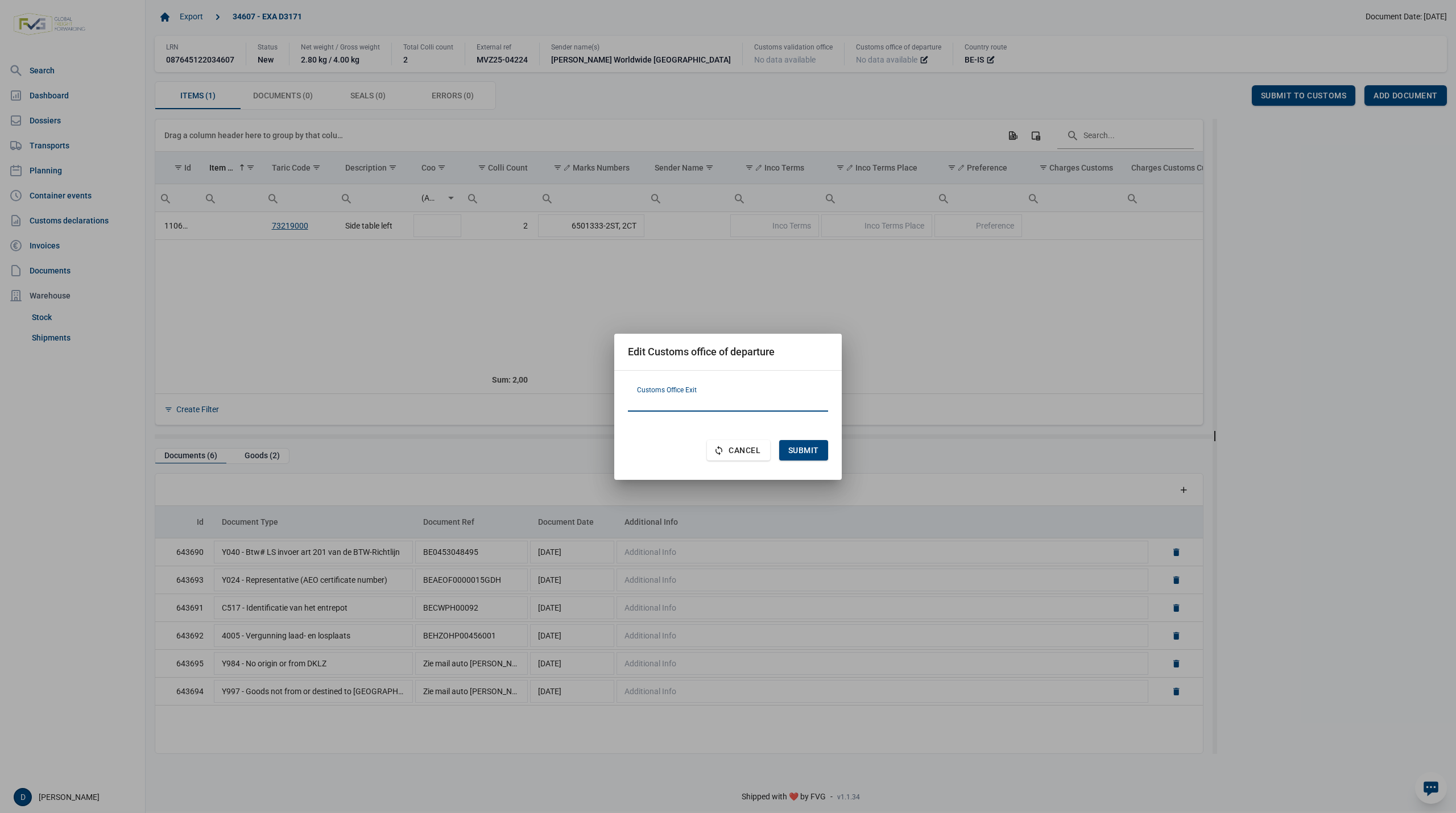
paste input "NL000396"
type input "NL000396"
click at [813, 450] on span "Submit" at bounding box center [804, 450] width 31 height 9
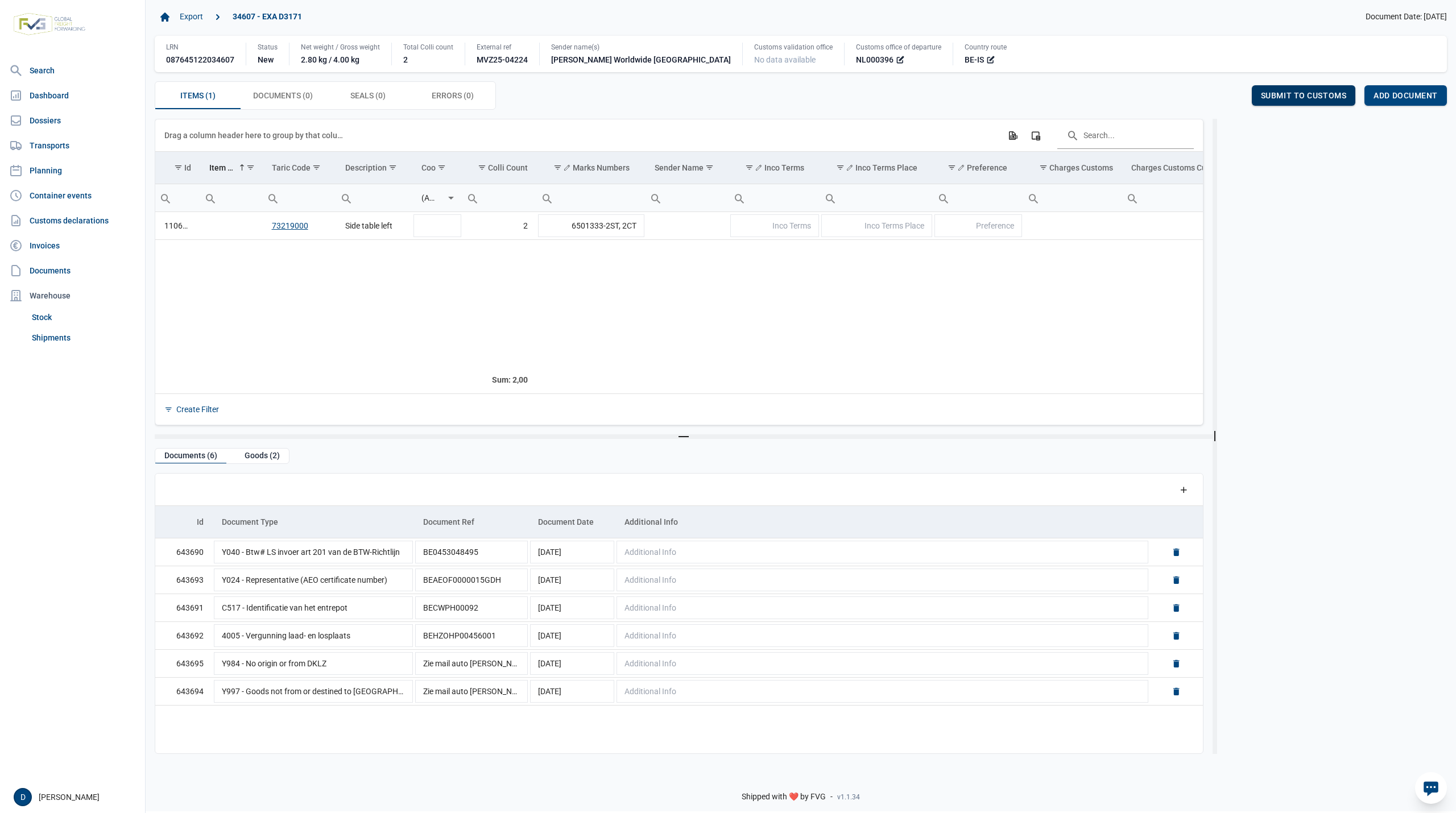
click at [1263, 96] on span "Submit to customs" at bounding box center [1304, 96] width 86 height 9
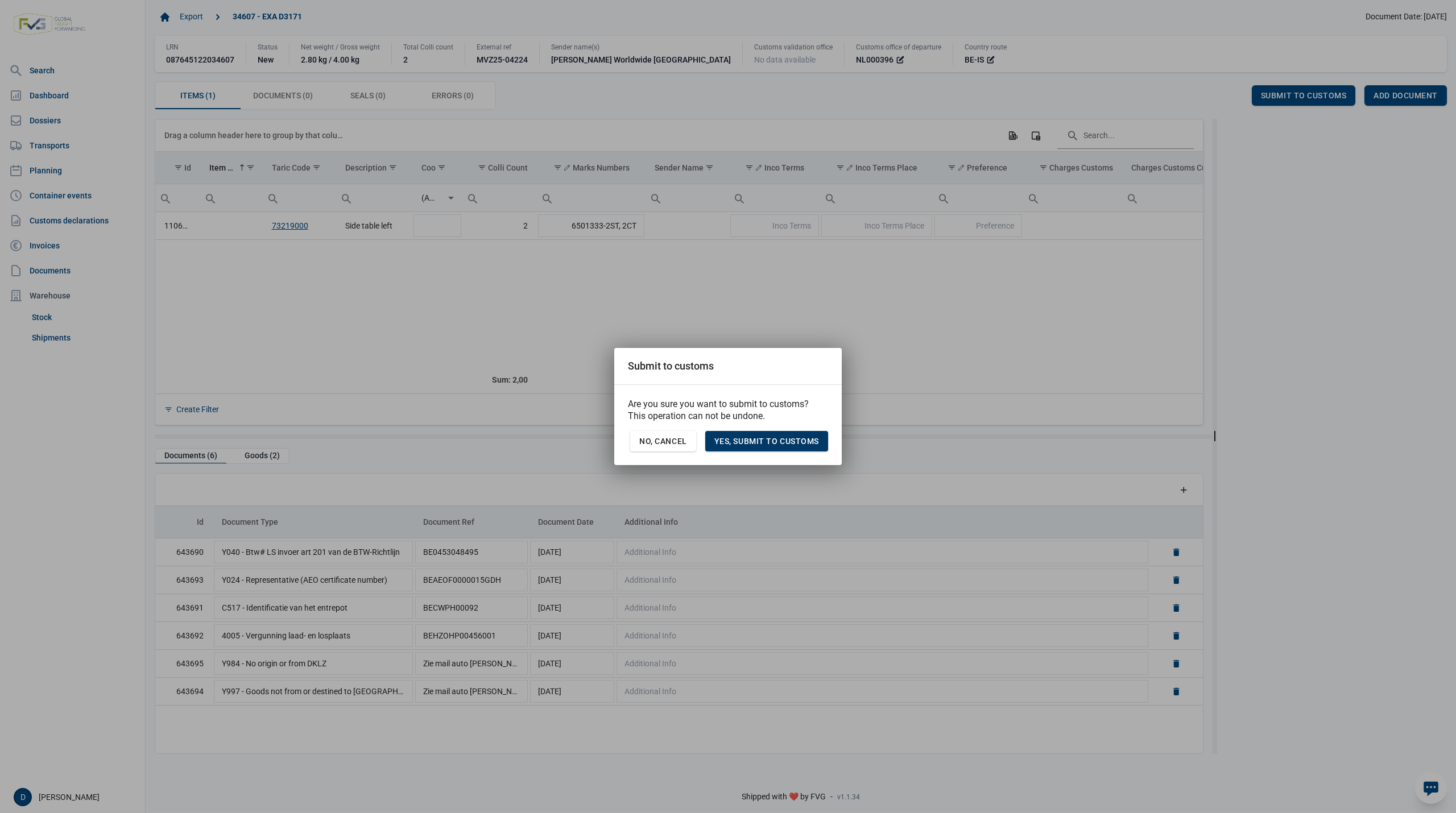
click at [765, 438] on span "Yes, Submit to customs" at bounding box center [766, 441] width 105 height 9
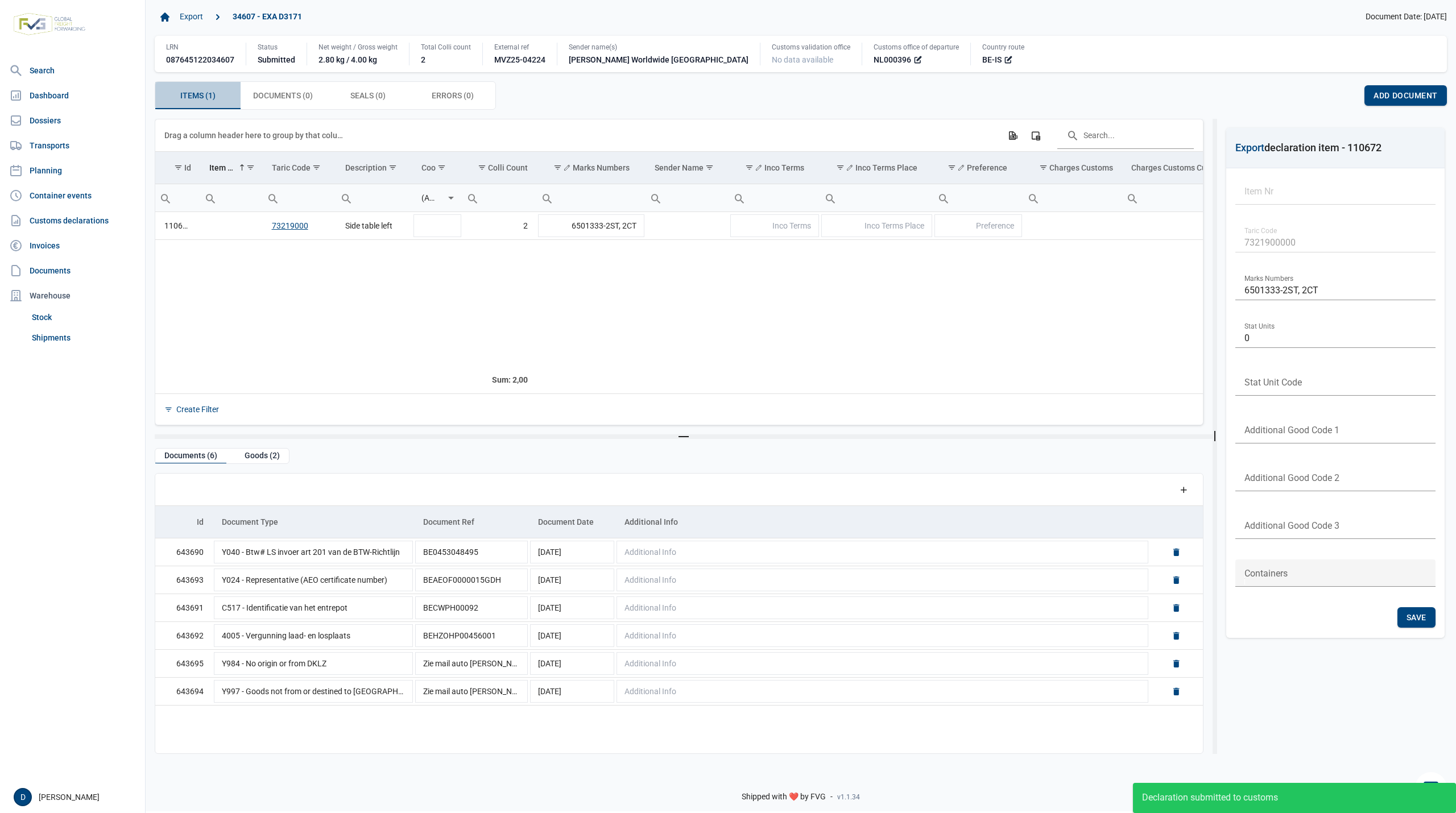
click at [198, 90] on span "Items (1) Items (1)" at bounding box center [197, 96] width 35 height 14
click at [200, 98] on span "Items (1) Items (1)" at bounding box center [197, 96] width 35 height 14
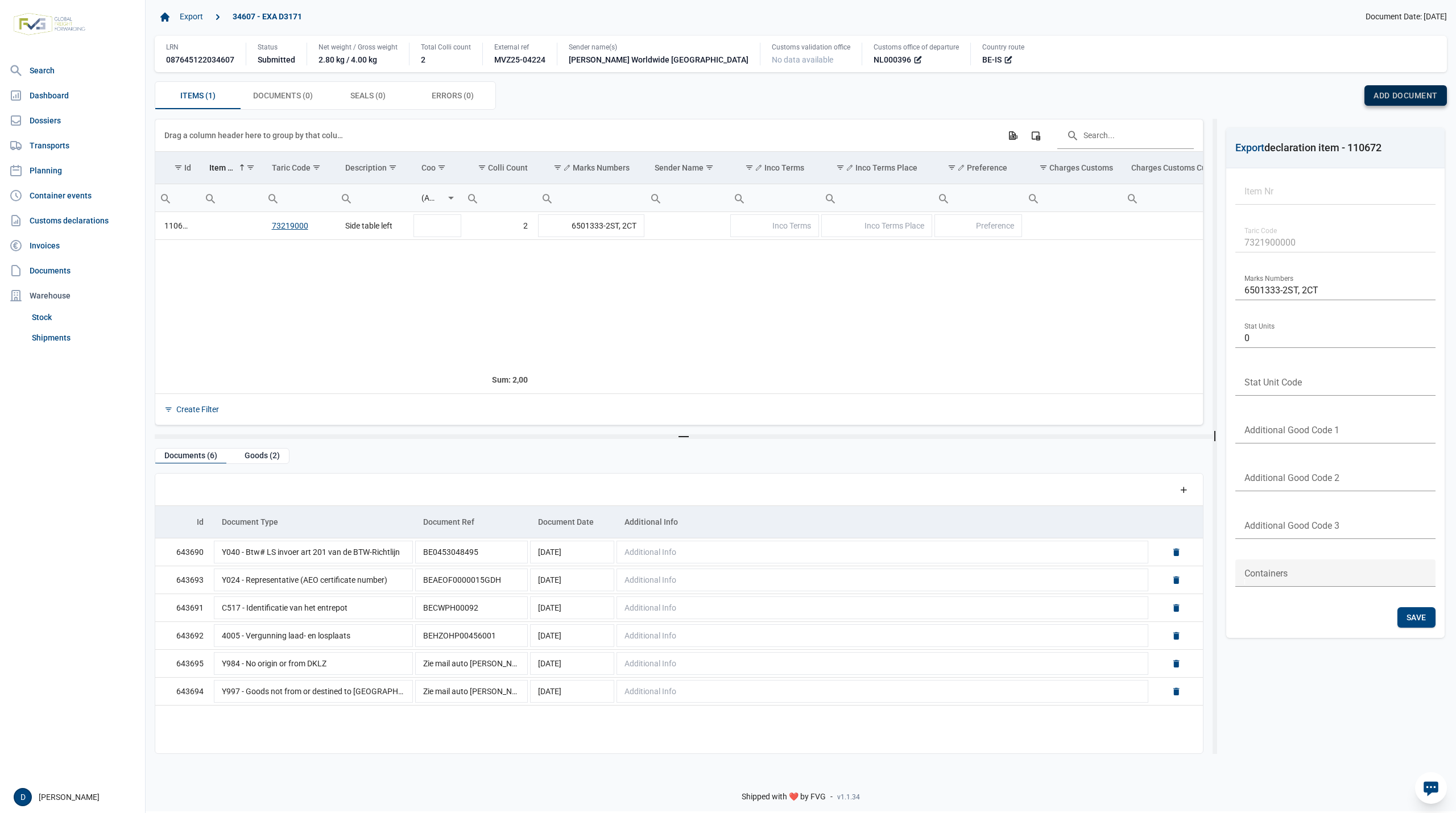
click at [1375, 95] on span "Add document" at bounding box center [1405, 96] width 64 height 9
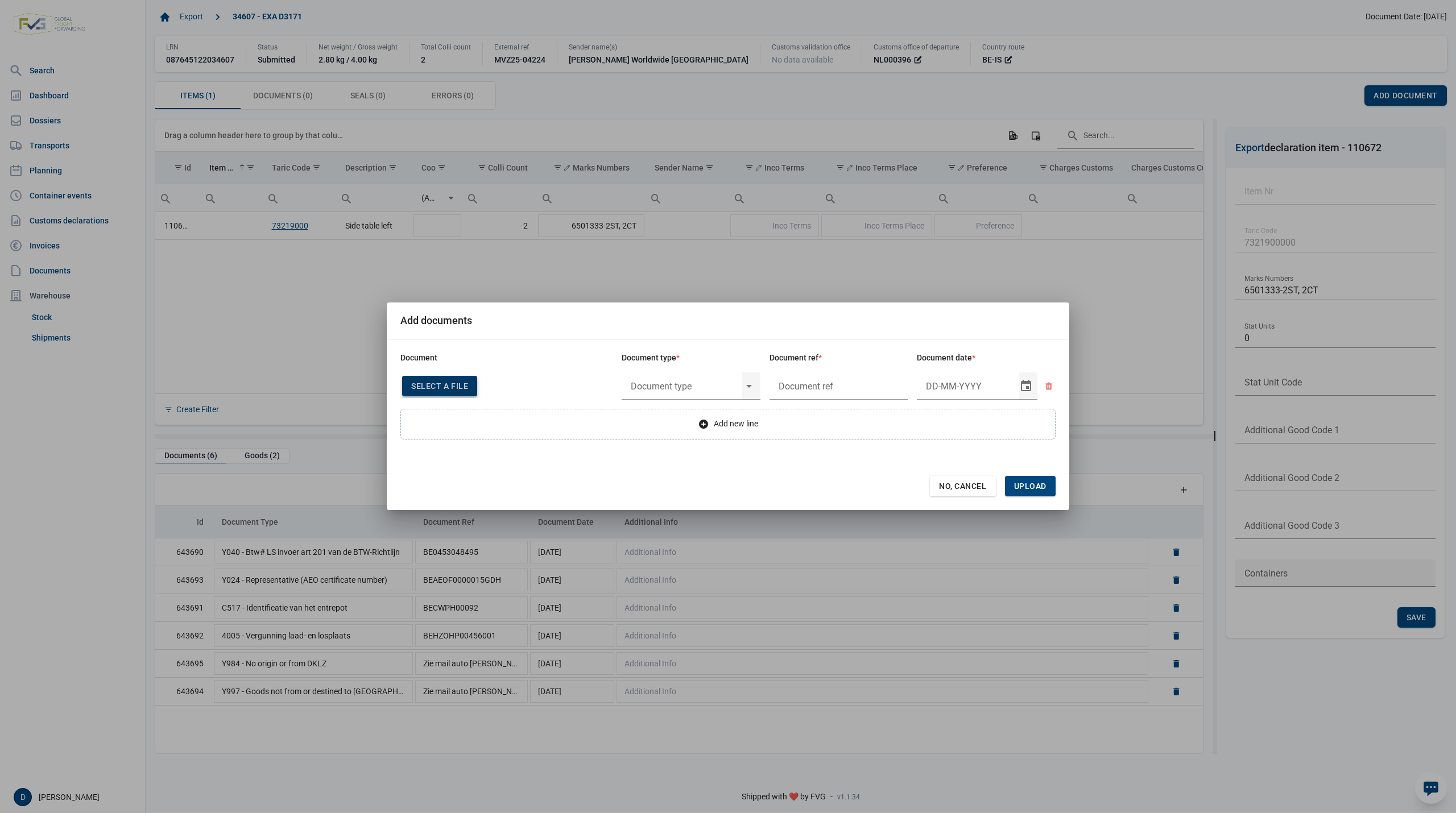
click at [441, 388] on span "Select a file" at bounding box center [440, 386] width 57 height 9
type input "Invoice VFA25-03703"
click at [717, 389] on input "text" at bounding box center [681, 386] width 120 height 30
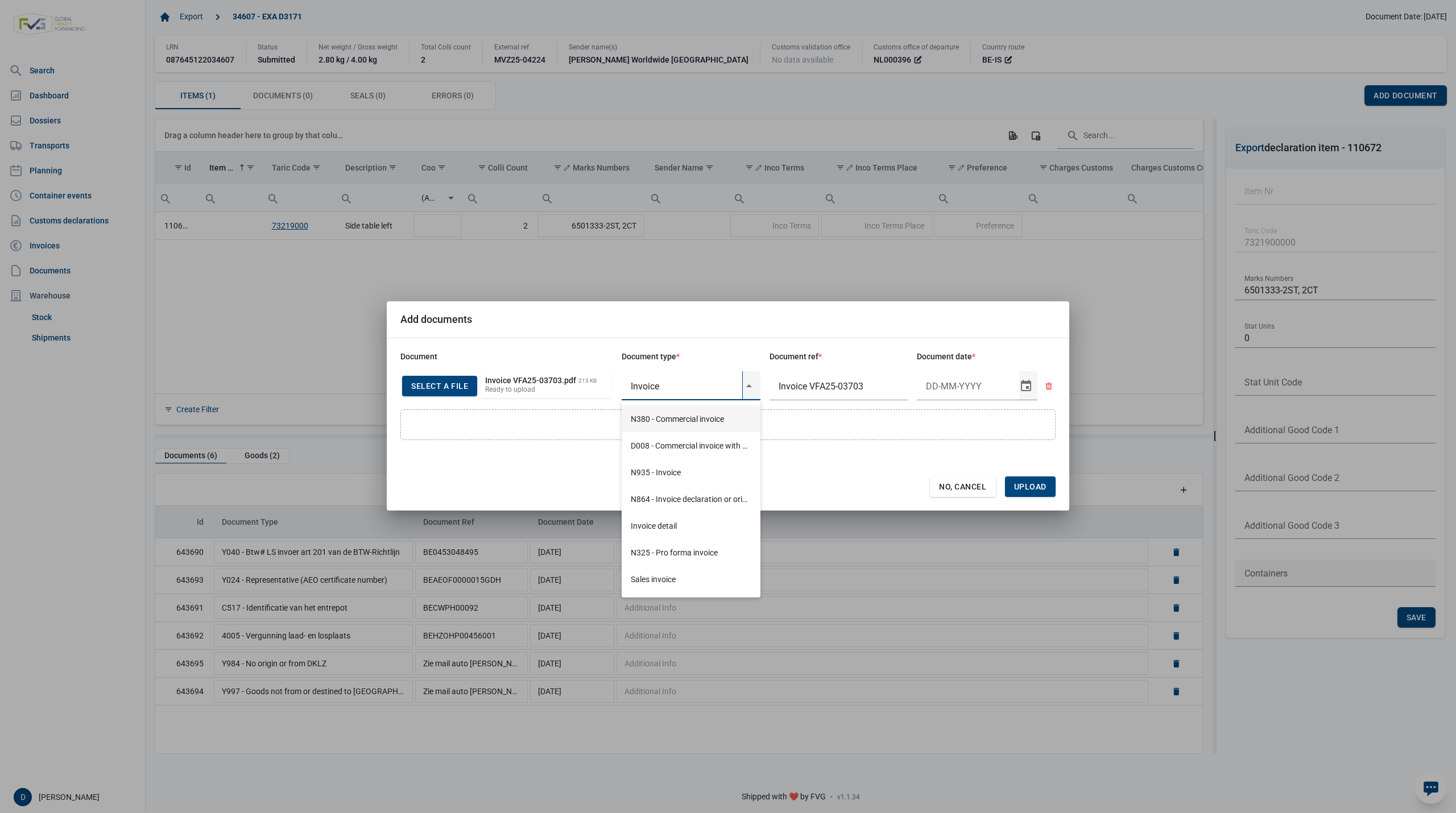
click at [675, 417] on div "N380 - Commercial invoice" at bounding box center [691, 418] width 139 height 26
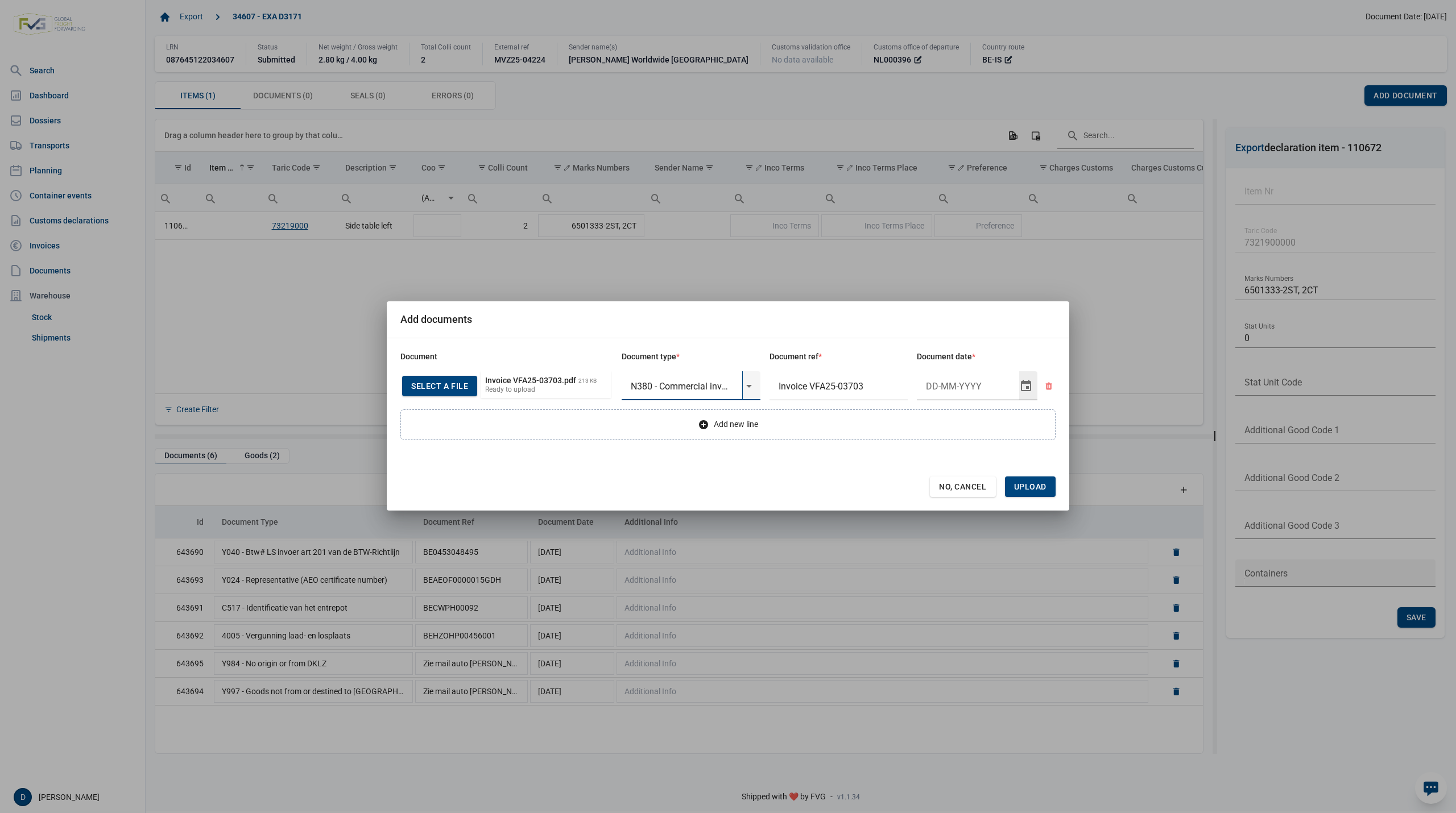
type input "N380 - Commercial invoice"
click at [974, 385] on input "Document date" at bounding box center [968, 386] width 102 height 30
type input "13-8-2025"
click at [1022, 483] on span "Upload" at bounding box center [1030, 487] width 32 height 9
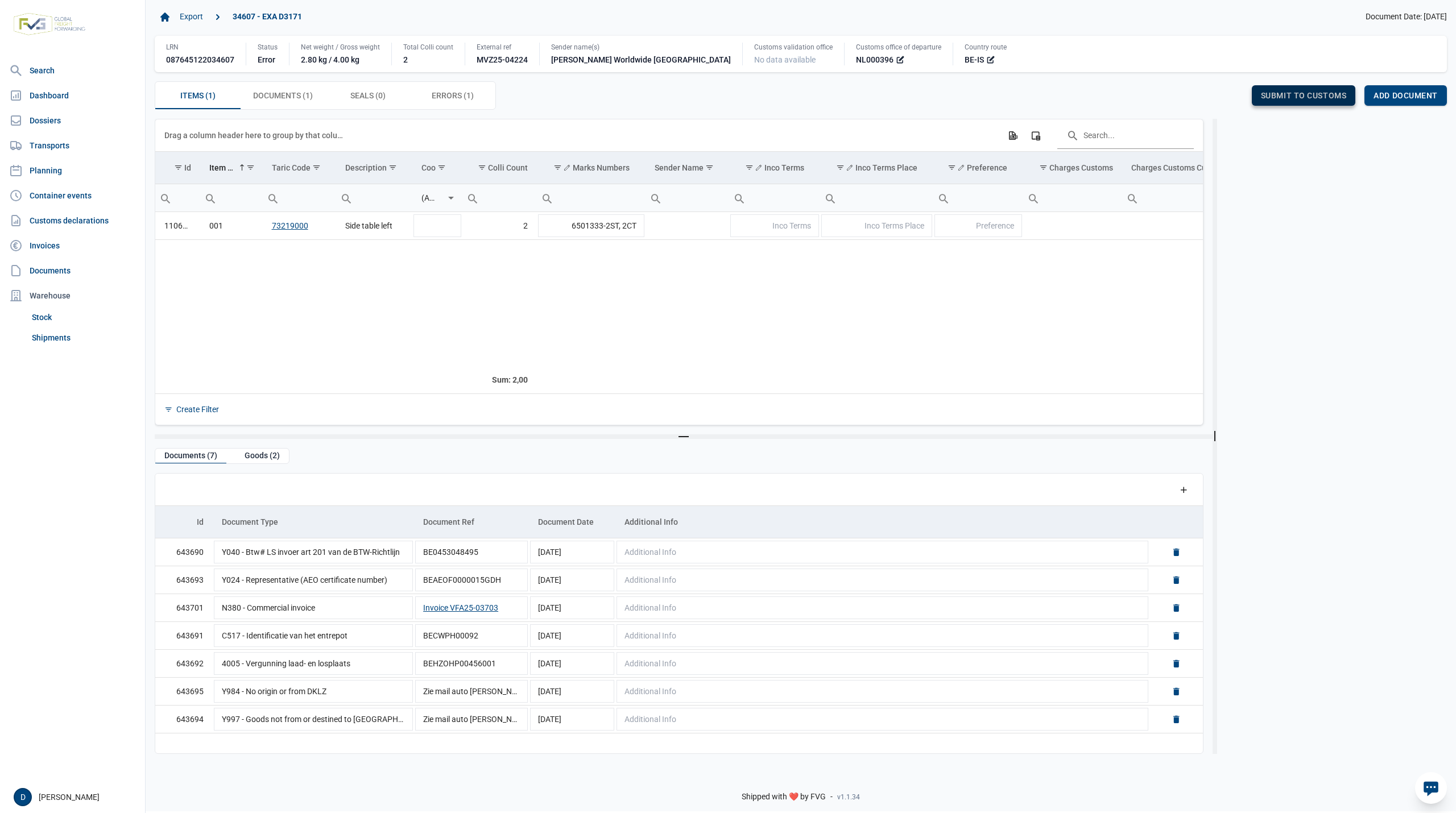
click at [1283, 96] on span "Submit to customs" at bounding box center [1304, 96] width 86 height 9
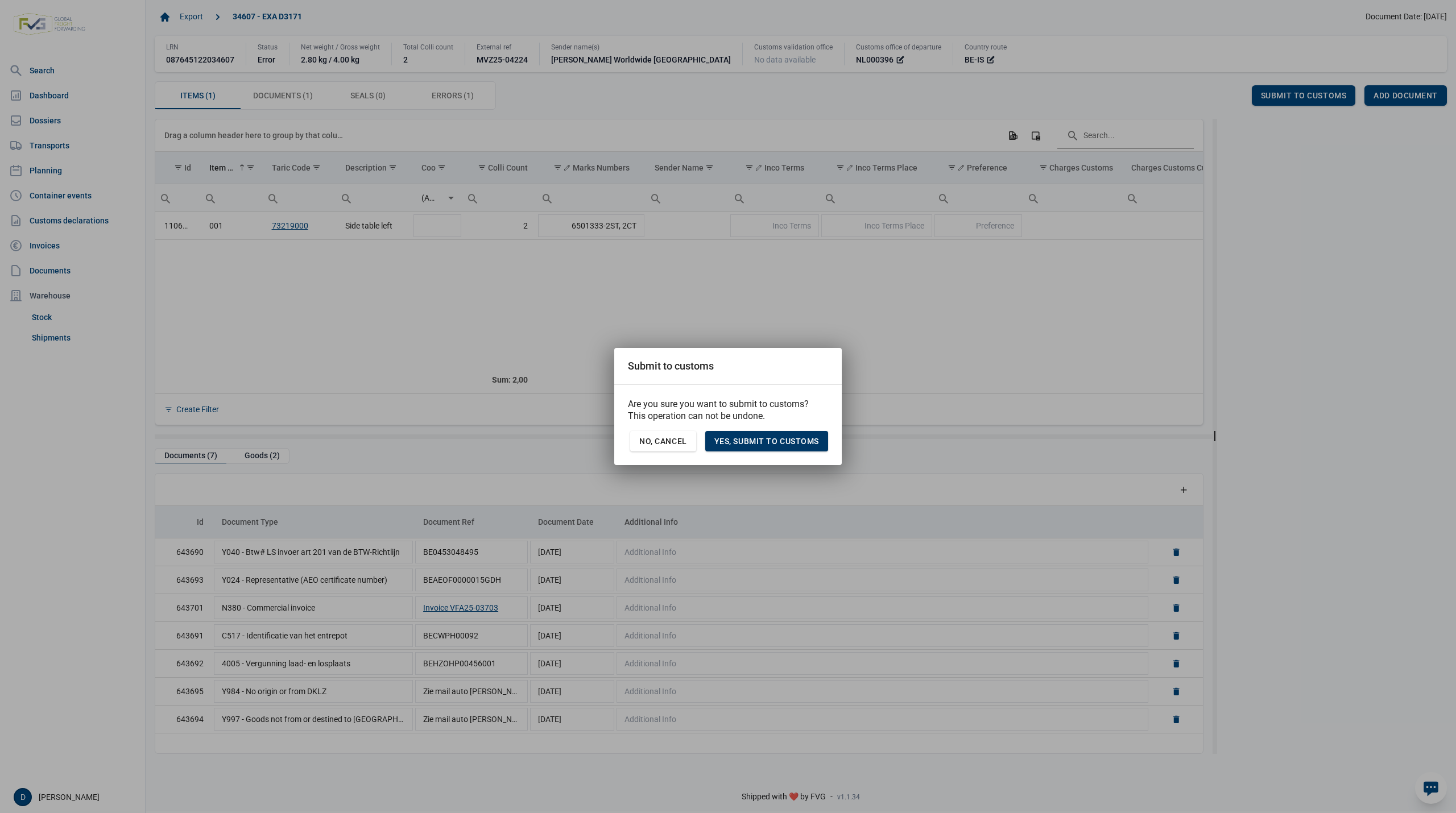
click at [786, 440] on span "Yes, Submit to customs" at bounding box center [766, 441] width 105 height 9
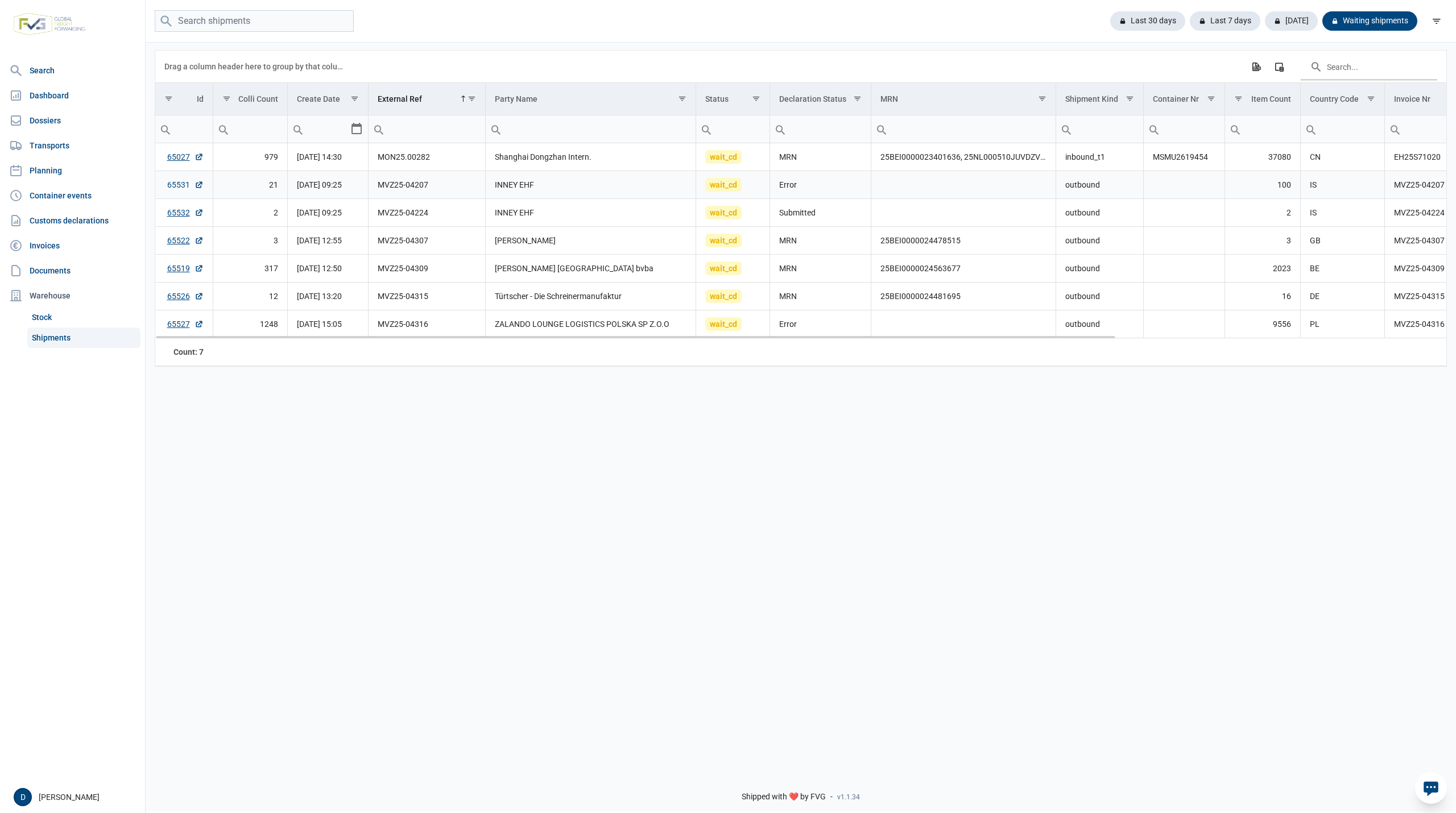
click at [173, 186] on link "65531" at bounding box center [185, 184] width 37 height 11
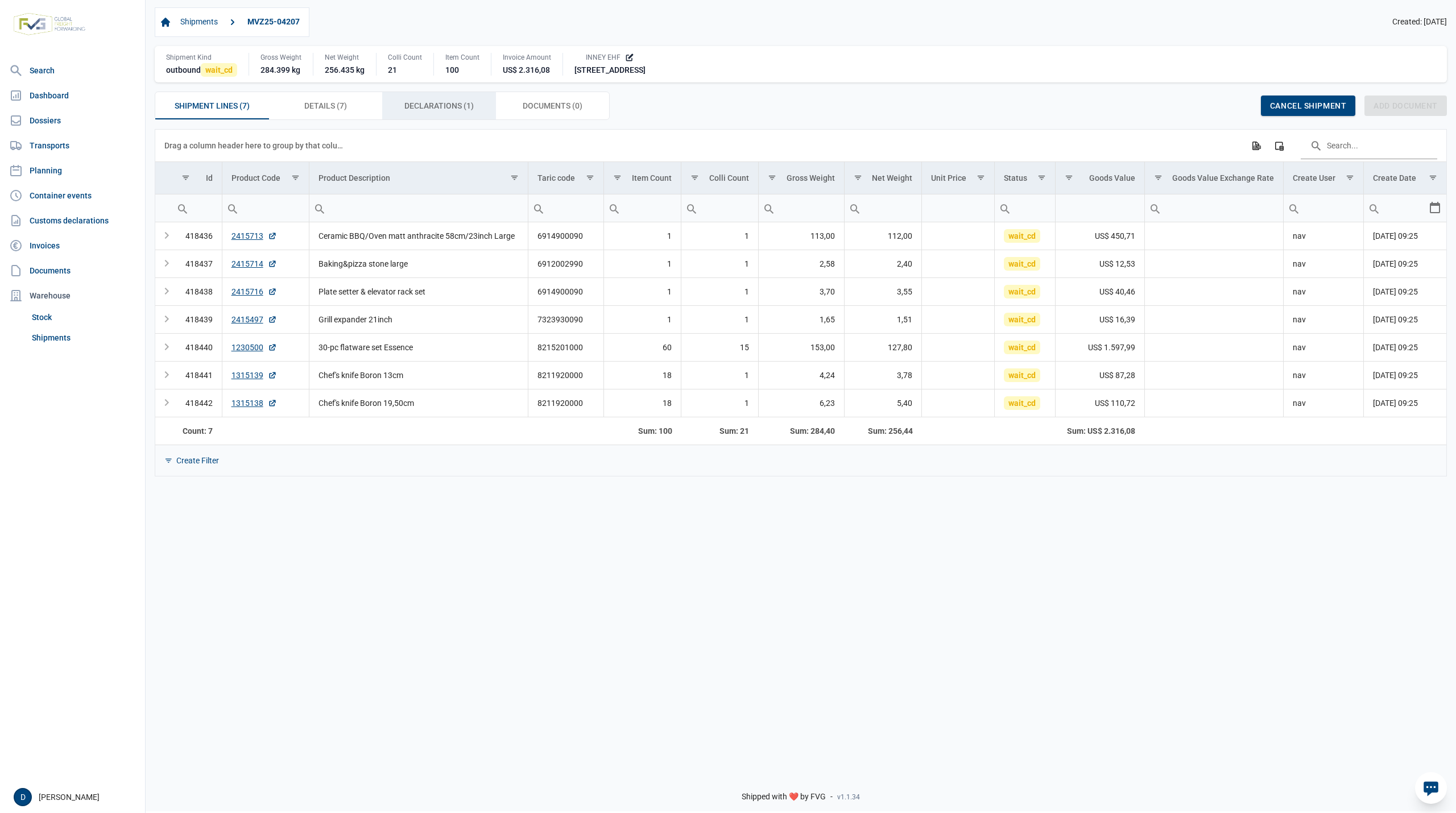
click at [412, 107] on span "Declarations (1) Declarations (1)" at bounding box center [439, 106] width 69 height 14
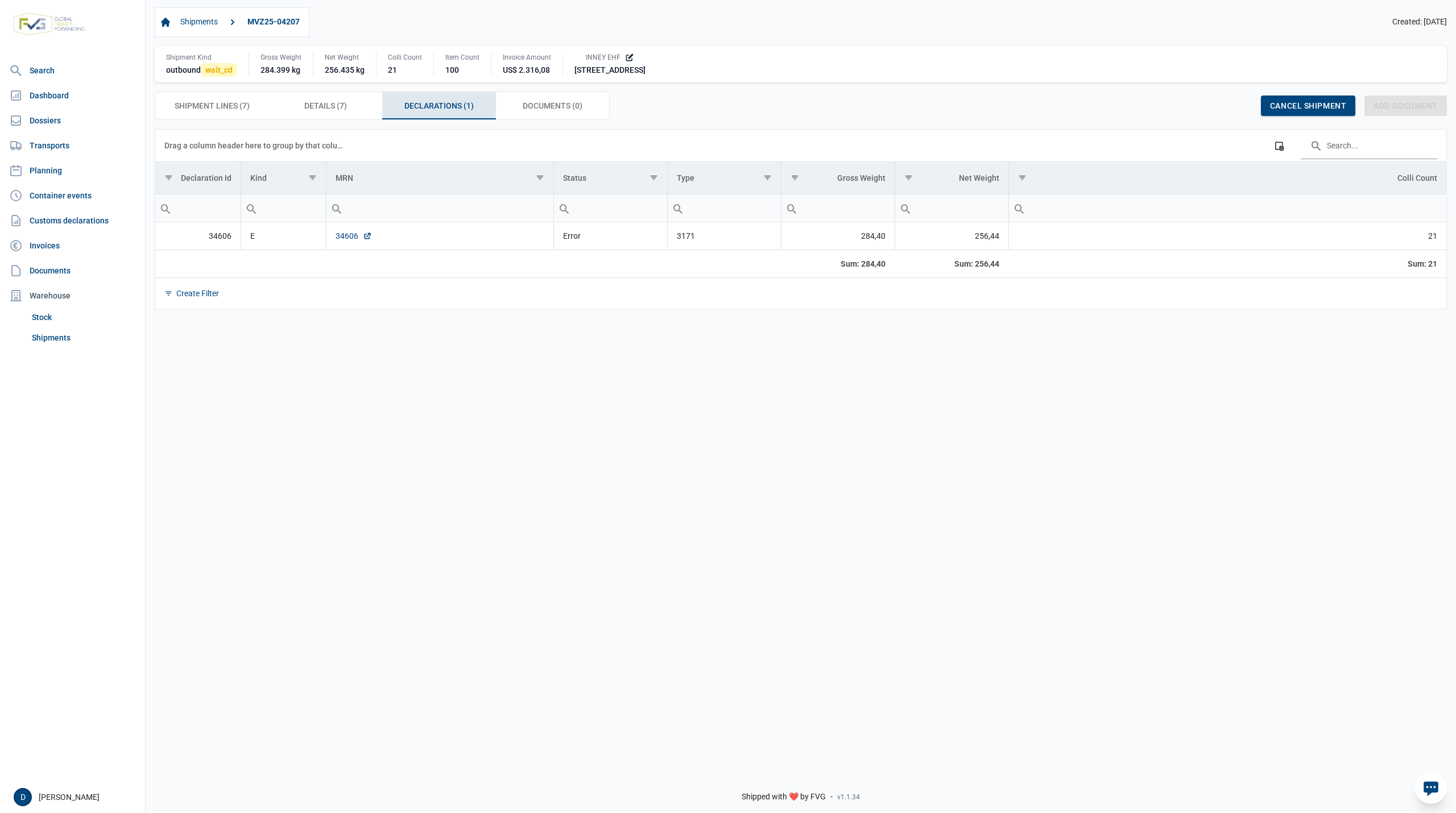
click at [342, 237] on link "34606" at bounding box center [354, 236] width 37 height 11
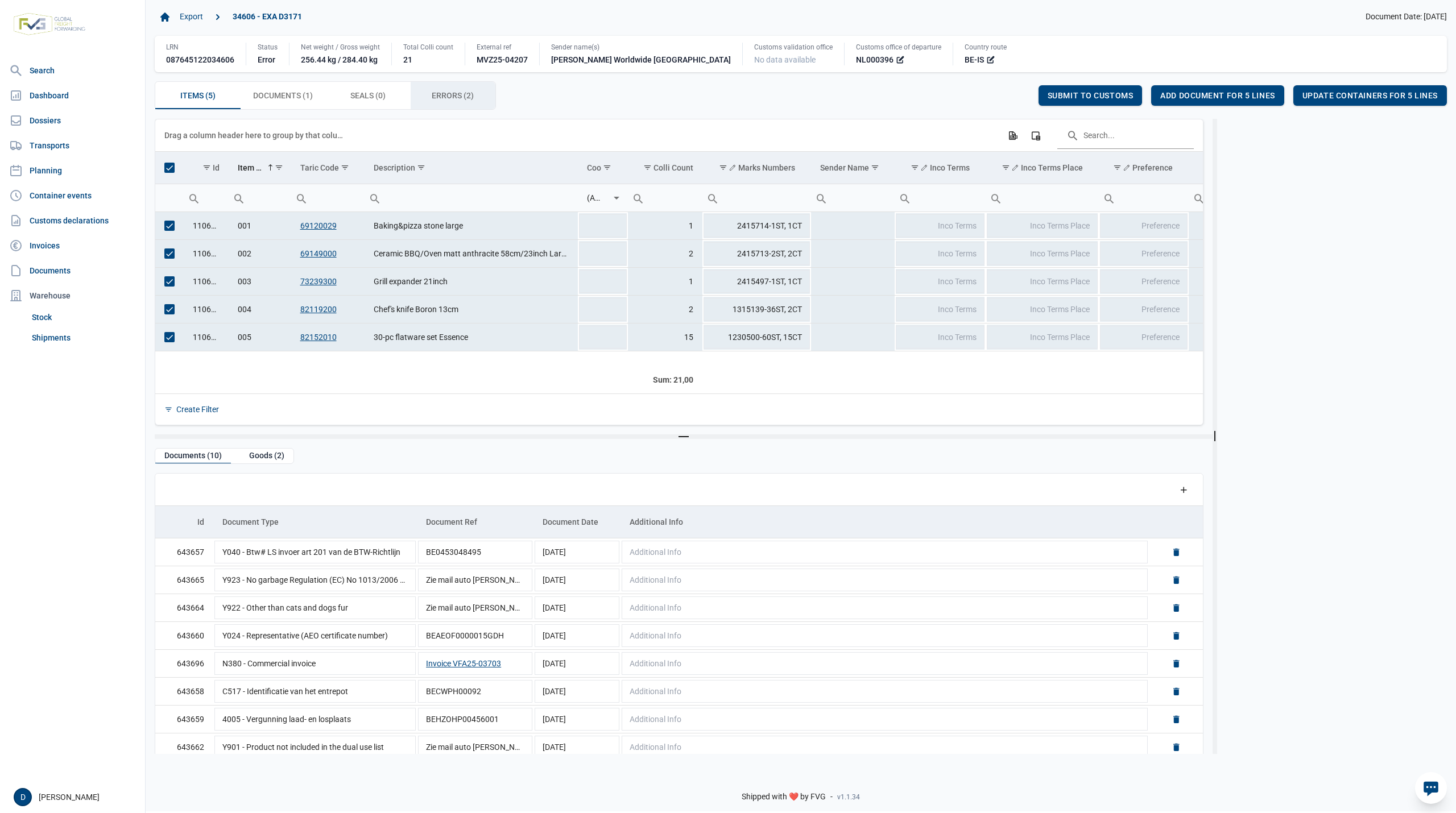
click at [467, 99] on span "Errors (2) Errors (2)" at bounding box center [452, 96] width 42 height 14
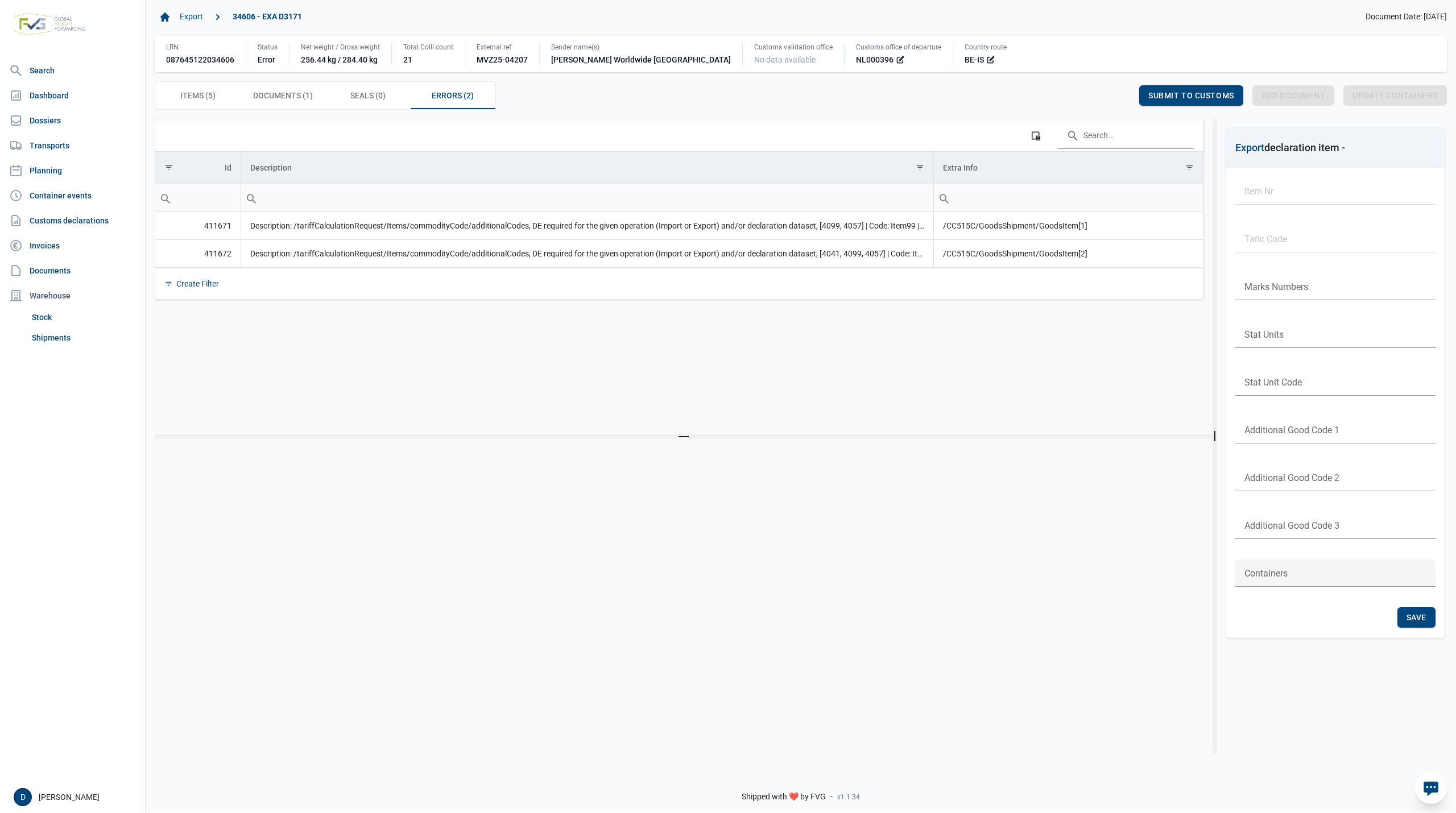
click at [272, 384] on div "Data grid with 5 rows and 23 columns Drag a column header here to group by that…" at bounding box center [683, 277] width 1058 height 316
click at [190, 97] on span "Items (5) Items (5)" at bounding box center [197, 96] width 35 height 14
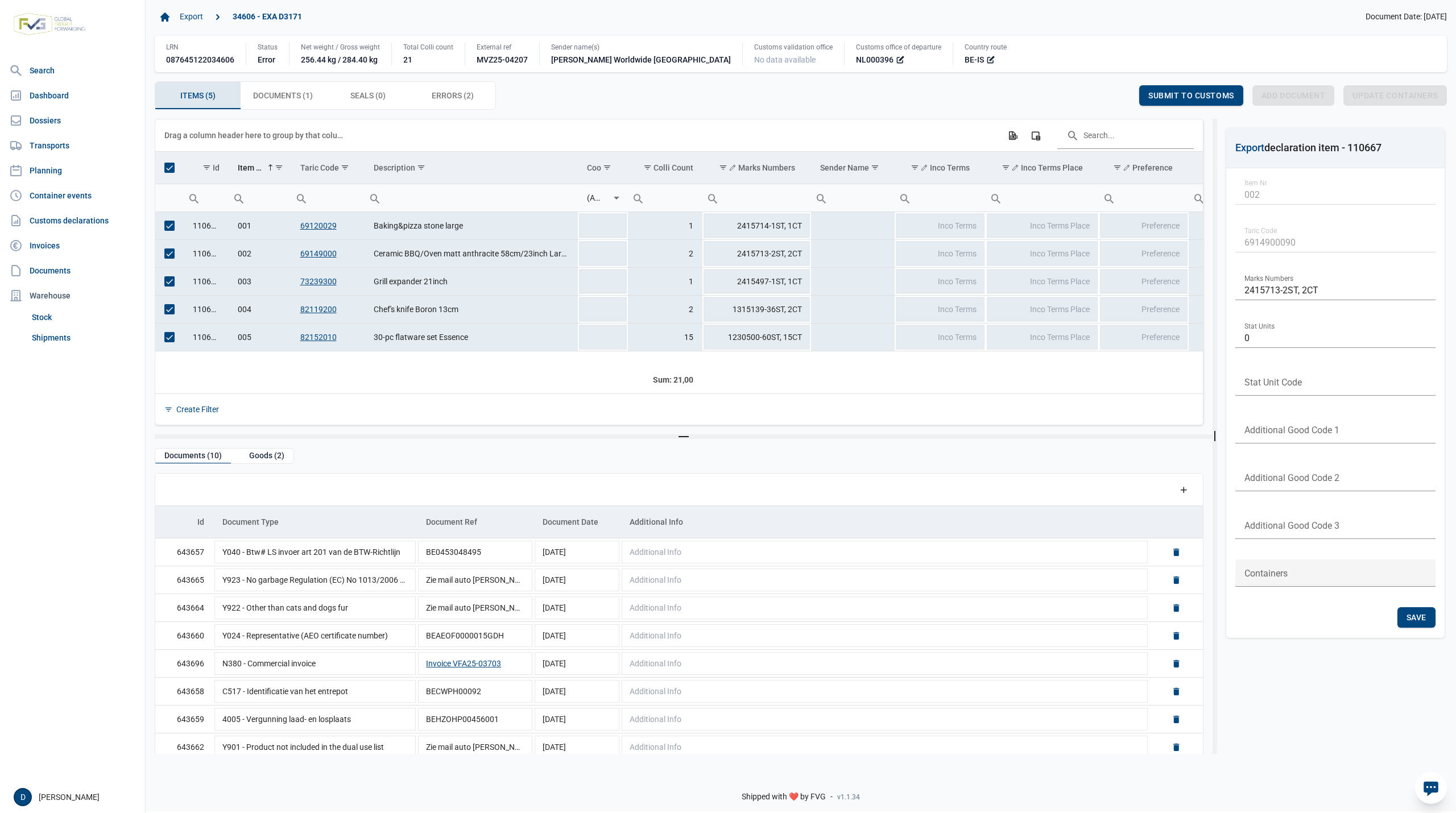
click at [171, 171] on span "Select all" at bounding box center [169, 167] width 10 height 10
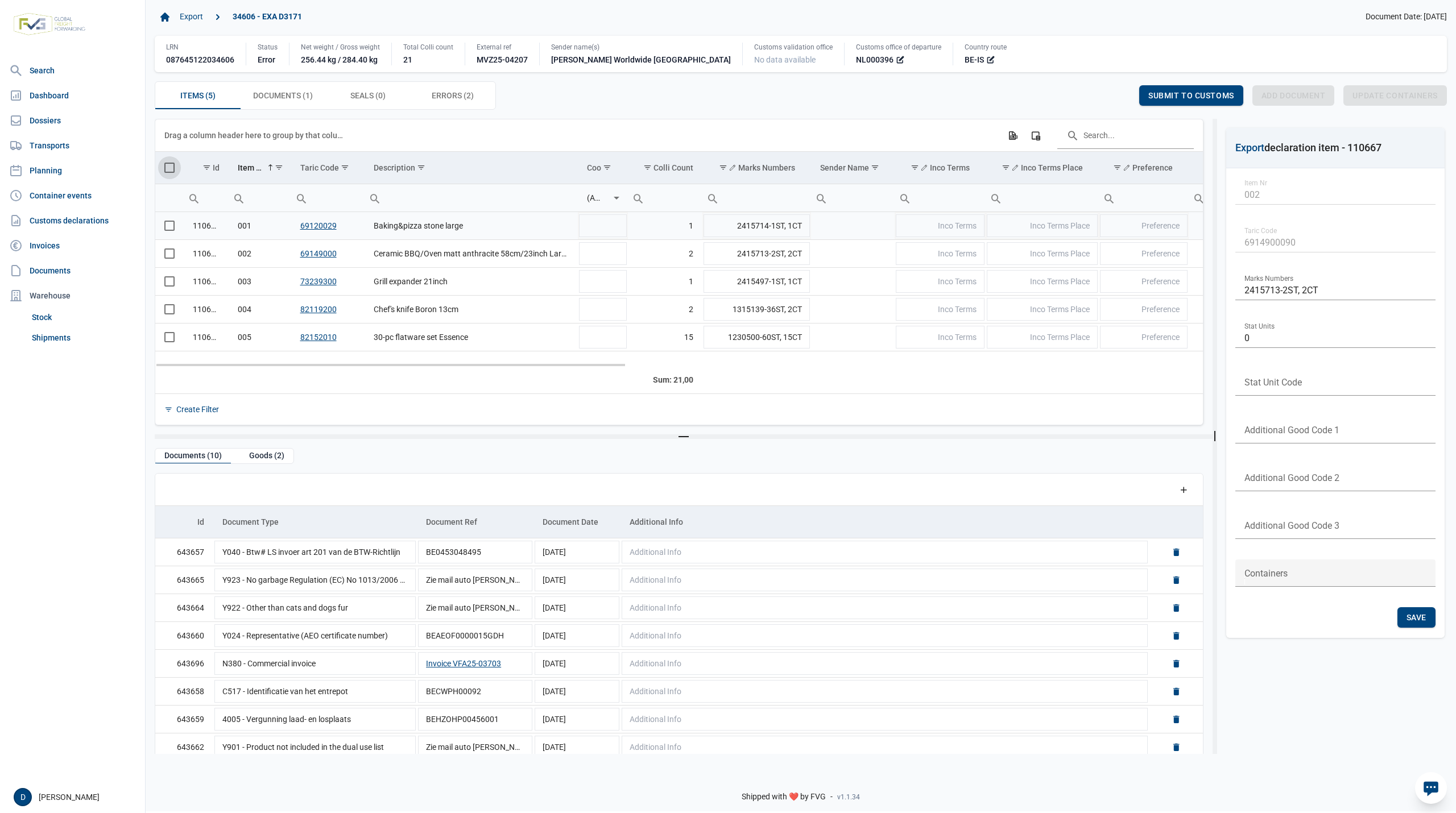
click at [165, 228] on span "Select row" at bounding box center [169, 225] width 10 height 10
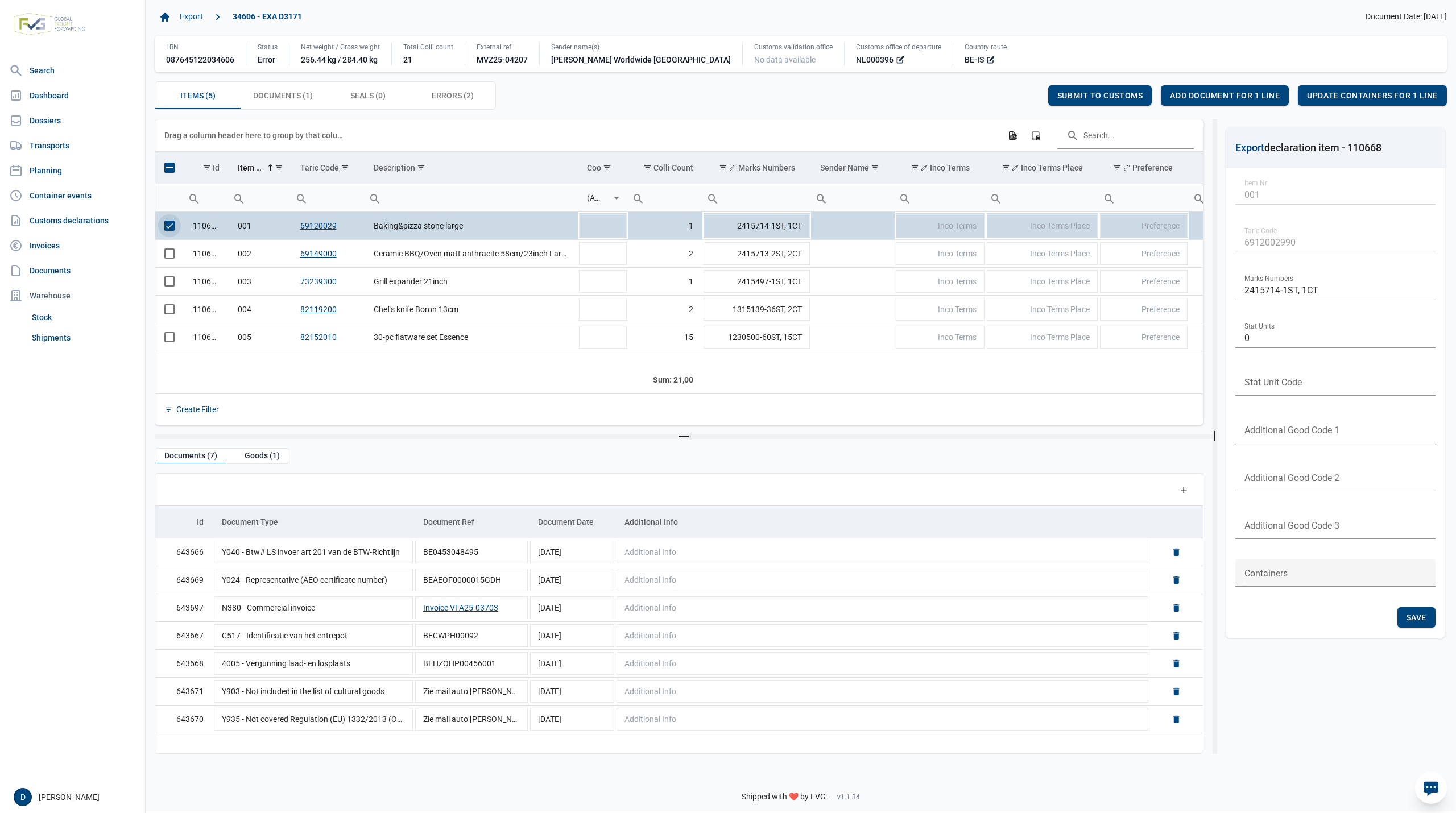
click at [1310, 432] on input "text" at bounding box center [1336, 430] width 200 height 27
type input "4099"
click at [1418, 617] on span "Save" at bounding box center [1416, 617] width 20 height 9
click at [172, 225] on span "Select row" at bounding box center [169, 225] width 10 height 10
click at [168, 254] on span "Select row" at bounding box center [169, 254] width 10 height 10
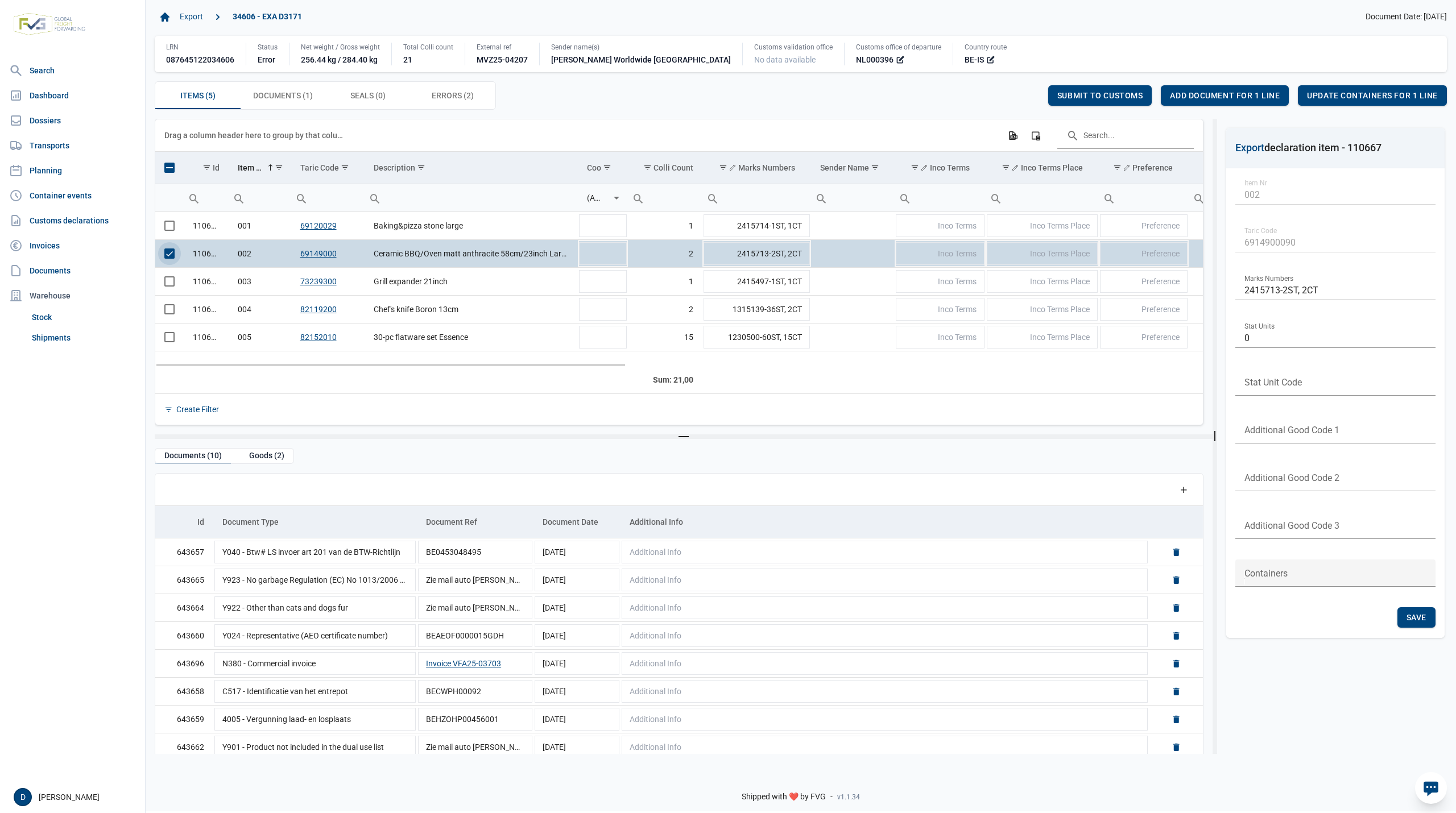
click at [174, 257] on span "Select row" at bounding box center [169, 254] width 10 height 10
click at [173, 227] on span "Select row" at bounding box center [169, 225] width 10 height 10
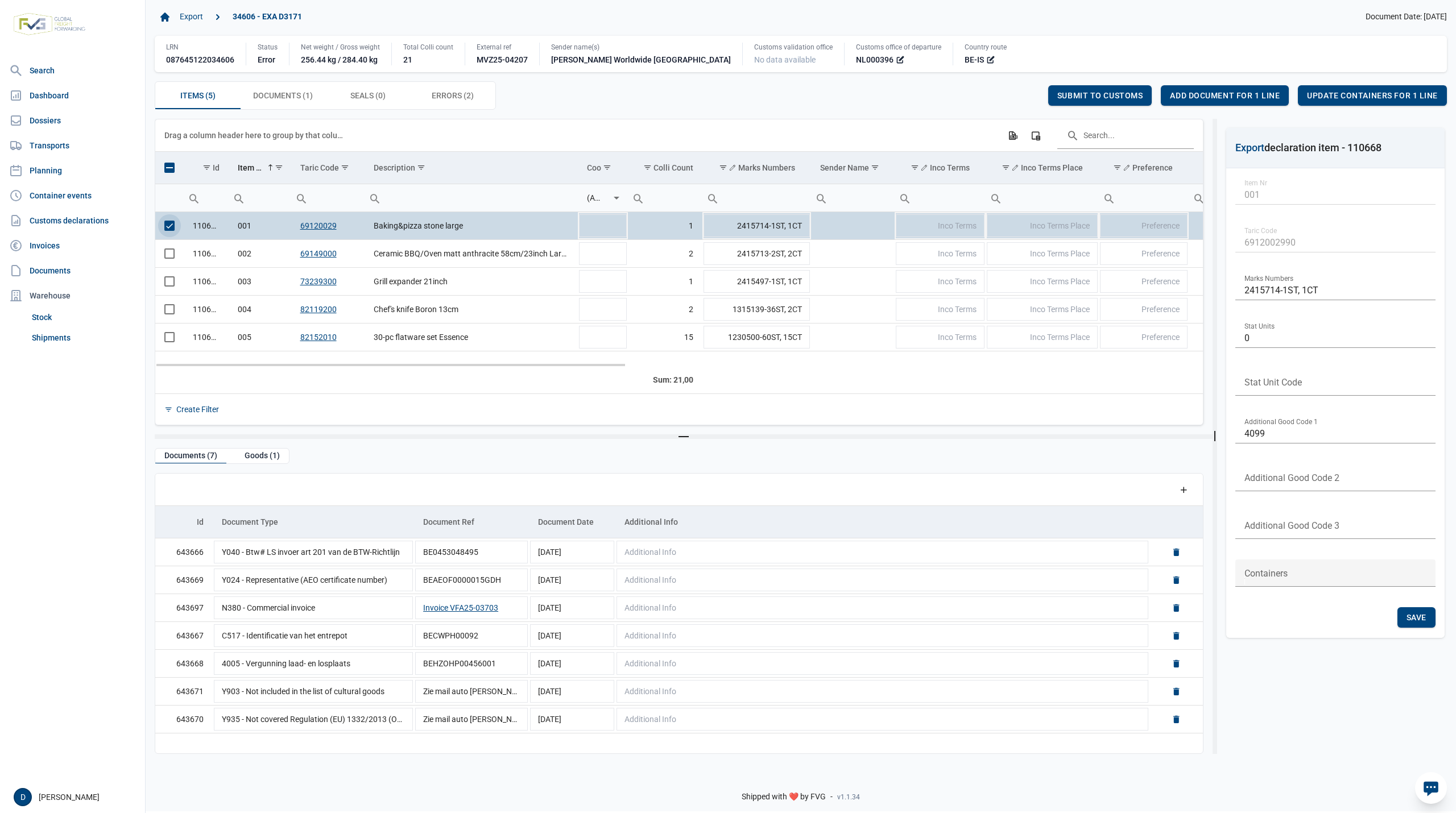
click at [168, 228] on span "Select row" at bounding box center [169, 225] width 10 height 10
click at [169, 253] on span "Select row" at bounding box center [169, 254] width 10 height 10
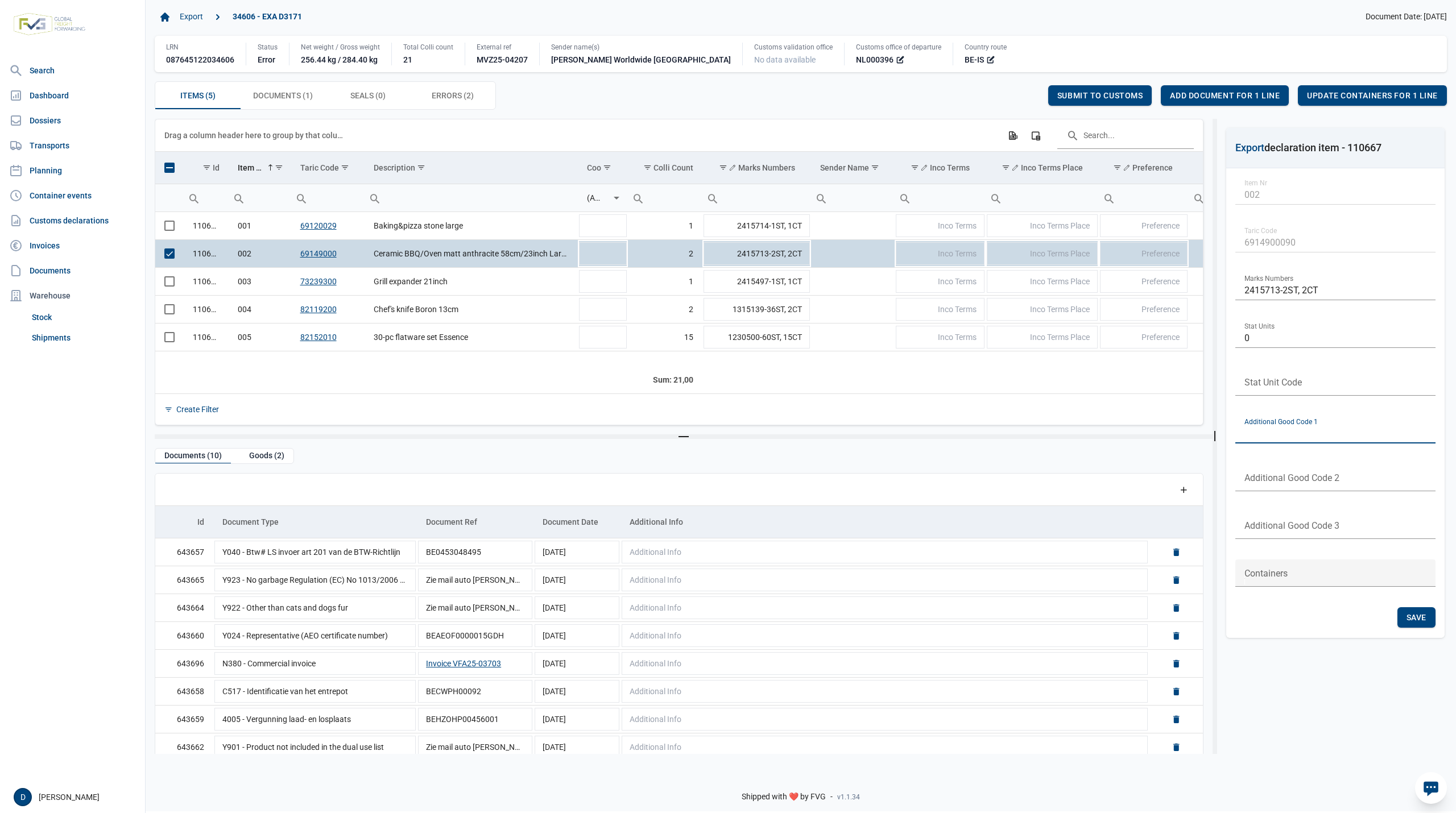
click at [1300, 431] on input "text" at bounding box center [1336, 430] width 200 height 27
type input "4099"
click at [1425, 620] on span "Save" at bounding box center [1416, 617] width 20 height 9
click at [167, 259] on span "Select row" at bounding box center [169, 254] width 10 height 10
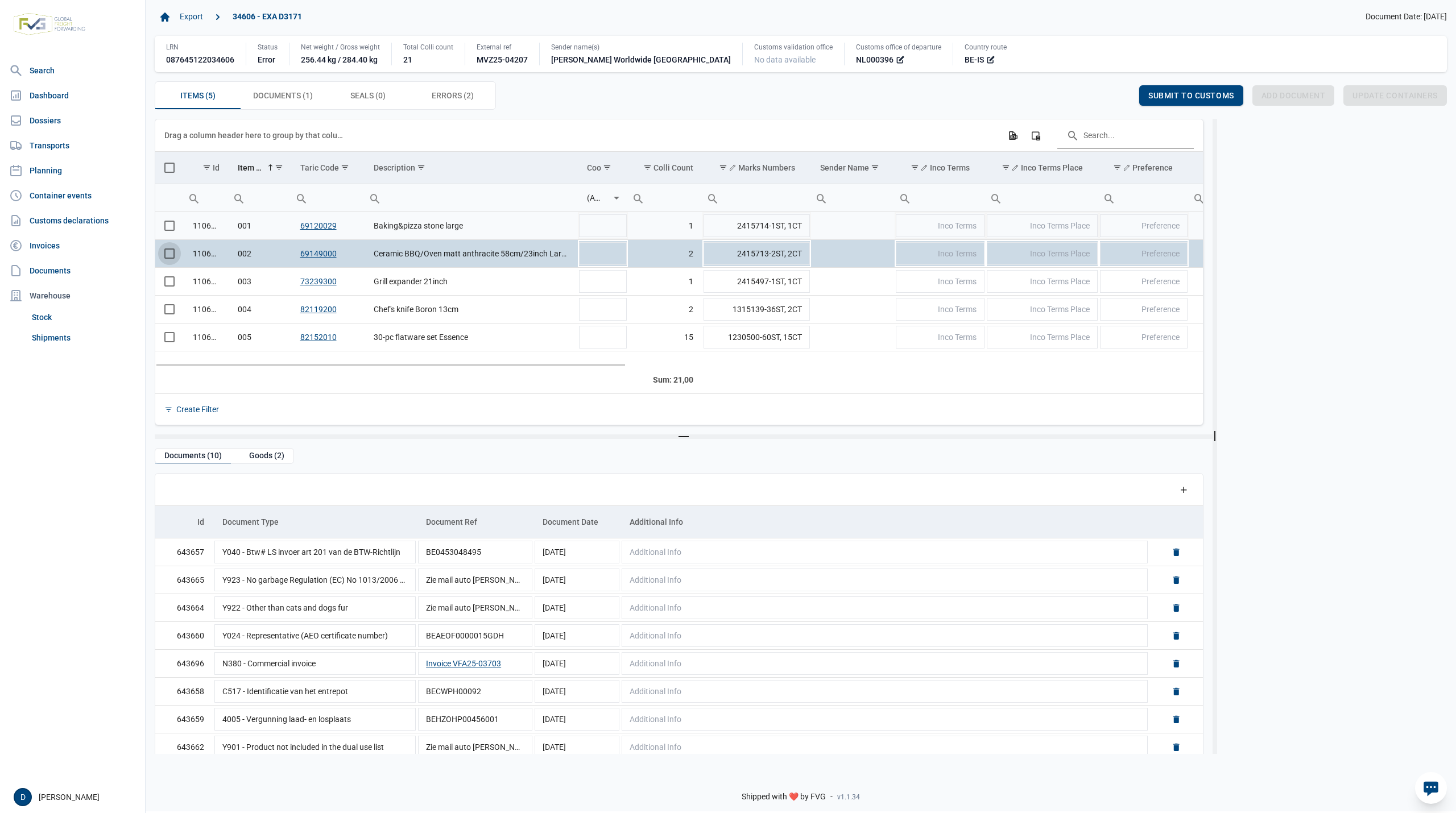
click at [174, 228] on span "Select row" at bounding box center [169, 225] width 10 height 10
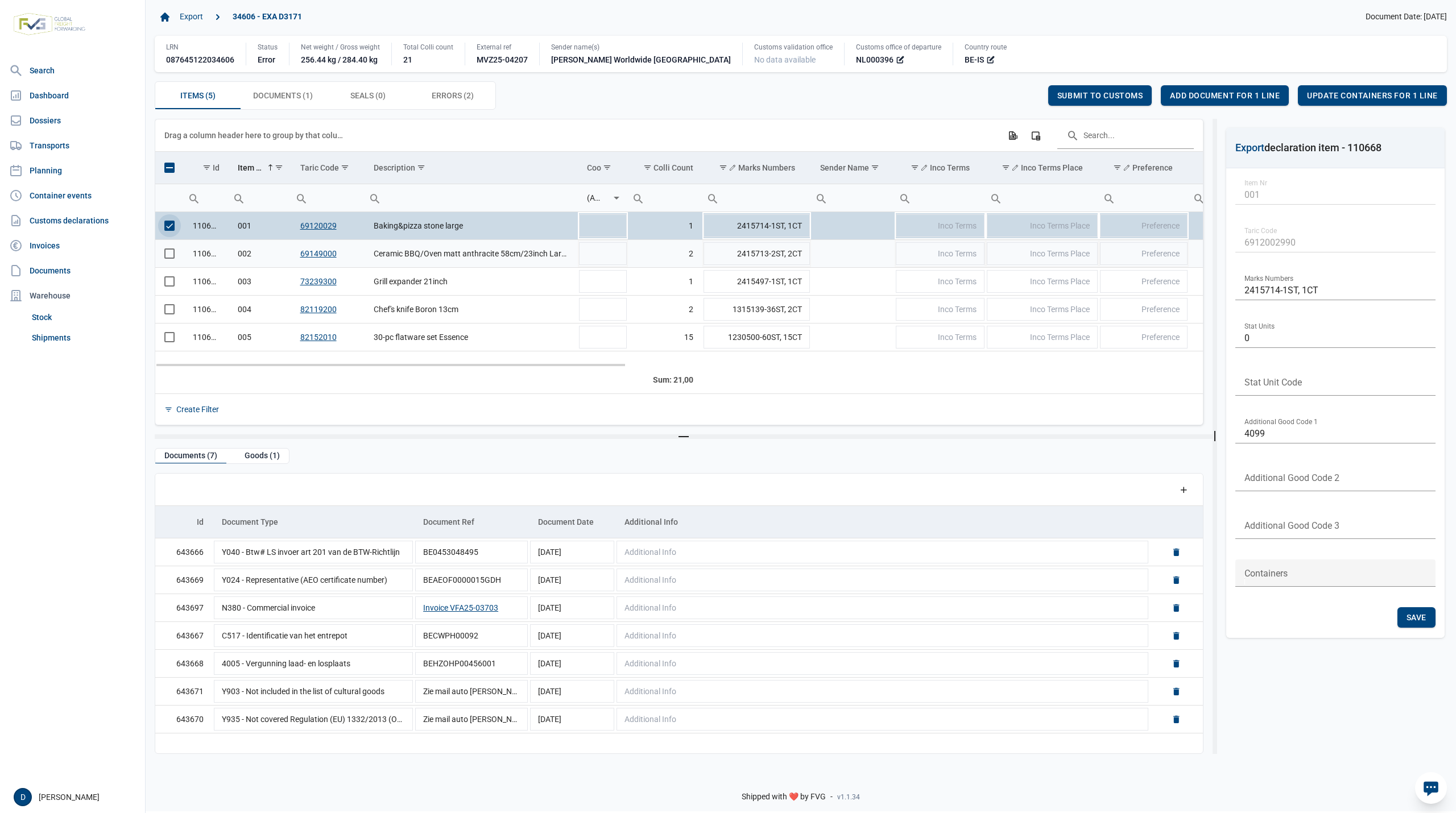
click at [167, 256] on span "Select row" at bounding box center [169, 254] width 10 height 10
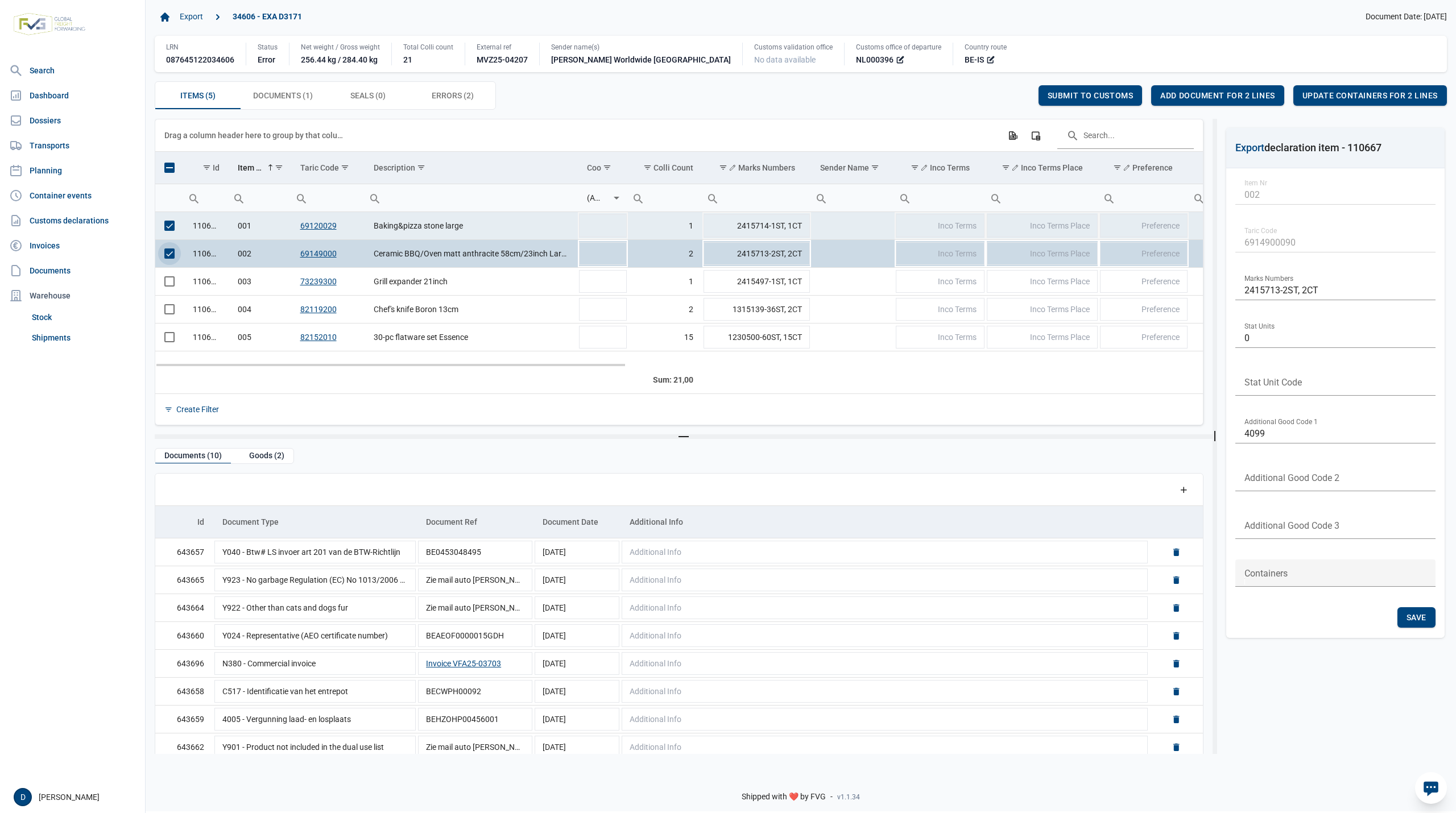
click at [168, 231] on span "Select row" at bounding box center [169, 225] width 10 height 10
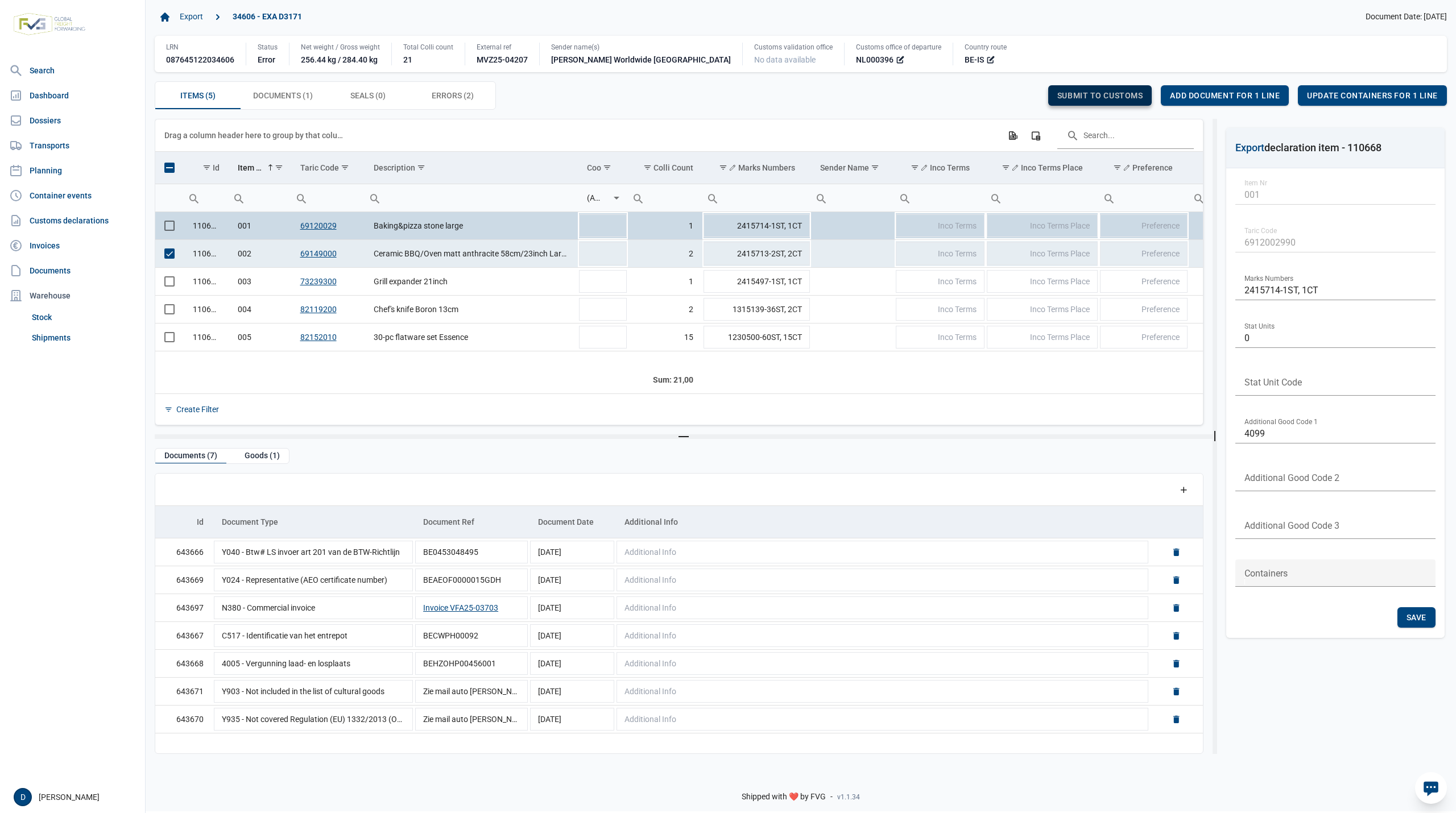
click at [1101, 97] on span "Submit to customs" at bounding box center [1100, 96] width 86 height 9
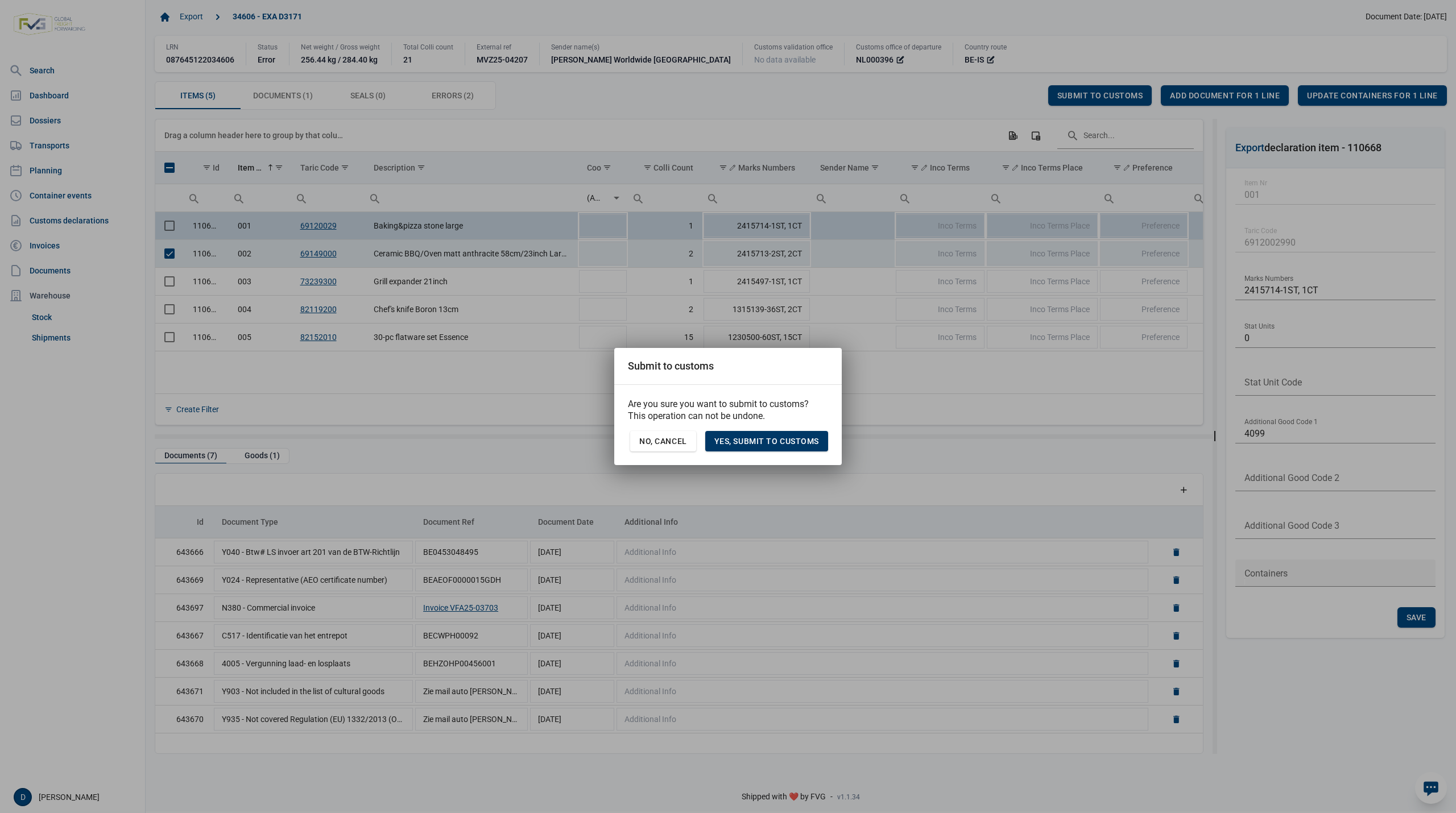
click at [772, 442] on span "Yes, Submit to customs" at bounding box center [766, 441] width 105 height 9
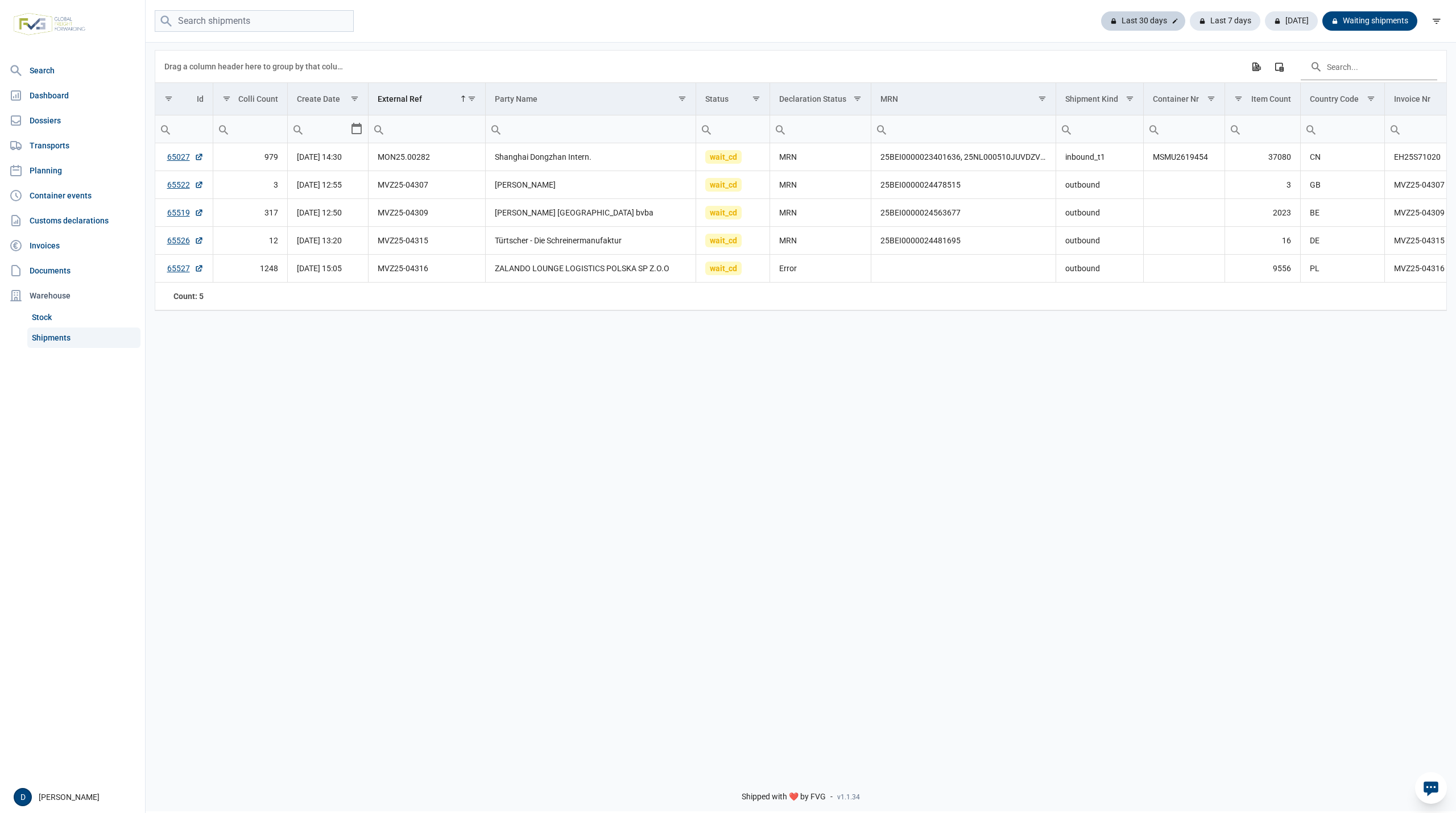
click at [1190, 20] on div "Last 30 days" at bounding box center [1225, 20] width 71 height 20
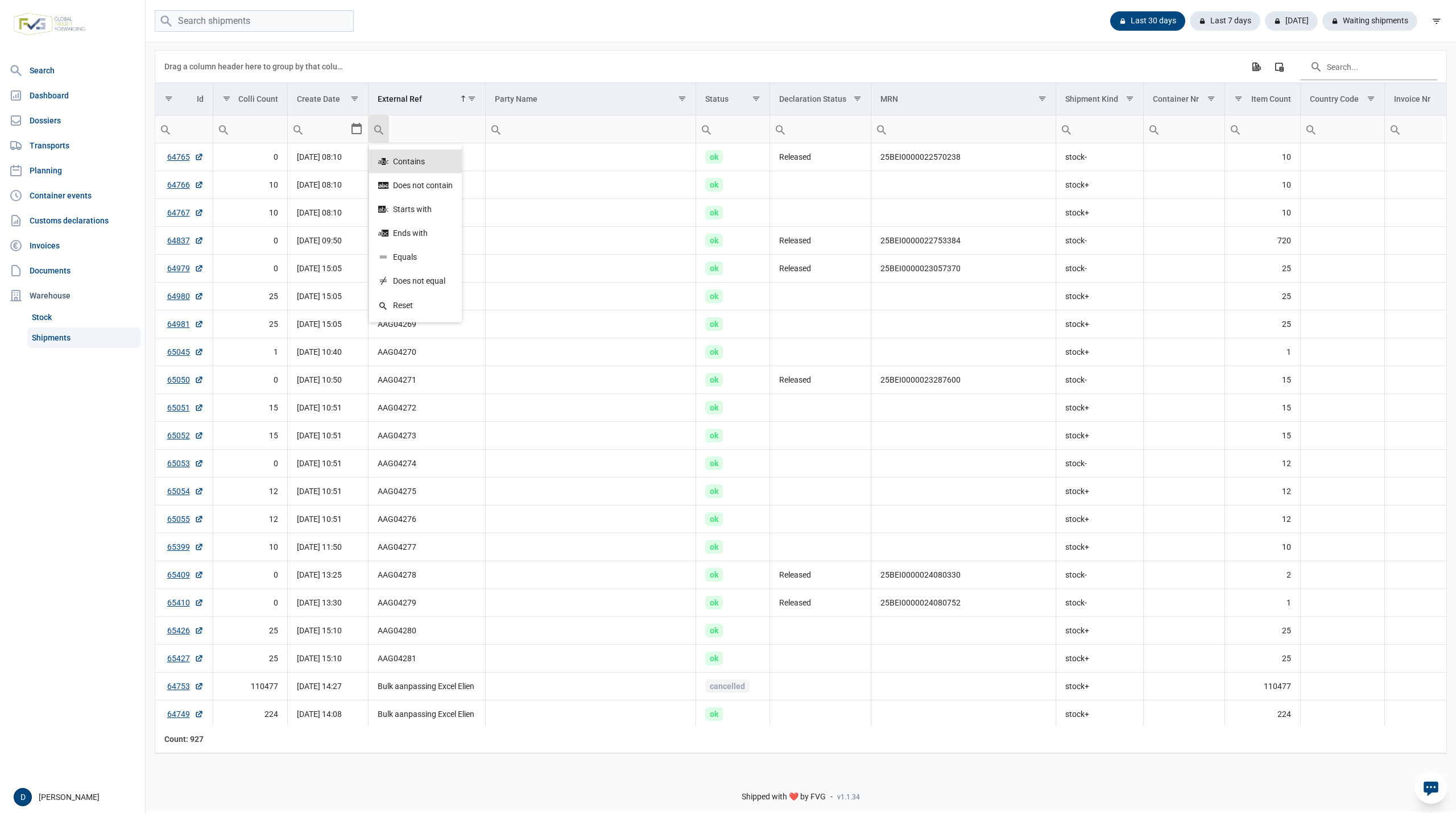
click at [414, 131] on input "Filter cell" at bounding box center [427, 129] width 116 height 27
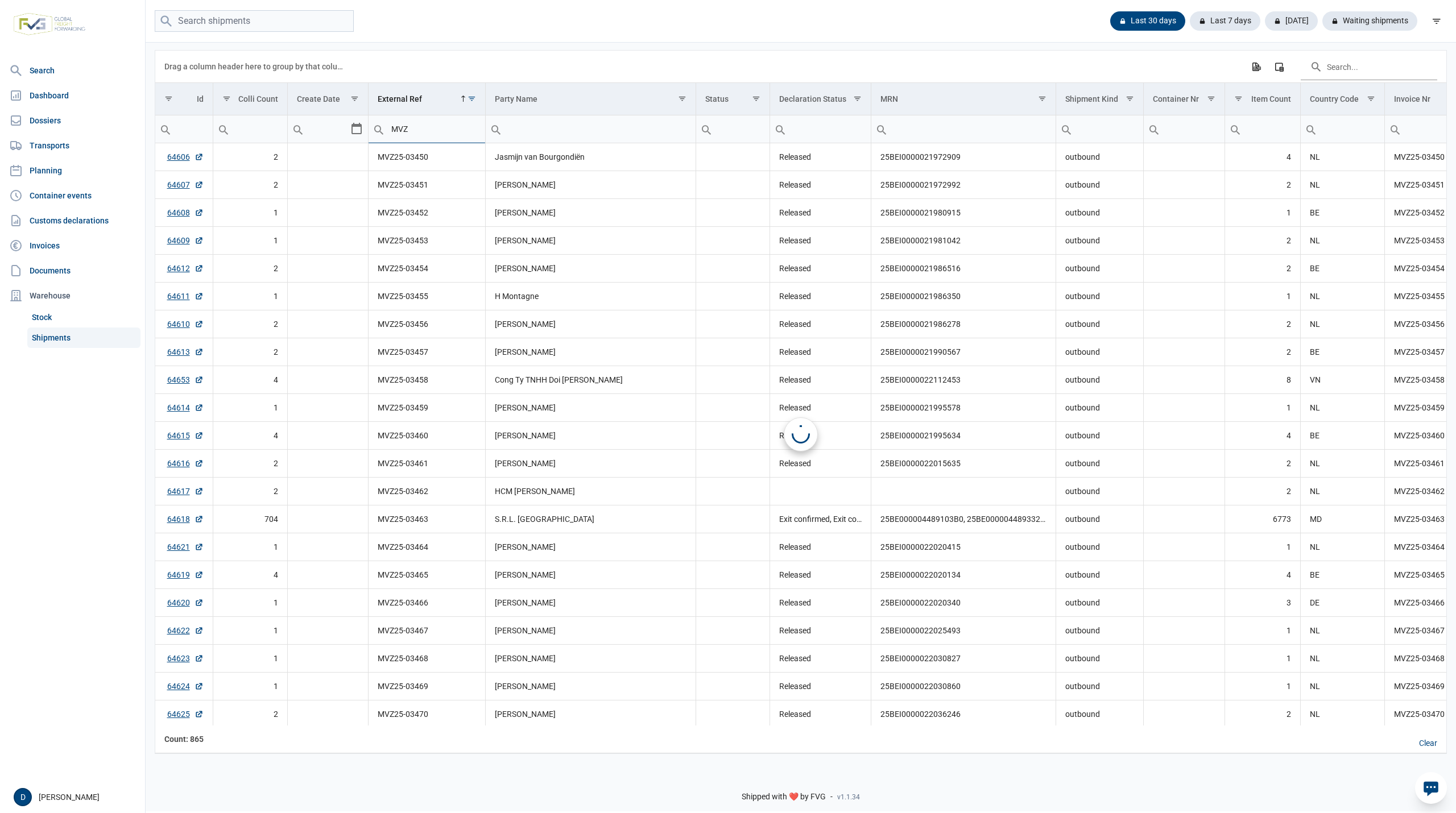
type input "MVZ"
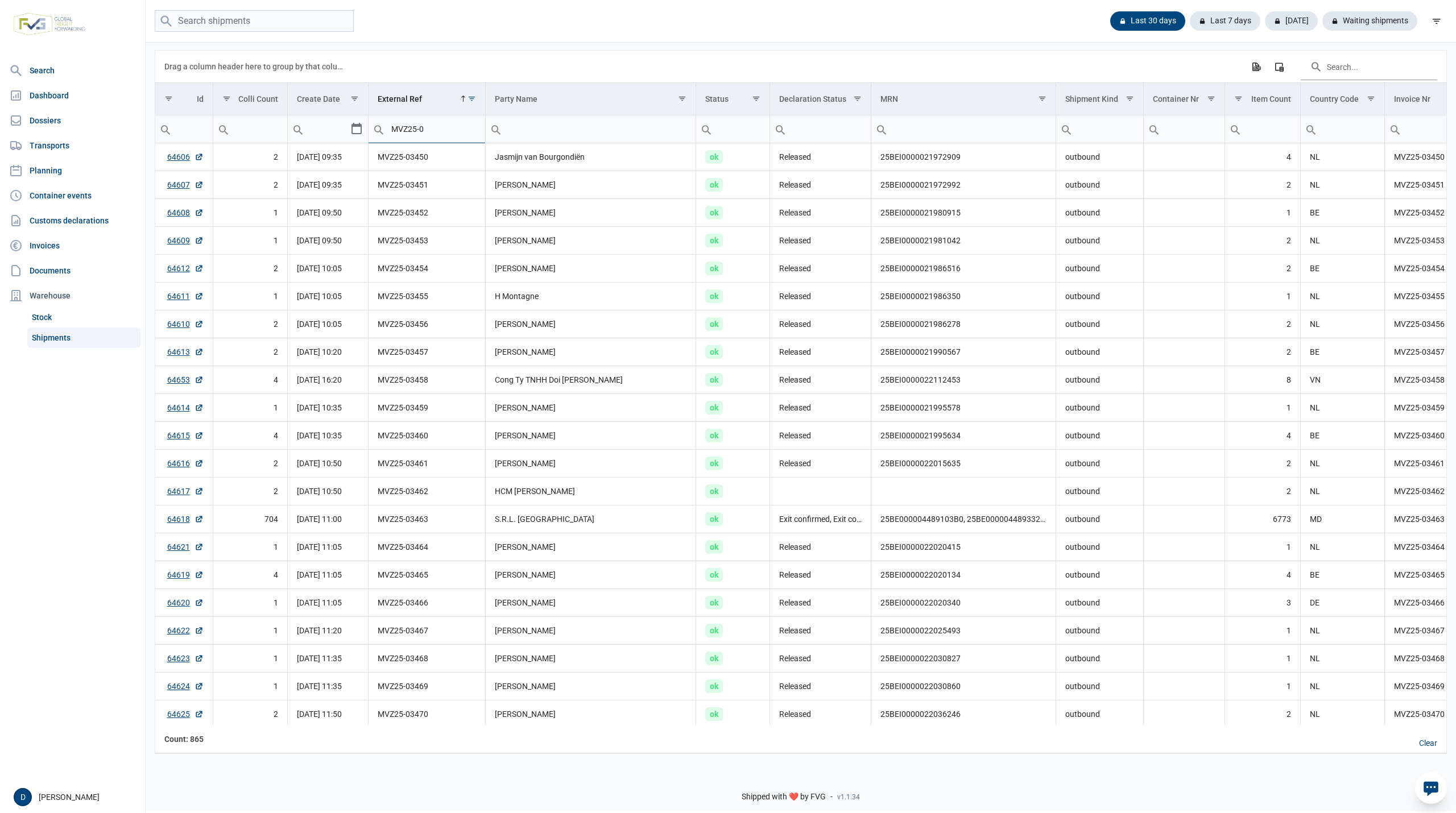
type input "MVZ25-0"
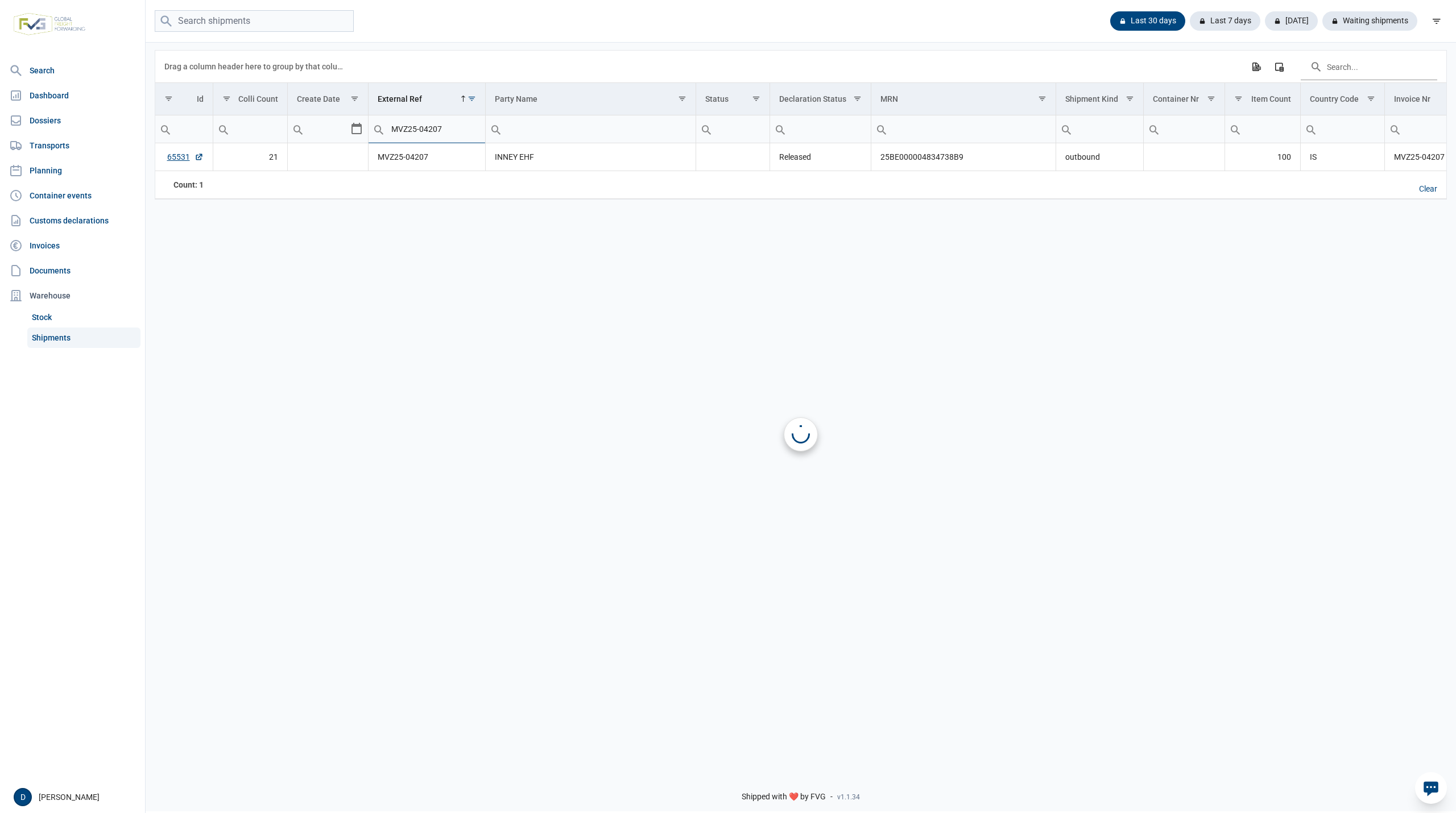
type input "MVZ25-04207"
click at [182, 159] on link "65531" at bounding box center [185, 156] width 37 height 11
click at [451, 130] on input "MVZ25-04207" at bounding box center [427, 129] width 116 height 27
type input "MVZ25-0422"
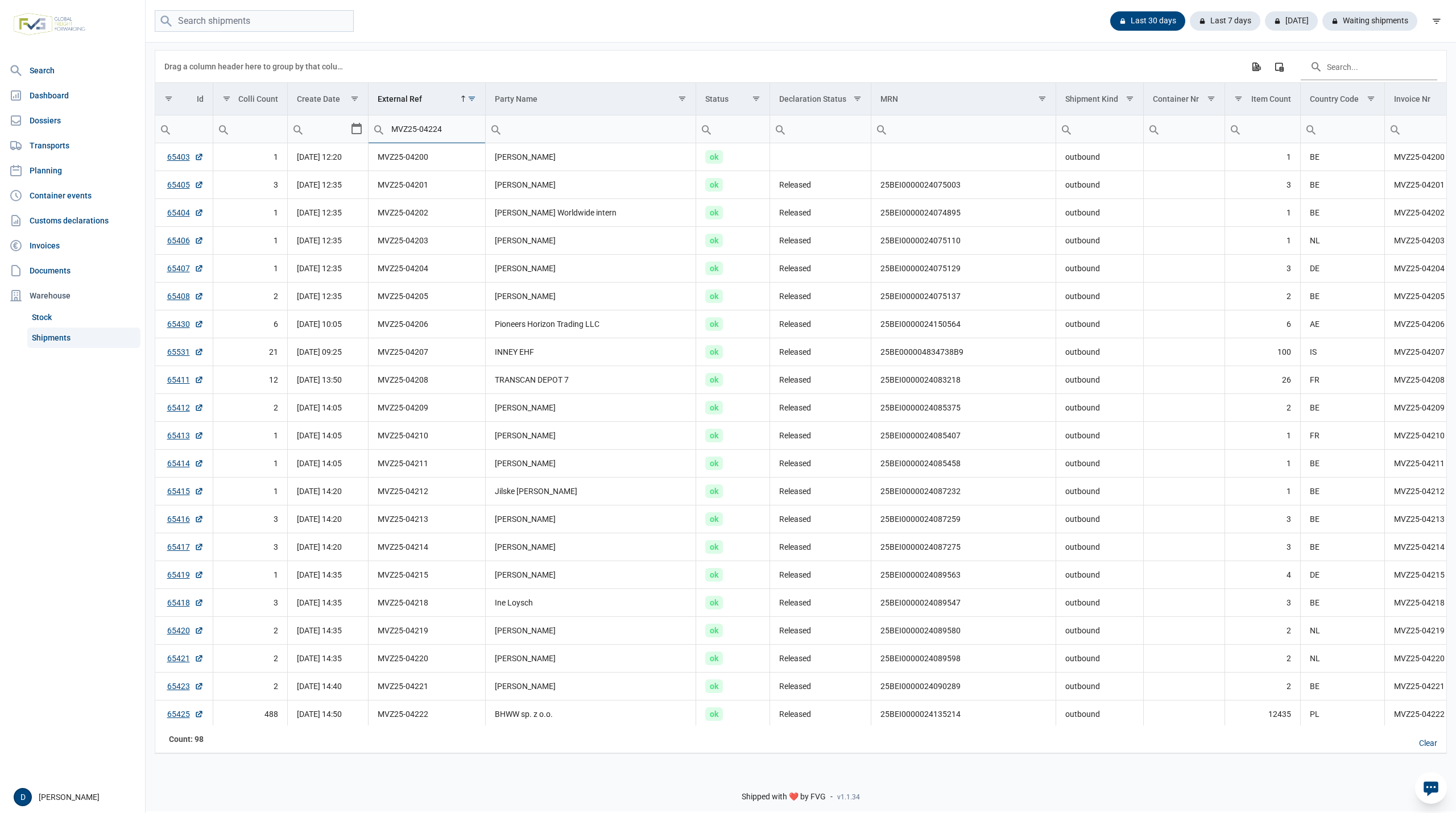
type input "MVZ25-04224"
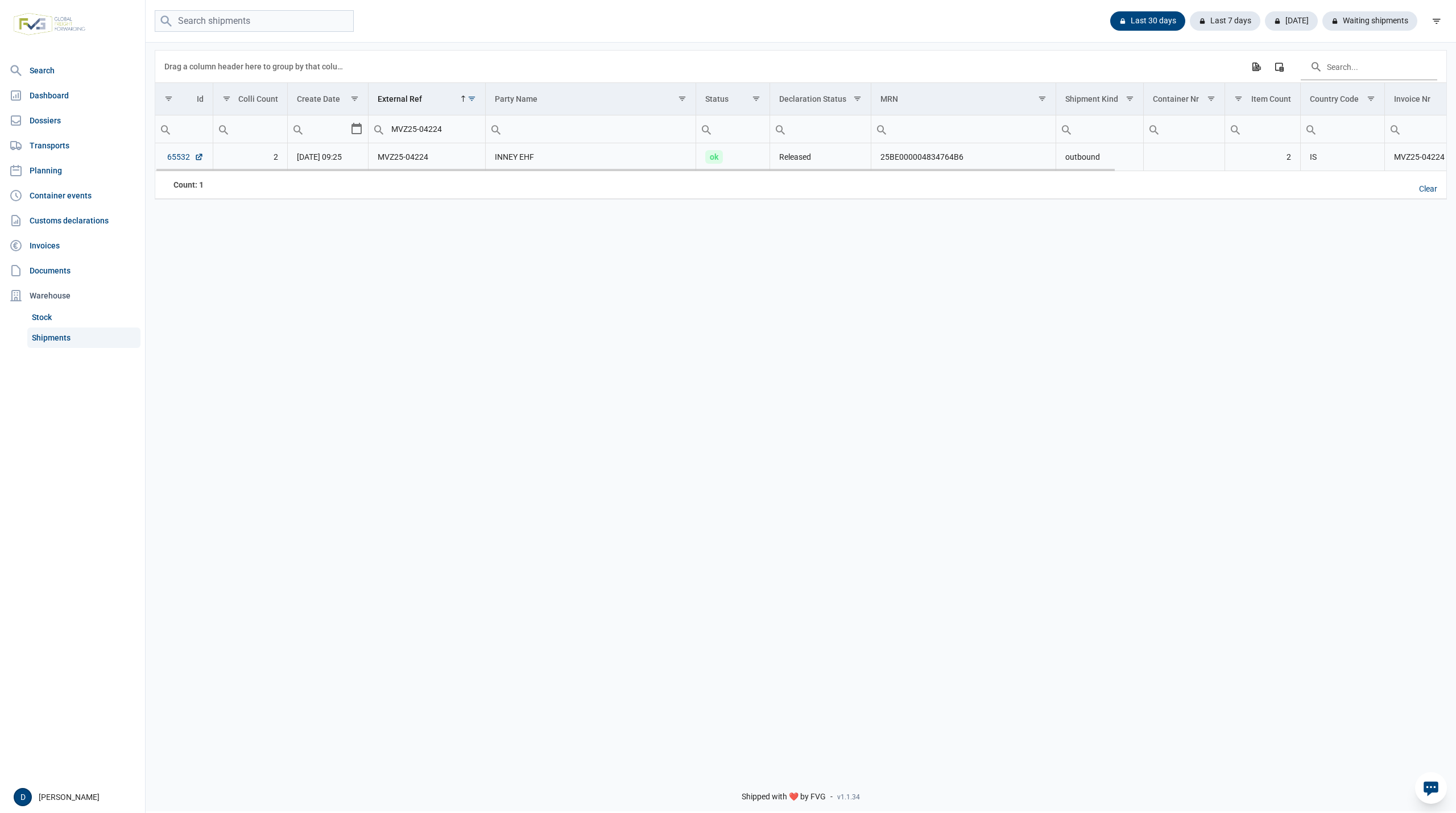
click at [173, 157] on link "65532" at bounding box center [185, 156] width 37 height 11
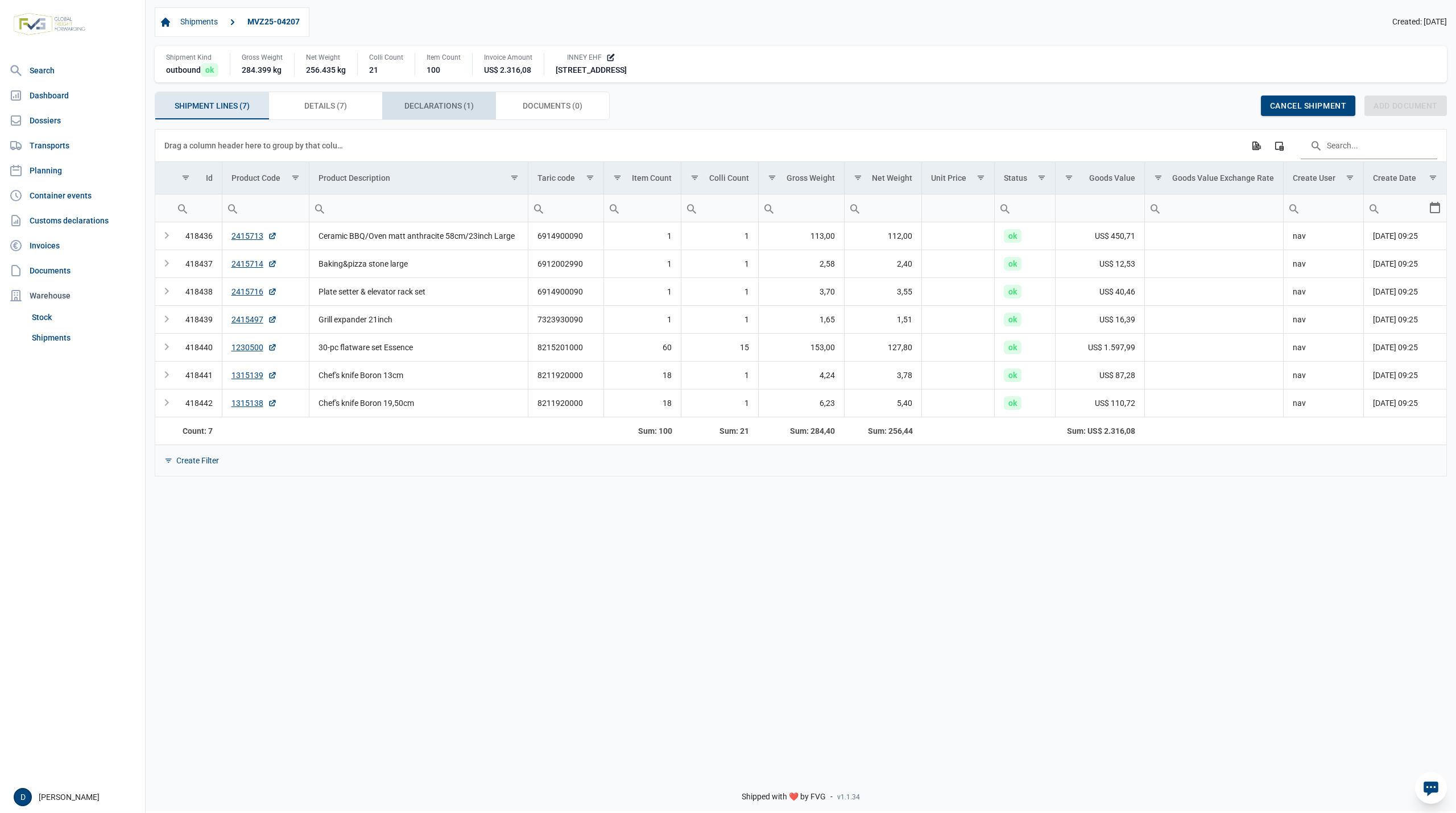
click at [432, 105] on span "Declarations (1) Declarations (1)" at bounding box center [439, 106] width 69 height 14
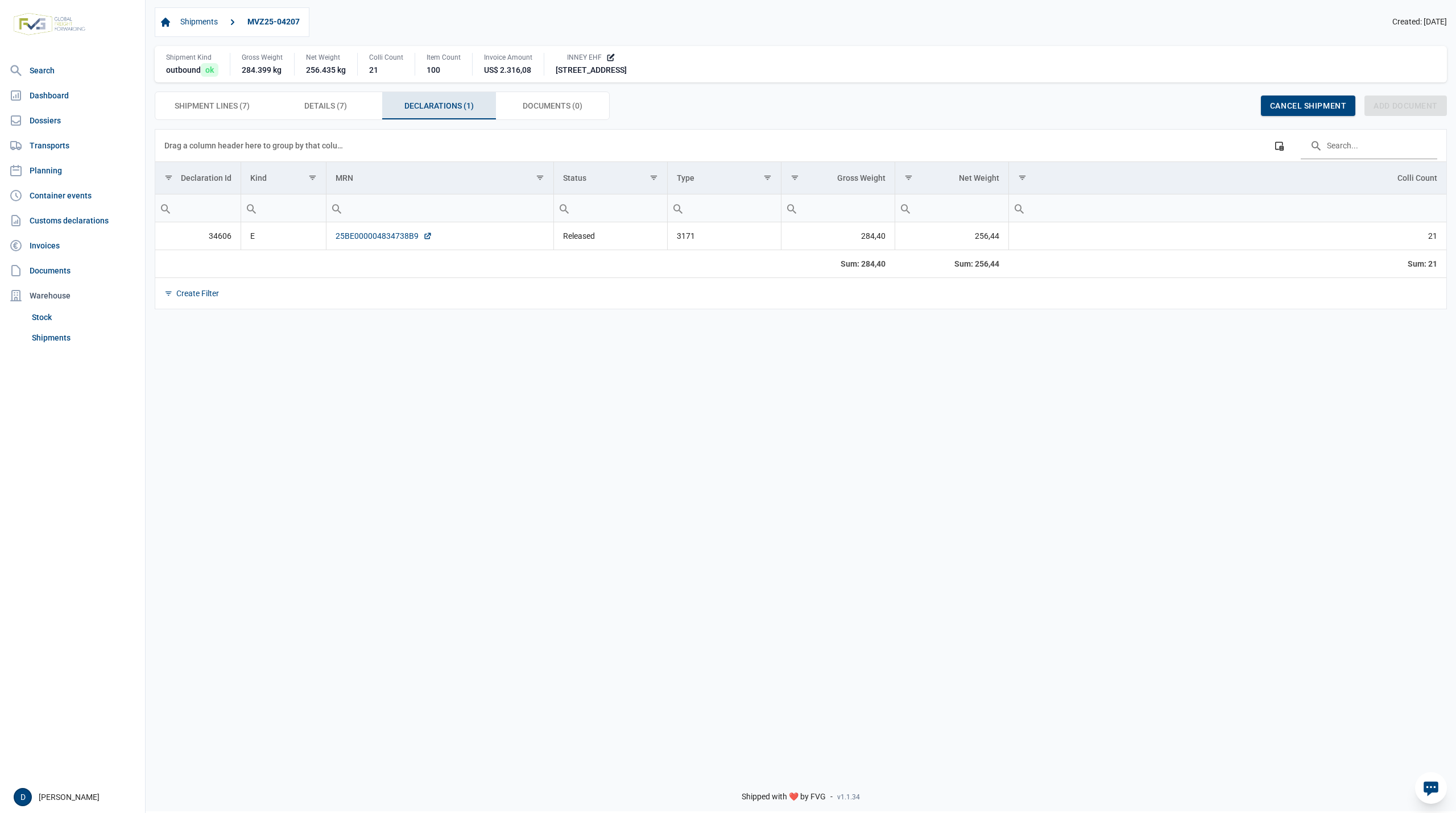
click at [369, 239] on link "25BE000004834738B9" at bounding box center [383, 236] width 96 height 11
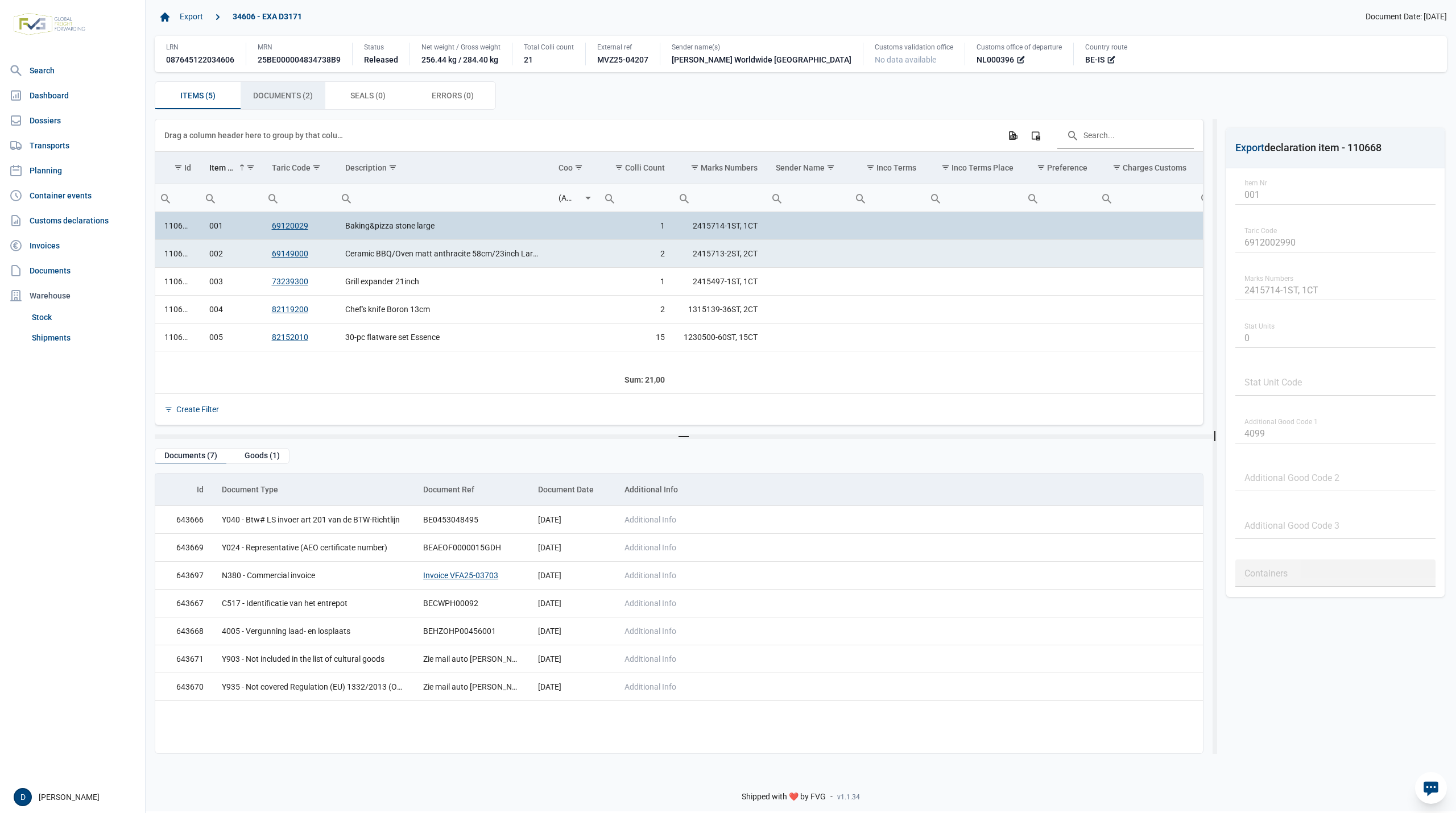
click at [305, 98] on span "Documents (2) Documents (2)" at bounding box center [283, 96] width 60 height 14
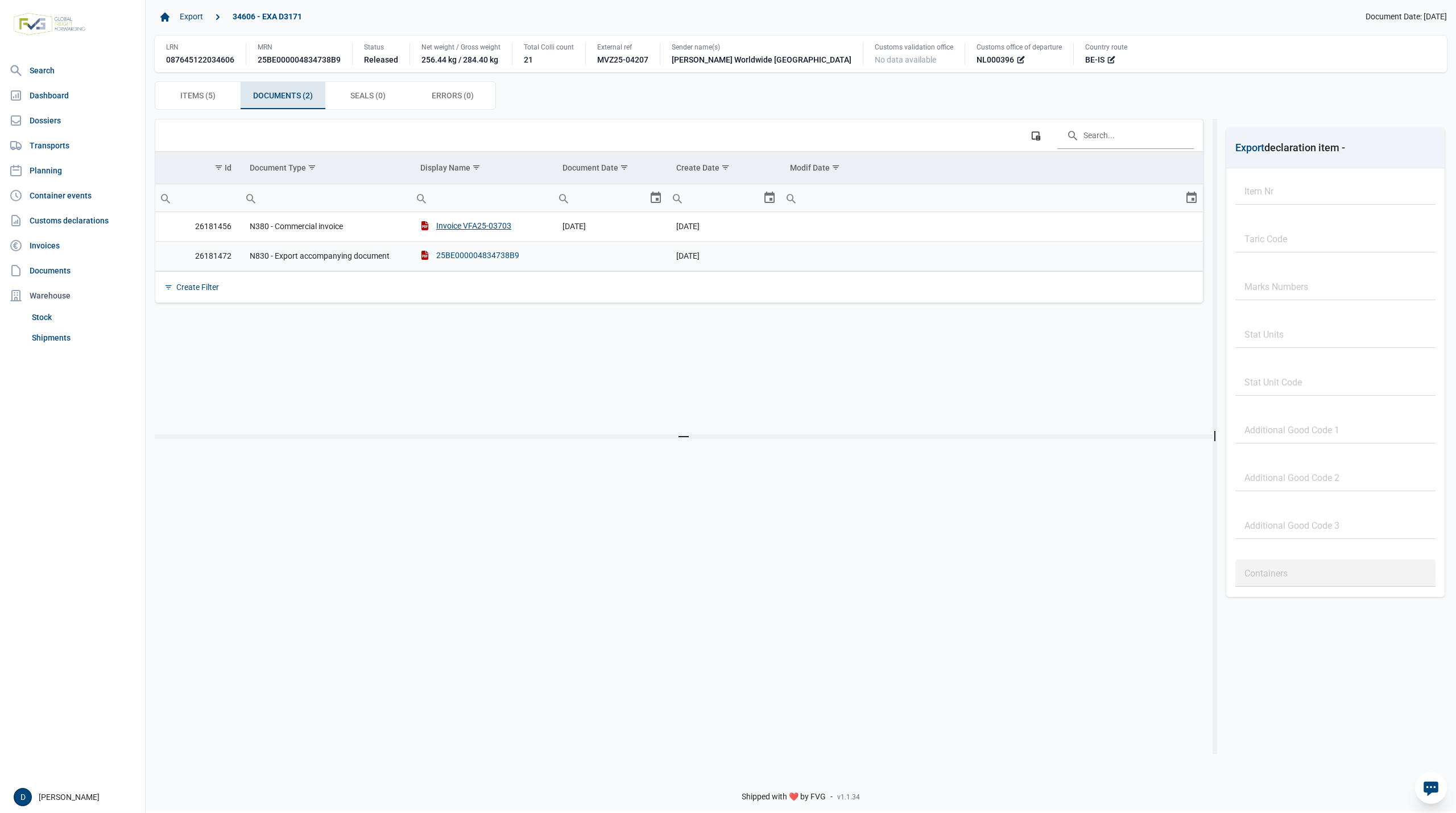
click at [453, 256] on div "25BE000004834738B9" at bounding box center [470, 254] width 99 height 11
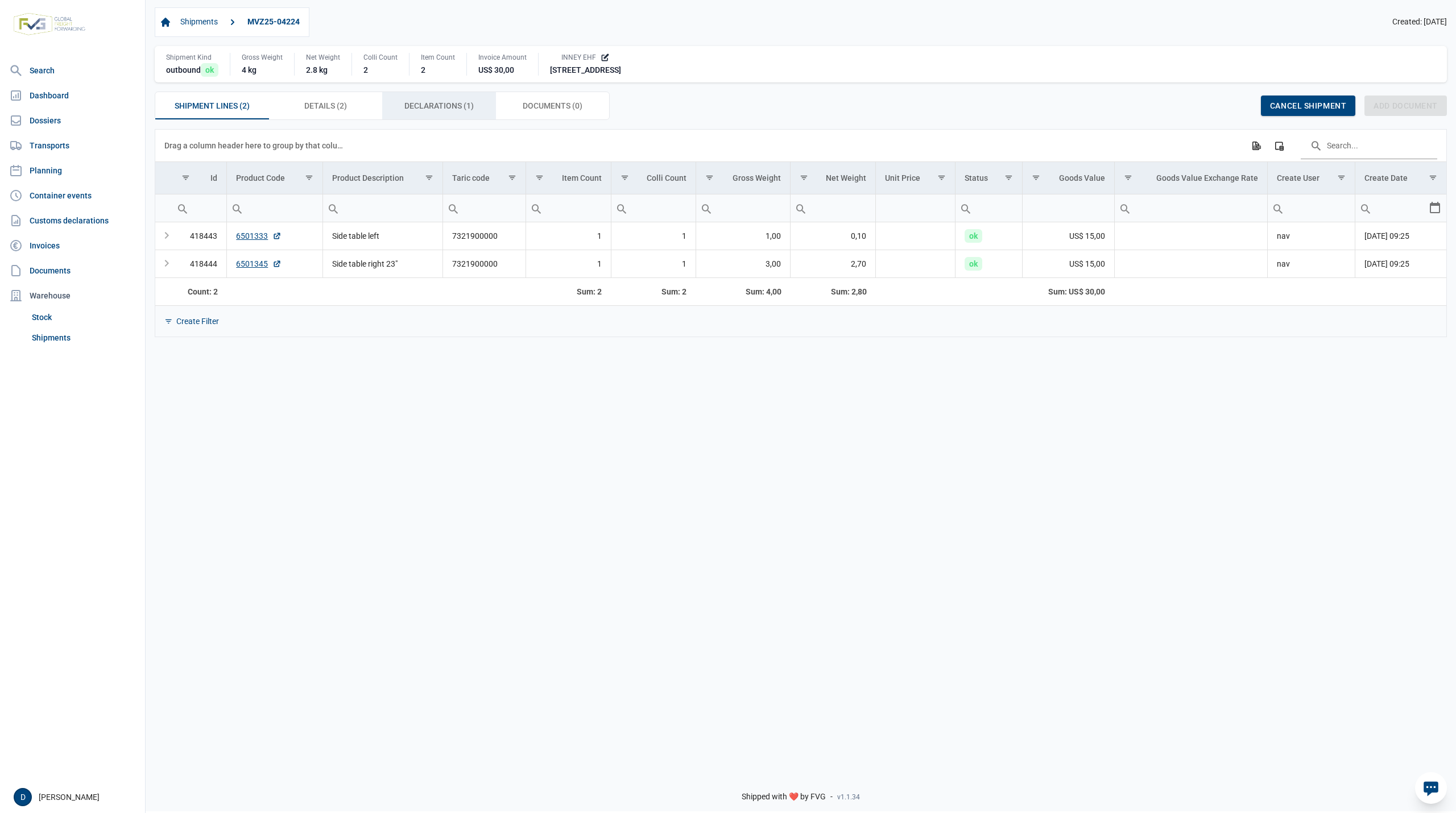
click at [436, 102] on span "Declarations (1) Declarations (1)" at bounding box center [439, 106] width 69 height 14
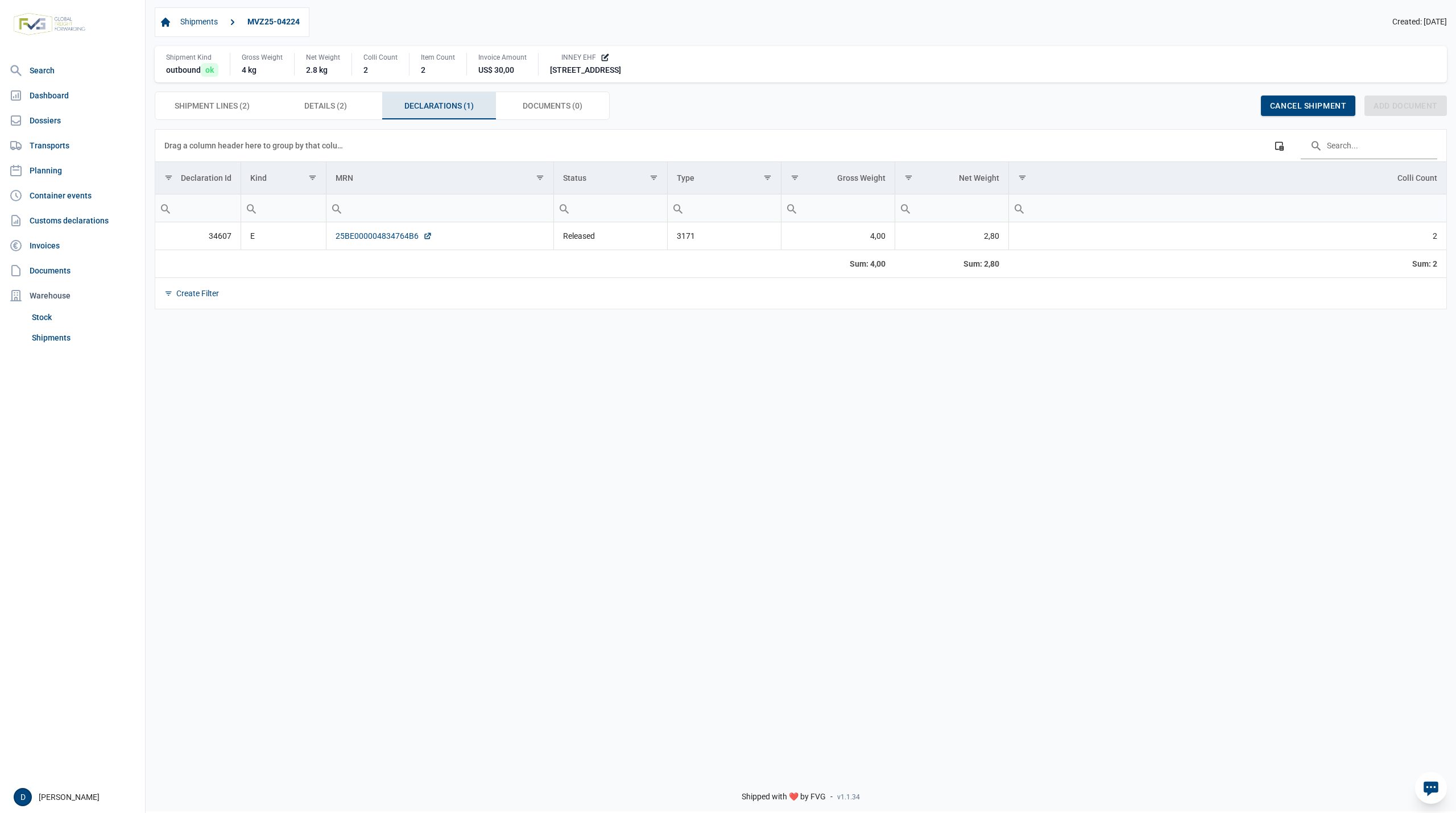
click at [377, 237] on link "25BE000004834764B6" at bounding box center [383, 236] width 96 height 11
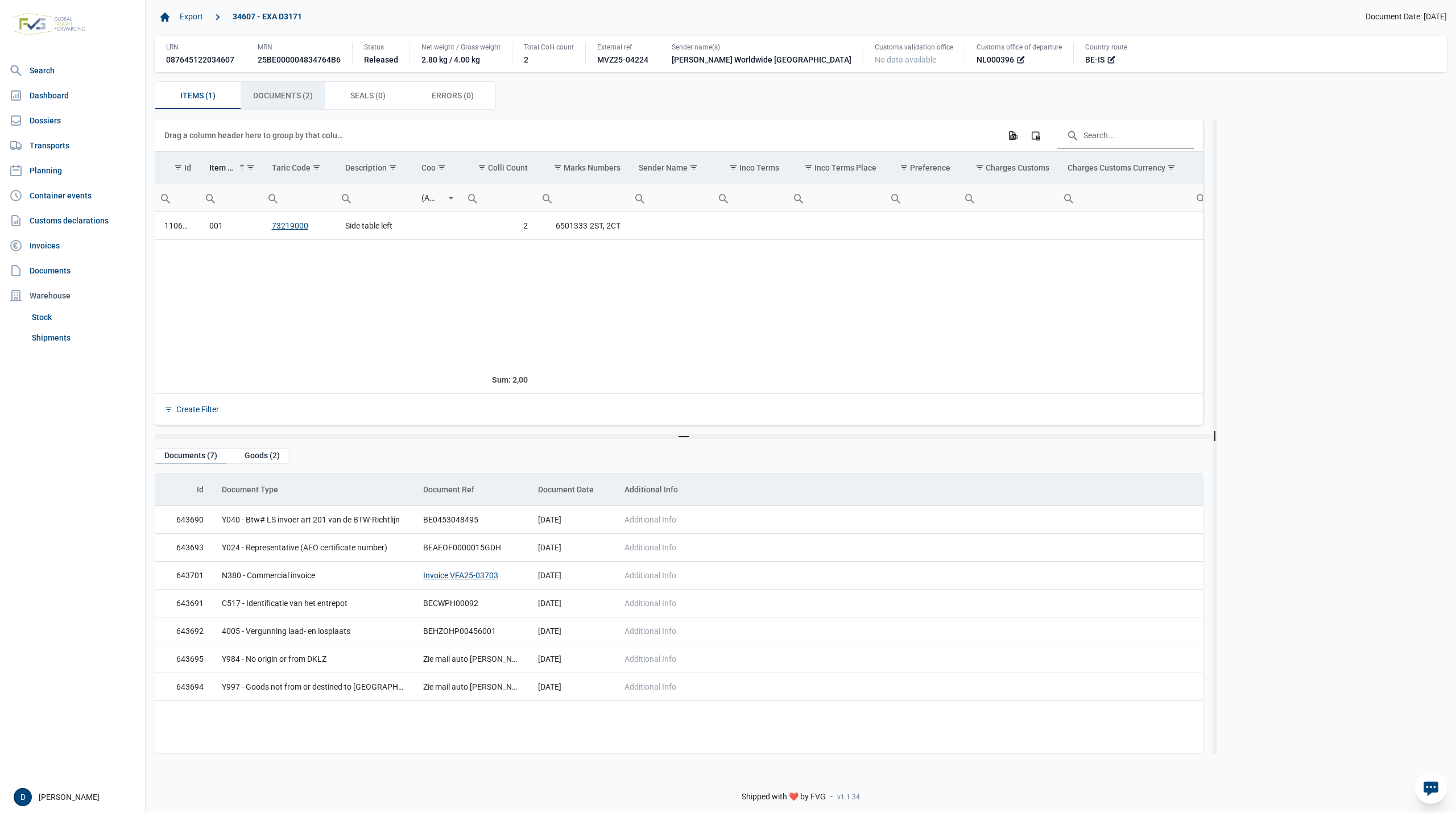
click at [301, 98] on span "Documents (2) Documents (2)" at bounding box center [283, 96] width 60 height 14
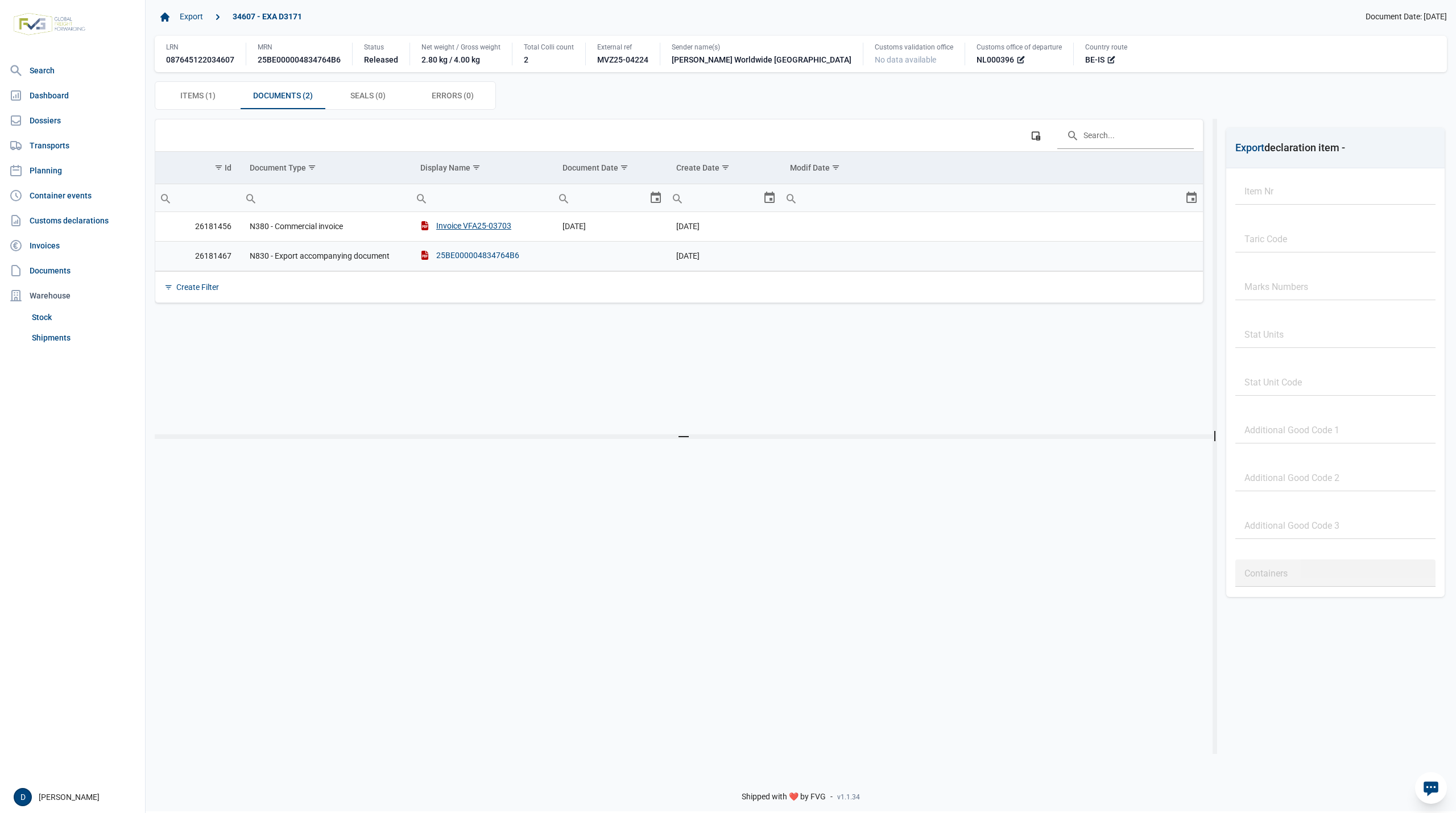
click at [462, 253] on div "25BE000004834764B6" at bounding box center [470, 254] width 99 height 11
